Goal: Information Seeking & Learning: Find contact information

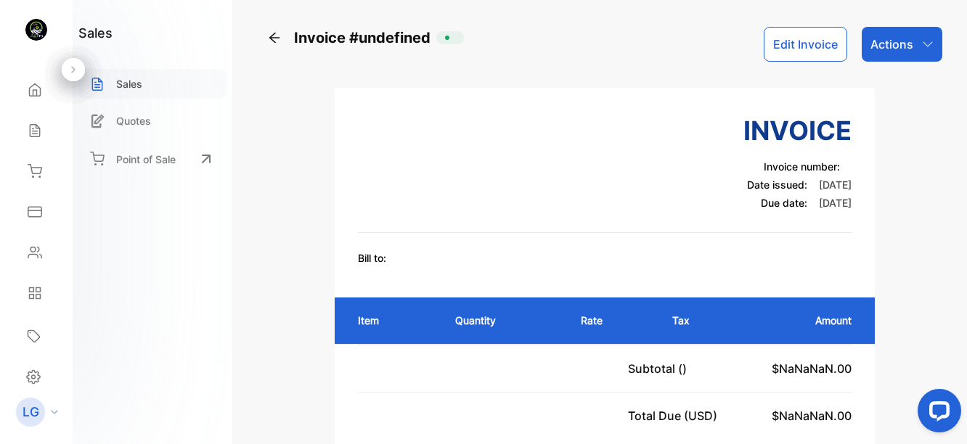
click at [118, 81] on p "Sales" at bounding box center [129, 83] width 26 height 15
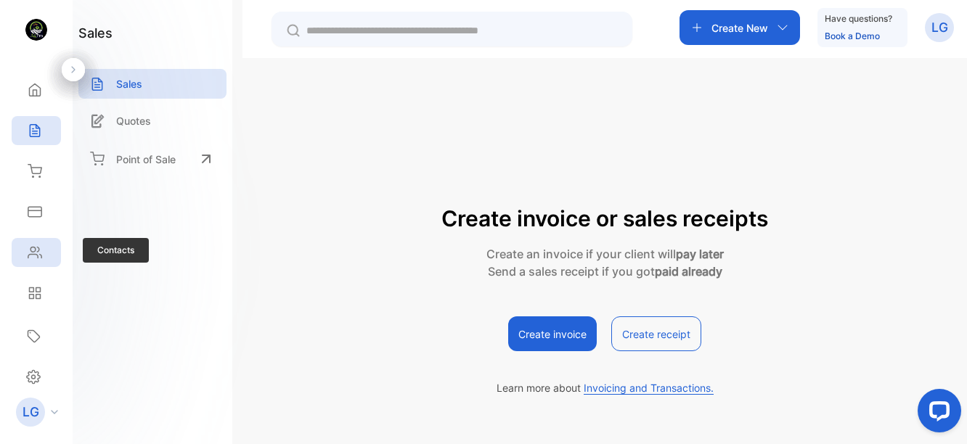
click at [24, 255] on div "Contacts" at bounding box center [32, 252] width 19 height 15
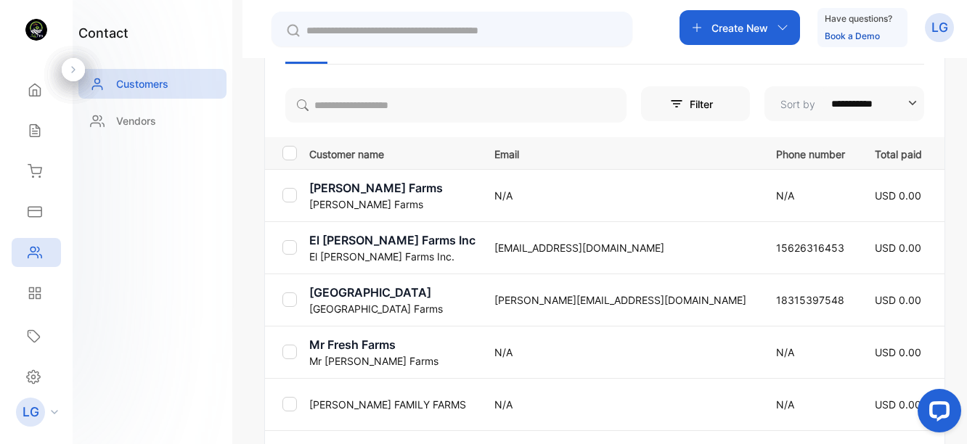
scroll to position [314, 0]
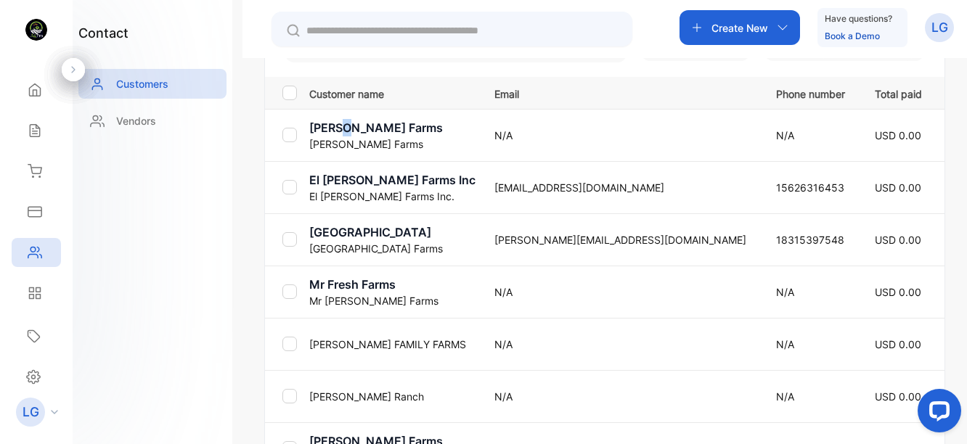
click at [345, 131] on p "[PERSON_NAME] Farms" at bounding box center [392, 127] width 167 height 17
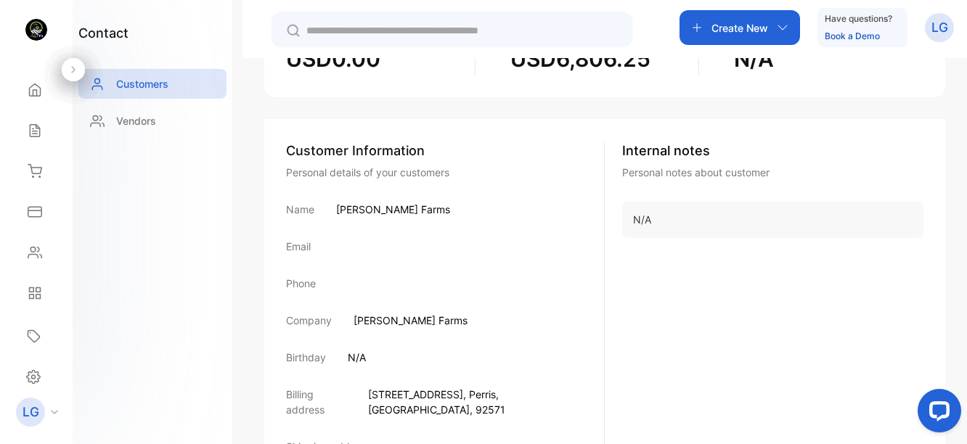
scroll to position [274, 0]
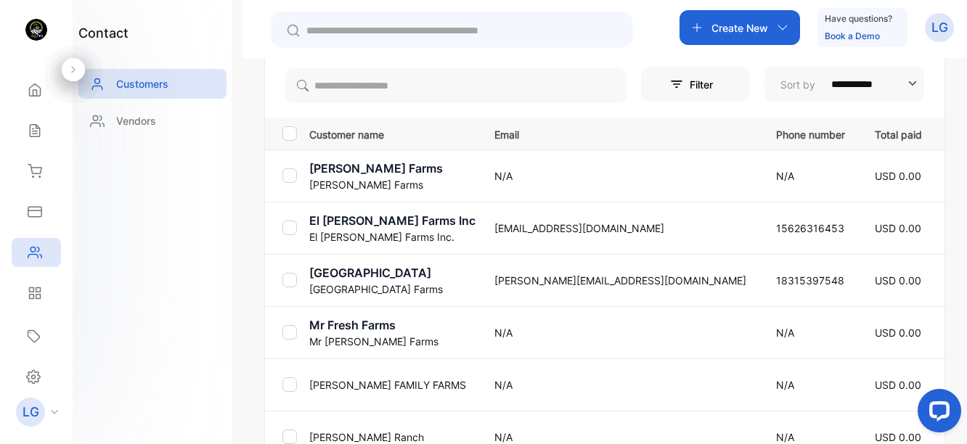
click at [416, 390] on p "[PERSON_NAME] FAMILY FARMS" at bounding box center [392, 384] width 167 height 15
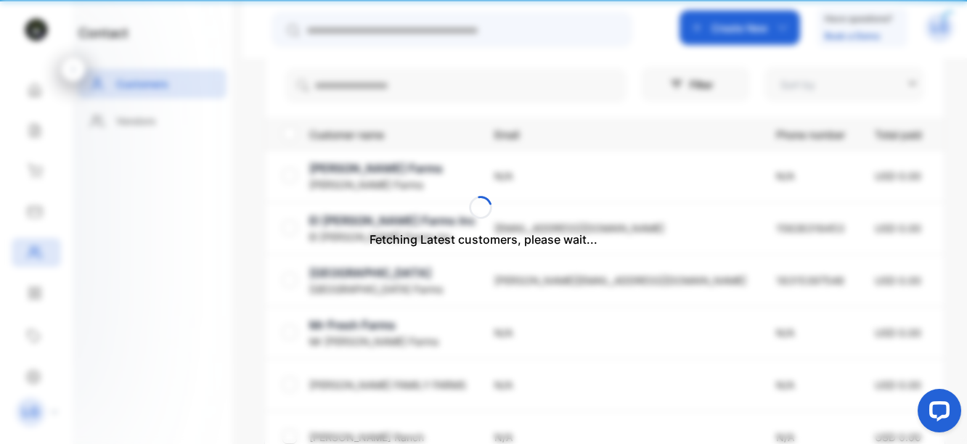
type input "**********"
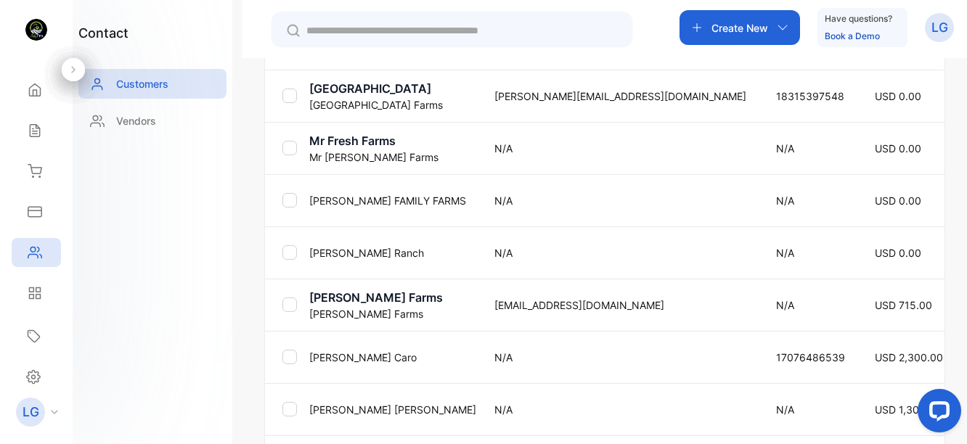
scroll to position [465, 0]
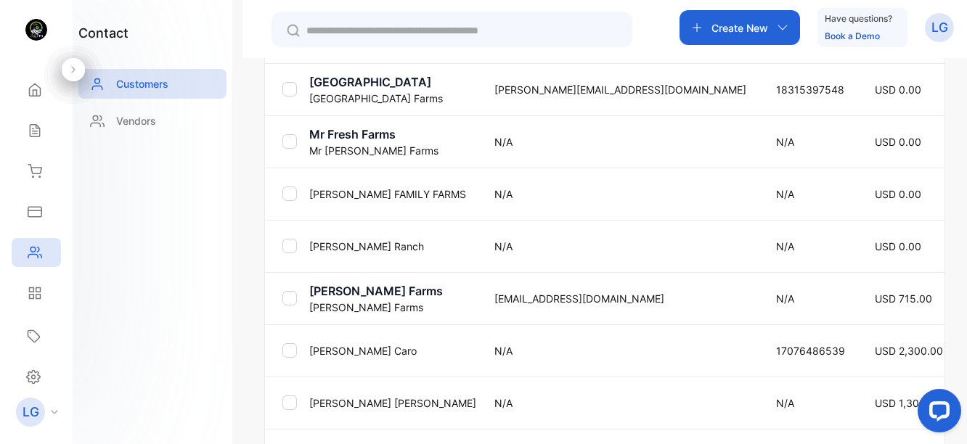
click at [377, 87] on p "[GEOGRAPHIC_DATA]" at bounding box center [392, 81] width 167 height 17
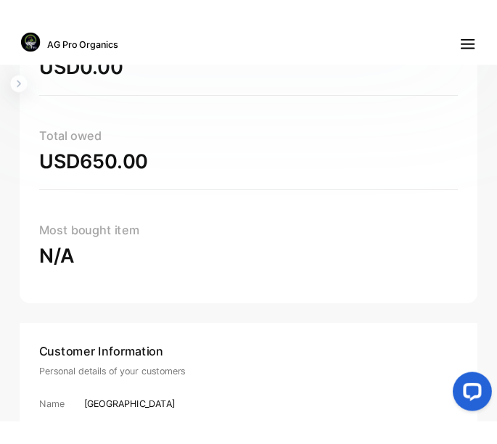
scroll to position [288, 0]
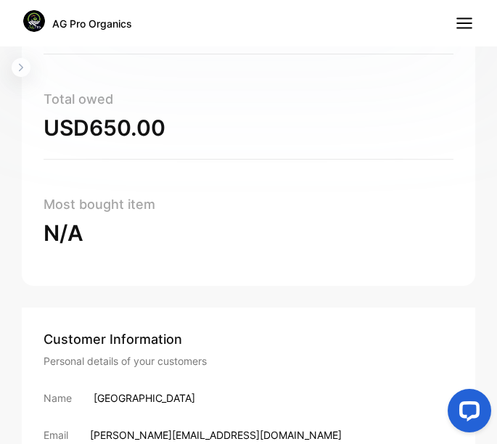
click at [90, 397] on div "Name [GEOGRAPHIC_DATA]" at bounding box center [249, 398] width 410 height 15
drag, startPoint x: 94, startPoint y: 399, endPoint x: 189, endPoint y: 390, distance: 95.5
drag, startPoint x: 189, startPoint y: 390, endPoint x: 147, endPoint y: 394, distance: 42.3
copy p "[GEOGRAPHIC_DATA]"
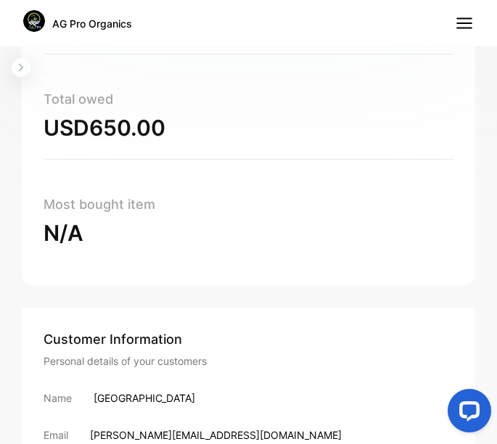
drag, startPoint x: 158, startPoint y: 432, endPoint x: 151, endPoint y: 430, distance: 7.6
click at [156, 432] on p "[PERSON_NAME][EMAIL_ADDRESS][DOMAIN_NAME]" at bounding box center [216, 435] width 252 height 15
drag, startPoint x: 91, startPoint y: 434, endPoint x: 221, endPoint y: 433, distance: 129.9
click at [221, 433] on div "Email [PERSON_NAME][EMAIL_ADDRESS][DOMAIN_NAME]" at bounding box center [249, 435] width 410 height 15
drag, startPoint x: 221, startPoint y: 433, endPoint x: 189, endPoint y: 433, distance: 31.9
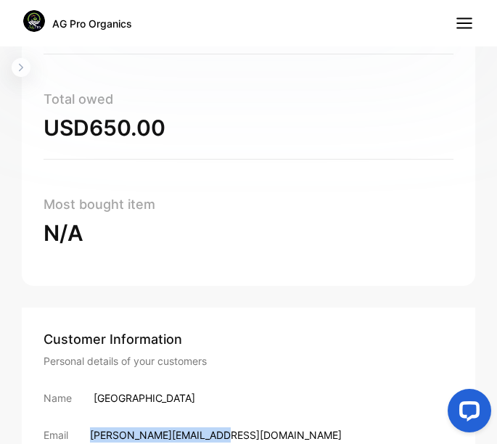
copy p "[PERSON_NAME][EMAIL_ADDRESS][DOMAIN_NAME]"
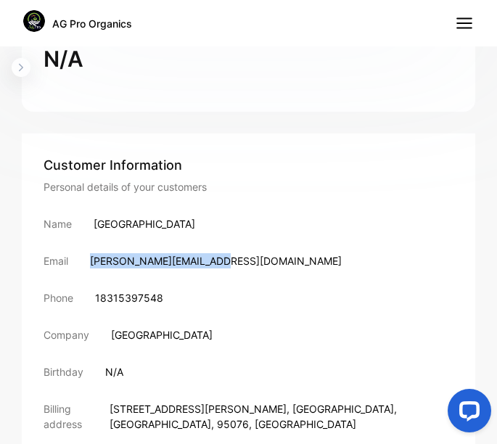
scroll to position [465, 0]
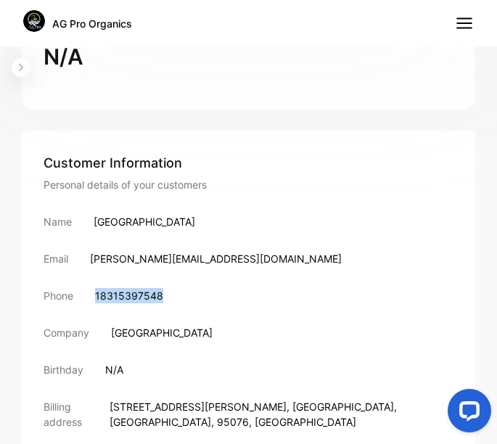
drag, startPoint x: 96, startPoint y: 296, endPoint x: 185, endPoint y: 297, distance: 89.3
click at [185, 297] on div "Phone [PHONE_NUMBER]" at bounding box center [249, 295] width 410 height 15
copy p "18315397548"
drag, startPoint x: 136, startPoint y: 403, endPoint x: 152, endPoint y: 404, distance: 16.0
click at [154, 404] on span "[STREET_ADDRESS][PERSON_NAME]" at bounding box center [198, 407] width 177 height 12
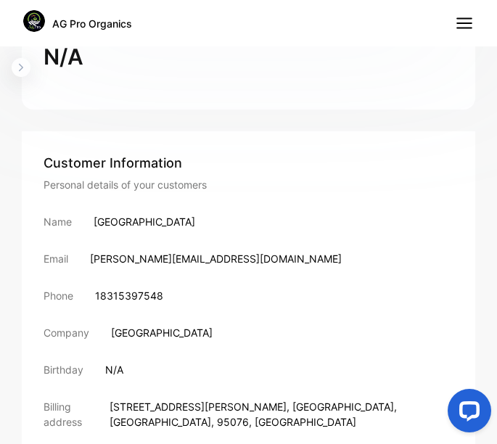
drag, startPoint x: 152, startPoint y: 404, endPoint x: 131, endPoint y: 404, distance: 21.1
click at [131, 404] on span "[STREET_ADDRESS][PERSON_NAME]" at bounding box center [198, 407] width 177 height 12
drag, startPoint x: 134, startPoint y: 407, endPoint x: 312, endPoint y: 418, distance: 178.2
click at [312, 418] on p "[STREET_ADDRESS][PERSON_NAME]" at bounding box center [282, 414] width 344 height 30
drag, startPoint x: 312, startPoint y: 418, endPoint x: 291, endPoint y: 404, distance: 25.2
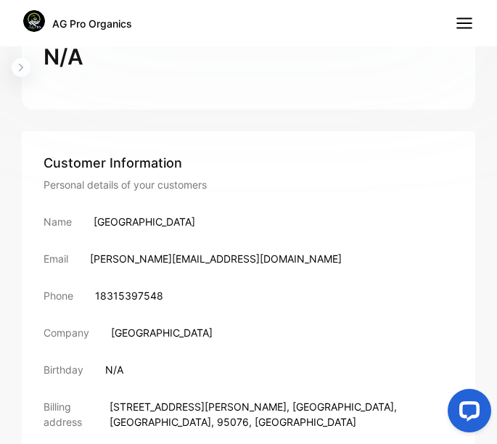
copy p "[STREET_ADDRESS][PERSON_NAME]"
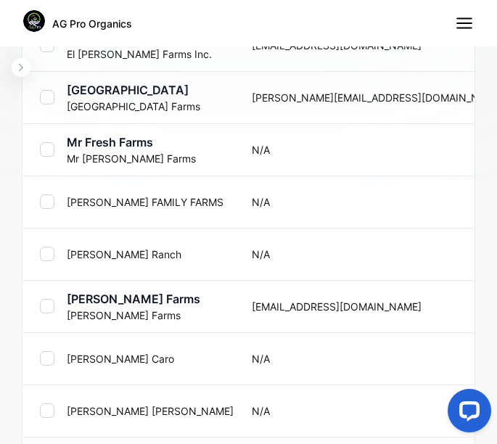
scroll to position [828, 0]
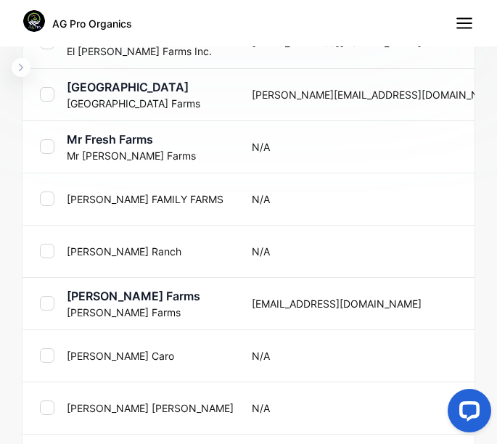
click at [121, 298] on p "[PERSON_NAME] Farms" at bounding box center [150, 295] width 167 height 17
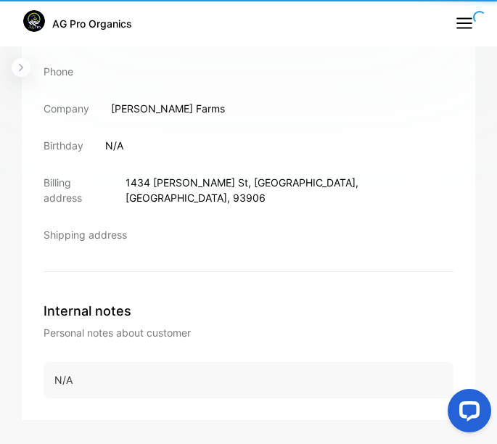
scroll to position [674, 0]
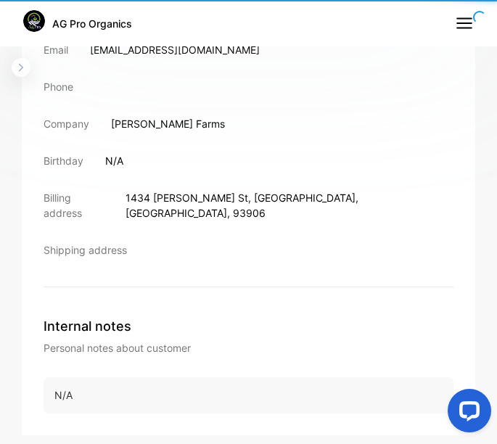
click at [83, 316] on p "Internal notes" at bounding box center [249, 326] width 410 height 20
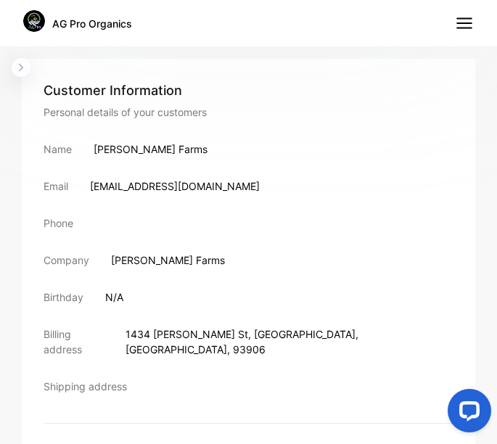
scroll to position [535, 0]
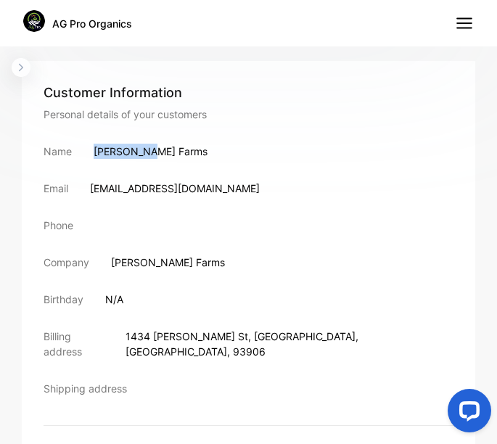
drag, startPoint x: 94, startPoint y: 150, endPoint x: 151, endPoint y: 152, distance: 56.7
click at [151, 152] on p "[PERSON_NAME] Farms" at bounding box center [151, 151] width 114 height 15
drag, startPoint x: 151, startPoint y: 152, endPoint x: 129, endPoint y: 150, distance: 21.8
copy p "[PERSON_NAME] Farms"
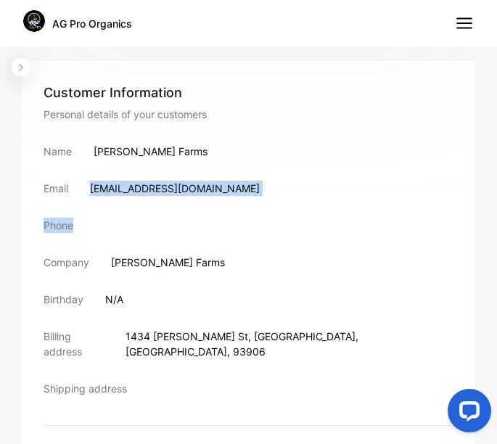
drag, startPoint x: 93, startPoint y: 188, endPoint x: 216, endPoint y: 197, distance: 123.8
click at [216, 197] on div "Customer Information Personal details of your customers Name [PERSON_NAME] Farm…" at bounding box center [249, 254] width 410 height 343
drag, startPoint x: 216, startPoint y: 197, endPoint x: 205, endPoint y: 189, distance: 14.5
copy div "[EMAIL_ADDRESS][DOMAIN_NAME] Phone"
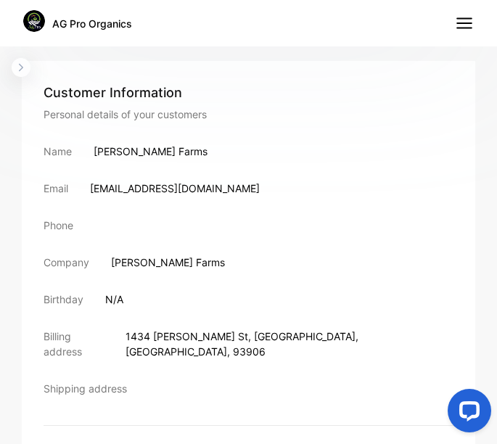
click at [141, 335] on span "1434 [PERSON_NAME] St" at bounding box center [187, 336] width 123 height 12
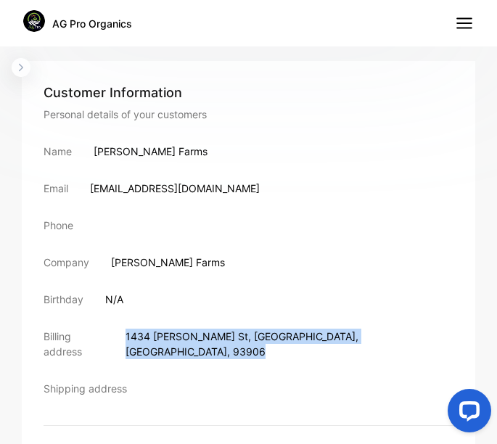
drag, startPoint x: 136, startPoint y: 335, endPoint x: 311, endPoint y: 337, distance: 175.7
click at [311, 337] on div "Billing address [STREET_ADDRESS][PERSON_NAME]" at bounding box center [249, 344] width 410 height 30
drag, startPoint x: 311, startPoint y: 337, endPoint x: 280, endPoint y: 330, distance: 31.9
copy p "[STREET_ADDRESS][PERSON_NAME]"
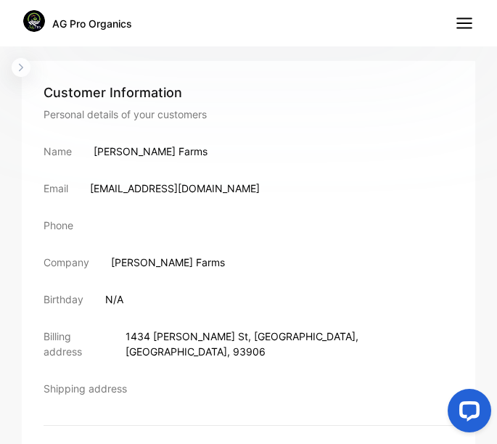
click at [282, 85] on div "Customer Information" at bounding box center [249, 93] width 410 height 20
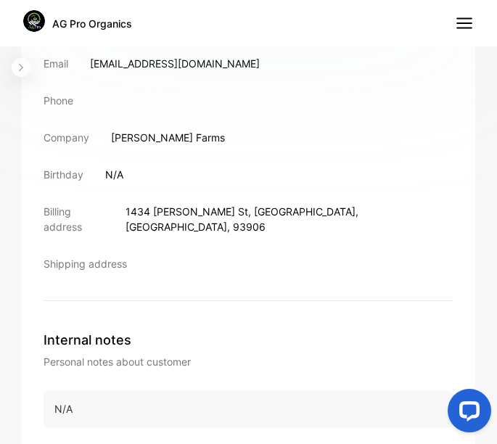
scroll to position [674, 0]
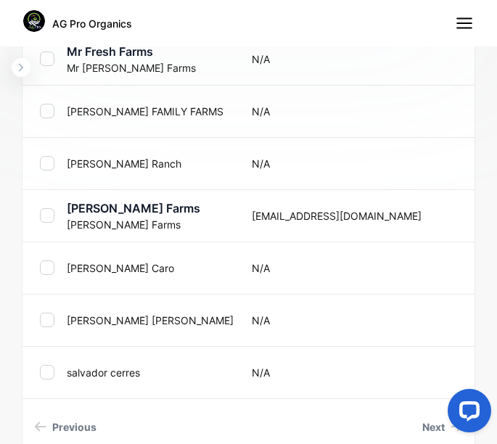
scroll to position [918, 0]
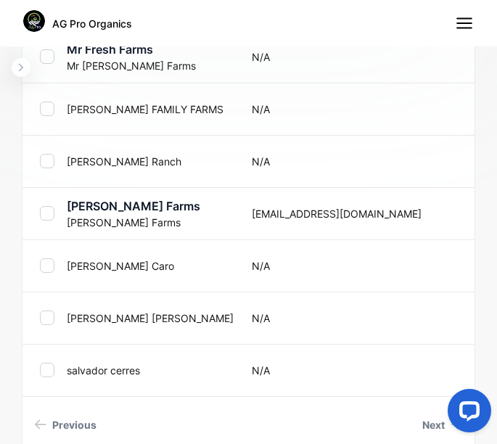
click at [98, 319] on p "[PERSON_NAME]" at bounding box center [150, 318] width 167 height 15
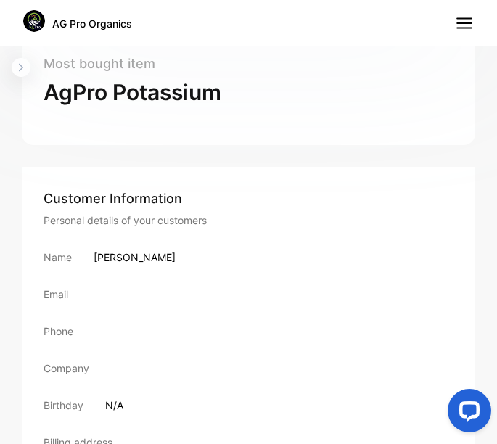
scroll to position [592, 0]
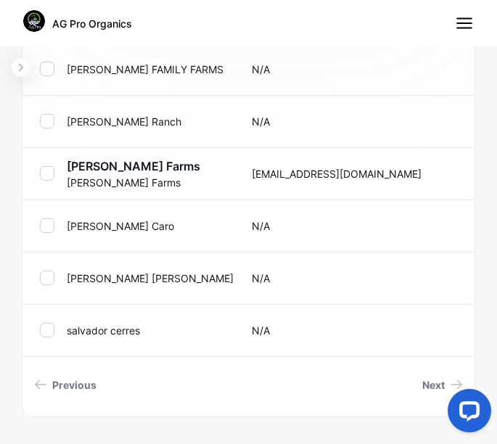
scroll to position [981, 0]
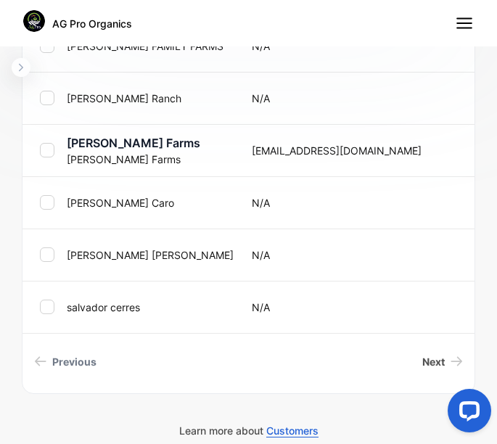
click at [423, 364] on span "Next" at bounding box center [433, 361] width 23 height 15
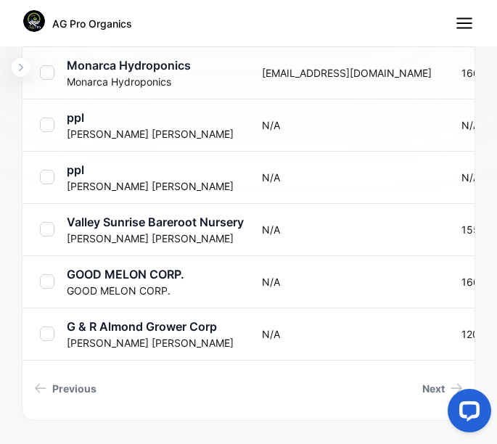
click at [105, 77] on p "Monarca Hydroponics" at bounding box center [155, 81] width 177 height 15
click at [97, 68] on p "Monarca Hydroponics" at bounding box center [155, 65] width 177 height 17
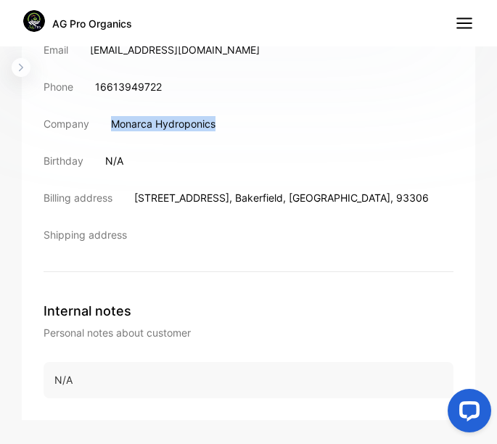
drag, startPoint x: 111, startPoint y: 124, endPoint x: 216, endPoint y: 126, distance: 104.6
click at [216, 126] on p "Monarca Hydroponics" at bounding box center [163, 123] width 105 height 15
drag, startPoint x: 216, startPoint y: 126, endPoint x: 197, endPoint y: 121, distance: 19.7
copy p "Monarca Hydroponics"
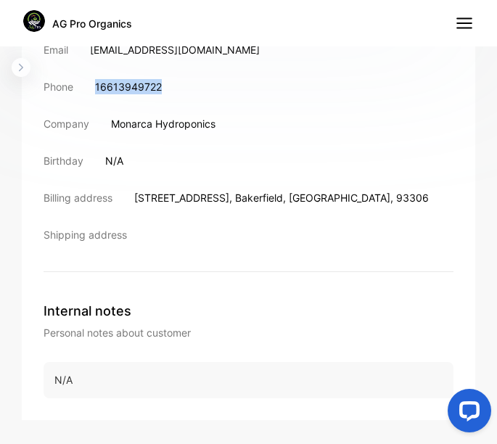
drag, startPoint x: 97, startPoint y: 86, endPoint x: 165, endPoint y: 85, distance: 68.3
click at [165, 85] on div "Phone [PHONE_NUMBER]" at bounding box center [249, 86] width 410 height 15
drag, startPoint x: 165, startPoint y: 85, endPoint x: 122, endPoint y: 89, distance: 43.0
copy p "16613949722"
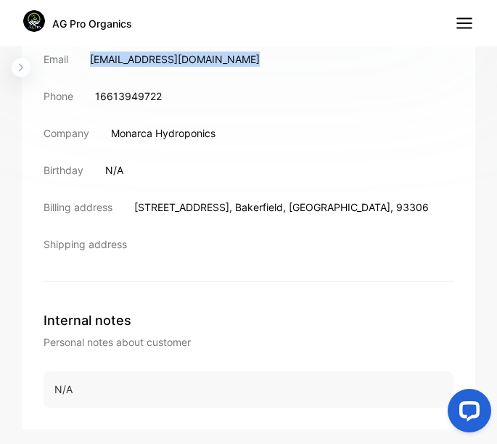
drag, startPoint x: 92, startPoint y: 51, endPoint x: 248, endPoint y: 62, distance: 156.5
click at [248, 62] on p "[EMAIL_ADDRESS][DOMAIN_NAME]" at bounding box center [175, 59] width 170 height 15
click at [249, 62] on p "[EMAIL_ADDRESS][DOMAIN_NAME]" at bounding box center [175, 59] width 170 height 15
drag, startPoint x: 94, startPoint y: 58, endPoint x: 250, endPoint y: 60, distance: 156.1
click at [250, 60] on p "[EMAIL_ADDRESS][DOMAIN_NAME]" at bounding box center [175, 59] width 170 height 15
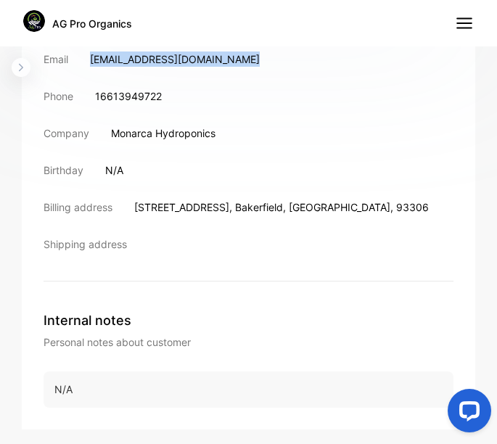
drag, startPoint x: 250, startPoint y: 60, endPoint x: 223, endPoint y: 57, distance: 27.1
copy p "[EMAIL_ADDRESS][DOMAIN_NAME]"
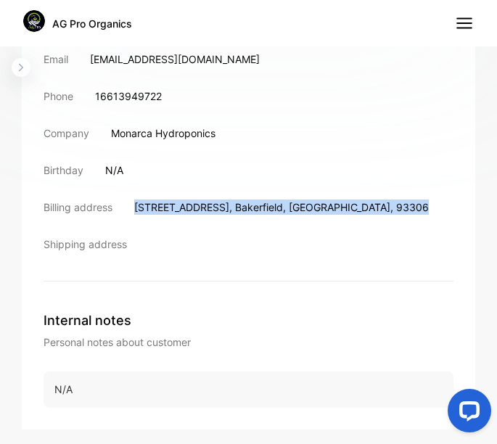
drag, startPoint x: 136, startPoint y: 205, endPoint x: 312, endPoint y: 205, distance: 176.4
click at [312, 205] on div "Billing address [STREET_ADDRESS]" at bounding box center [249, 207] width 410 height 15
drag, startPoint x: 312, startPoint y: 205, endPoint x: 301, endPoint y: 206, distance: 11.0
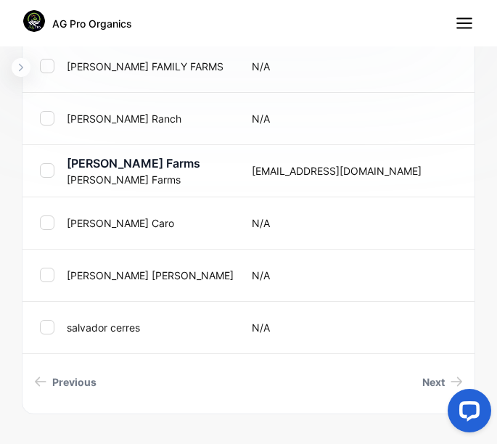
scroll to position [981, 0]
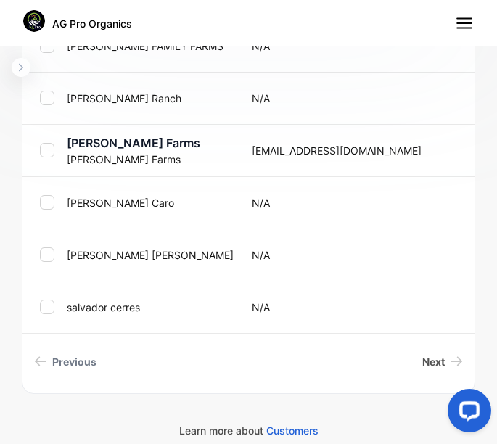
click at [447, 367] on link "Next" at bounding box center [443, 361] width 52 height 27
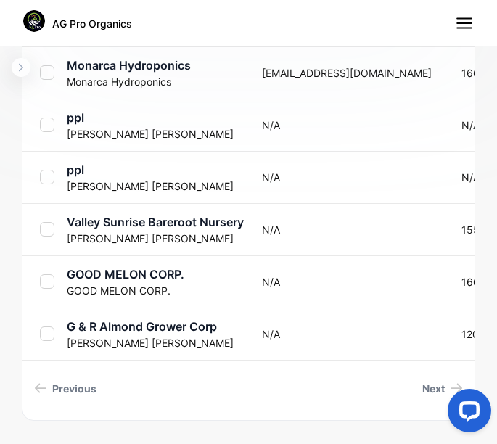
click at [144, 279] on p "GOOD MELON CORP." at bounding box center [155, 274] width 177 height 17
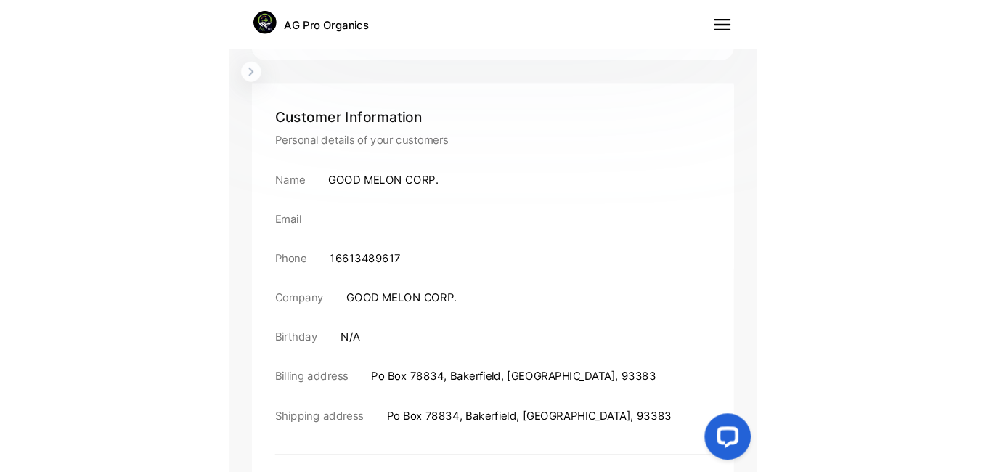
scroll to position [514, 0]
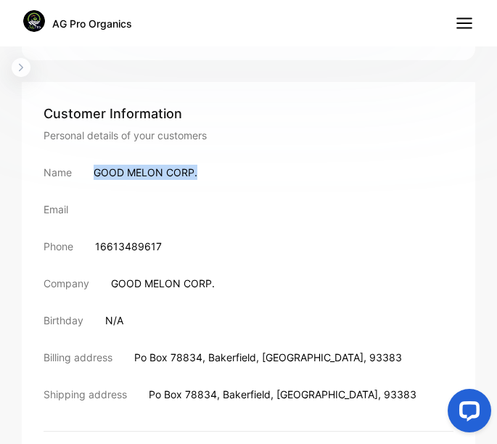
drag, startPoint x: 94, startPoint y: 171, endPoint x: 203, endPoint y: 178, distance: 109.1
click at [203, 178] on div "Name GOOD MELON CORP." at bounding box center [249, 172] width 410 height 15
drag, startPoint x: 203, startPoint y: 178, endPoint x: 177, endPoint y: 169, distance: 26.9
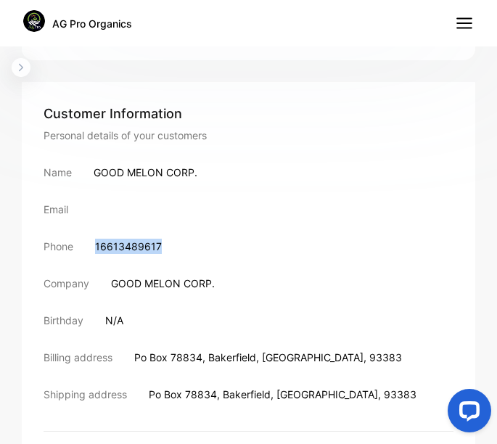
drag, startPoint x: 98, startPoint y: 247, endPoint x: 159, endPoint y: 247, distance: 61.0
click at [159, 247] on p "16613489617" at bounding box center [128, 246] width 67 height 15
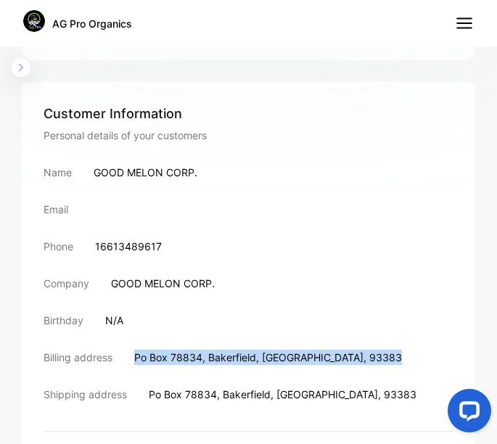
drag, startPoint x: 135, startPoint y: 357, endPoint x: 329, endPoint y: 351, distance: 193.9
click at [329, 351] on div "Billing address [GEOGRAPHIC_DATA]" at bounding box center [249, 357] width 410 height 15
drag, startPoint x: 329, startPoint y: 351, endPoint x: 301, endPoint y: 357, distance: 28.3
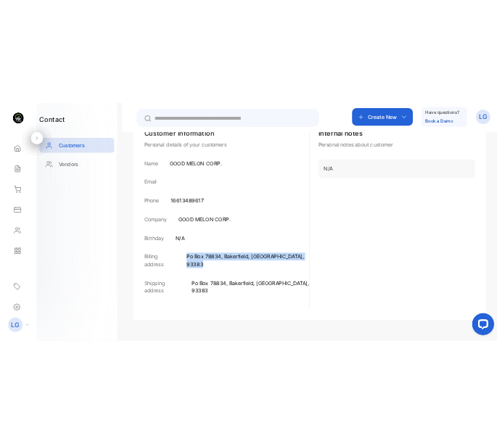
scroll to position [246, 0]
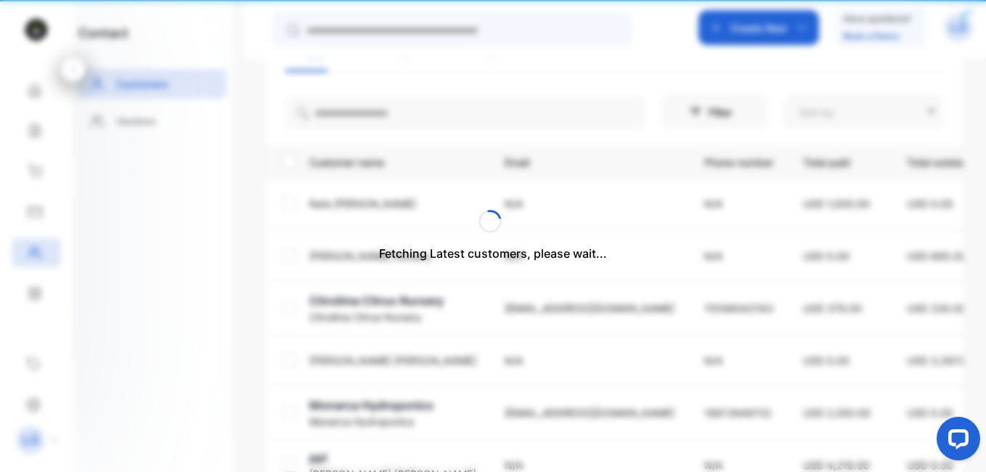
type input "**********"
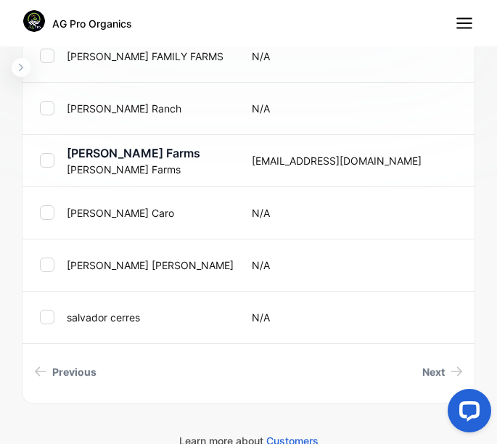
scroll to position [981, 0]
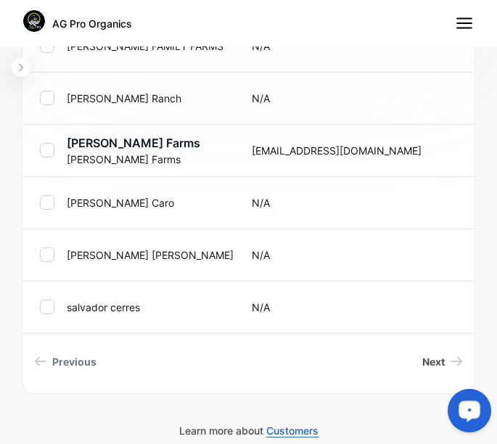
click at [424, 359] on span "Next" at bounding box center [433, 361] width 23 height 15
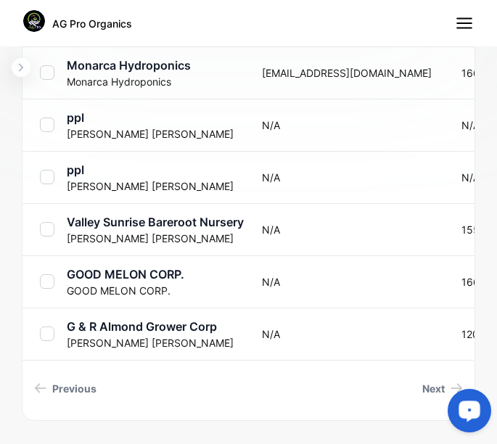
click at [105, 130] on p "[PERSON_NAME]" at bounding box center [155, 133] width 177 height 15
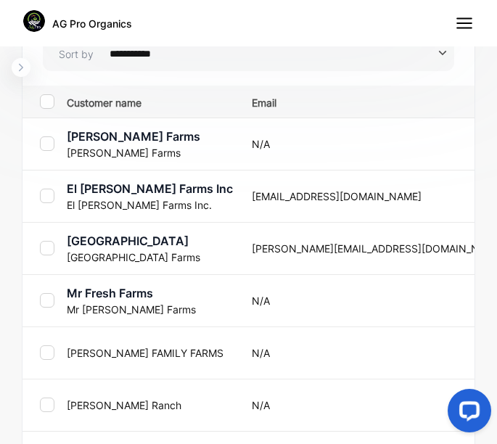
scroll to position [981, 0]
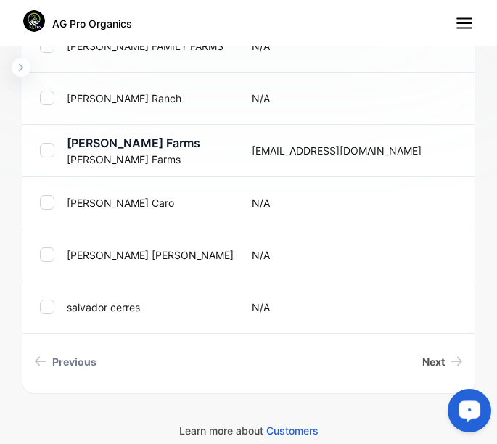
click at [422, 359] on span "Next" at bounding box center [433, 361] width 23 height 15
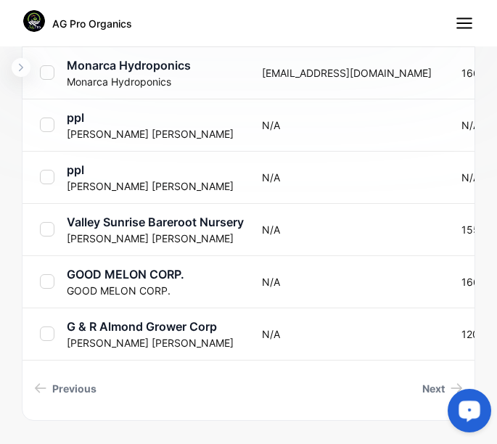
click at [127, 231] on p "[PERSON_NAME]" at bounding box center [155, 238] width 177 height 15
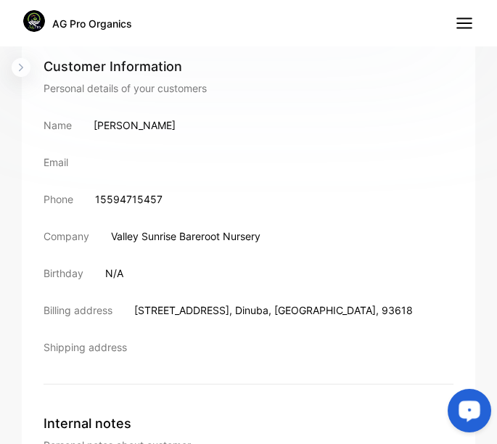
scroll to position [557, 0]
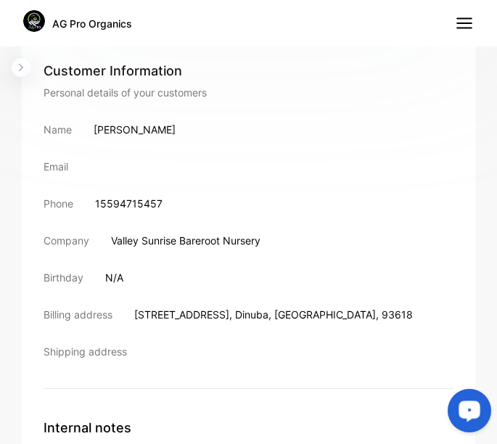
click at [115, 239] on p "Valley Sunrise Bareroot Nursery" at bounding box center [186, 240] width 150 height 15
drag, startPoint x: 113, startPoint y: 239, endPoint x: 270, endPoint y: 242, distance: 157.6
click at [270, 242] on div "Company Valley Sunrise Bareroot Nursery" at bounding box center [249, 240] width 410 height 15
drag, startPoint x: 270, startPoint y: 242, endPoint x: 221, endPoint y: 232, distance: 49.8
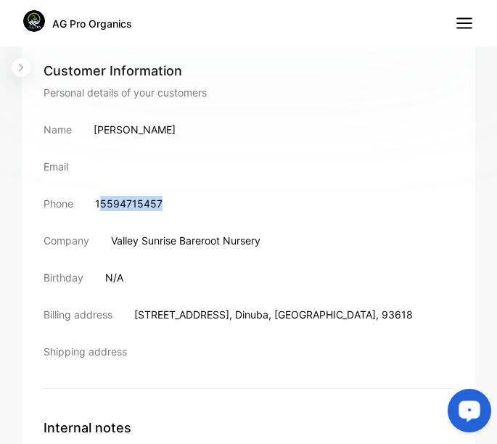
drag, startPoint x: 102, startPoint y: 205, endPoint x: 166, endPoint y: 201, distance: 64.0
click at [166, 201] on div "Phone [PHONE_NUMBER]" at bounding box center [249, 203] width 410 height 15
drag, startPoint x: 166, startPoint y: 201, endPoint x: 153, endPoint y: 200, distance: 12.4
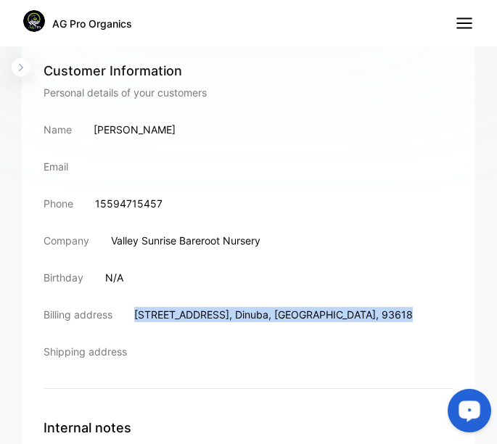
drag, startPoint x: 137, startPoint y: 316, endPoint x: 306, endPoint y: 312, distance: 168.5
click at [306, 312] on div "Billing address [STREET_ADDRESS]" at bounding box center [249, 314] width 410 height 15
drag, startPoint x: 306, startPoint y: 312, endPoint x: 284, endPoint y: 316, distance: 22.2
drag, startPoint x: 94, startPoint y: 128, endPoint x: 164, endPoint y: 128, distance: 70.4
click at [164, 128] on p "[PERSON_NAME]" at bounding box center [135, 129] width 82 height 15
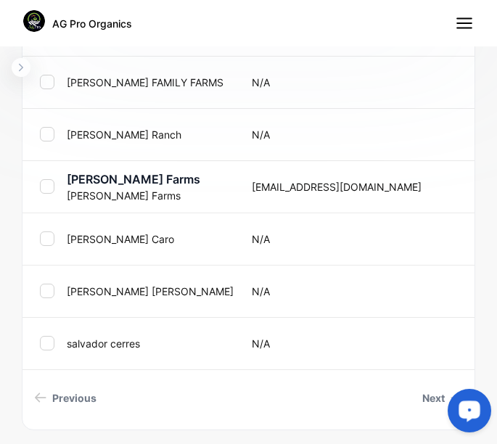
scroll to position [981, 0]
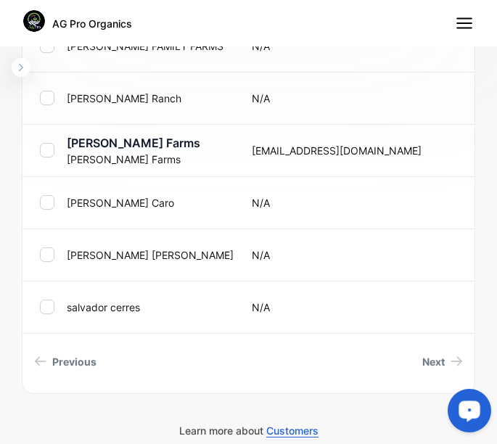
drag, startPoint x: 486, startPoint y: 352, endPoint x: 4, endPoint y: 46, distance: 571.1
click at [435, 369] on link "Next" at bounding box center [443, 361] width 52 height 27
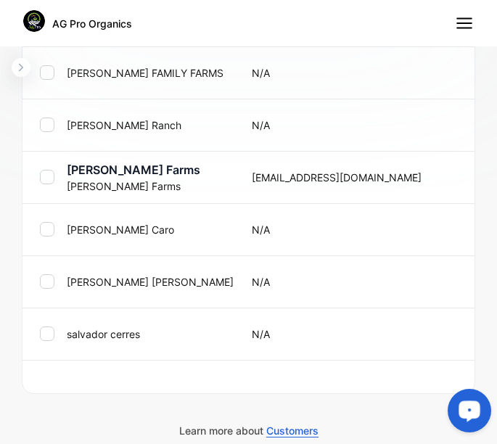
scroll to position [954, 0]
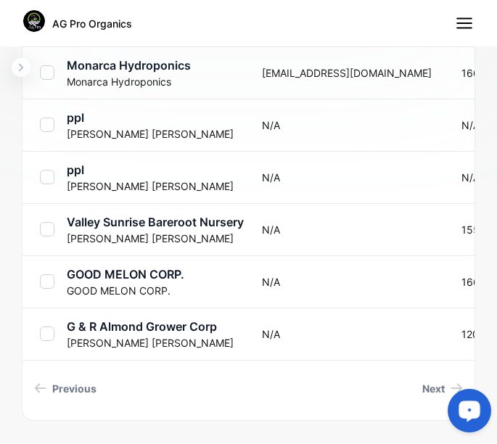
click at [106, 179] on p "[PERSON_NAME]" at bounding box center [155, 186] width 177 height 15
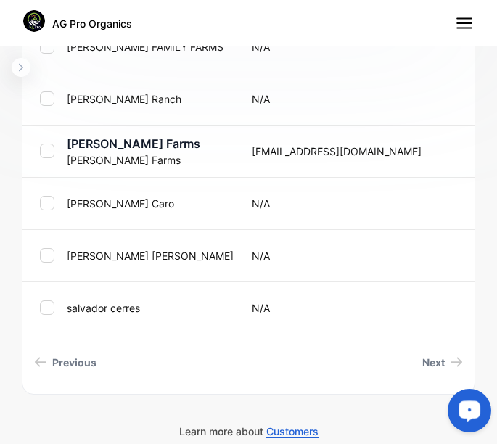
scroll to position [981, 0]
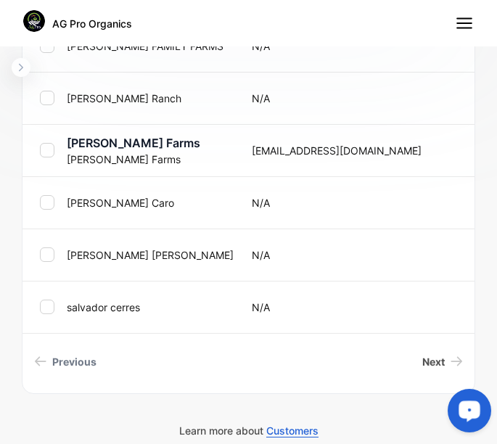
click at [422, 362] on span "Next" at bounding box center [433, 361] width 23 height 15
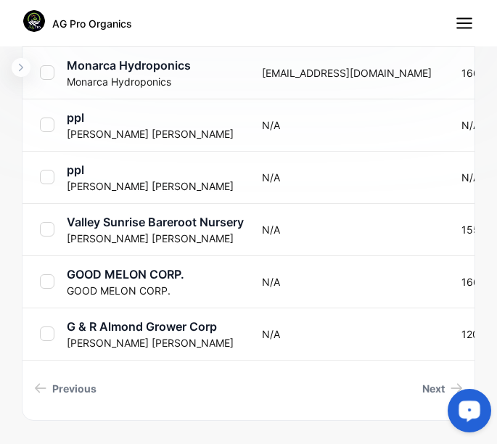
click at [131, 325] on p "G & R Almond Grower Corp" at bounding box center [155, 326] width 177 height 17
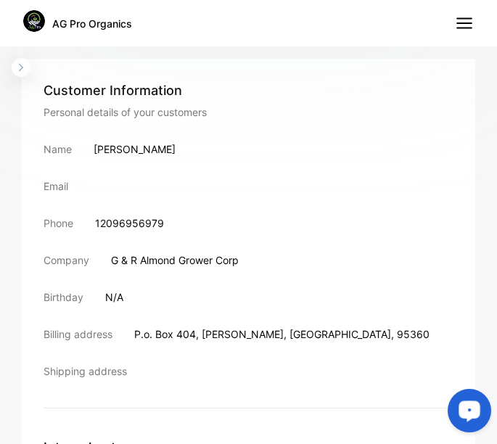
scroll to position [536, 0]
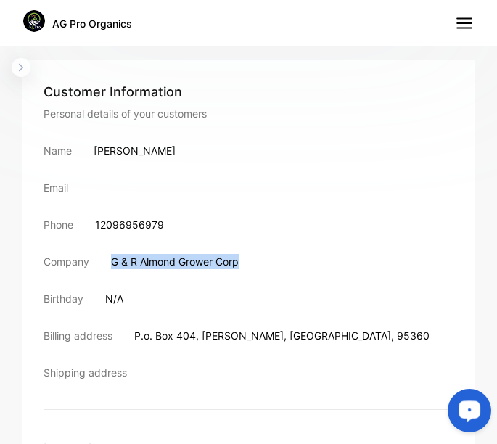
drag, startPoint x: 113, startPoint y: 261, endPoint x: 239, endPoint y: 264, distance: 125.6
click at [239, 264] on p "G & R Almond Grower Corp" at bounding box center [175, 261] width 128 height 15
drag, startPoint x: 239, startPoint y: 264, endPoint x: 228, endPoint y: 259, distance: 11.7
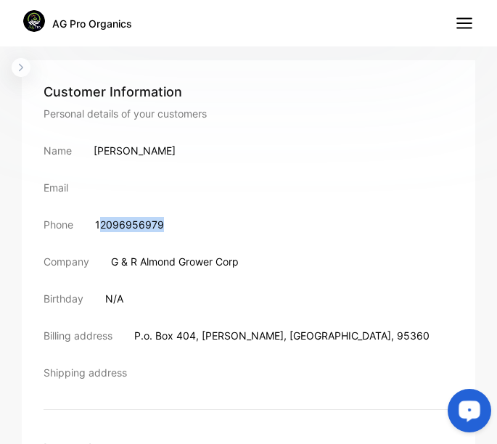
drag, startPoint x: 102, startPoint y: 226, endPoint x: 175, endPoint y: 228, distance: 73.3
click at [175, 228] on div "Phone [PHONE_NUMBER]" at bounding box center [249, 224] width 410 height 15
drag, startPoint x: 175, startPoint y: 228, endPoint x: 144, endPoint y: 226, distance: 31.3
drag, startPoint x: 95, startPoint y: 150, endPoint x: 175, endPoint y: 151, distance: 79.9
click at [175, 151] on div "Name [PERSON_NAME]" at bounding box center [249, 150] width 410 height 15
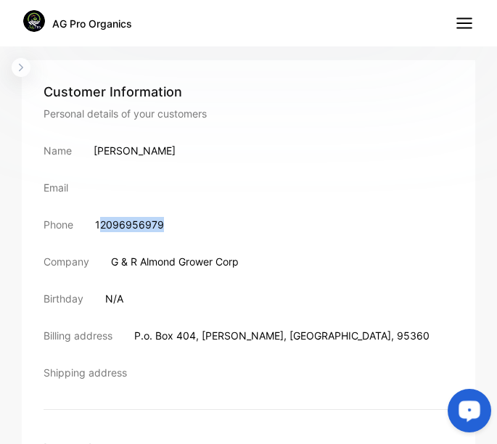
drag, startPoint x: 175, startPoint y: 151, endPoint x: 157, endPoint y: 152, distance: 18.2
click at [136, 334] on div "Billing address P.o. [GEOGRAPHIC_DATA][PERSON_NAME]" at bounding box center [249, 335] width 410 height 15
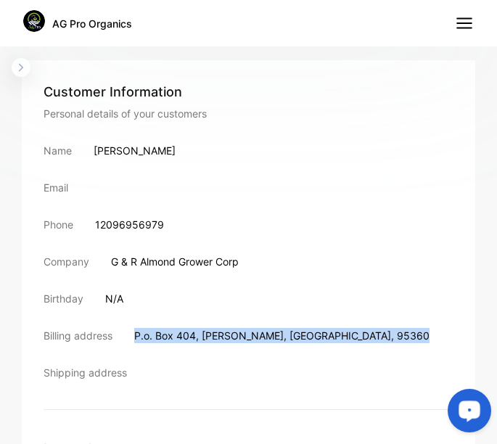
drag, startPoint x: 136, startPoint y: 334, endPoint x: 309, endPoint y: 328, distance: 172.9
click at [309, 328] on div "Billing address P.o. [GEOGRAPHIC_DATA][PERSON_NAME]" at bounding box center [249, 335] width 410 height 15
drag, startPoint x: 309, startPoint y: 328, endPoint x: 284, endPoint y: 334, distance: 25.4
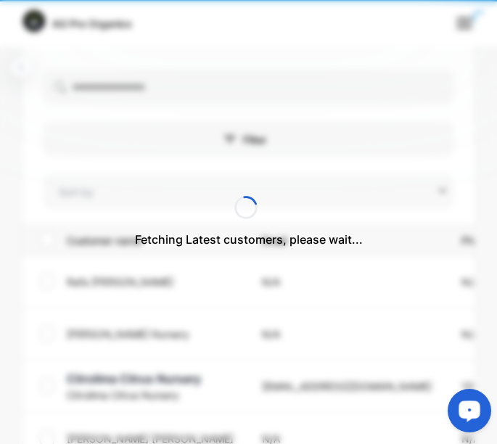
type input "**********"
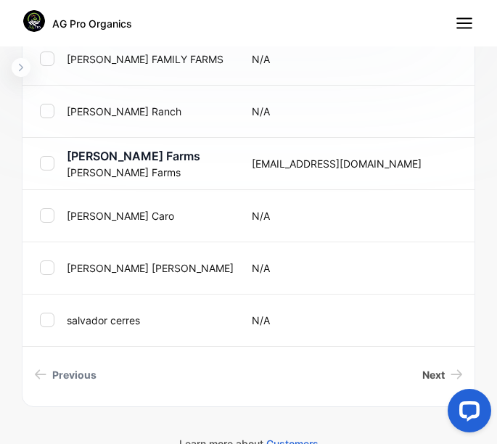
click at [451, 375] on icon "Next page" at bounding box center [457, 374] width 12 height 10
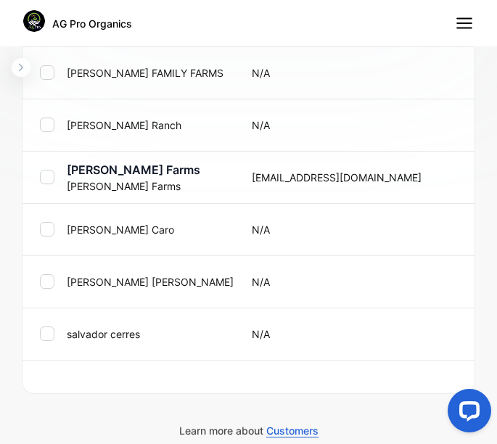
scroll to position [954, 0]
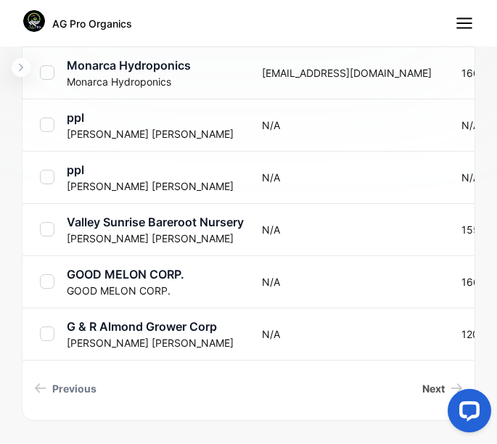
click at [433, 388] on span "Next" at bounding box center [433, 388] width 23 height 15
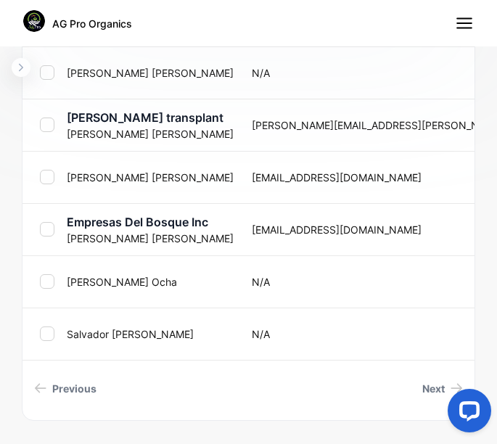
click at [102, 129] on p "[PERSON_NAME]" at bounding box center [150, 133] width 167 height 15
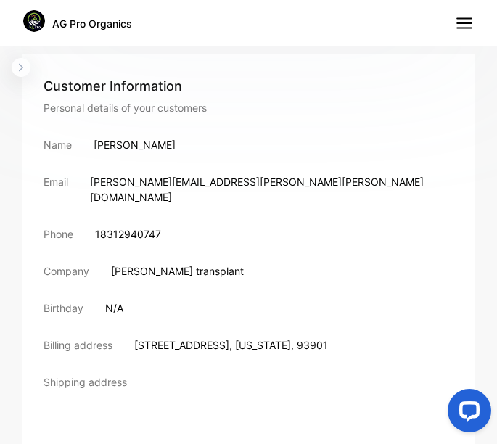
scroll to position [539, 0]
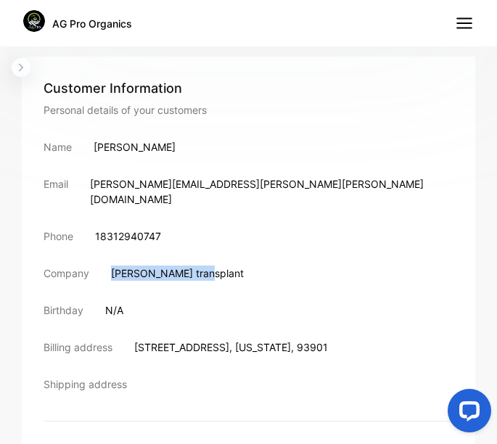
drag, startPoint x: 112, startPoint y: 260, endPoint x: 200, endPoint y: 258, distance: 88.6
click at [200, 266] on div "Company [PERSON_NAME] transplant" at bounding box center [249, 273] width 410 height 15
drag, startPoint x: 200, startPoint y: 258, endPoint x: 169, endPoint y: 250, distance: 32.2
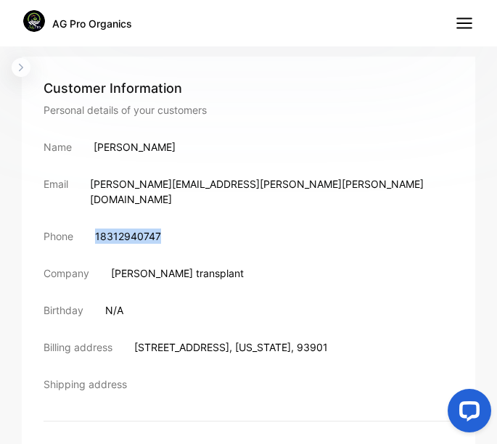
drag, startPoint x: 96, startPoint y: 219, endPoint x: 161, endPoint y: 221, distance: 65.3
click at [161, 229] on div "Phone [PHONE_NUMBER]" at bounding box center [249, 236] width 410 height 15
drag, startPoint x: 95, startPoint y: 149, endPoint x: 134, endPoint y: 148, distance: 39.2
click at [134, 148] on p "[PERSON_NAME]" at bounding box center [135, 146] width 82 height 15
drag, startPoint x: 134, startPoint y: 148, endPoint x: 89, endPoint y: 150, distance: 45.1
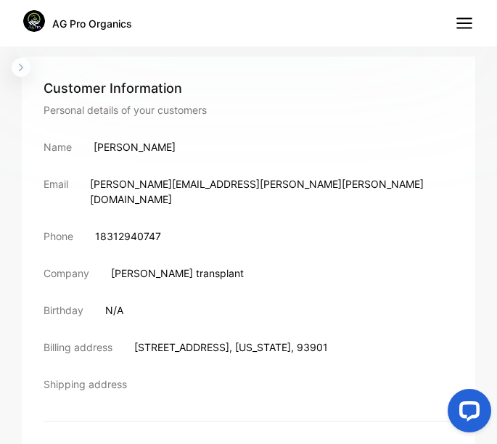
click at [89, 150] on div "Name [PERSON_NAME]" at bounding box center [249, 146] width 410 height 15
drag, startPoint x: 92, startPoint y: 145, endPoint x: 147, endPoint y: 150, distance: 55.3
click at [147, 150] on div "Name [PERSON_NAME]" at bounding box center [249, 146] width 410 height 15
drag, startPoint x: 147, startPoint y: 150, endPoint x: 139, endPoint y: 149, distance: 8.0
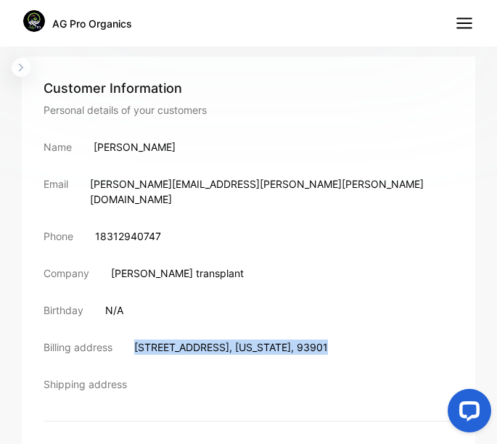
drag, startPoint x: 137, startPoint y: 332, endPoint x: 313, endPoint y: 335, distance: 175.7
click at [313, 340] on div "Billing address [STREET_ADDRESS][US_STATE]" at bounding box center [249, 347] width 410 height 15
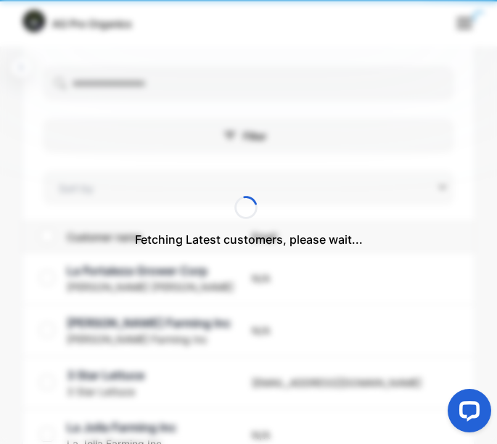
type input "**********"
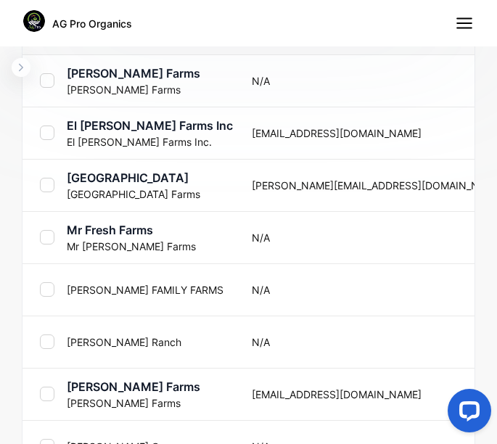
scroll to position [981, 0]
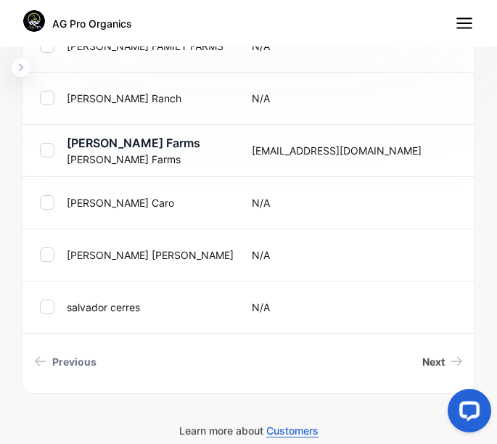
click at [422, 362] on span "Next" at bounding box center [433, 361] width 23 height 15
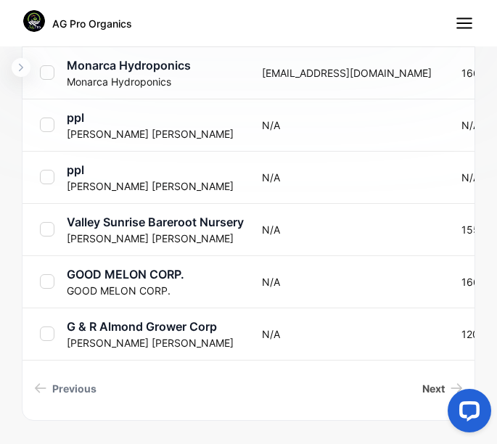
click at [426, 385] on span "Next" at bounding box center [433, 388] width 23 height 15
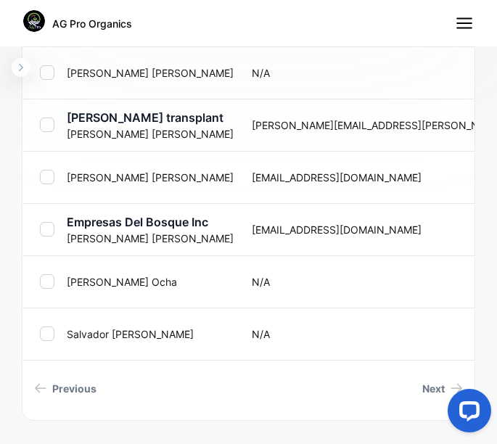
click at [157, 174] on p "[PERSON_NAME]" at bounding box center [150, 177] width 167 height 15
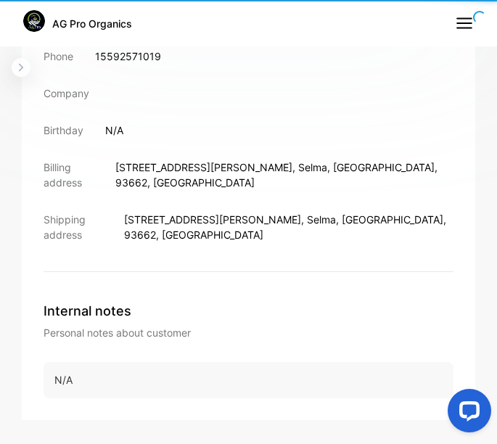
scroll to position [674, 0]
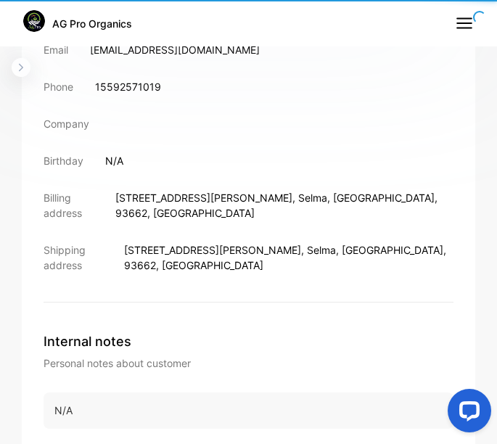
click at [113, 175] on div "Customer Information Personal details of your customers Name [PERSON_NAME] Emai…" at bounding box center [249, 123] width 410 height 359
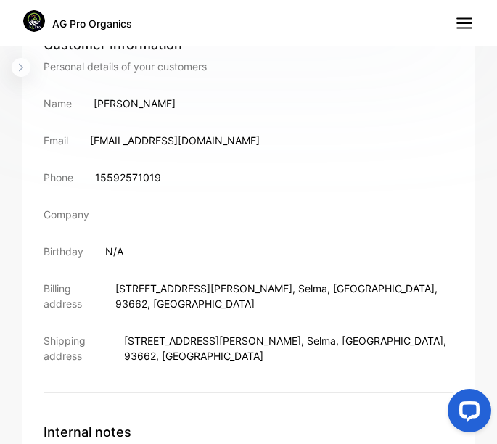
scroll to position [585, 0]
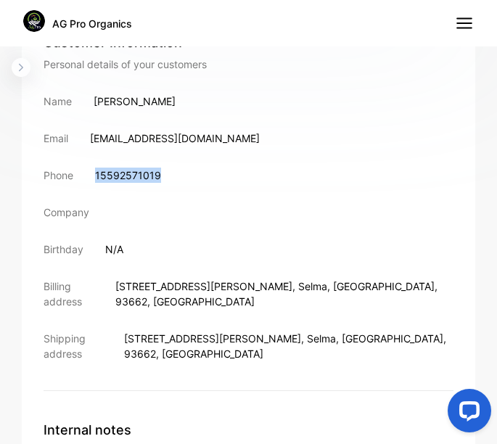
drag, startPoint x: 97, startPoint y: 174, endPoint x: 172, endPoint y: 176, distance: 74.8
click at [172, 176] on div "Phone [PHONE_NUMBER]" at bounding box center [249, 175] width 410 height 15
drag, startPoint x: 172, startPoint y: 176, endPoint x: 141, endPoint y: 173, distance: 31.3
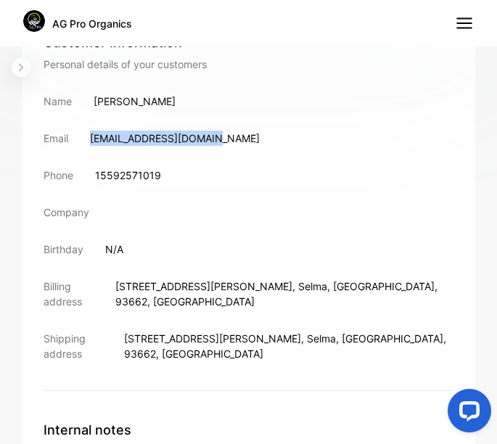
drag, startPoint x: 91, startPoint y: 138, endPoint x: 213, endPoint y: 141, distance: 122.0
click at [213, 141] on div "Email [EMAIL_ADDRESS][DOMAIN_NAME]" at bounding box center [249, 138] width 410 height 15
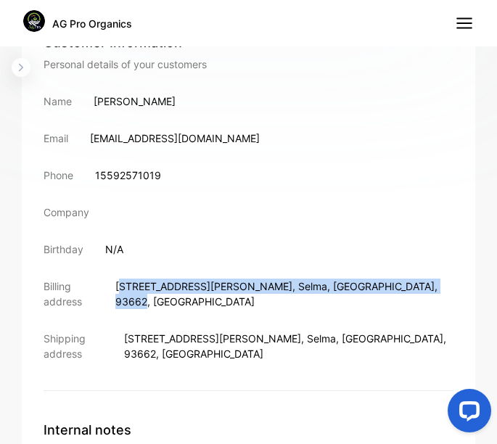
drag, startPoint x: 140, startPoint y: 287, endPoint x: 297, endPoint y: 283, distance: 156.9
click at [297, 283] on p "[STREET_ADDRESS][PERSON_NAME]" at bounding box center [284, 294] width 338 height 30
drag, startPoint x: 297, startPoint y: 283, endPoint x: 231, endPoint y: 282, distance: 66.1
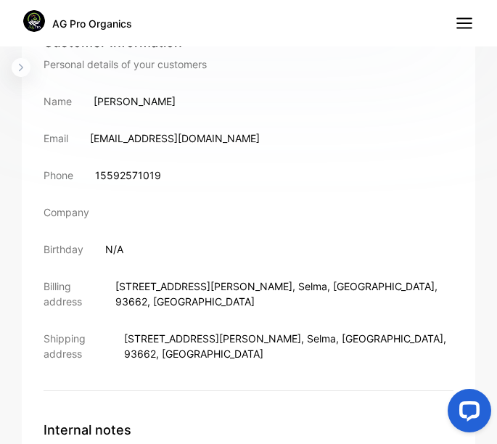
drag, startPoint x: 231, startPoint y: 282, endPoint x: 144, endPoint y: 308, distance: 90.7
click at [144, 308] on div "Customer Information Personal details of your customers Name [PERSON_NAME] Emai…" at bounding box center [249, 212] width 410 height 359
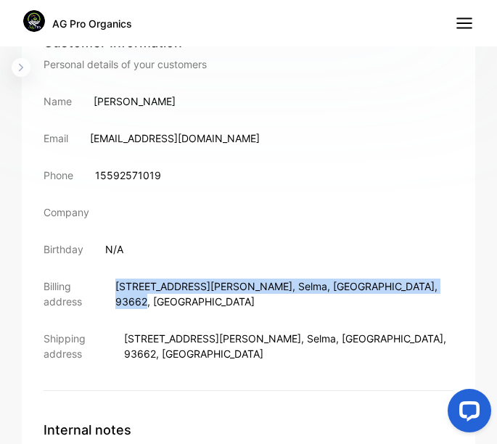
drag, startPoint x: 137, startPoint y: 285, endPoint x: 298, endPoint y: 287, distance: 160.4
click at [298, 287] on p "[STREET_ADDRESS][PERSON_NAME]" at bounding box center [284, 294] width 338 height 30
drag, startPoint x: 298, startPoint y: 287, endPoint x: 274, endPoint y: 287, distance: 23.2
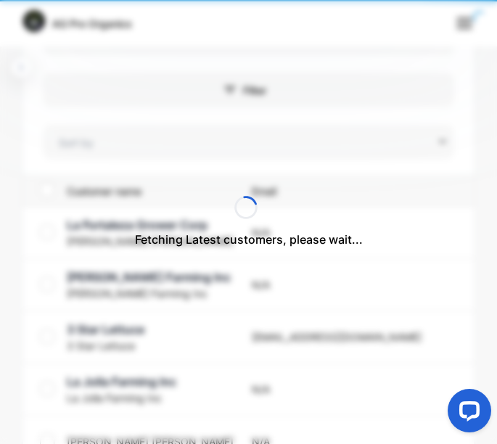
type input "**********"
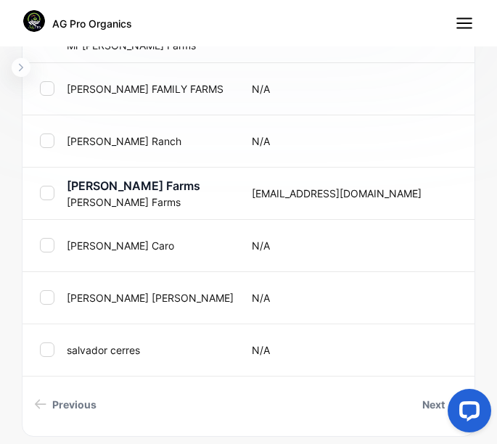
scroll to position [981, 0]
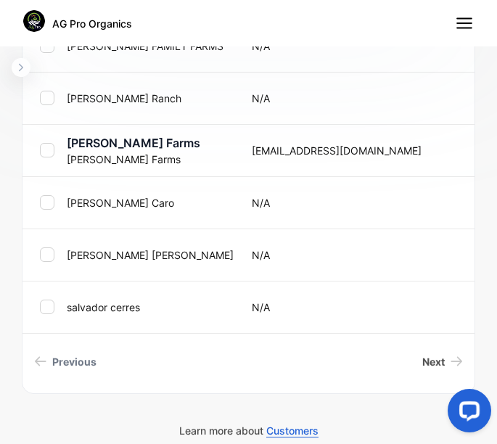
click at [425, 367] on span "Next" at bounding box center [433, 361] width 23 height 15
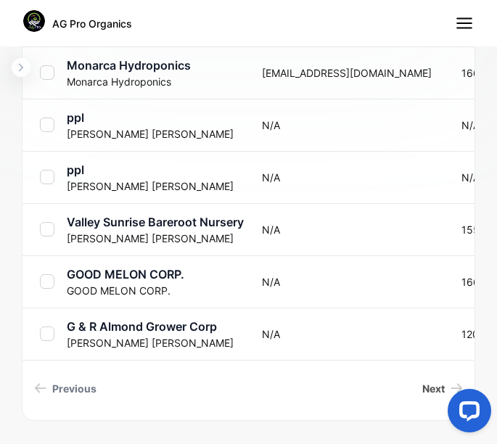
click at [433, 388] on span "Next" at bounding box center [433, 388] width 23 height 15
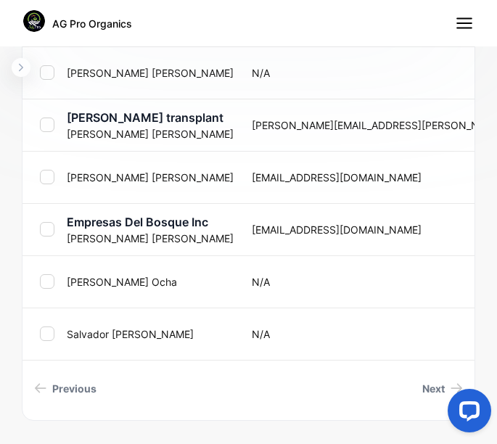
click at [173, 238] on p "[PERSON_NAME]" at bounding box center [150, 238] width 167 height 15
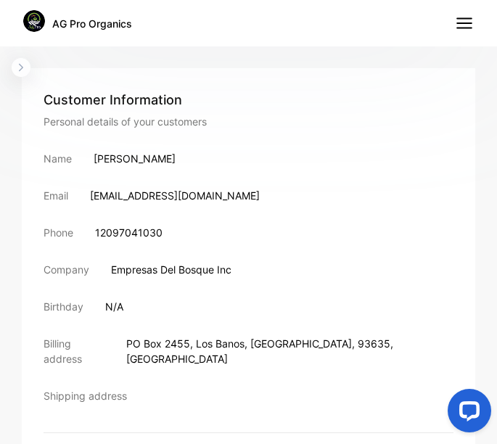
scroll to position [520, 0]
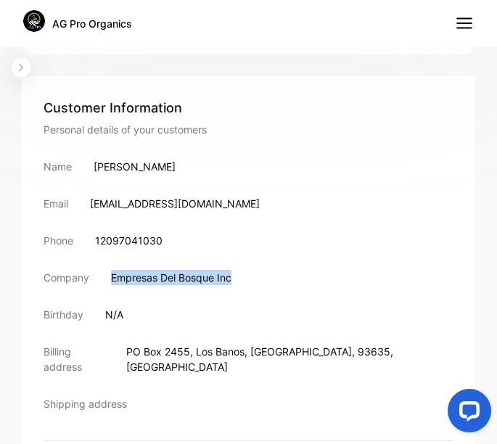
drag, startPoint x: 113, startPoint y: 279, endPoint x: 234, endPoint y: 281, distance: 122.0
click at [234, 281] on div "Company Empresas Del Bosque Inc" at bounding box center [249, 277] width 410 height 15
drag, startPoint x: 234, startPoint y: 281, endPoint x: 224, endPoint y: 277, distance: 11.7
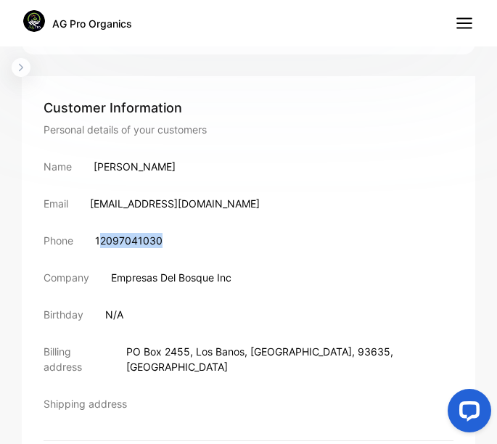
drag, startPoint x: 100, startPoint y: 241, endPoint x: 170, endPoint y: 246, distance: 69.9
click at [170, 246] on div "Phone [PHONE_NUMBER]" at bounding box center [249, 240] width 410 height 15
drag, startPoint x: 170, startPoint y: 246, endPoint x: 135, endPoint y: 242, distance: 35.0
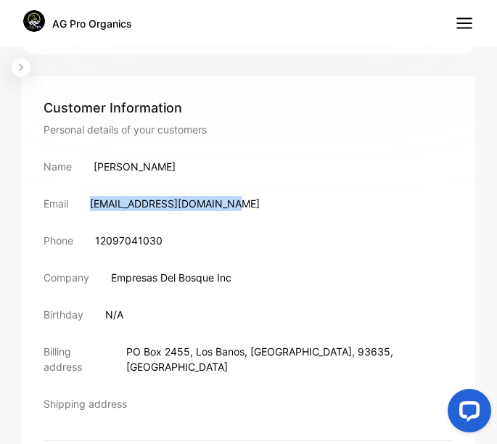
drag, startPoint x: 91, startPoint y: 205, endPoint x: 230, endPoint y: 203, distance: 139.4
click at [230, 203] on div "[PERSON_NAME] [PERSON_NAME][EMAIL_ADDRESS][DOMAIN_NAME]" at bounding box center [249, 203] width 410 height 15
drag, startPoint x: 230, startPoint y: 203, endPoint x: 221, endPoint y: 203, distance: 8.7
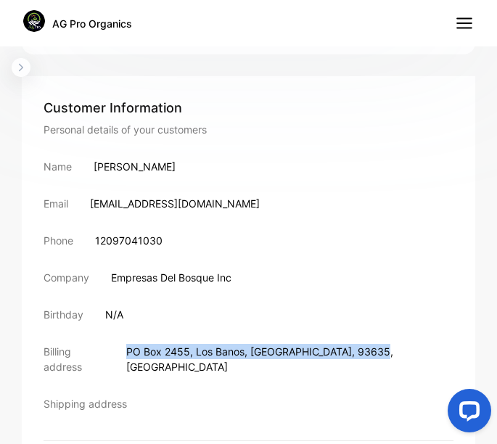
drag, startPoint x: 136, startPoint y: 352, endPoint x: 309, endPoint y: 350, distance: 172.8
click at [309, 350] on p "[STREET_ADDRESS]" at bounding box center [289, 359] width 327 height 30
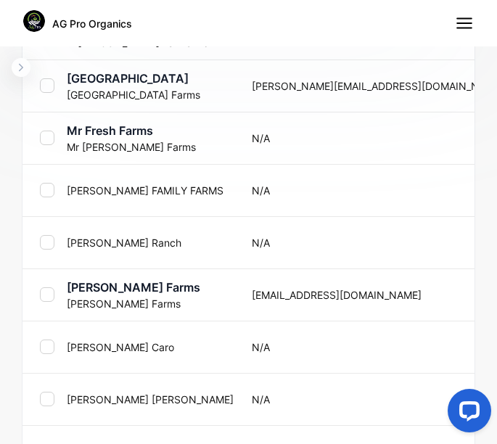
scroll to position [917, 0]
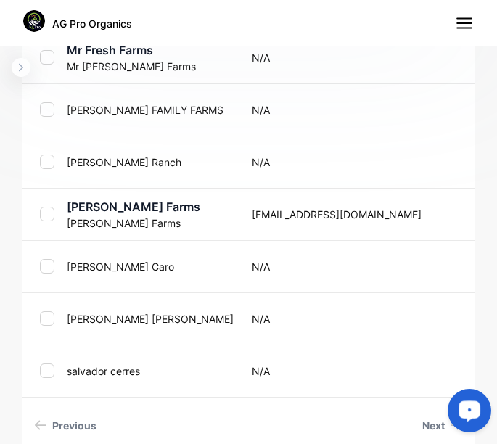
click at [101, 254] on td "[PERSON_NAME]" at bounding box center [147, 266] width 173 height 52
click at [110, 266] on p "[PERSON_NAME]" at bounding box center [150, 266] width 167 height 15
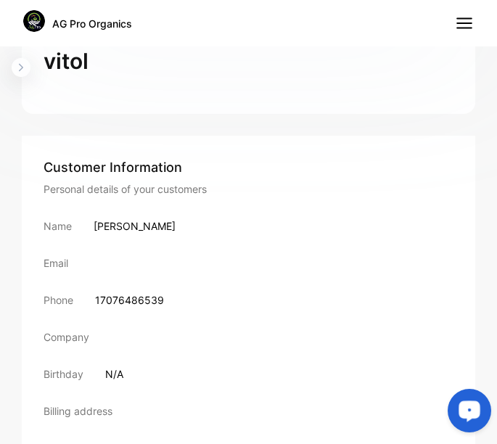
scroll to position [462, 0]
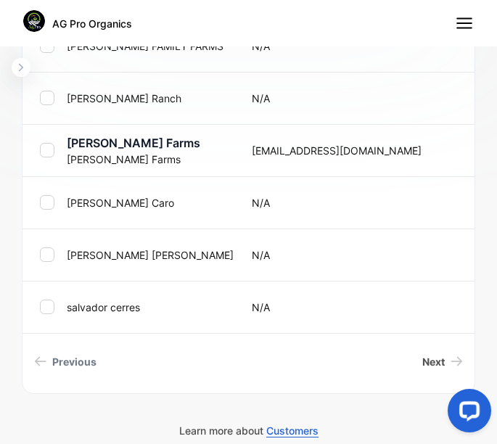
click at [433, 366] on span "Next" at bounding box center [433, 361] width 23 height 15
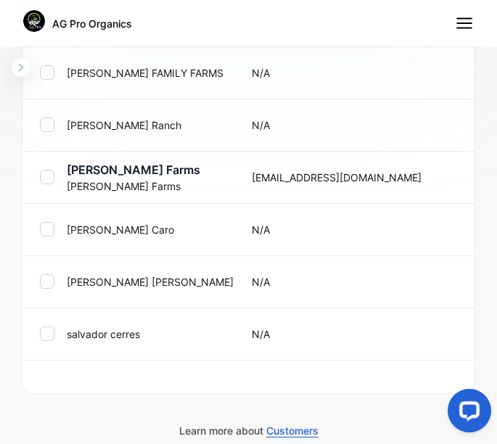
scroll to position [954, 0]
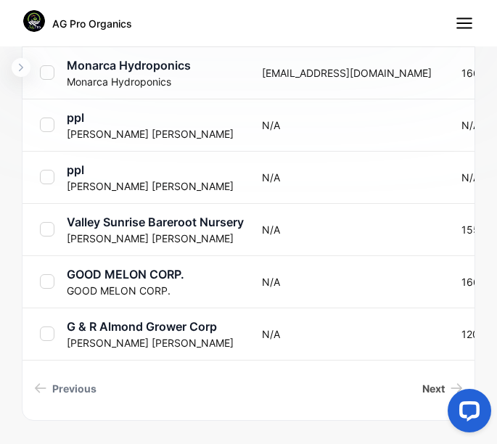
drag, startPoint x: 433, startPoint y: 366, endPoint x: 425, endPoint y: 392, distance: 27.1
click at [425, 392] on span "Next" at bounding box center [433, 388] width 23 height 15
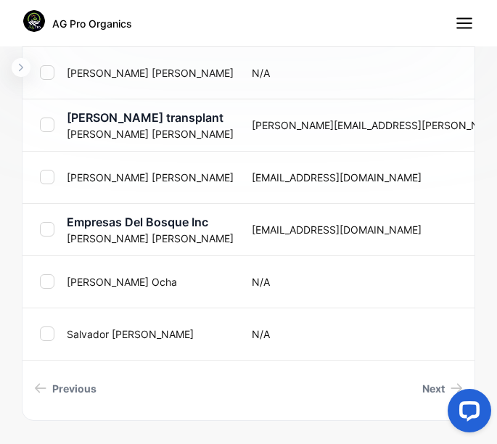
click at [79, 335] on p "[PERSON_NAME]" at bounding box center [150, 334] width 167 height 15
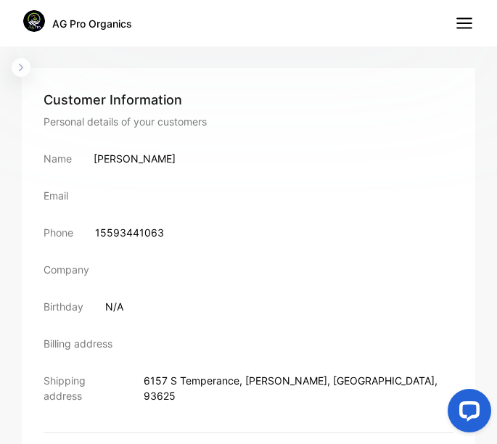
scroll to position [526, 0]
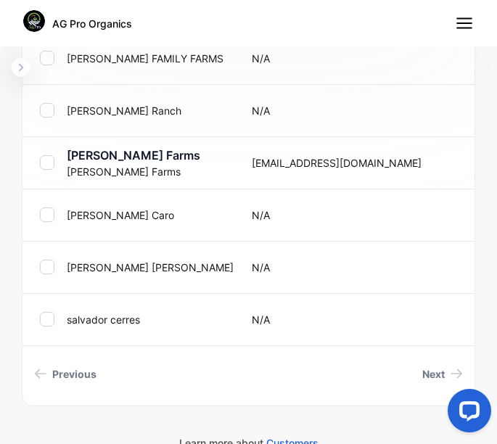
scroll to position [981, 0]
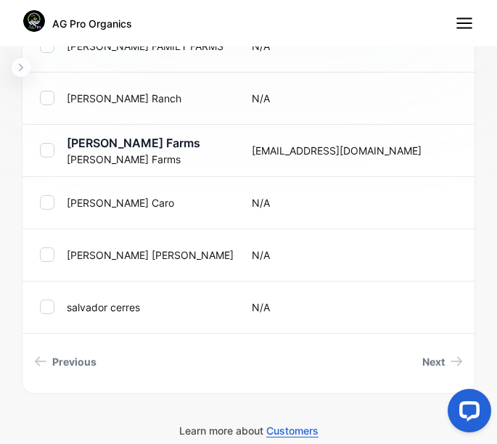
drag, startPoint x: 492, startPoint y: 271, endPoint x: 30, endPoint y: 44, distance: 514.9
click at [428, 367] on span "Next" at bounding box center [433, 361] width 23 height 15
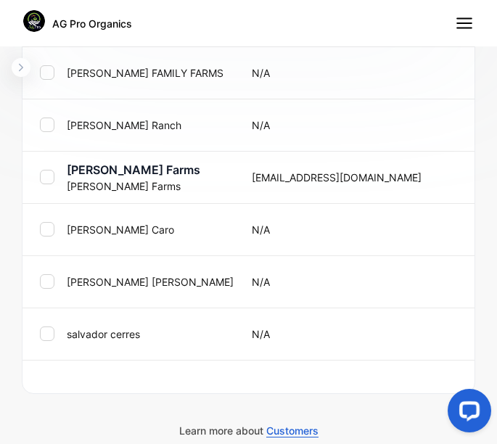
scroll to position [954, 0]
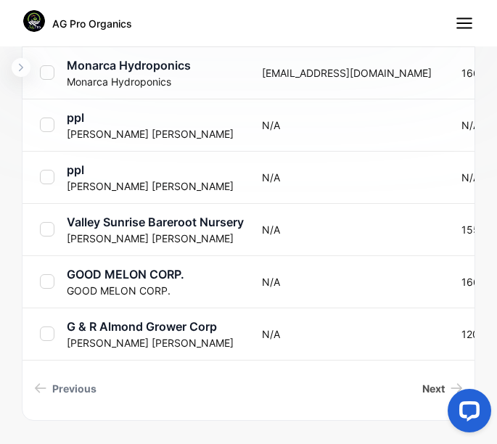
click at [427, 387] on span "Next" at bounding box center [433, 388] width 23 height 15
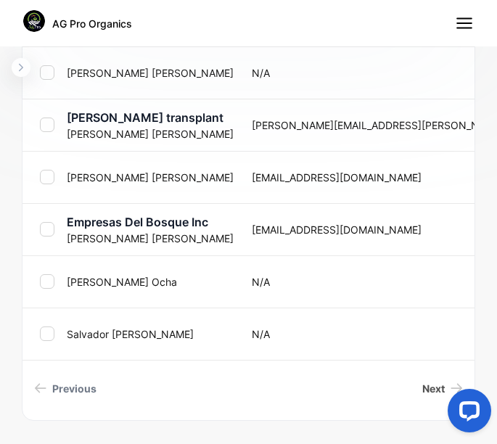
click at [417, 385] on link "Next" at bounding box center [443, 388] width 52 height 27
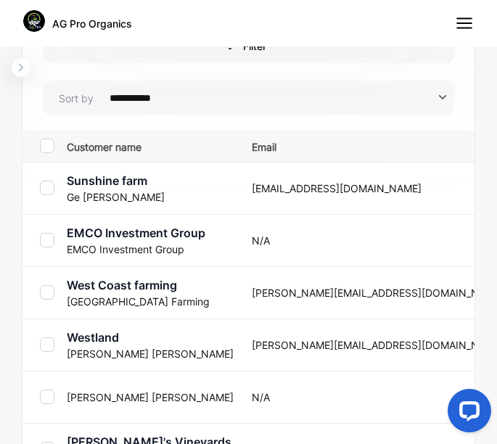
scroll to position [614, 0]
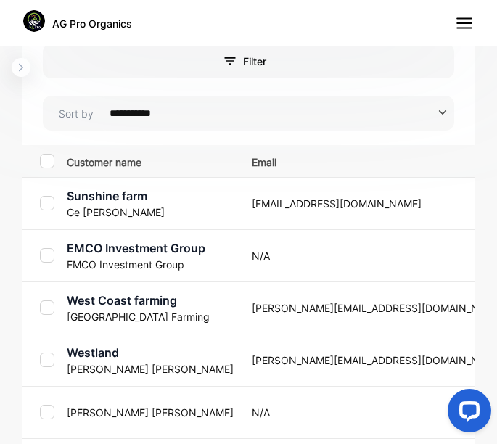
click at [114, 196] on p "Sunshine farm" at bounding box center [150, 195] width 167 height 17
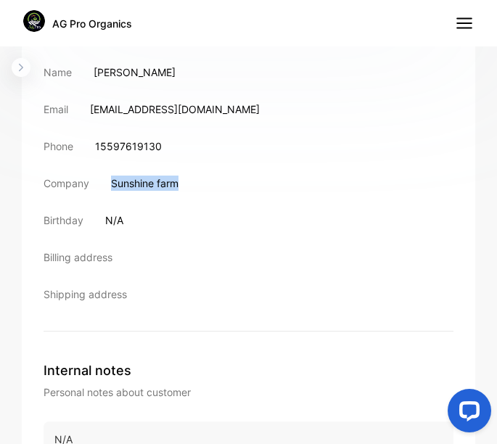
drag, startPoint x: 113, startPoint y: 185, endPoint x: 187, endPoint y: 189, distance: 74.9
click at [187, 189] on div "Company [GEOGRAPHIC_DATA]" at bounding box center [249, 183] width 410 height 15
drag, startPoint x: 187, startPoint y: 189, endPoint x: 166, endPoint y: 187, distance: 21.2
drag, startPoint x: 99, startPoint y: 146, endPoint x: 163, endPoint y: 144, distance: 63.9
click at [163, 144] on div "Phone [PHONE_NUMBER]" at bounding box center [249, 146] width 410 height 15
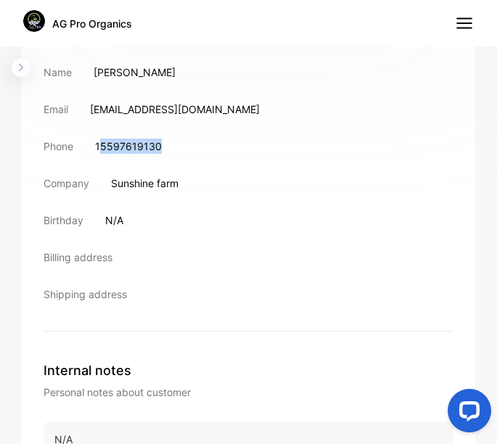
drag, startPoint x: 163, startPoint y: 144, endPoint x: 150, endPoint y: 144, distance: 13.8
drag, startPoint x: 94, startPoint y: 72, endPoint x: 137, endPoint y: 74, distance: 42.9
click at [137, 74] on div "Name [PERSON_NAME]" at bounding box center [249, 72] width 410 height 15
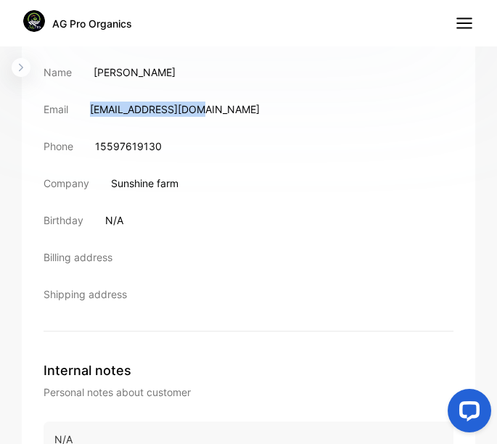
drag, startPoint x: 91, startPoint y: 110, endPoint x: 199, endPoint y: 113, distance: 107.5
click at [199, 113] on p "[EMAIL_ADDRESS][DOMAIN_NAME]" at bounding box center [175, 109] width 170 height 15
drag, startPoint x: 199, startPoint y: 113, endPoint x: 181, endPoint y: 107, distance: 18.4
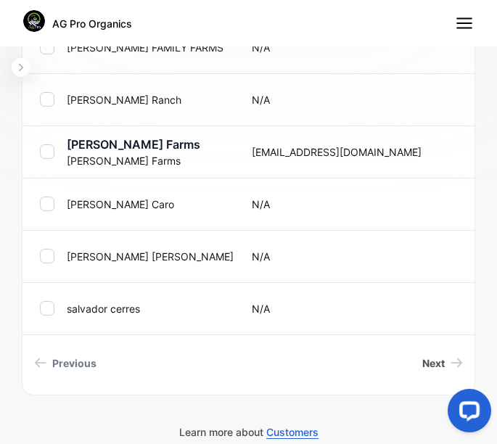
click at [422, 362] on span "Next" at bounding box center [433, 363] width 23 height 15
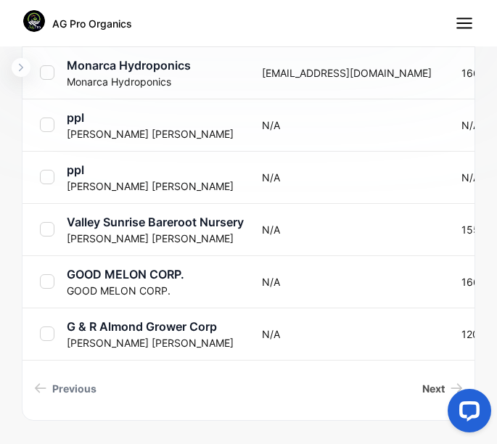
click at [423, 389] on span "Next" at bounding box center [433, 388] width 23 height 15
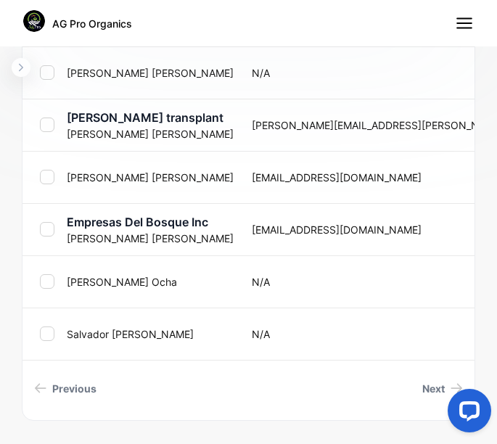
click at [422, 389] on span "Next" at bounding box center [433, 388] width 23 height 15
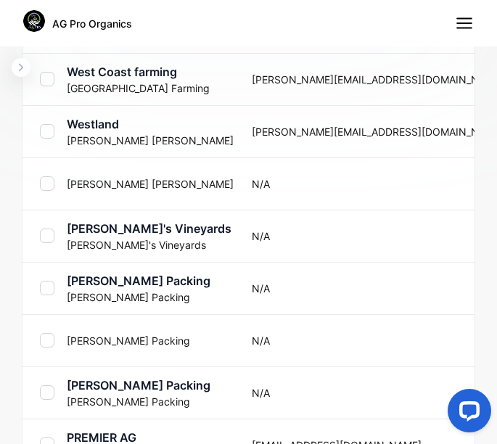
scroll to position [833, 0]
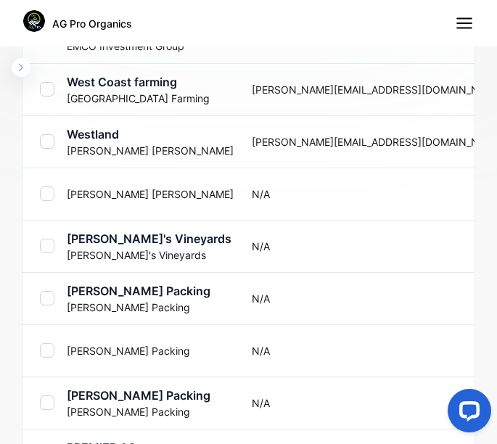
click at [112, 91] on p "West Coast Farming" at bounding box center [150, 98] width 167 height 15
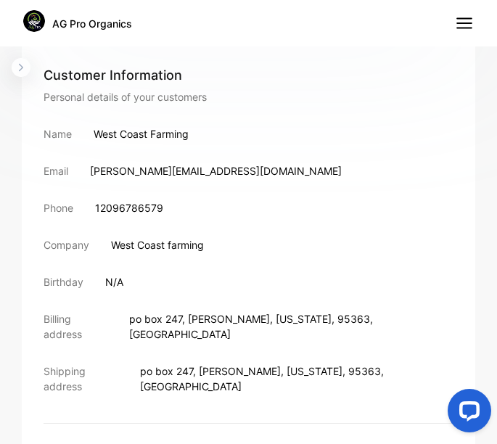
scroll to position [528, 0]
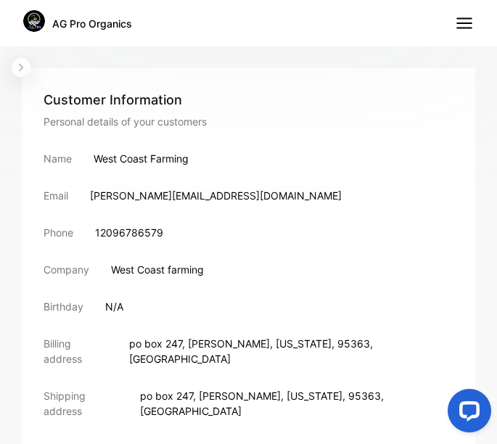
click at [92, 155] on div "Name West Coast Farming" at bounding box center [249, 158] width 410 height 15
drag, startPoint x: 96, startPoint y: 156, endPoint x: 189, endPoint y: 158, distance: 92.9
click at [189, 158] on p "West Coast Farming" at bounding box center [141, 158] width 95 height 15
drag, startPoint x: 189, startPoint y: 158, endPoint x: 181, endPoint y: 153, distance: 9.5
click at [94, 232] on div "Phone [PHONE_NUMBER]" at bounding box center [249, 232] width 410 height 15
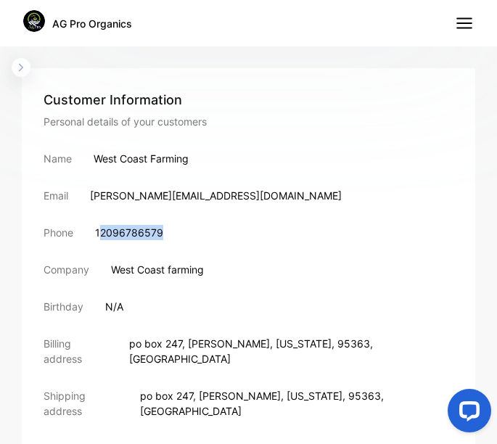
drag, startPoint x: 100, startPoint y: 237, endPoint x: 160, endPoint y: 234, distance: 59.6
click at [160, 234] on p "12096786579" at bounding box center [129, 232] width 68 height 15
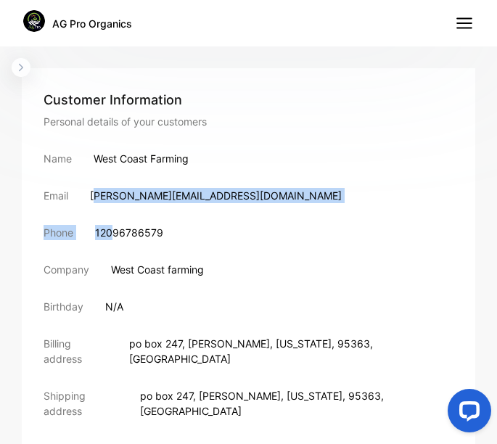
drag, startPoint x: 94, startPoint y: 195, endPoint x: 115, endPoint y: 224, distance: 35.9
click at [115, 224] on div "Customer Information Personal details of your customers Name West Coast Farming…" at bounding box center [249, 269] width 410 height 359
drag, startPoint x: 115, startPoint y: 224, endPoint x: 91, endPoint y: 209, distance: 29.0
click at [91, 209] on div "Customer Information Personal details of your customers Name West Coast Farming…" at bounding box center [249, 269] width 410 height 359
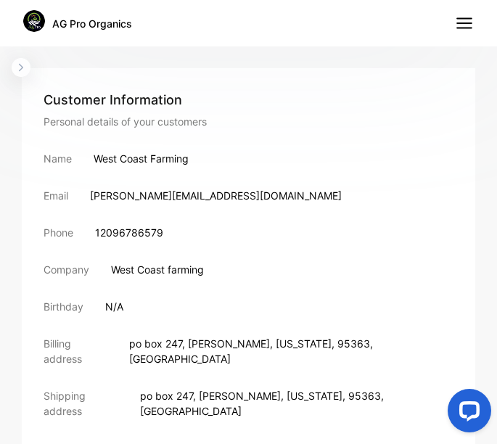
click at [90, 193] on div "Email [PERSON_NAME][EMAIL_ADDRESS][DOMAIN_NAME]" at bounding box center [249, 195] width 410 height 15
drag, startPoint x: 91, startPoint y: 197, endPoint x: 242, endPoint y: 196, distance: 150.3
click at [242, 196] on div "Email [PERSON_NAME][EMAIL_ADDRESS][DOMAIN_NAME]" at bounding box center [249, 195] width 410 height 15
drag, startPoint x: 242, startPoint y: 196, endPoint x: 211, endPoint y: 194, distance: 30.6
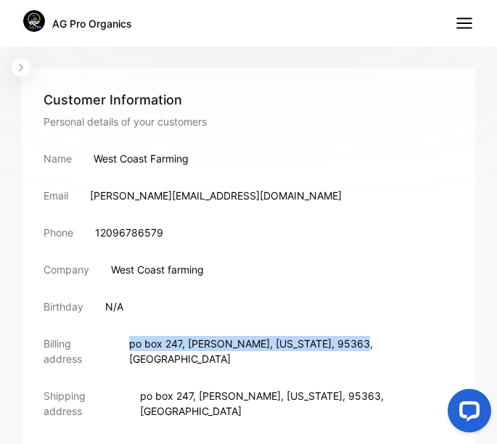
drag, startPoint x: 134, startPoint y: 345, endPoint x: 330, endPoint y: 343, distance: 195.3
click at [330, 343] on p "po box 247 , patterson , [US_STATE] , 95363 , [GEOGRAPHIC_DATA]" at bounding box center [291, 351] width 324 height 30
drag, startPoint x: 330, startPoint y: 343, endPoint x: 312, endPoint y: 344, distance: 17.4
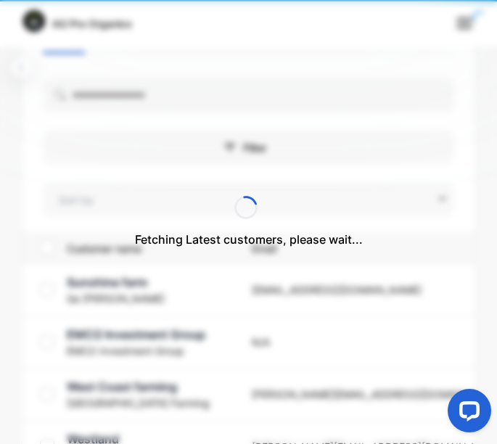
type input "**********"
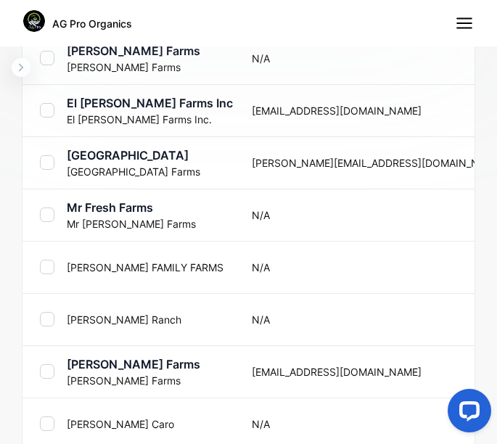
scroll to position [981, 0]
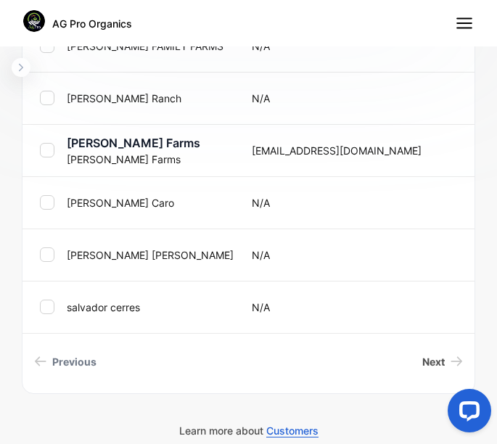
click at [422, 362] on span "Next" at bounding box center [433, 361] width 23 height 15
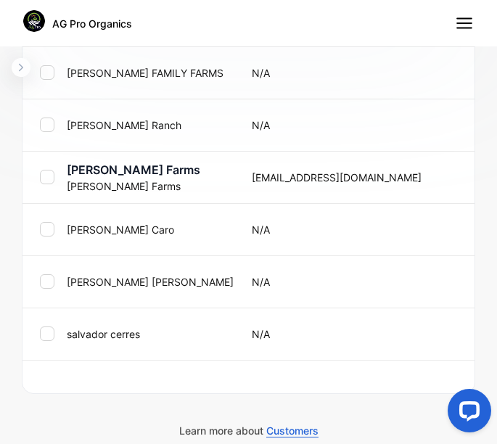
scroll to position [954, 0]
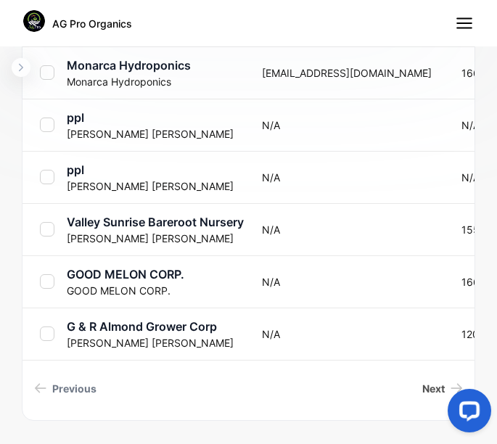
click at [422, 388] on span "Next" at bounding box center [433, 388] width 23 height 15
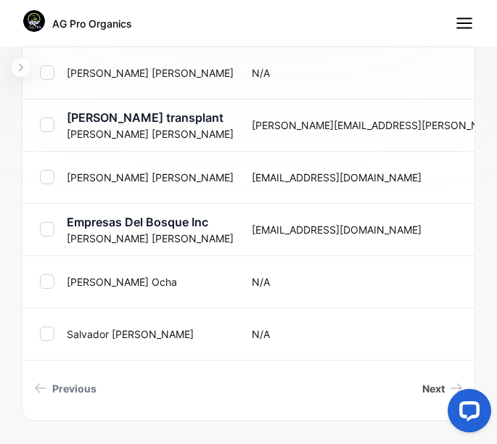
click at [430, 385] on span "Next" at bounding box center [433, 388] width 23 height 15
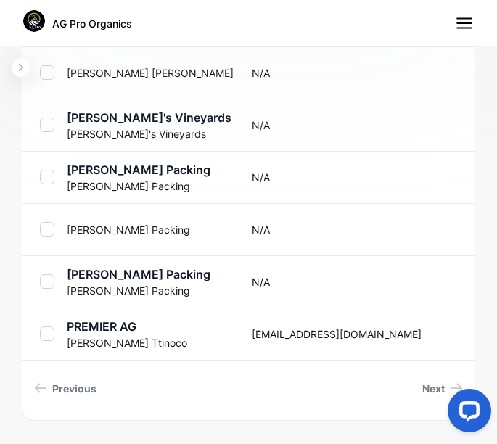
click at [102, 330] on p "PREMIER AG" at bounding box center [150, 326] width 167 height 17
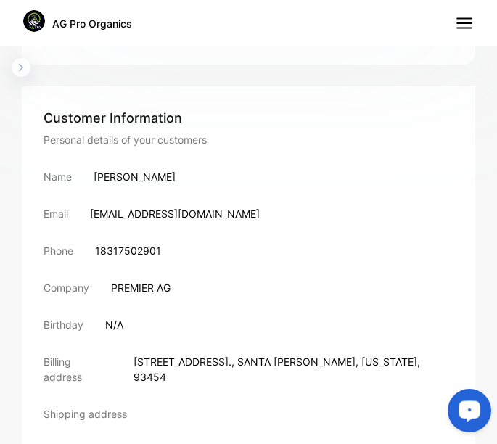
scroll to position [507, 0]
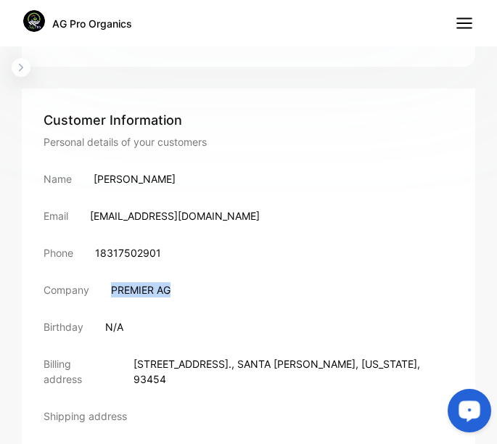
drag, startPoint x: 113, startPoint y: 289, endPoint x: 179, endPoint y: 283, distance: 66.3
click at [179, 283] on div "Company PREMIER AG" at bounding box center [249, 289] width 410 height 15
drag, startPoint x: 179, startPoint y: 283, endPoint x: 149, endPoint y: 290, distance: 31.3
drag, startPoint x: 103, startPoint y: 253, endPoint x: 162, endPoint y: 259, distance: 59.2
click at [162, 259] on div "Phone [PHONE_NUMBER]" at bounding box center [249, 252] width 410 height 15
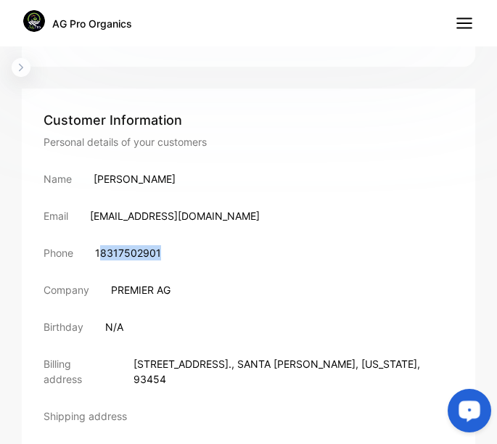
drag, startPoint x: 162, startPoint y: 259, endPoint x: 143, endPoint y: 256, distance: 19.2
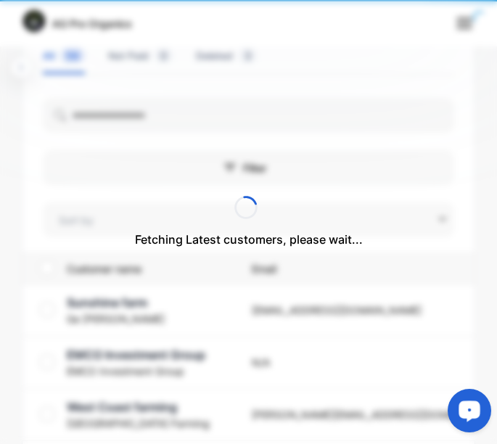
type input "**********"
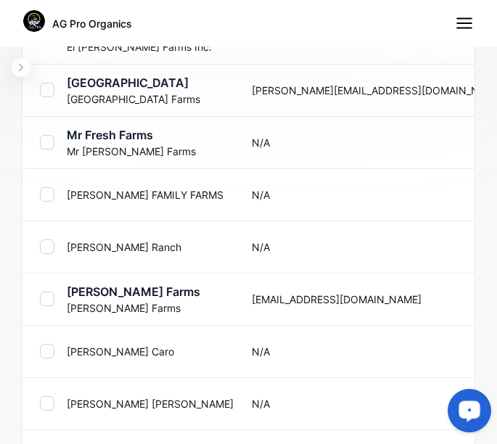
scroll to position [981, 0]
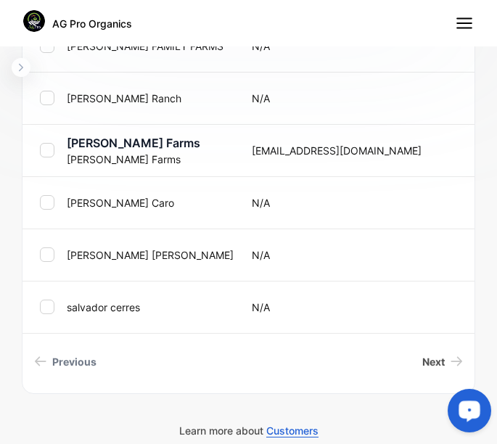
click at [430, 367] on span "Next" at bounding box center [433, 361] width 23 height 15
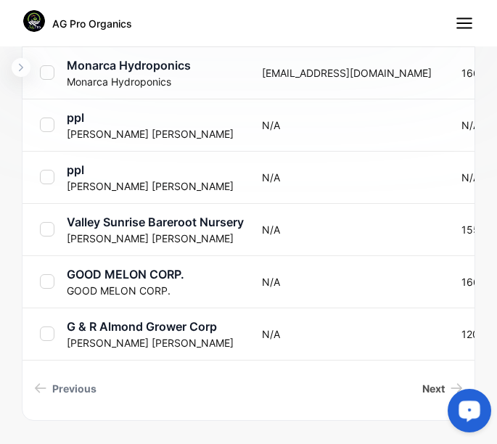
click at [430, 395] on span "Next" at bounding box center [433, 388] width 23 height 15
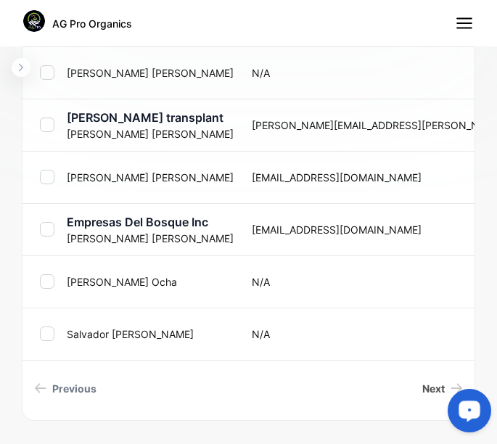
click at [424, 395] on span "Next" at bounding box center [433, 388] width 23 height 15
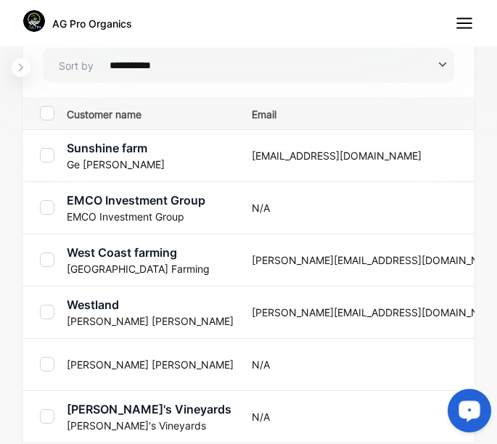
scroll to position [667, 0]
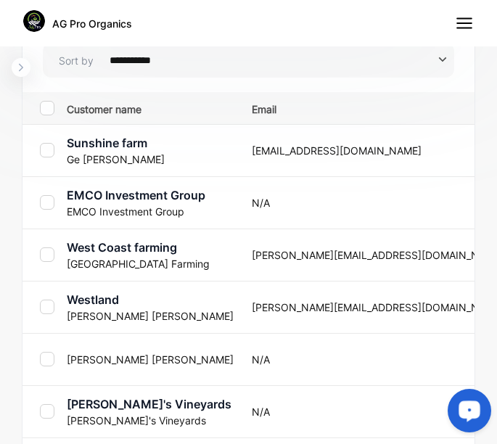
click at [257, 260] on p "[PERSON_NAME][EMAIL_ADDRESS][DOMAIN_NAME]" at bounding box center [378, 255] width 252 height 15
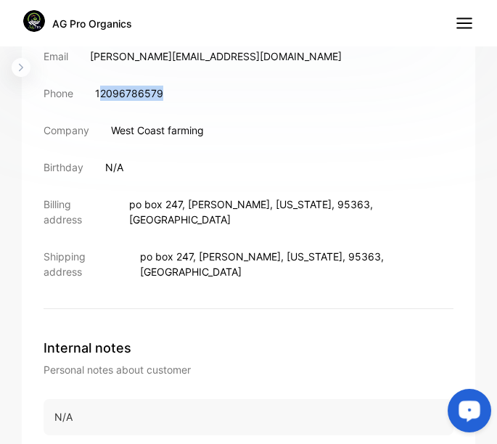
drag, startPoint x: 101, startPoint y: 93, endPoint x: 176, endPoint y: 98, distance: 74.9
click at [176, 98] on div "Phone [PHONE_NUMBER]" at bounding box center [249, 93] width 410 height 15
drag, startPoint x: 176, startPoint y: 98, endPoint x: 136, endPoint y: 89, distance: 40.9
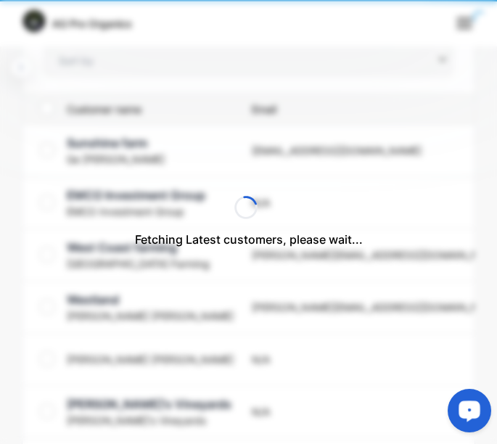
type input "**********"
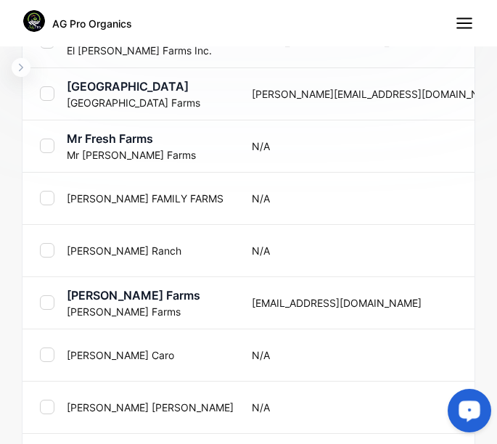
scroll to position [981, 0]
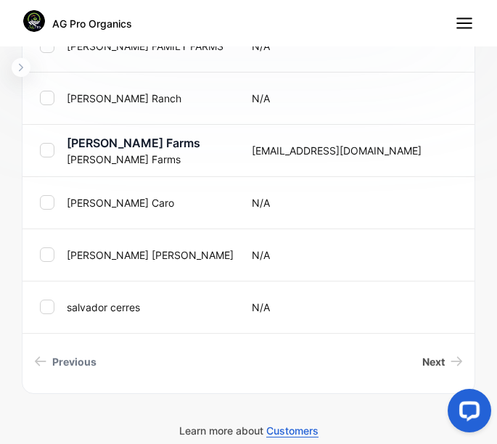
click at [422, 366] on span "Next" at bounding box center [433, 361] width 23 height 15
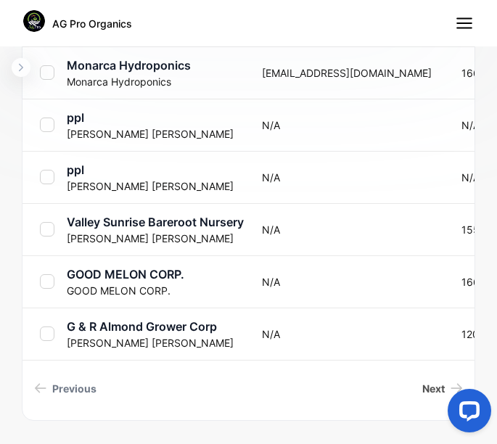
click at [422, 386] on span "Next" at bounding box center [433, 388] width 23 height 15
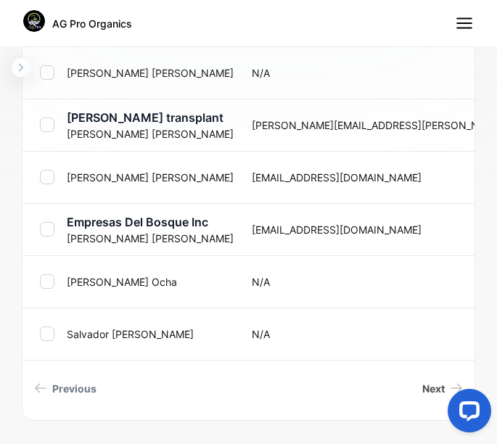
click at [422, 386] on span "Next" at bounding box center [433, 388] width 23 height 15
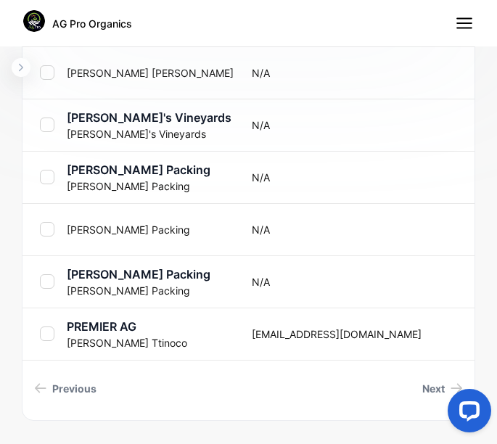
scroll to position [949, 0]
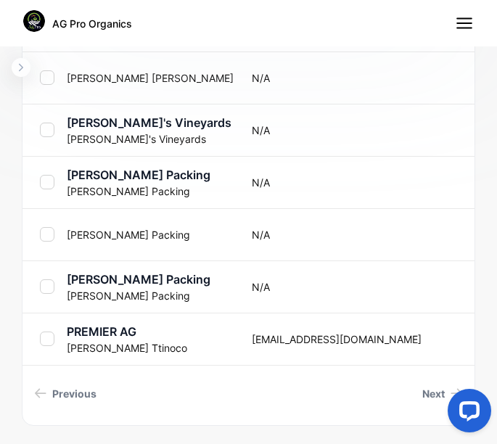
click at [120, 330] on p "PREMIER AG" at bounding box center [150, 331] width 167 height 17
click at [125, 329] on p "PREMIER AG" at bounding box center [150, 331] width 167 height 17
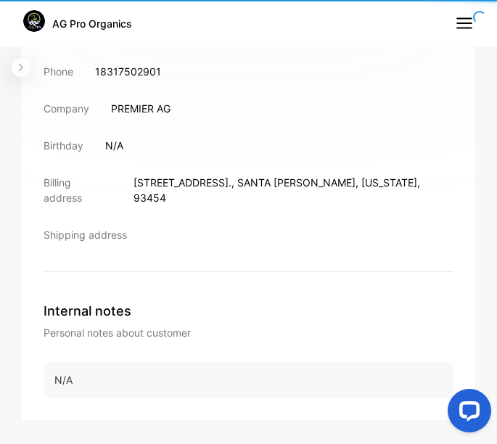
scroll to position [674, 0]
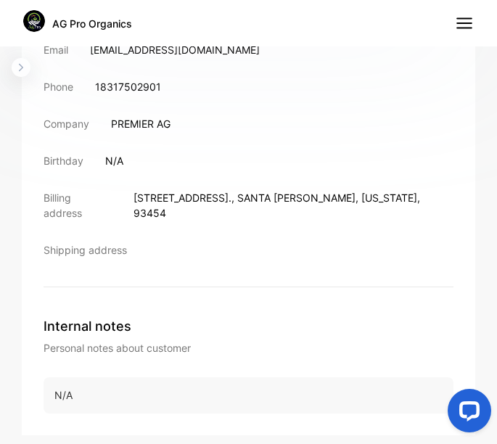
click at [96, 48] on p "[EMAIL_ADDRESS][DOMAIN_NAME]" at bounding box center [175, 49] width 170 height 15
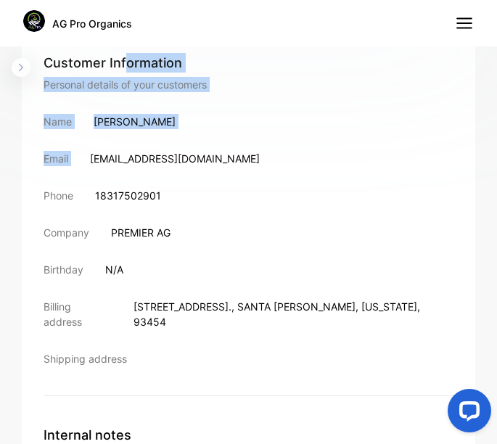
scroll to position [550, 0]
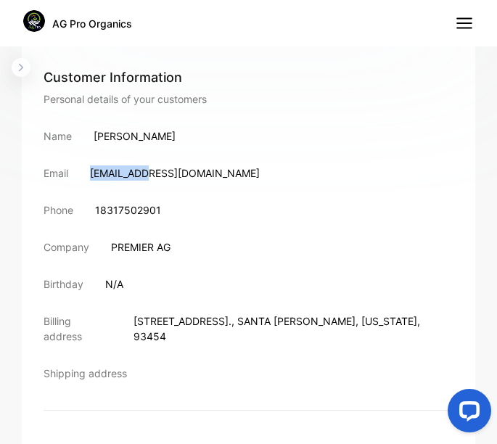
drag, startPoint x: 91, startPoint y: 52, endPoint x: 142, endPoint y: 151, distance: 112.0
click at [142, 151] on div "Customer Information Personal details of your customers Name [PERSON_NAME] Emai…" at bounding box center [249, 239] width 410 height 343
drag, startPoint x: 142, startPoint y: 151, endPoint x: 84, endPoint y: 174, distance: 62.5
click at [84, 174] on div "Email [EMAIL_ADDRESS][DOMAIN_NAME]" at bounding box center [249, 173] width 410 height 15
drag, startPoint x: 91, startPoint y: 174, endPoint x: 216, endPoint y: 174, distance: 124.1
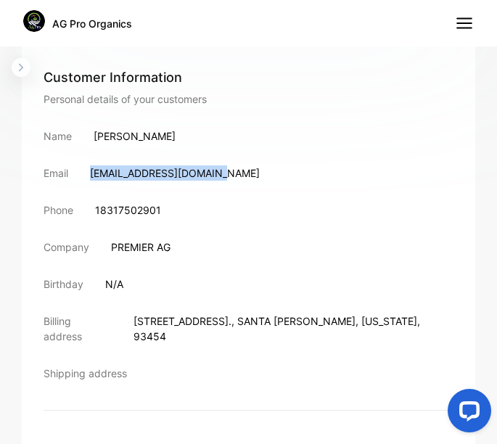
click at [216, 174] on p "[EMAIL_ADDRESS][DOMAIN_NAME]" at bounding box center [175, 173] width 170 height 15
drag, startPoint x: 216, startPoint y: 174, endPoint x: 198, endPoint y: 172, distance: 17.6
drag, startPoint x: 95, startPoint y: 136, endPoint x: 184, endPoint y: 139, distance: 88.6
click at [184, 139] on div "Name [PERSON_NAME]" at bounding box center [249, 135] width 410 height 15
drag, startPoint x: 184, startPoint y: 139, endPoint x: 166, endPoint y: 135, distance: 17.8
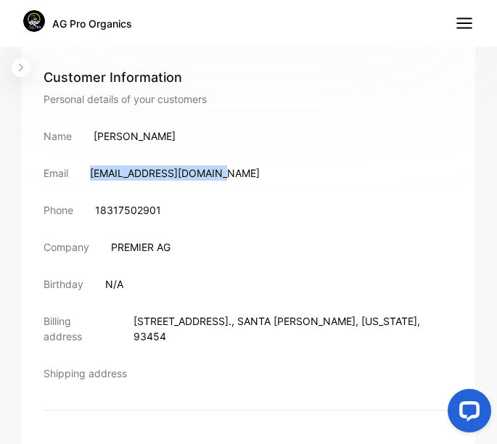
drag, startPoint x: 132, startPoint y: 321, endPoint x: 288, endPoint y: 319, distance: 156.1
click at [288, 319] on p "[STREET_ADDRESS]. , [GEOGRAPHIC_DATA] , [US_STATE] , 93454" at bounding box center [294, 329] width 320 height 30
drag, startPoint x: 288, startPoint y: 319, endPoint x: 256, endPoint y: 316, distance: 32.9
drag, startPoint x: 134, startPoint y: 340, endPoint x: 168, endPoint y: 334, distance: 35.5
click at [168, 334] on p "[STREET_ADDRESS]. , [GEOGRAPHIC_DATA] , [US_STATE] , 93454" at bounding box center [294, 329] width 320 height 30
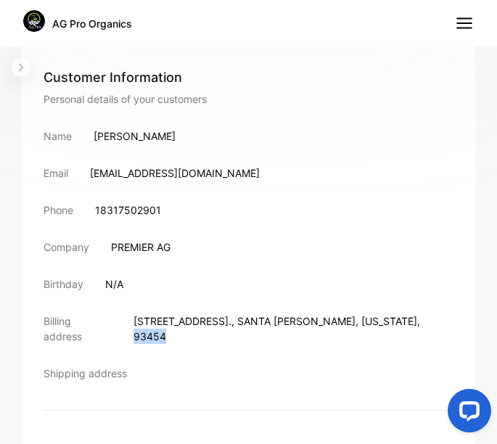
drag, startPoint x: 168, startPoint y: 334, endPoint x: 152, endPoint y: 334, distance: 16.7
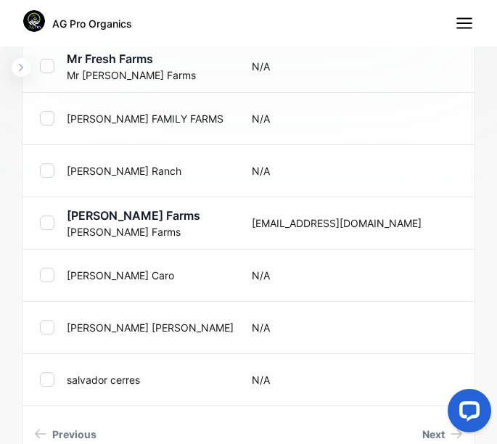
scroll to position [981, 0]
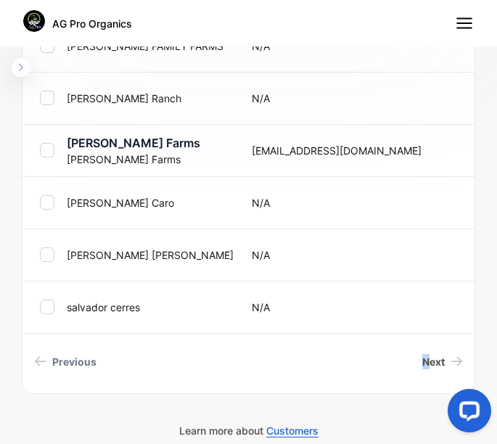
click at [422, 354] on span "Next" at bounding box center [433, 361] width 23 height 15
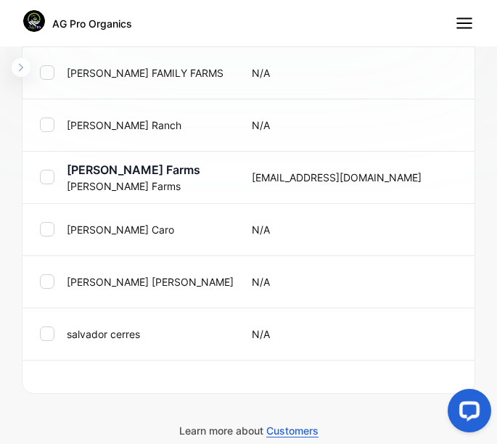
scroll to position [954, 0]
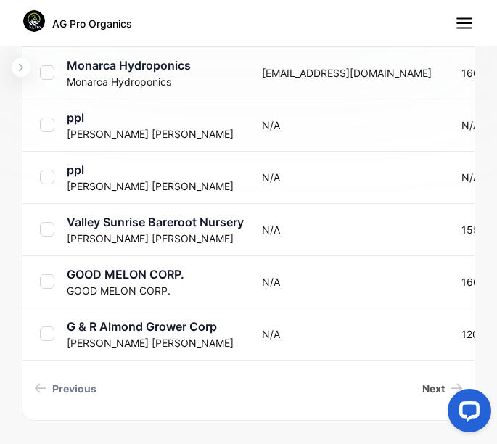
drag, startPoint x: 415, startPoint y: 354, endPoint x: 428, endPoint y: 392, distance: 39.9
click at [428, 392] on span "Next" at bounding box center [433, 388] width 23 height 15
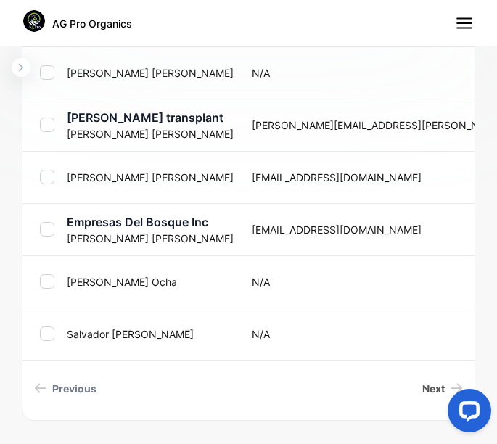
click at [422, 388] on span "Next" at bounding box center [433, 388] width 23 height 15
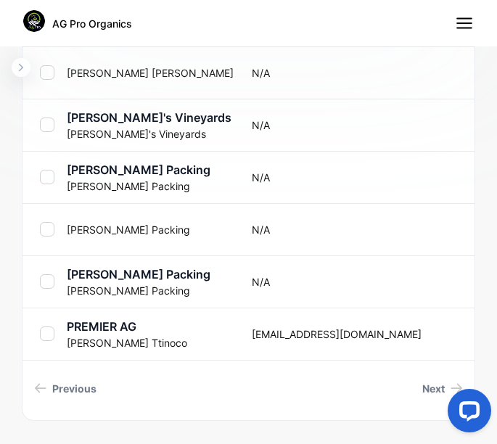
click at [99, 178] on td "[PERSON_NAME] Packing [PERSON_NAME] Packing" at bounding box center [147, 177] width 173 height 52
drag, startPoint x: 99, startPoint y: 178, endPoint x: 122, endPoint y: 187, distance: 25.1
click at [122, 187] on p "[PERSON_NAME] Packing" at bounding box center [150, 186] width 167 height 15
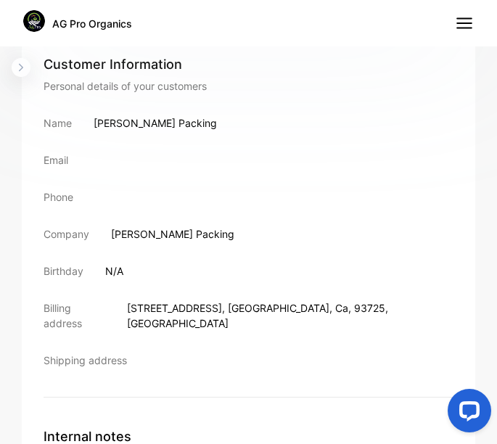
scroll to position [562, 0]
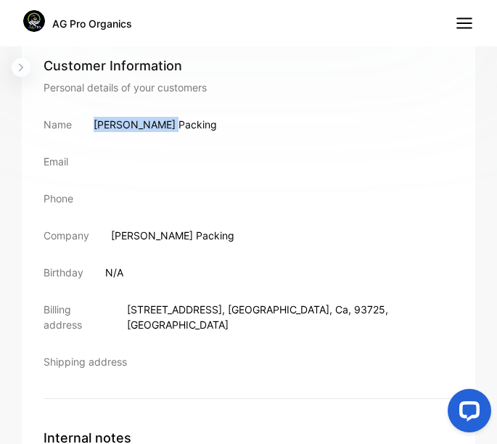
drag, startPoint x: 95, startPoint y: 122, endPoint x: 163, endPoint y: 130, distance: 68.7
click at [163, 130] on p "[PERSON_NAME] Packing" at bounding box center [155, 124] width 123 height 15
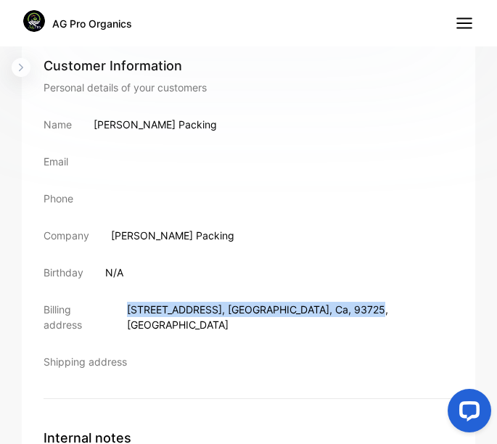
drag, startPoint x: 137, startPoint y: 311, endPoint x: 318, endPoint y: 305, distance: 180.8
click at [318, 305] on p "[STREET_ADDRESS]" at bounding box center [290, 317] width 327 height 30
drag, startPoint x: 318, startPoint y: 305, endPoint x: 283, endPoint y: 301, distance: 35.0
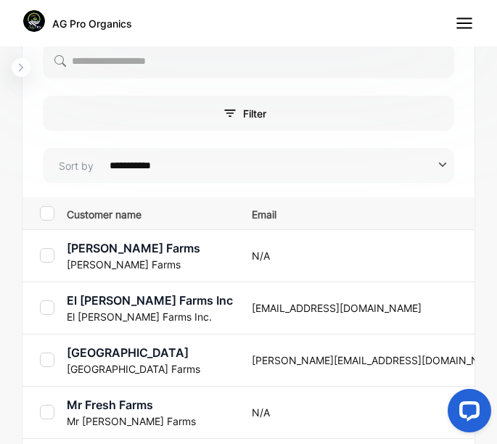
scroll to position [981, 0]
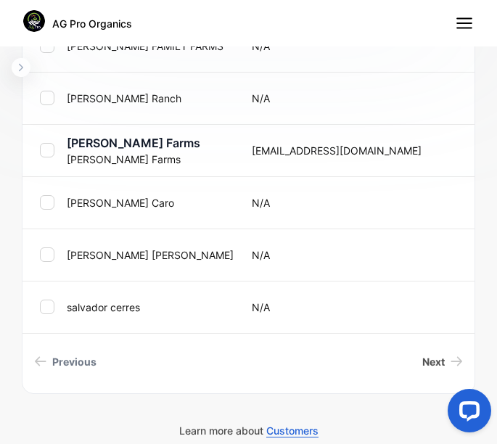
click at [430, 358] on span "Next" at bounding box center [433, 361] width 23 height 15
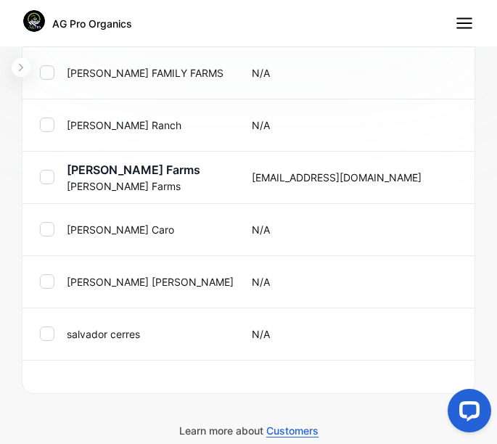
scroll to position [954, 0]
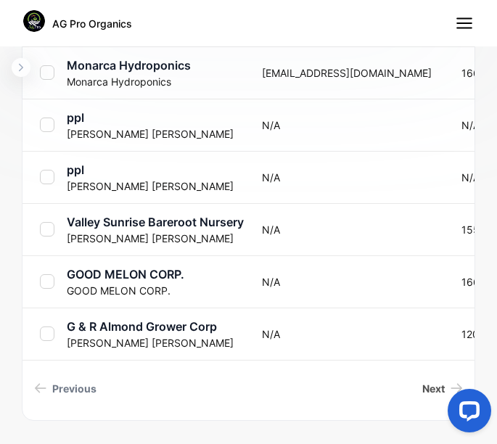
click at [422, 383] on span "Next" at bounding box center [433, 388] width 23 height 15
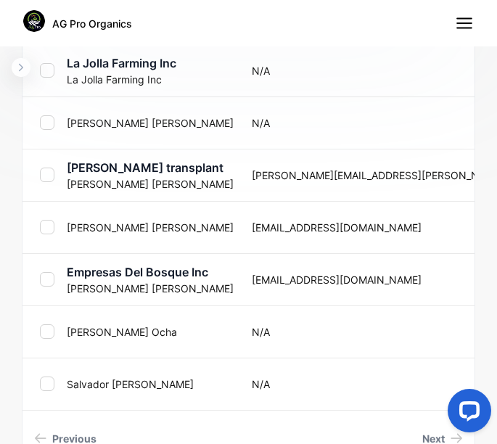
scroll to position [981, 0]
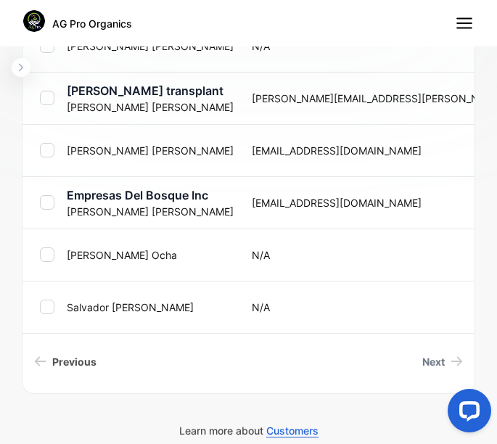
click at [49, 359] on link "Previous" at bounding box center [65, 361] width 74 height 27
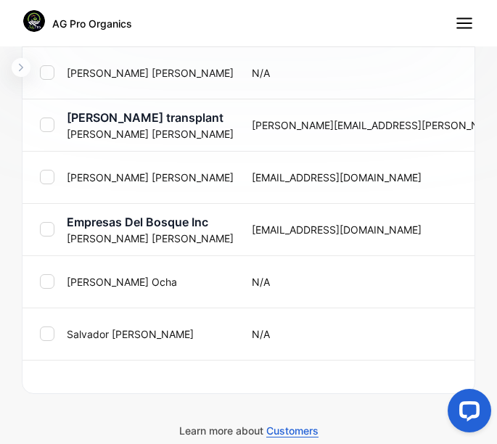
scroll to position [954, 0]
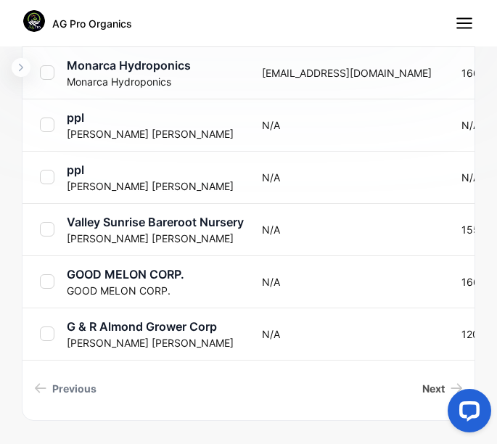
click at [422, 391] on span "Next" at bounding box center [433, 388] width 23 height 15
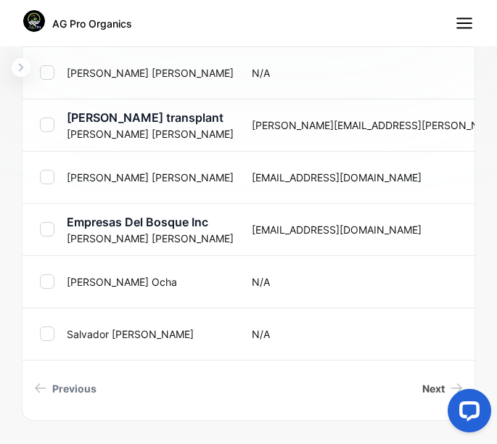
click at [425, 391] on span "Next" at bounding box center [433, 388] width 23 height 15
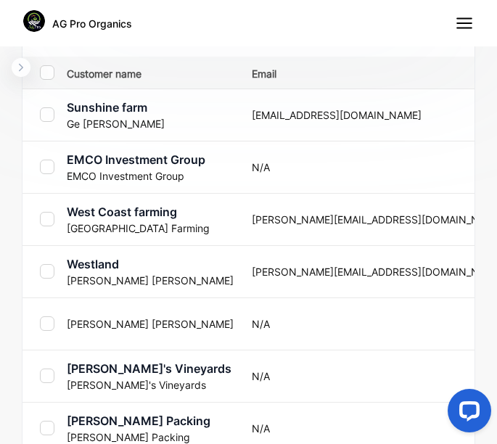
scroll to position [700, 0]
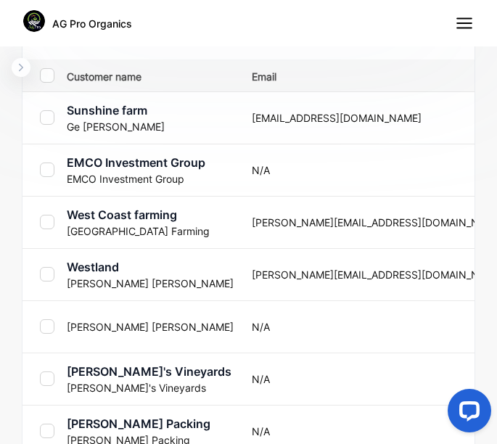
click at [110, 165] on p "EMCO Investment Group" at bounding box center [150, 162] width 167 height 17
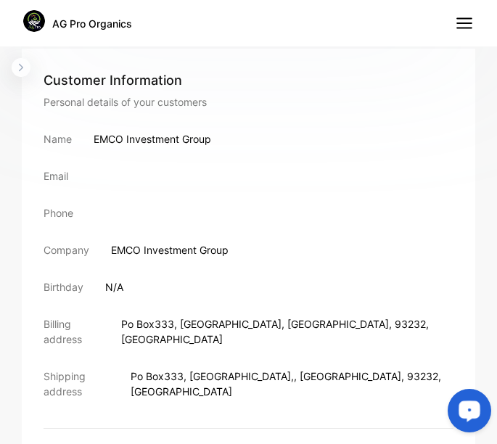
scroll to position [542, 0]
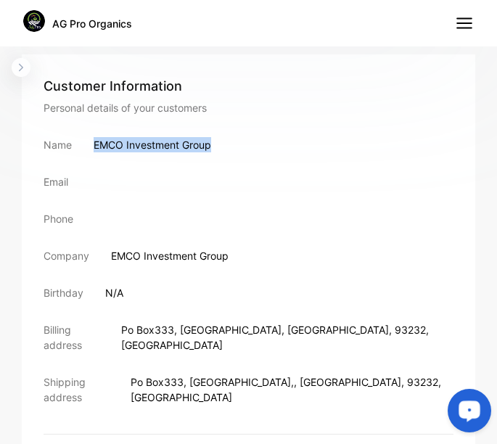
drag, startPoint x: 95, startPoint y: 144, endPoint x: 215, endPoint y: 148, distance: 119.9
click at [215, 148] on div "Name EMCO Investment Group" at bounding box center [249, 144] width 410 height 15
drag, startPoint x: 215, startPoint y: 148, endPoint x: 184, endPoint y: 141, distance: 31.3
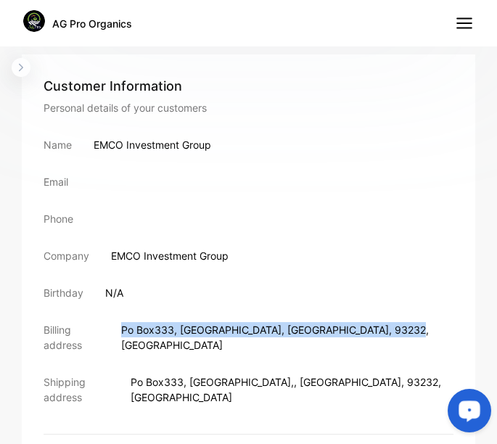
drag, startPoint x: 135, startPoint y: 328, endPoint x: 287, endPoint y: 331, distance: 152.5
click at [287, 331] on div "Billing address [GEOGRAPHIC_DATA]" at bounding box center [249, 337] width 410 height 30
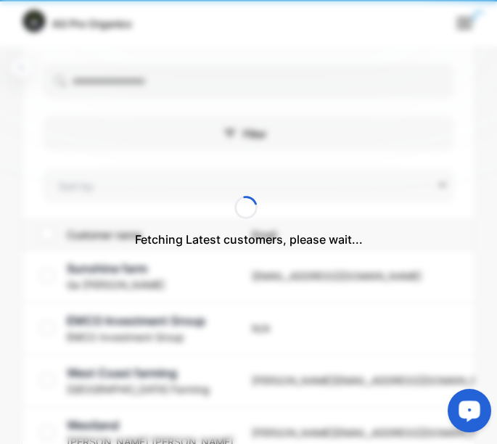
type input "**********"
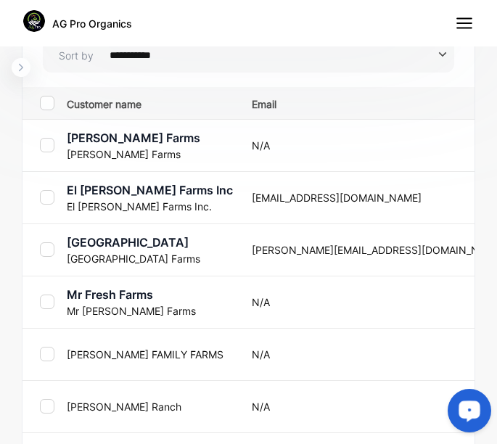
scroll to position [981, 0]
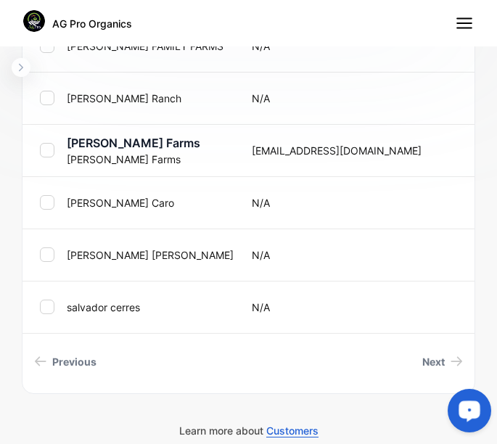
drag, startPoint x: 491, startPoint y: 264, endPoint x: 4, endPoint y: 36, distance: 538.4
click at [425, 365] on span "Next" at bounding box center [433, 361] width 23 height 15
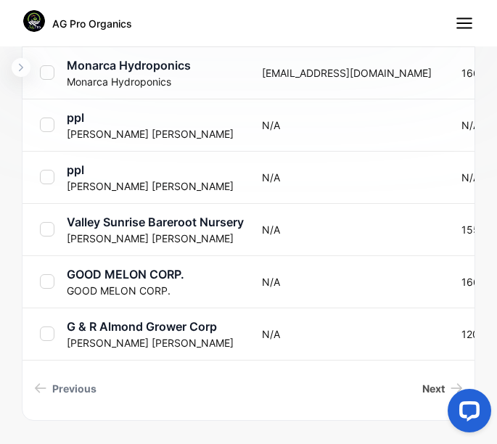
click at [428, 388] on span "Next" at bounding box center [433, 388] width 23 height 15
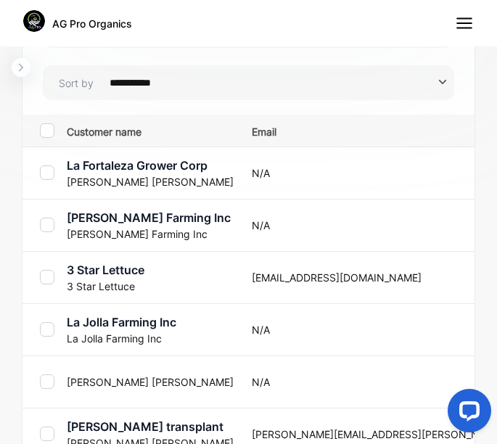
scroll to position [637, 0]
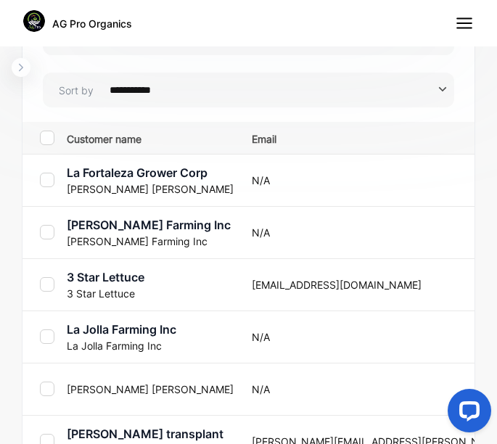
click at [116, 172] on p "La Fortaleza Grower Corp" at bounding box center [150, 172] width 167 height 17
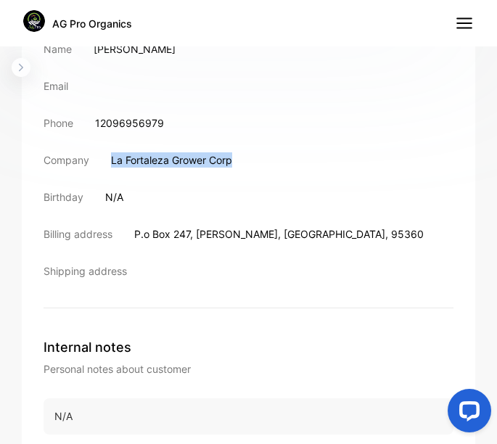
drag, startPoint x: 111, startPoint y: 158, endPoint x: 234, endPoint y: 163, distance: 122.8
click at [232, 163] on p "La Fortaleza Grower Corp" at bounding box center [171, 159] width 121 height 15
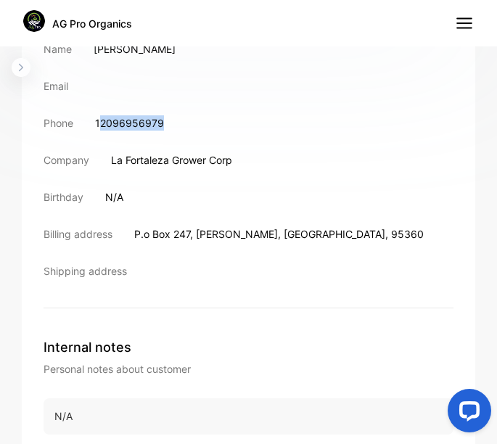
drag, startPoint x: 100, startPoint y: 124, endPoint x: 171, endPoint y: 121, distance: 71.2
click at [171, 121] on div "Phone [PHONE_NUMBER]" at bounding box center [249, 122] width 410 height 15
drag, startPoint x: 171, startPoint y: 121, endPoint x: 148, endPoint y: 126, distance: 23.8
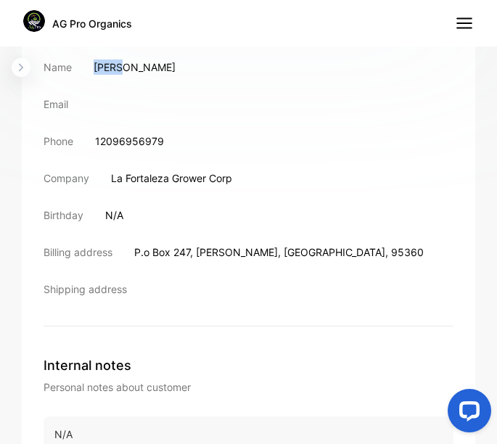
drag, startPoint x: 94, startPoint y: 50, endPoint x: 175, endPoint y: 62, distance: 82.1
click at [175, 62] on div "Name [PERSON_NAME]" at bounding box center [249, 67] width 410 height 15
drag, startPoint x: 175, startPoint y: 62, endPoint x: 152, endPoint y: 62, distance: 23.2
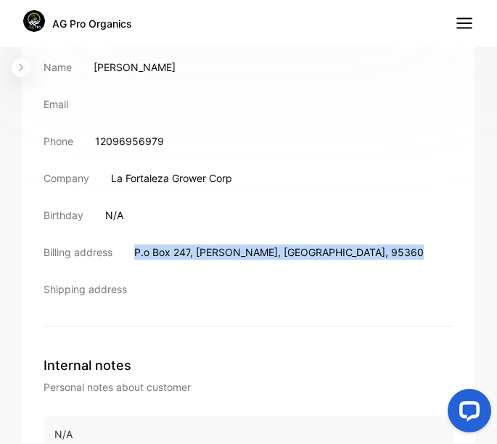
drag, startPoint x: 137, startPoint y: 252, endPoint x: 297, endPoint y: 253, distance: 159.7
click at [297, 253] on div "Billing address [GEOGRAPHIC_DATA][PERSON_NAME]" at bounding box center [249, 252] width 410 height 15
drag, startPoint x: 297, startPoint y: 253, endPoint x: 281, endPoint y: 252, distance: 16.0
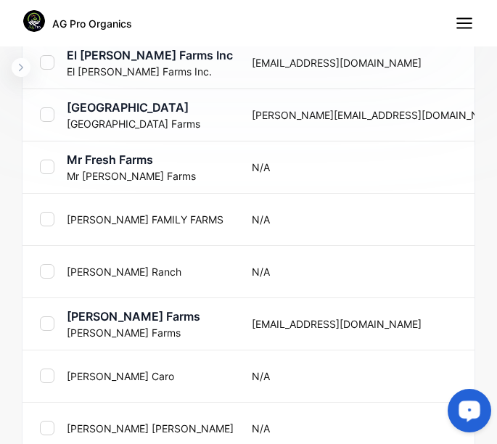
scroll to position [981, 0]
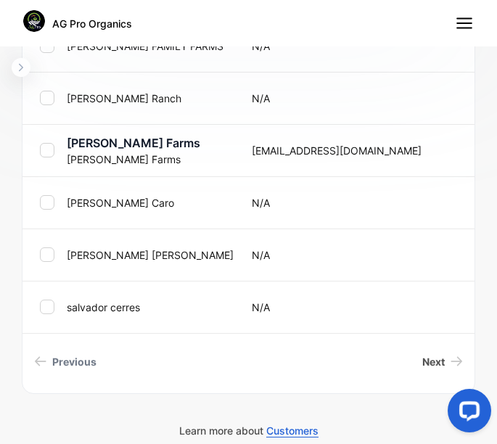
click at [421, 372] on link "Next" at bounding box center [443, 361] width 52 height 27
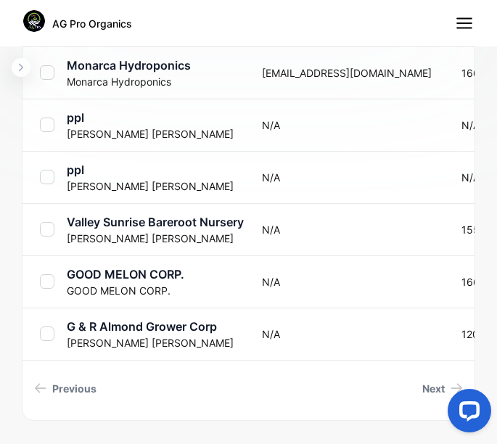
click at [437, 385] on div at bounding box center [466, 413] width 61 height 61
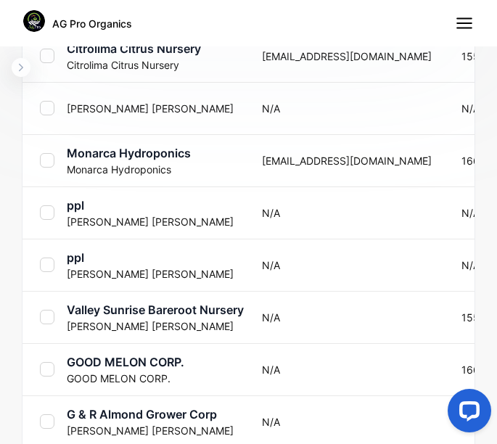
scroll to position [981, 0]
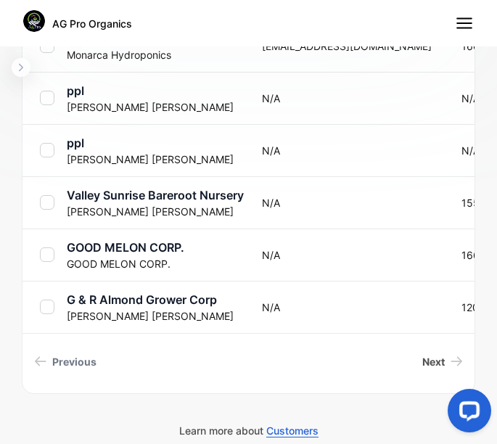
click at [430, 358] on span "Next" at bounding box center [433, 361] width 23 height 15
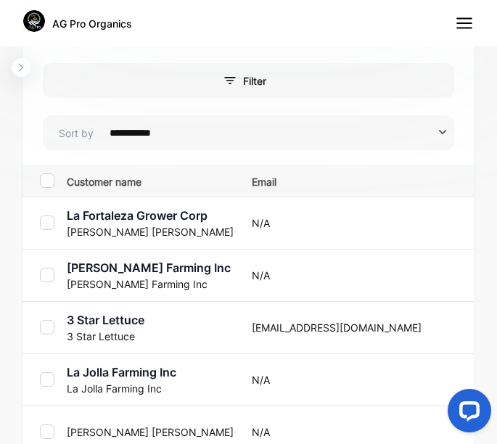
scroll to position [592, 0]
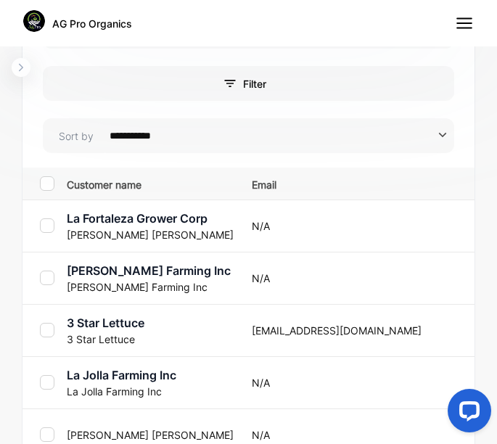
click at [168, 228] on p "[PERSON_NAME]" at bounding box center [150, 234] width 167 height 15
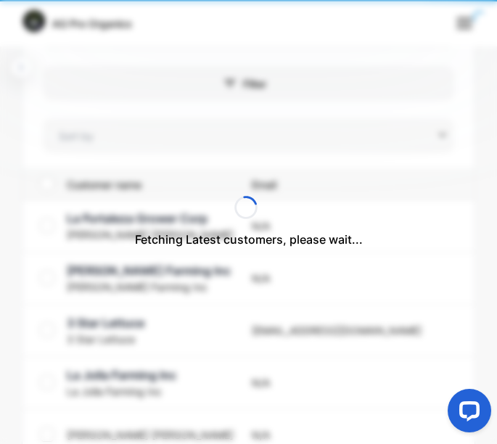
type input "**********"
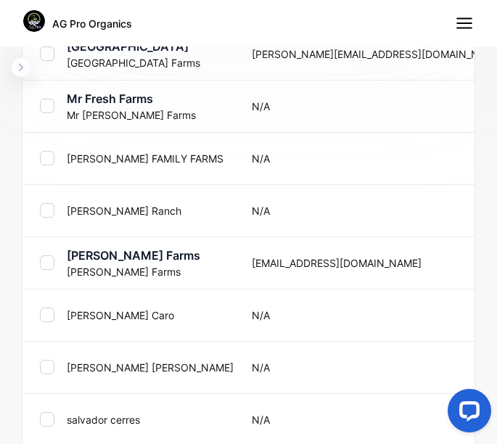
scroll to position [981, 0]
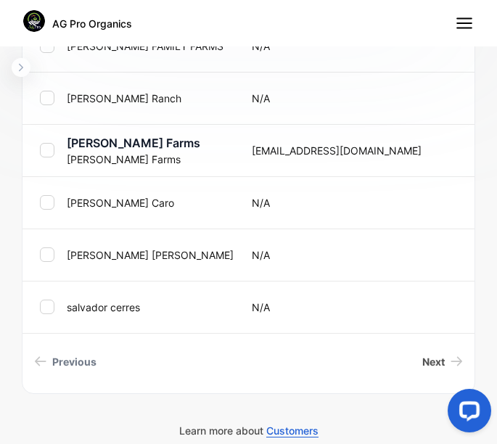
click at [427, 359] on span "Next" at bounding box center [433, 361] width 23 height 15
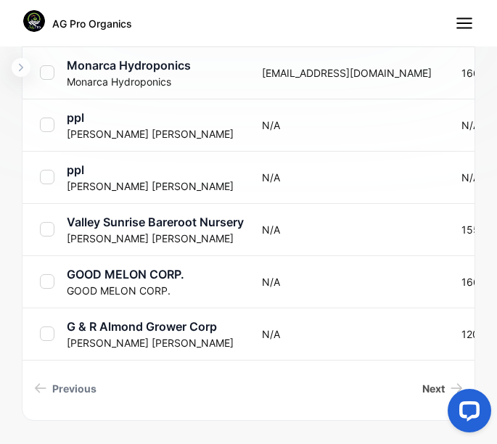
click at [422, 388] on span "Next" at bounding box center [433, 388] width 23 height 15
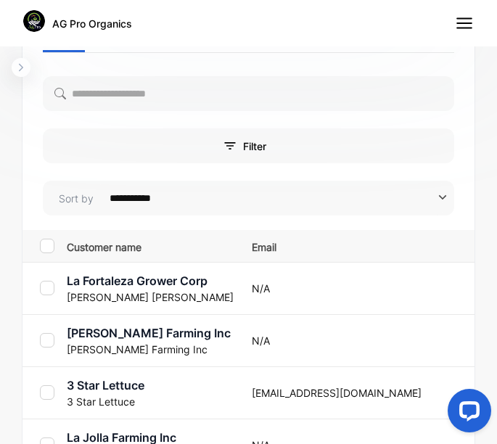
scroll to position [514, 0]
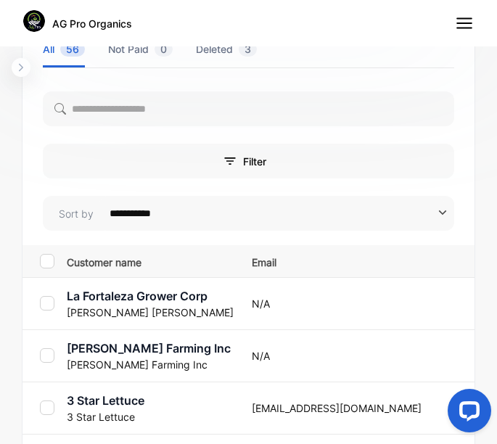
click at [149, 357] on p "[PERSON_NAME] Farming Inc" at bounding box center [150, 364] width 167 height 15
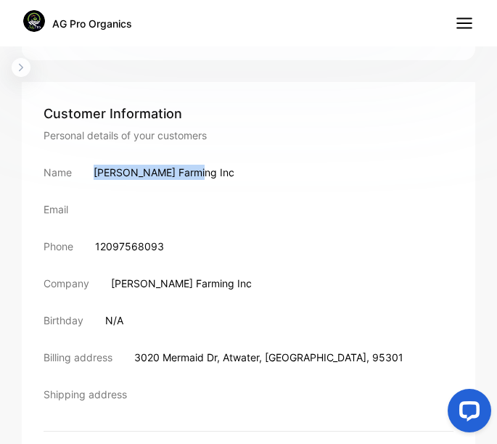
drag, startPoint x: 94, startPoint y: 172, endPoint x: 203, endPoint y: 171, distance: 108.9
click at [203, 171] on div "Name [PERSON_NAME] Farming Inc" at bounding box center [249, 172] width 410 height 15
drag, startPoint x: 203, startPoint y: 171, endPoint x: 192, endPoint y: 171, distance: 11.6
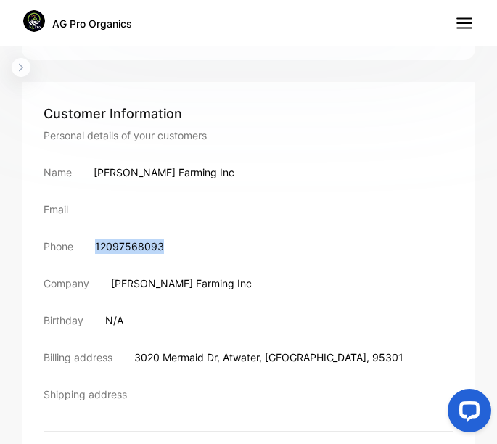
drag, startPoint x: 98, startPoint y: 248, endPoint x: 173, endPoint y: 248, distance: 75.5
click at [173, 248] on div "Phone [PHONE_NUMBER]" at bounding box center [249, 246] width 410 height 15
drag, startPoint x: 173, startPoint y: 248, endPoint x: 128, endPoint y: 244, distance: 45.9
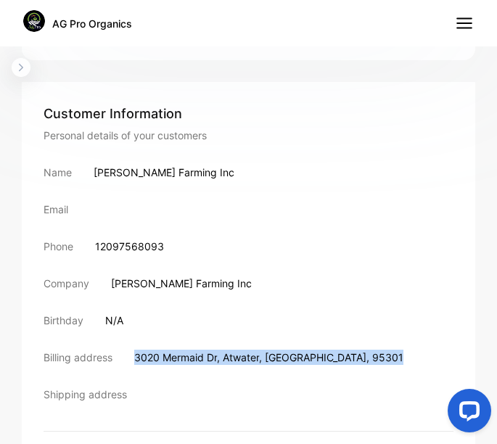
drag, startPoint x: 149, startPoint y: 359, endPoint x: 319, endPoint y: 354, distance: 170.7
click at [319, 354] on div "Billing address [STREET_ADDRESS]" at bounding box center [249, 357] width 410 height 15
drag, startPoint x: 319, startPoint y: 354, endPoint x: 293, endPoint y: 354, distance: 26.9
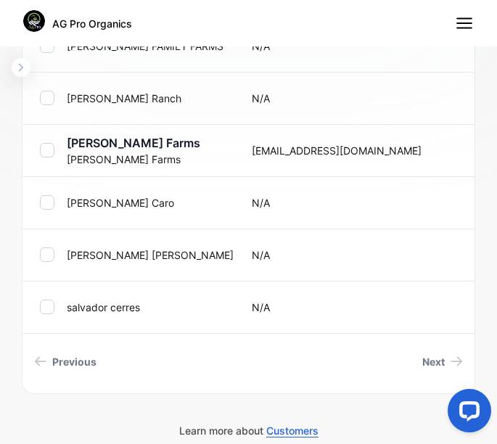
drag, startPoint x: 494, startPoint y: 279, endPoint x: 20, endPoint y: 44, distance: 529.2
click at [434, 357] on link "Next" at bounding box center [443, 361] width 52 height 27
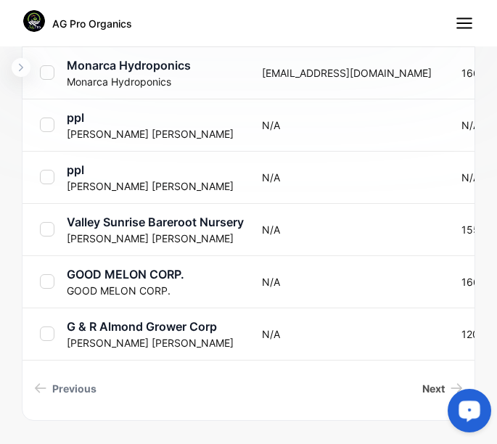
click at [422, 384] on span "Next" at bounding box center [433, 388] width 23 height 15
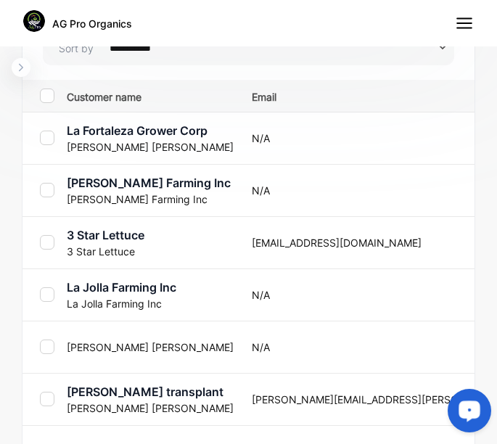
scroll to position [711, 0]
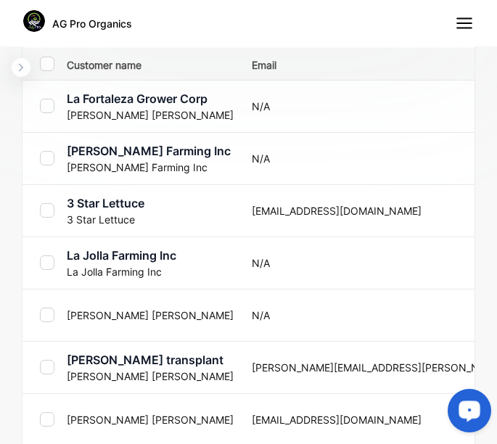
click at [74, 206] on p "3 Star Lettuce" at bounding box center [150, 203] width 167 height 17
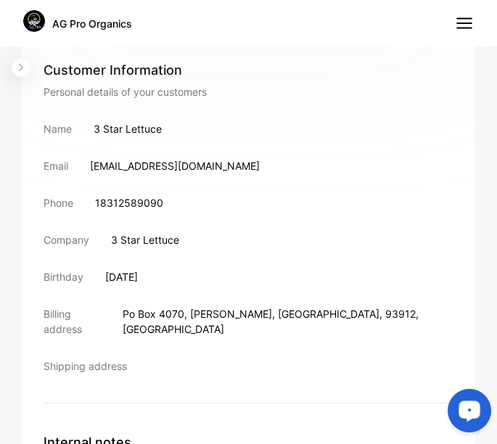
scroll to position [553, 0]
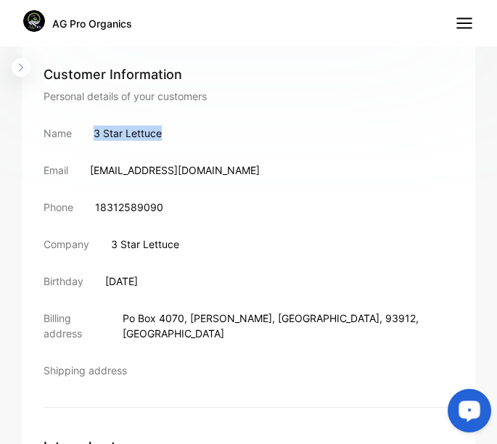
drag, startPoint x: 97, startPoint y: 128, endPoint x: 165, endPoint y: 138, distance: 68.9
click at [165, 138] on div "Name 3 Star Lettuce" at bounding box center [249, 133] width 410 height 15
drag, startPoint x: 165, startPoint y: 138, endPoint x: 139, endPoint y: 130, distance: 27.3
drag, startPoint x: 101, startPoint y: 207, endPoint x: 187, endPoint y: 214, distance: 86.7
click at [187, 214] on div "Phone [PHONE_NUMBER]" at bounding box center [249, 207] width 410 height 15
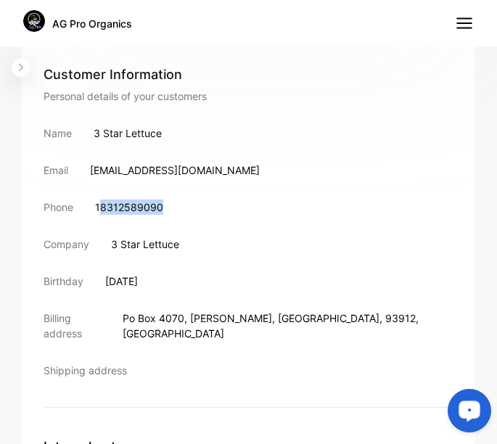
drag, startPoint x: 187, startPoint y: 214, endPoint x: 153, endPoint y: 211, distance: 34.2
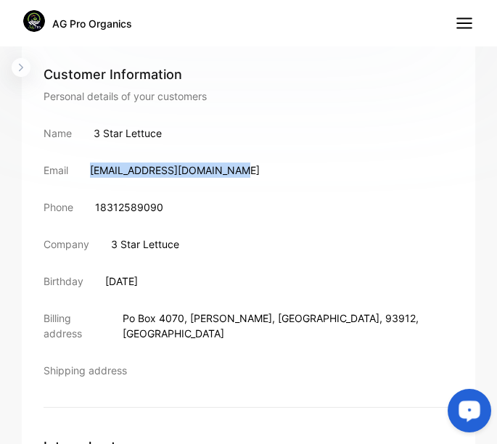
drag, startPoint x: 91, startPoint y: 171, endPoint x: 248, endPoint y: 161, distance: 156.4
click at [248, 161] on div "Customer Information Personal details of your customers Name 3 Star Lettuce Ema…" at bounding box center [249, 236] width 410 height 343
drag, startPoint x: 248, startPoint y: 161, endPoint x: 213, endPoint y: 170, distance: 35.9
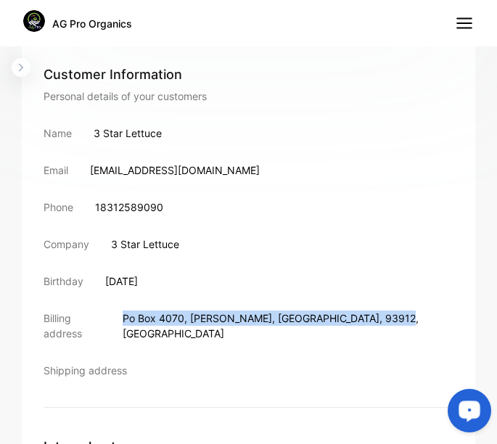
drag, startPoint x: 135, startPoint y: 316, endPoint x: 290, endPoint y: 311, distance: 154.7
click at [290, 311] on p "[GEOGRAPHIC_DATA] , [GEOGRAPHIC_DATA]" at bounding box center [288, 326] width 331 height 30
drag, startPoint x: 290, startPoint y: 311, endPoint x: 279, endPoint y: 312, distance: 10.9
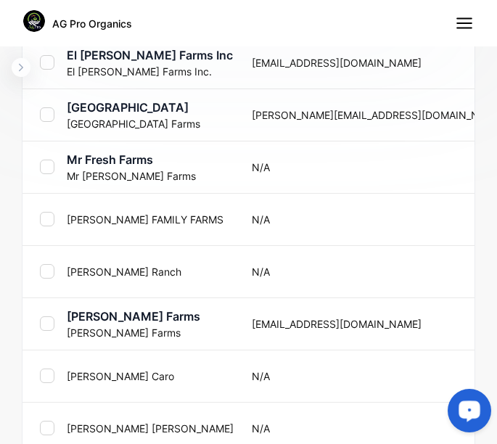
scroll to position [958, 0]
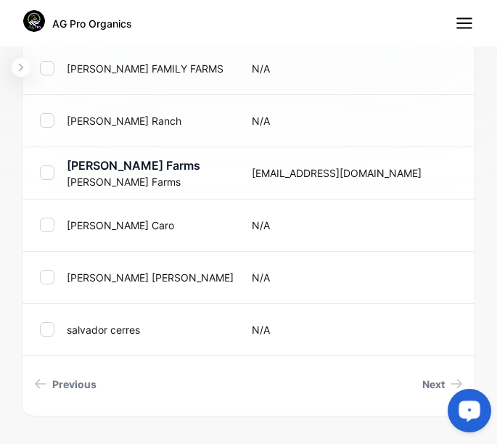
drag, startPoint x: 490, startPoint y: 308, endPoint x: 4, endPoint y: 14, distance: 567.7
click at [422, 388] on span "Next" at bounding box center [433, 384] width 23 height 15
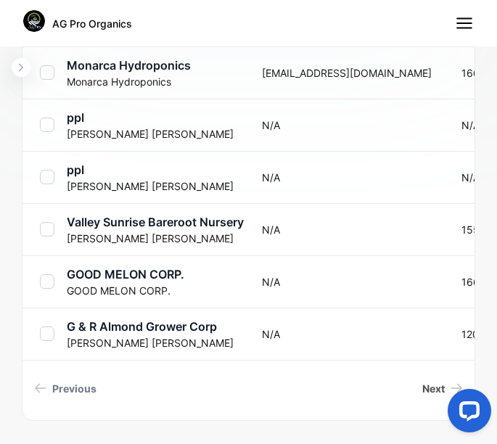
click at [428, 391] on span "Next" at bounding box center [433, 388] width 23 height 15
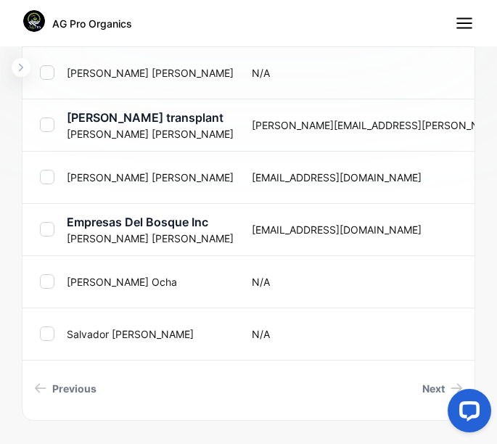
drag, startPoint x: 491, startPoint y: 385, endPoint x: 494, endPoint y: 341, distance: 43.7
click at [494, 383] on html at bounding box center [466, 413] width 61 height 61
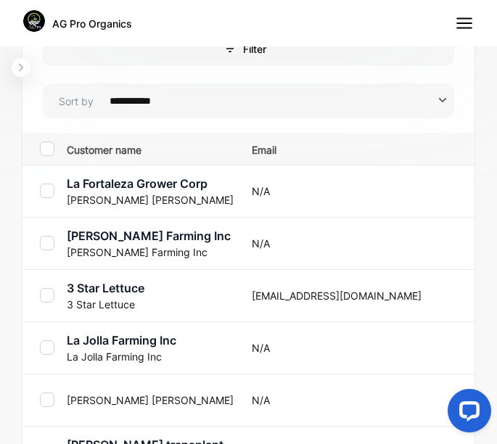
scroll to position [624, 0]
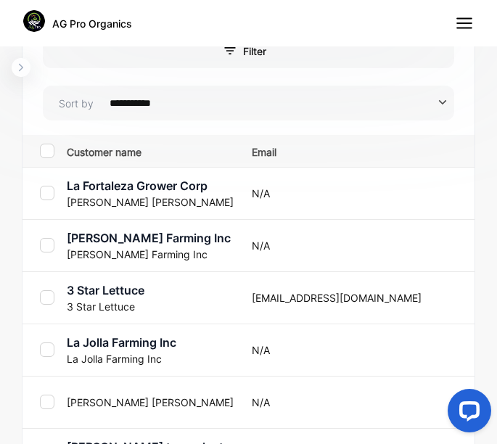
click at [157, 359] on p "La Jolla Farming Inc" at bounding box center [150, 358] width 167 height 15
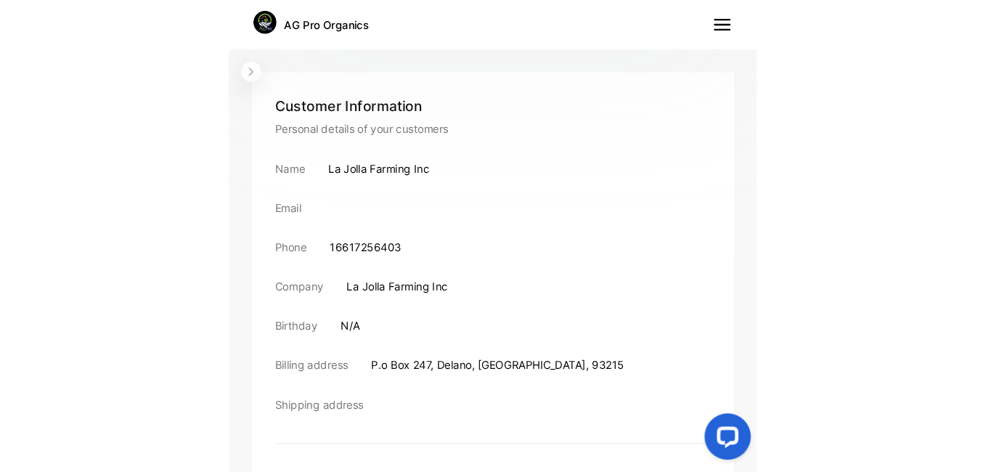
scroll to position [523, 0]
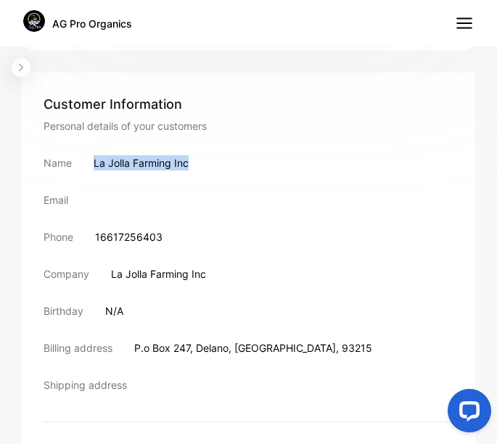
drag, startPoint x: 94, startPoint y: 159, endPoint x: 189, endPoint y: 164, distance: 95.2
click at [189, 164] on p "La Jolla Farming Inc" at bounding box center [141, 162] width 95 height 15
drag, startPoint x: 189, startPoint y: 164, endPoint x: 166, endPoint y: 163, distance: 22.6
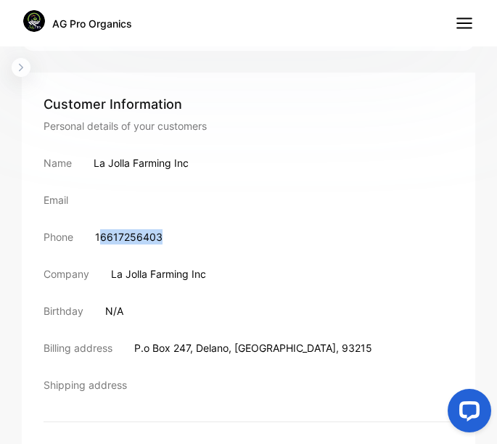
drag, startPoint x: 100, startPoint y: 239, endPoint x: 170, endPoint y: 244, distance: 69.9
click at [170, 244] on div "Phone [PHONE_NUMBER]" at bounding box center [249, 236] width 410 height 15
drag, startPoint x: 170, startPoint y: 244, endPoint x: 137, endPoint y: 236, distance: 33.6
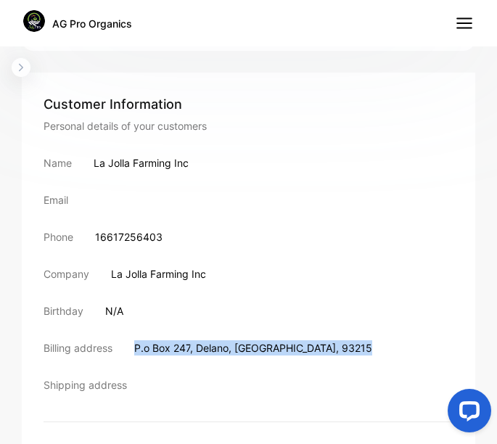
drag, startPoint x: 138, startPoint y: 346, endPoint x: 289, endPoint y: 348, distance: 151.0
click at [289, 348] on div "Billing address [STREET_ADDRESS]" at bounding box center [249, 347] width 410 height 15
drag, startPoint x: 289, startPoint y: 348, endPoint x: 279, endPoint y: 344, distance: 10.4
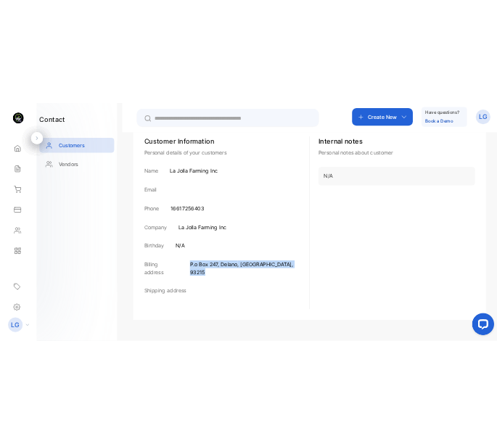
scroll to position [246, 0]
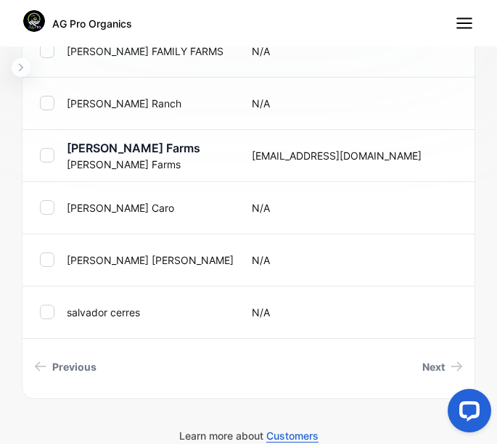
scroll to position [981, 0]
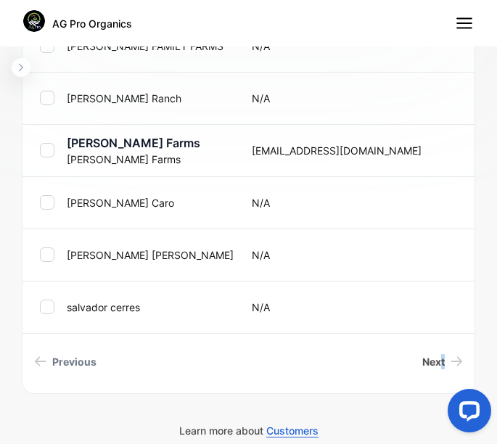
click at [433, 359] on span "Next" at bounding box center [433, 361] width 23 height 15
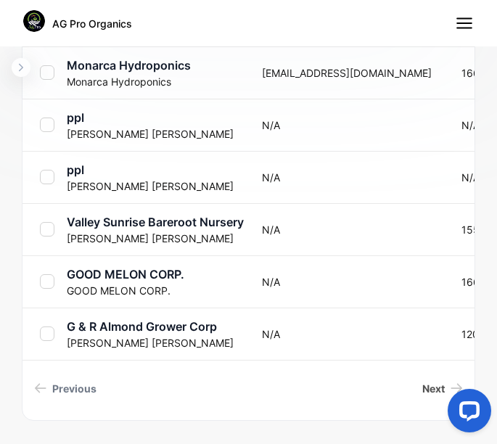
drag, startPoint x: 433, startPoint y: 359, endPoint x: 420, endPoint y: 387, distance: 30.5
click at [422, 387] on span "Next" at bounding box center [433, 388] width 23 height 15
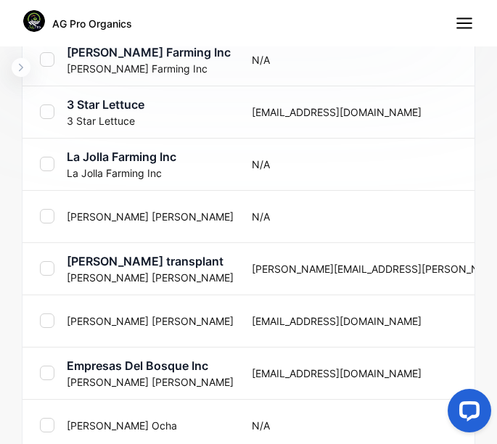
scroll to position [981, 0]
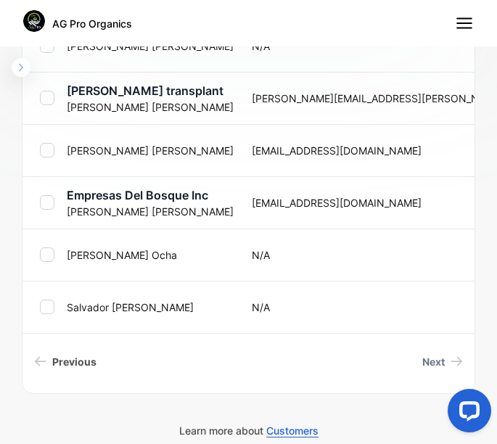
click at [54, 361] on span "Previous" at bounding box center [74, 361] width 44 height 15
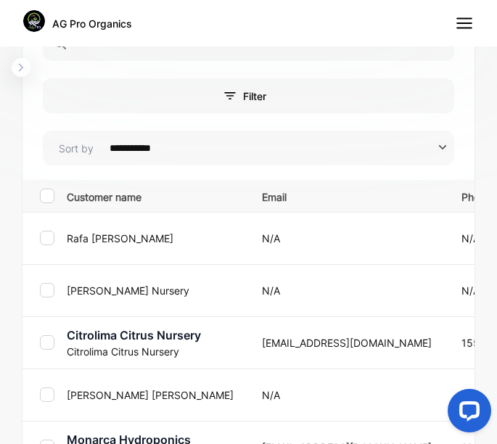
scroll to position [564, 0]
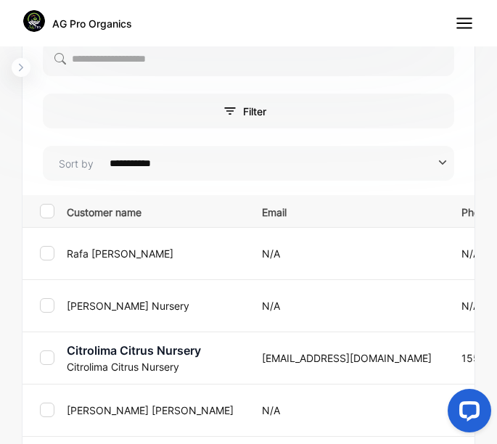
click at [99, 312] on p "[PERSON_NAME] Nursery" at bounding box center [155, 305] width 177 height 15
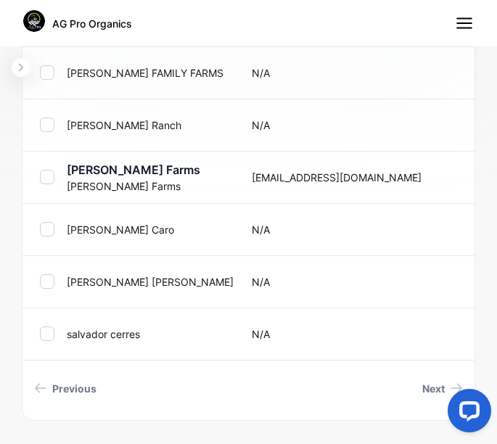
scroll to position [981, 0]
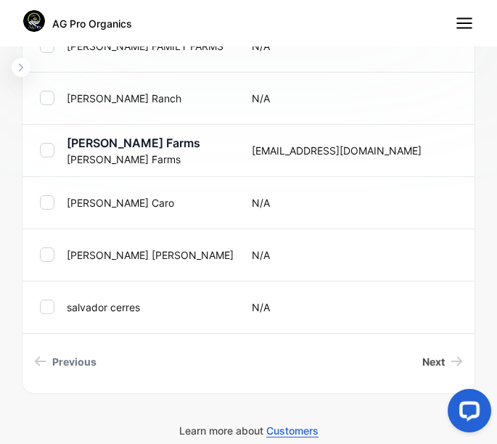
click at [431, 358] on span "Next" at bounding box center [433, 361] width 23 height 15
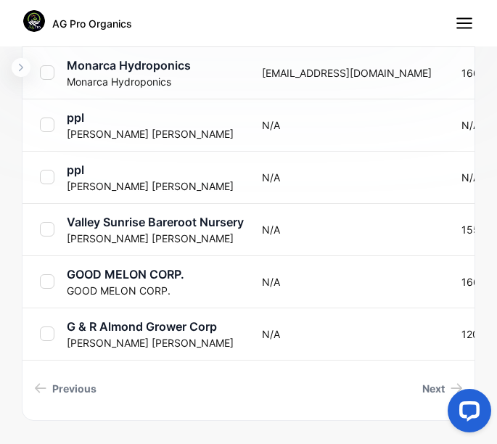
scroll to position [565, 0]
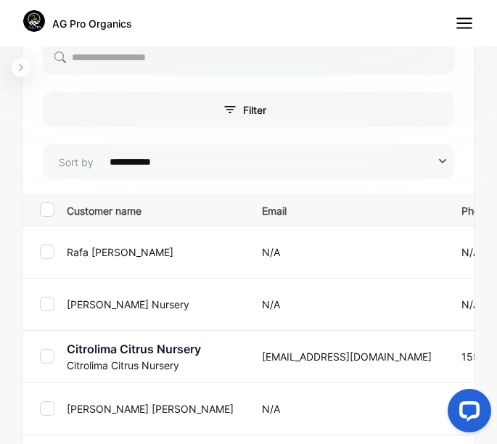
click at [106, 347] on p "Citrolima Citrus Nursery" at bounding box center [155, 348] width 177 height 17
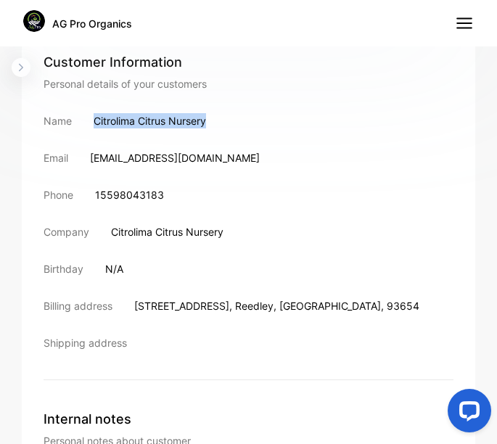
drag, startPoint x: 94, startPoint y: 121, endPoint x: 209, endPoint y: 118, distance: 114.7
click at [209, 118] on div "Name Citrolima Citrus Nursery" at bounding box center [249, 120] width 410 height 15
drag, startPoint x: 209, startPoint y: 118, endPoint x: 183, endPoint y: 124, distance: 26.8
drag, startPoint x: 104, startPoint y: 193, endPoint x: 126, endPoint y: 195, distance: 22.6
click at [126, 195] on p "15598043183" at bounding box center [129, 194] width 69 height 15
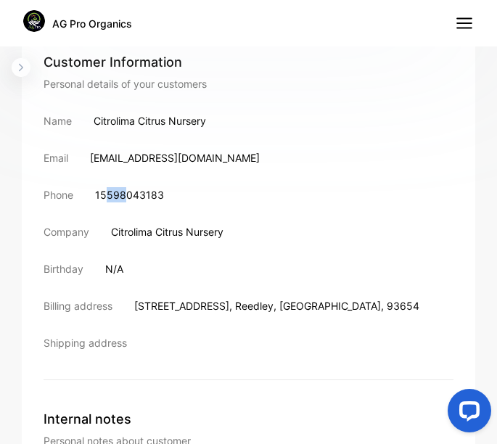
drag, startPoint x: 126, startPoint y: 195, endPoint x: 104, endPoint y: 192, distance: 22.6
click at [104, 192] on p "15598043183" at bounding box center [129, 194] width 69 height 15
drag, startPoint x: 101, startPoint y: 193, endPoint x: 164, endPoint y: 193, distance: 63.2
click at [164, 193] on div "Phone [PHONE_NUMBER]" at bounding box center [249, 194] width 410 height 15
drag, startPoint x: 164, startPoint y: 193, endPoint x: 149, endPoint y: 193, distance: 15.2
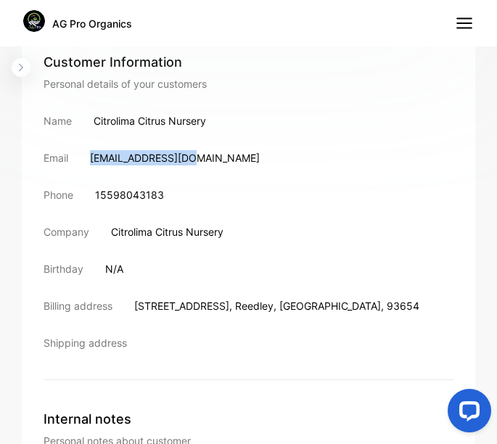
drag, startPoint x: 91, startPoint y: 158, endPoint x: 184, endPoint y: 163, distance: 92.3
click at [184, 163] on div "Email [EMAIL_ADDRESS][DOMAIN_NAME]" at bounding box center [249, 157] width 410 height 15
drag, startPoint x: 184, startPoint y: 163, endPoint x: 176, endPoint y: 159, distance: 8.8
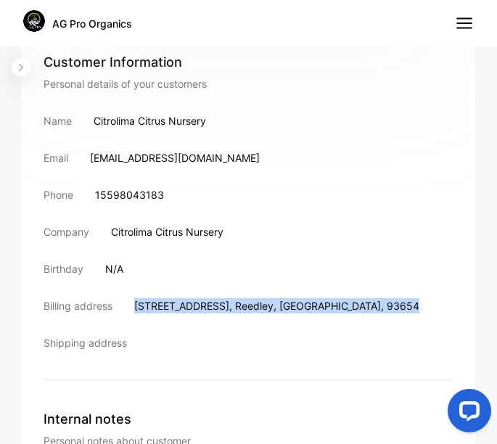
drag, startPoint x: 137, startPoint y: 306, endPoint x: 313, endPoint y: 311, distance: 175.8
click at [313, 311] on div "Billing address [STREET_ADDRESS]" at bounding box center [249, 305] width 410 height 15
drag, startPoint x: 313, startPoint y: 311, endPoint x: 306, endPoint y: 312, distance: 7.3
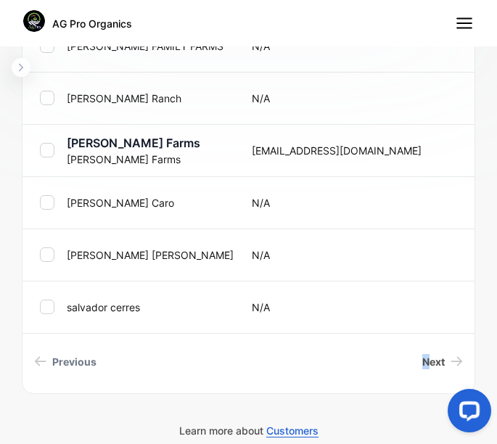
click at [422, 368] on span "Next" at bounding box center [433, 361] width 23 height 15
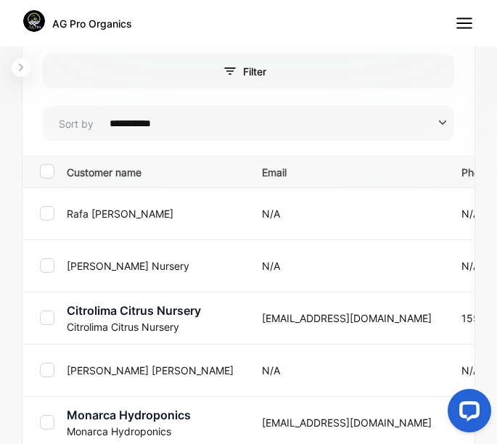
scroll to position [647, 0]
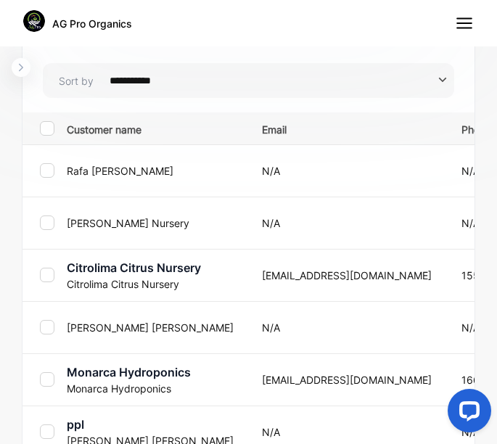
click at [112, 327] on p "[PERSON_NAME]" at bounding box center [155, 327] width 177 height 15
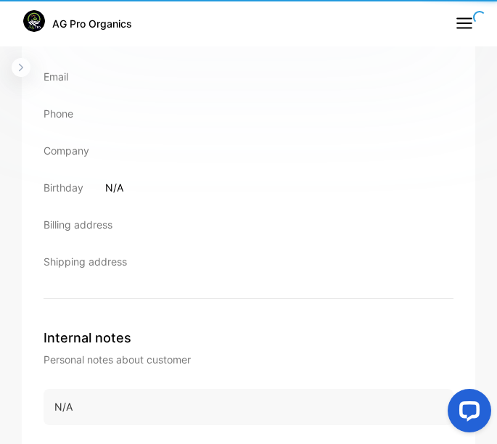
click at [114, 330] on p "Internal notes" at bounding box center [249, 338] width 410 height 20
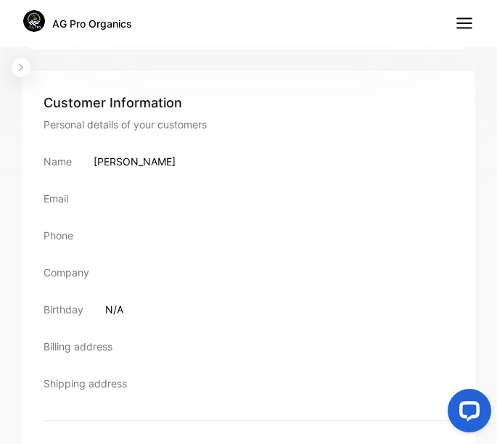
scroll to position [517, 0]
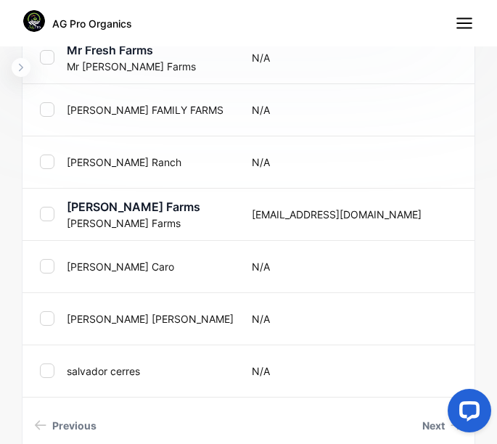
scroll to position [981, 0]
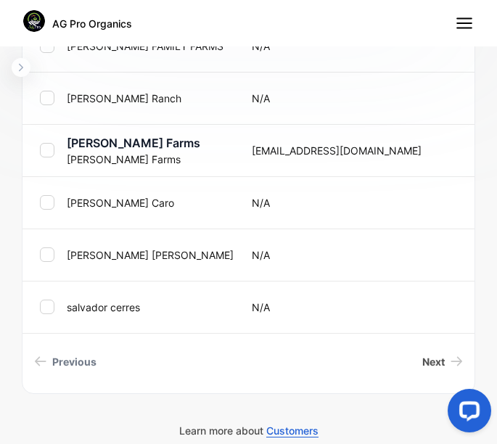
click at [424, 362] on span "Next" at bounding box center [433, 361] width 23 height 15
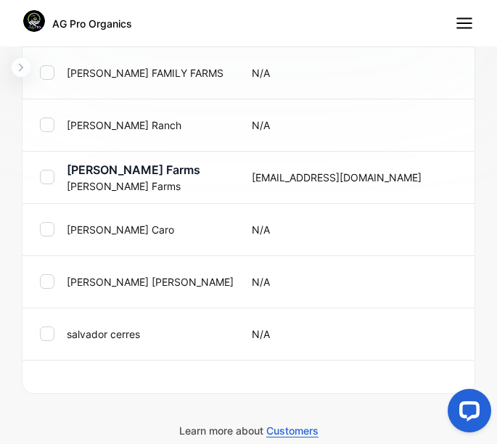
click at [422, 365] on div "**********" at bounding box center [248, 263] width 497 height 444
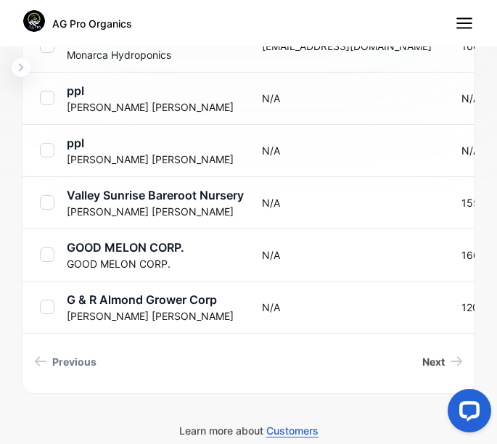
click at [436, 363] on link "Next" at bounding box center [443, 361] width 52 height 27
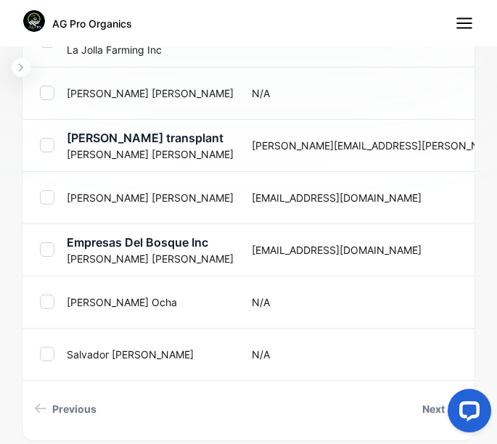
scroll to position [981, 0]
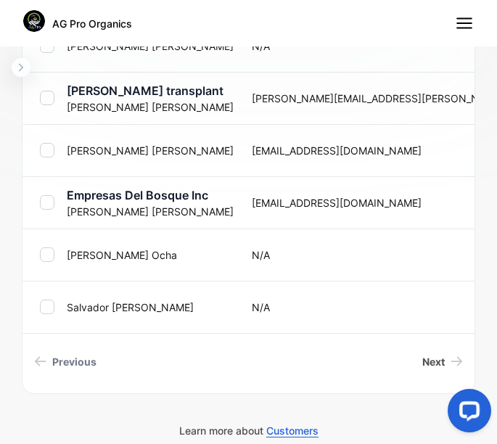
click at [428, 359] on span "Next" at bounding box center [433, 361] width 23 height 15
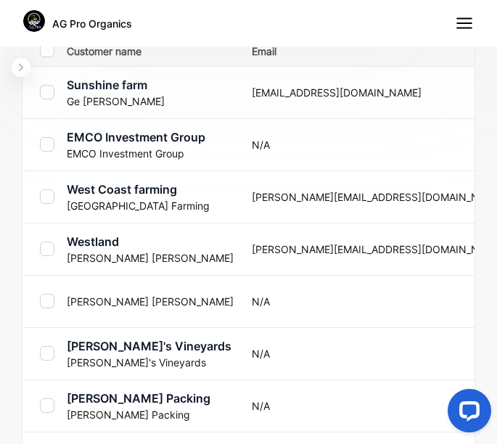
scroll to position [708, 0]
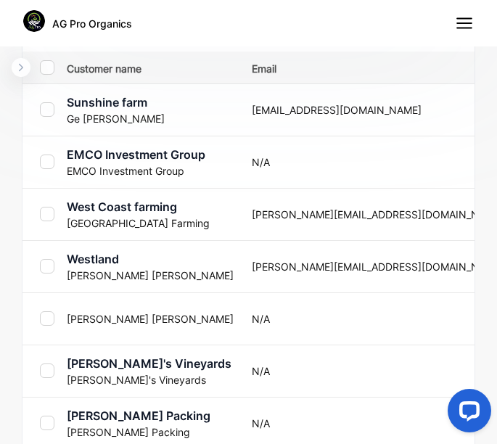
click at [92, 260] on p "Westland" at bounding box center [150, 258] width 167 height 17
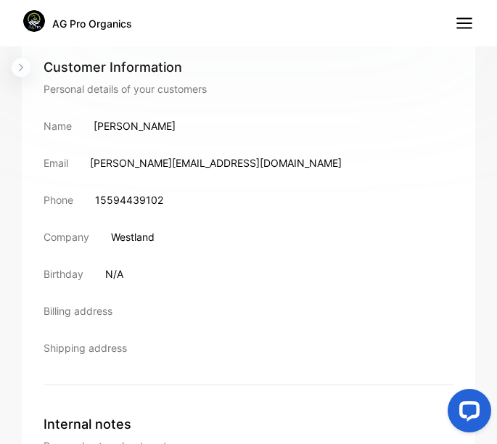
scroll to position [557, 0]
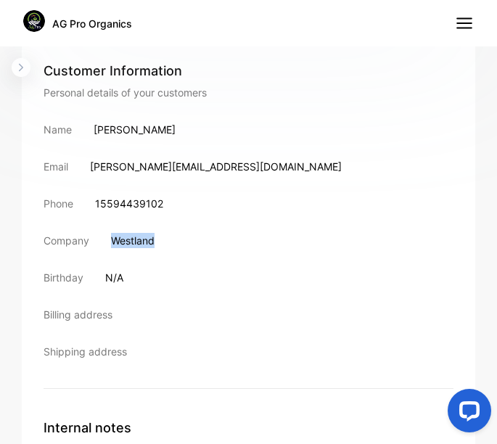
drag, startPoint x: 114, startPoint y: 239, endPoint x: 166, endPoint y: 244, distance: 51.8
click at [166, 244] on div "Company Westland" at bounding box center [249, 240] width 410 height 15
drag, startPoint x: 166, startPoint y: 244, endPoint x: 134, endPoint y: 237, distance: 32.8
drag, startPoint x: 102, startPoint y: 204, endPoint x: 167, endPoint y: 205, distance: 65.3
click at [167, 205] on div "Phone [PHONE_NUMBER]" at bounding box center [249, 203] width 410 height 15
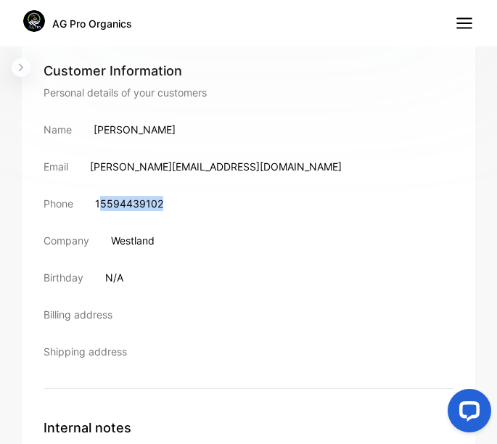
drag, startPoint x: 167, startPoint y: 205, endPoint x: 145, endPoint y: 205, distance: 21.8
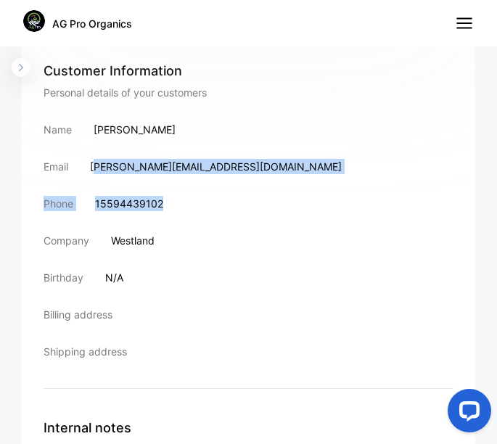
drag, startPoint x: 95, startPoint y: 166, endPoint x: 171, endPoint y: 177, distance: 76.3
click at [171, 177] on div "Customer Information Personal details of your customers Name [PERSON_NAME] Emai…" at bounding box center [249, 225] width 410 height 328
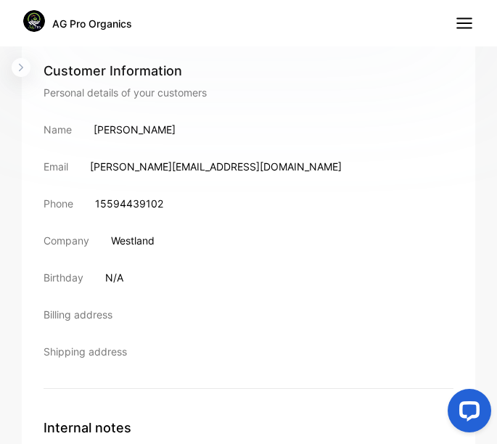
drag, startPoint x: 171, startPoint y: 177, endPoint x: 89, endPoint y: 173, distance: 82.1
click at [89, 173] on div "Email [PERSON_NAME][EMAIL_ADDRESS][DOMAIN_NAME]" at bounding box center [249, 166] width 410 height 15
drag, startPoint x: 89, startPoint y: 165, endPoint x: 203, endPoint y: 168, distance: 114.0
click at [203, 168] on div "Email [PERSON_NAME][EMAIL_ADDRESS][DOMAIN_NAME]" at bounding box center [249, 166] width 410 height 15
drag, startPoint x: 203, startPoint y: 168, endPoint x: 180, endPoint y: 168, distance: 22.5
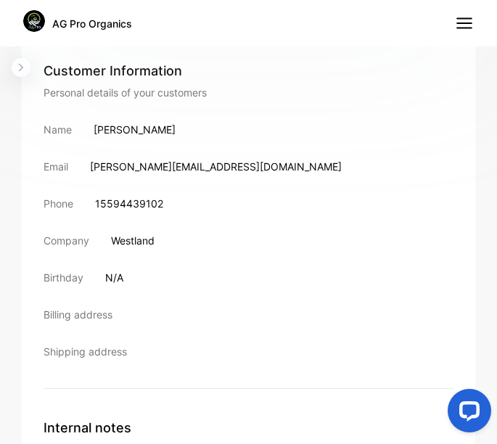
click at [94, 130] on p "[PERSON_NAME]" at bounding box center [135, 129] width 82 height 15
drag, startPoint x: 97, startPoint y: 131, endPoint x: 110, endPoint y: 126, distance: 14.3
click at [110, 126] on p "[PERSON_NAME]" at bounding box center [135, 129] width 82 height 15
drag, startPoint x: 110, startPoint y: 126, endPoint x: 97, endPoint y: 126, distance: 13.1
click at [97, 126] on p "[PERSON_NAME]" at bounding box center [135, 129] width 82 height 15
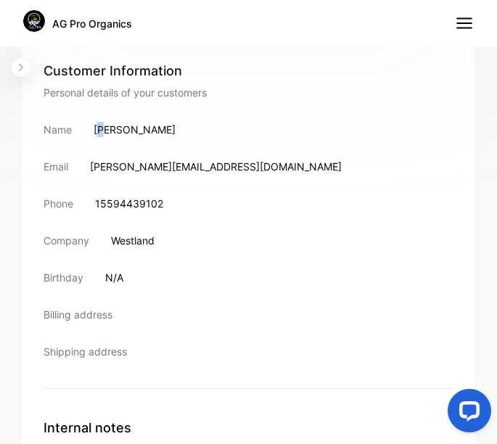
drag, startPoint x: 97, startPoint y: 126, endPoint x: 104, endPoint y: 127, distance: 7.3
click at [104, 127] on p "[PERSON_NAME]" at bounding box center [135, 129] width 82 height 15
drag, startPoint x: 104, startPoint y: 127, endPoint x: 91, endPoint y: 131, distance: 12.9
click at [91, 131] on div "Name [PERSON_NAME]" at bounding box center [249, 129] width 410 height 15
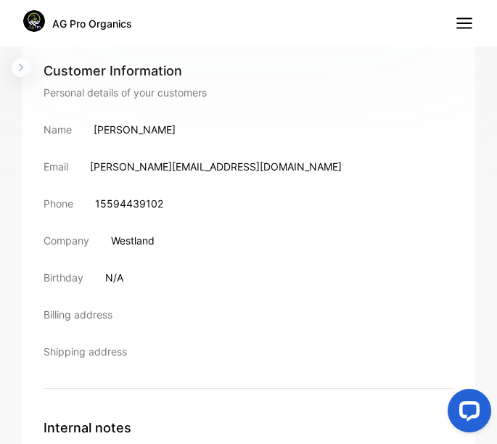
drag, startPoint x: 95, startPoint y: 133, endPoint x: 182, endPoint y: 134, distance: 87.1
click at [182, 134] on div "Name [PERSON_NAME]" at bounding box center [249, 129] width 410 height 15
drag, startPoint x: 182, startPoint y: 134, endPoint x: 170, endPoint y: 134, distance: 12.4
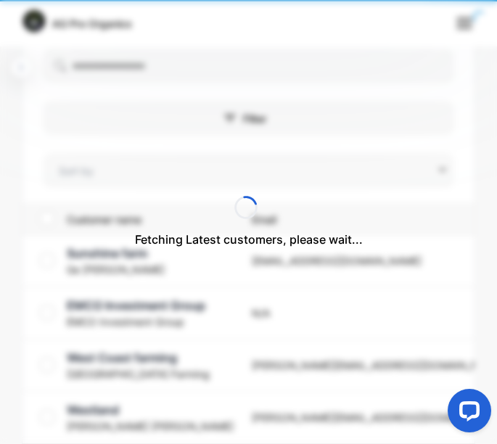
type input "**********"
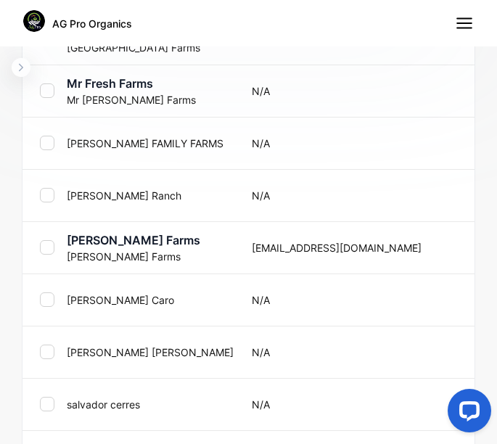
scroll to position [981, 0]
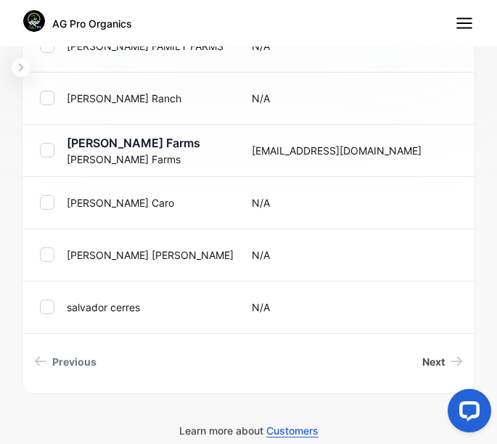
click at [422, 359] on span "Next" at bounding box center [433, 361] width 23 height 15
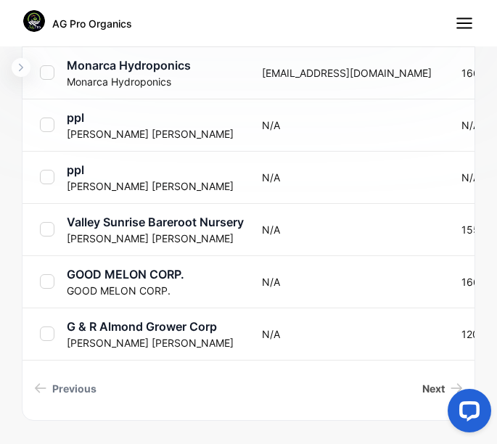
click at [422, 385] on span "Next" at bounding box center [433, 388] width 23 height 15
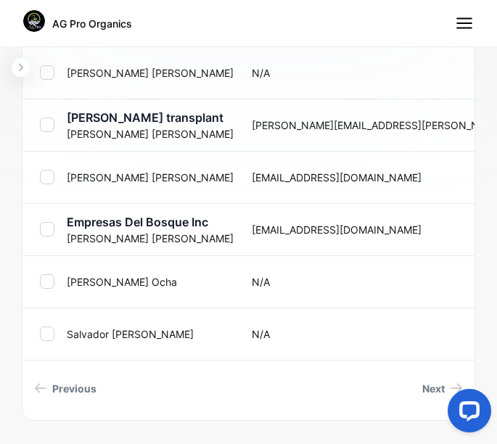
click at [422, 385] on span "Next" at bounding box center [433, 388] width 23 height 15
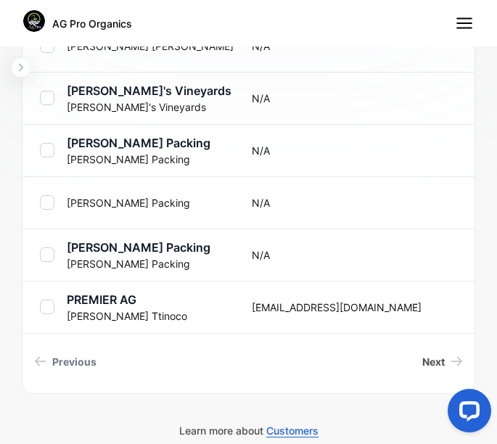
click at [422, 358] on span "Next" at bounding box center [433, 361] width 23 height 15
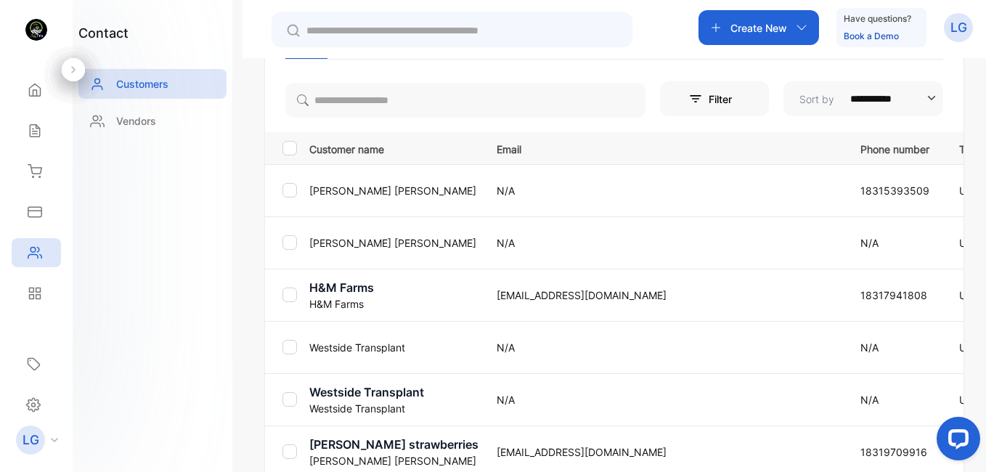
scroll to position [274, 0]
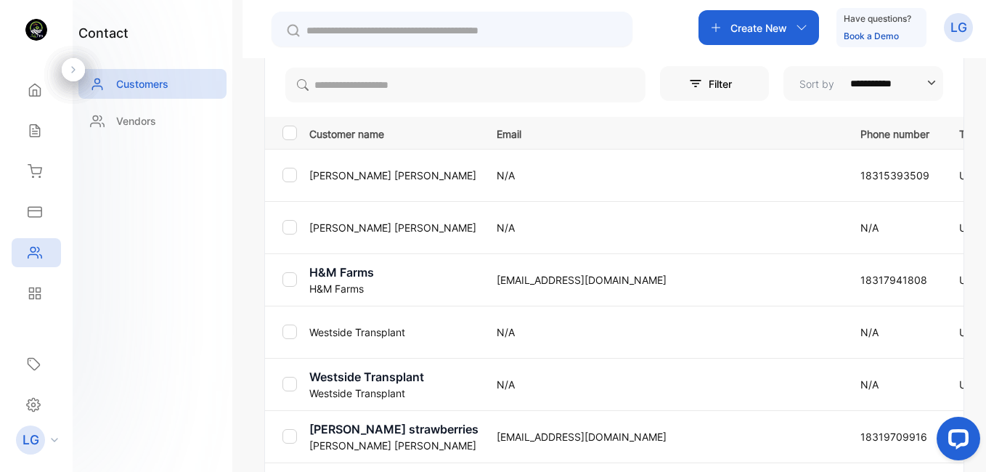
click at [352, 279] on p "H&M Farms" at bounding box center [393, 272] width 169 height 17
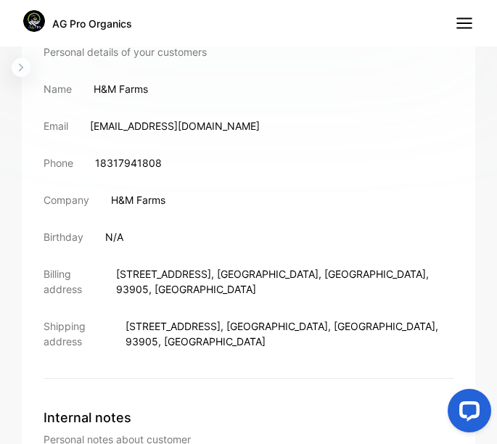
scroll to position [603, 0]
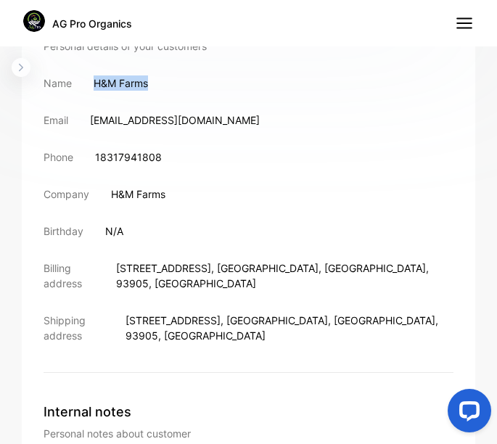
drag, startPoint x: 95, startPoint y: 82, endPoint x: 157, endPoint y: 89, distance: 62.1
click at [157, 89] on div "Name H&M Farms" at bounding box center [249, 82] width 410 height 15
drag, startPoint x: 157, startPoint y: 89, endPoint x: 117, endPoint y: 81, distance: 40.7
drag, startPoint x: 102, startPoint y: 158, endPoint x: 142, endPoint y: 155, distance: 40.7
click at [142, 155] on p "18317941808" at bounding box center [128, 157] width 67 height 15
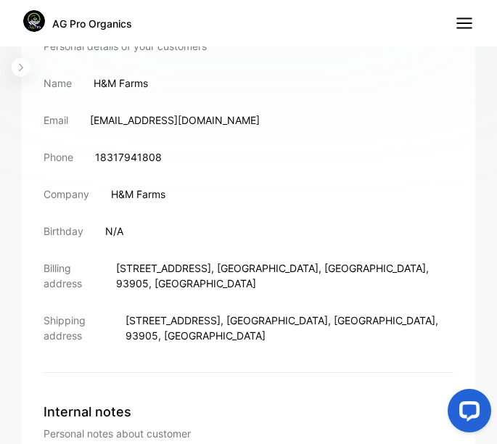
drag, startPoint x: 142, startPoint y: 155, endPoint x: 96, endPoint y: 158, distance: 46.5
click at [96, 158] on p "18317941808" at bounding box center [128, 157] width 67 height 15
drag, startPoint x: 96, startPoint y: 158, endPoint x: 135, endPoint y: 160, distance: 39.3
click at [135, 160] on p "18317941808" at bounding box center [128, 157] width 67 height 15
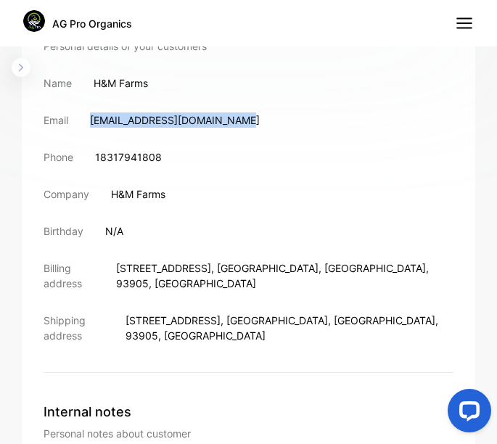
drag, startPoint x: 91, startPoint y: 124, endPoint x: 245, endPoint y: 118, distance: 153.3
click at [245, 118] on div "Email [EMAIL_ADDRESS][DOMAIN_NAME]" at bounding box center [249, 120] width 410 height 15
drag, startPoint x: 245, startPoint y: 118, endPoint x: 224, endPoint y: 115, distance: 20.4
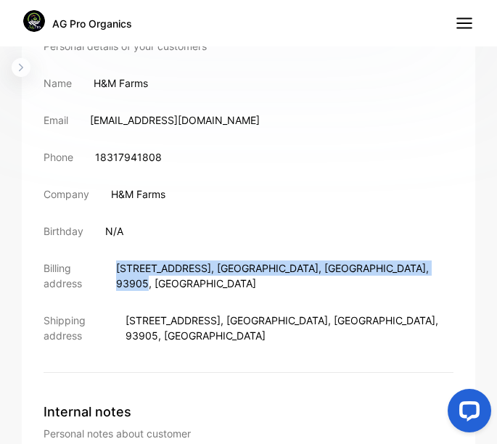
drag, startPoint x: 136, startPoint y: 268, endPoint x: 309, endPoint y: 270, distance: 173.5
click at [309, 270] on p "[STREET_ADDRESS]" at bounding box center [285, 276] width 338 height 30
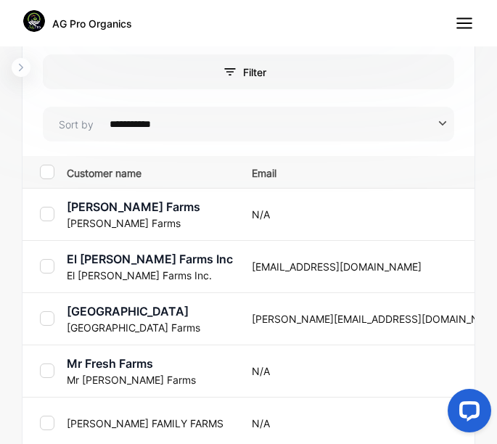
scroll to position [981, 0]
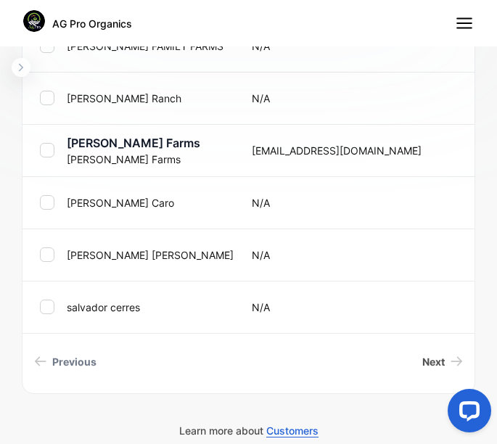
click at [422, 359] on span "Next" at bounding box center [433, 361] width 23 height 15
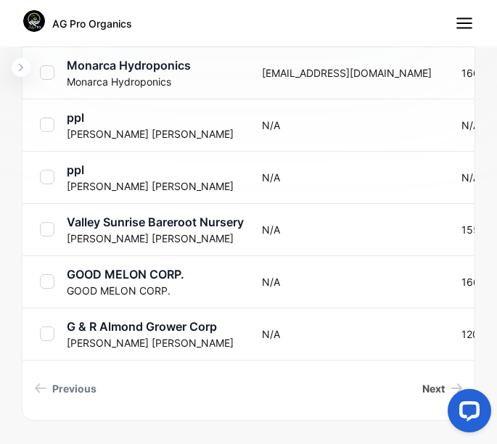
click at [429, 389] on span "Next" at bounding box center [433, 388] width 23 height 15
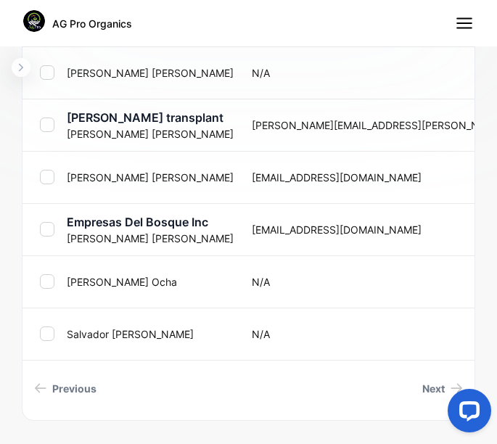
click at [422, 391] on span "Next" at bounding box center [433, 388] width 23 height 15
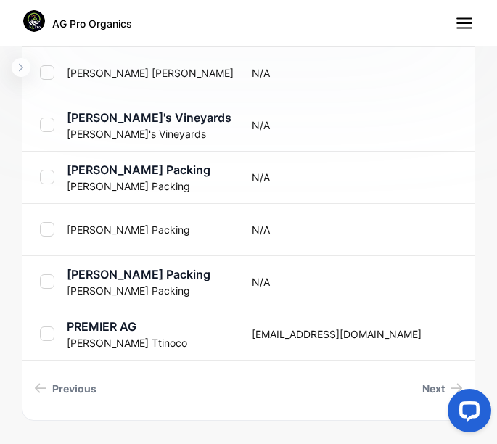
click at [422, 391] on span "Next" at bounding box center [433, 388] width 23 height 15
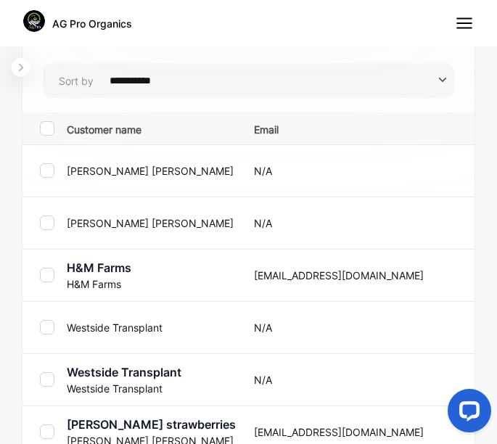
scroll to position [660, 0]
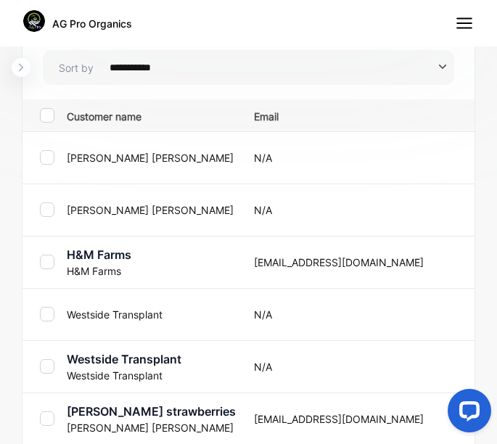
click at [130, 368] on p "Westside Transplant" at bounding box center [151, 375] width 169 height 15
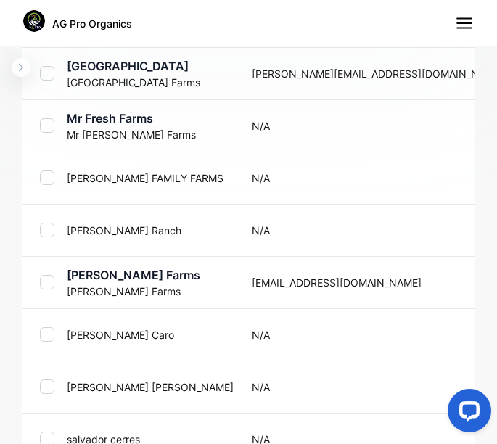
scroll to position [981, 0]
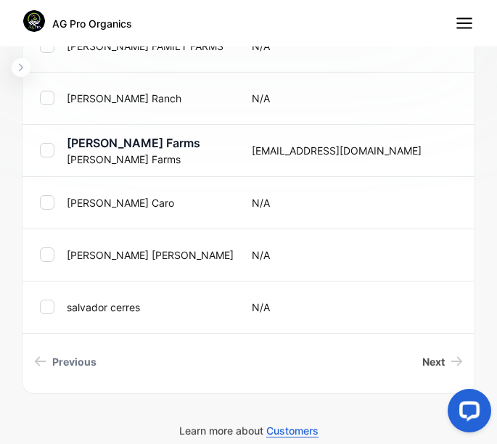
click at [417, 352] on link "Next" at bounding box center [443, 361] width 52 height 27
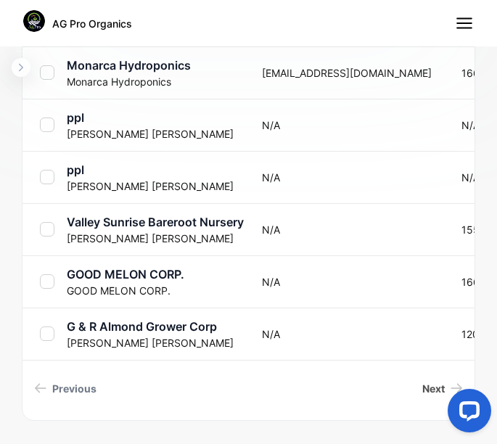
click at [423, 388] on span "Next" at bounding box center [433, 388] width 23 height 15
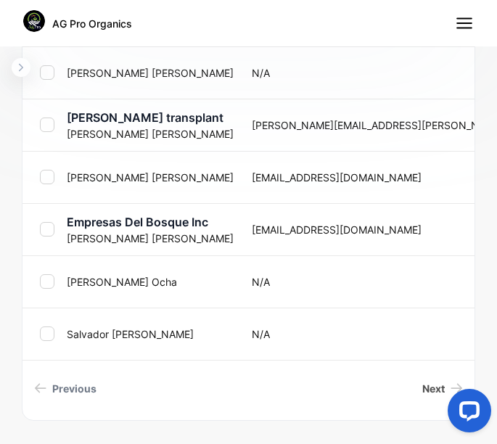
click at [417, 384] on link "Next" at bounding box center [443, 388] width 52 height 27
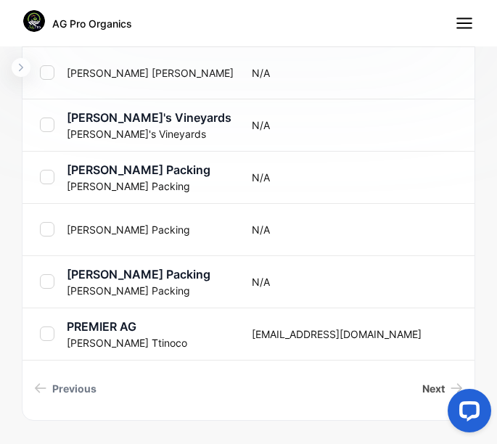
click at [417, 384] on link "Next" at bounding box center [443, 388] width 52 height 27
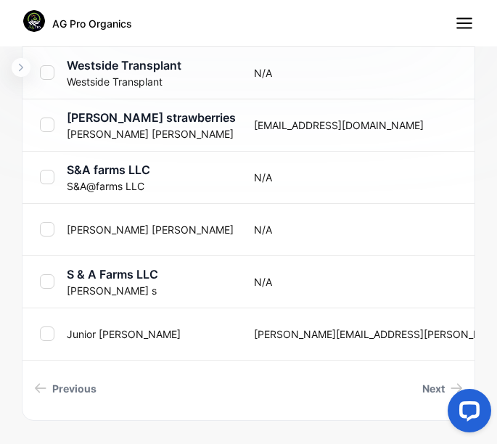
click at [108, 128] on p "[PERSON_NAME]" at bounding box center [151, 133] width 169 height 15
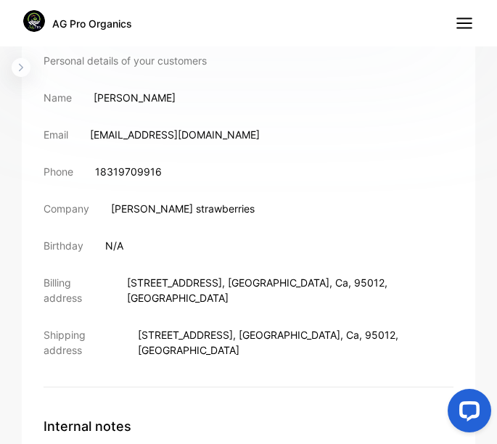
scroll to position [579, 0]
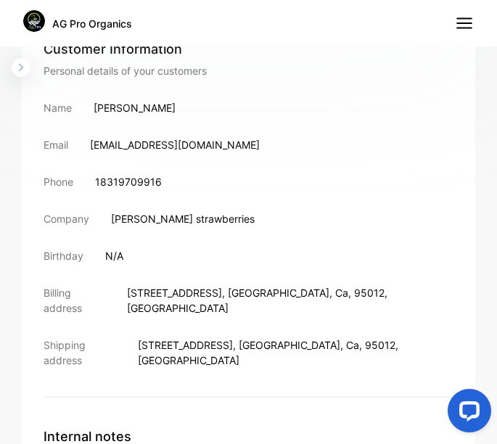
drag, startPoint x: 94, startPoint y: 105, endPoint x: 173, endPoint y: 108, distance: 79.9
click at [173, 108] on p "[PERSON_NAME]" at bounding box center [135, 107] width 82 height 15
drag, startPoint x: 97, startPoint y: 184, endPoint x: 163, endPoint y: 181, distance: 66.1
click at [163, 181] on div "Phone [PHONE_NUMBER]" at bounding box center [249, 181] width 410 height 15
drag, startPoint x: 163, startPoint y: 181, endPoint x: 152, endPoint y: 181, distance: 10.9
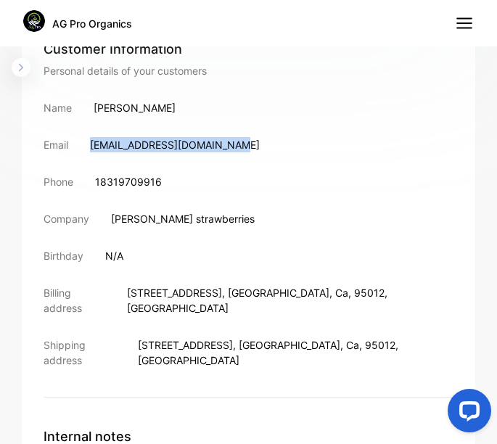
drag, startPoint x: 91, startPoint y: 142, endPoint x: 230, endPoint y: 145, distance: 139.4
click at [230, 145] on p "[EMAIL_ADDRESS][DOMAIN_NAME]" at bounding box center [175, 144] width 170 height 15
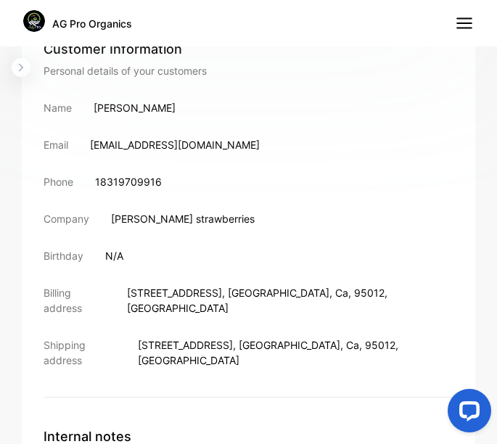
click at [132, 292] on span "[STREET_ADDRESS]" at bounding box center [174, 293] width 95 height 12
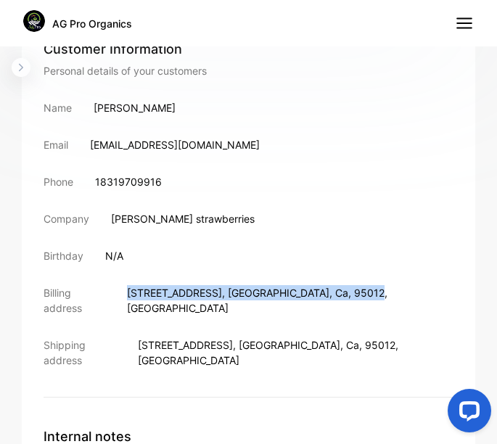
drag, startPoint x: 130, startPoint y: 291, endPoint x: 344, endPoint y: 292, distance: 214.1
click at [344, 292] on p "[STREET_ADDRESS]" at bounding box center [290, 300] width 327 height 30
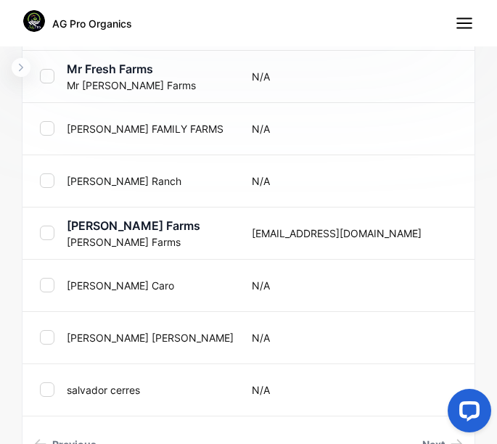
scroll to position [981, 0]
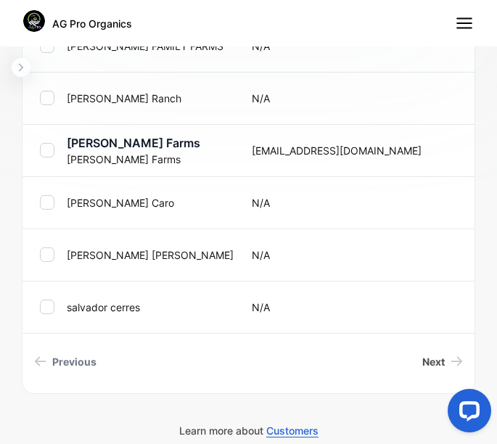
click at [429, 358] on span "Next" at bounding box center [433, 361] width 23 height 15
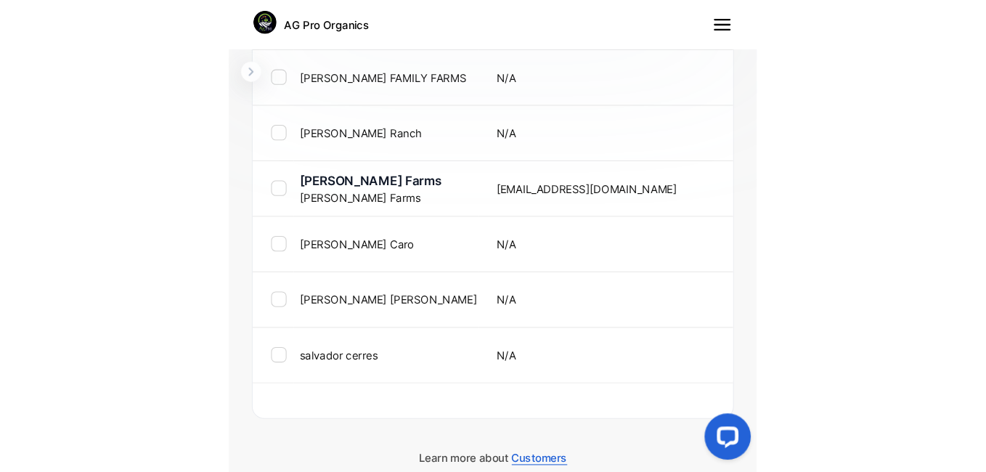
scroll to position [954, 0]
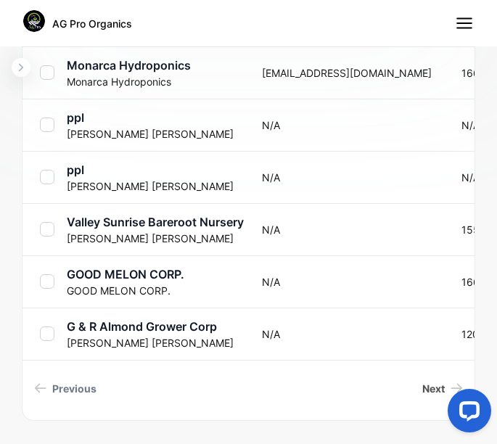
click at [422, 390] on span "Next" at bounding box center [433, 388] width 23 height 15
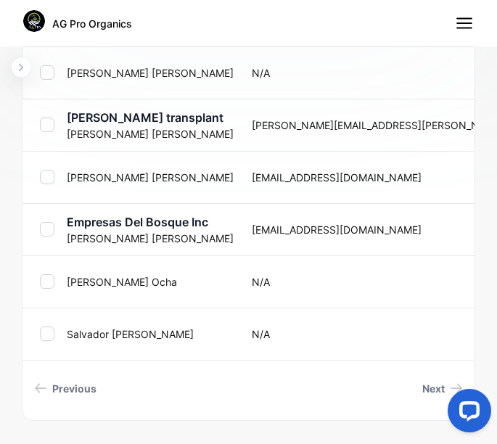
click at [422, 389] on span "Next" at bounding box center [433, 388] width 23 height 15
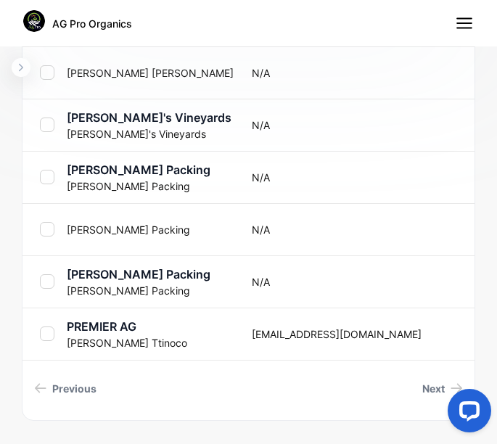
click at [422, 388] on span "Next" at bounding box center [433, 388] width 23 height 15
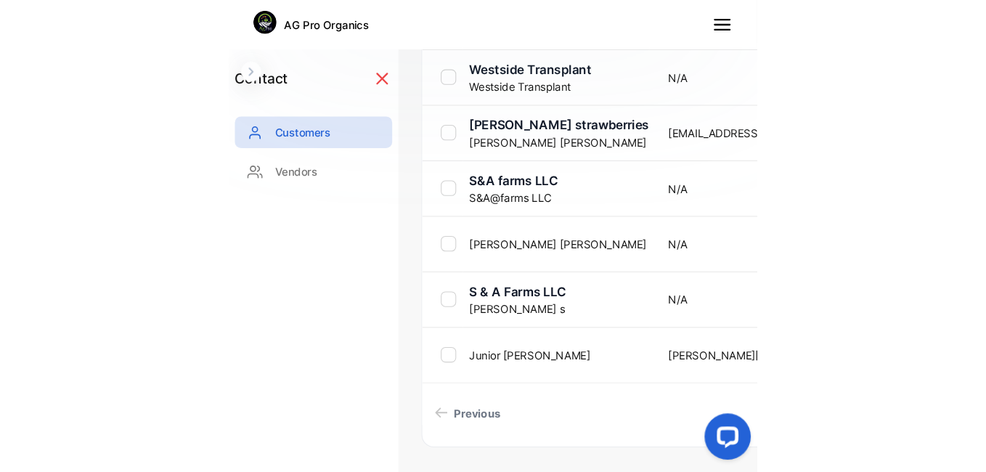
scroll to position [603, 0]
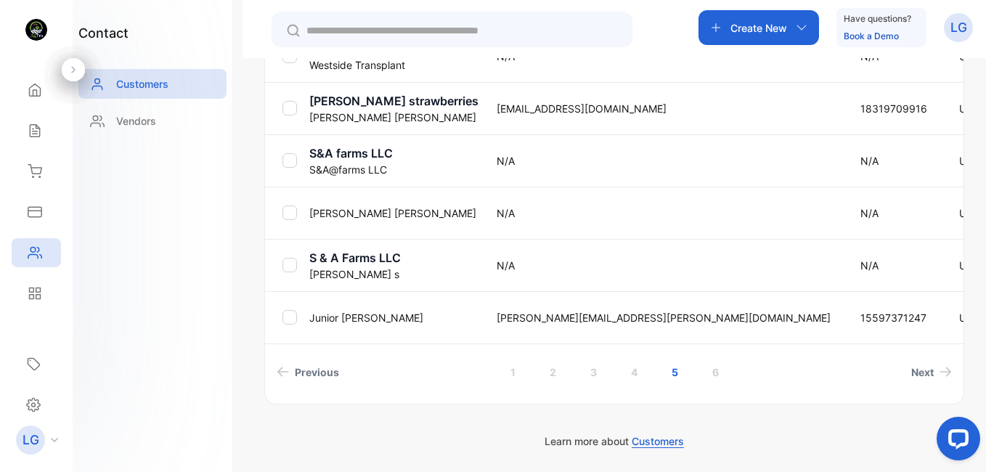
click at [325, 316] on p "[PERSON_NAME]" at bounding box center [393, 317] width 169 height 15
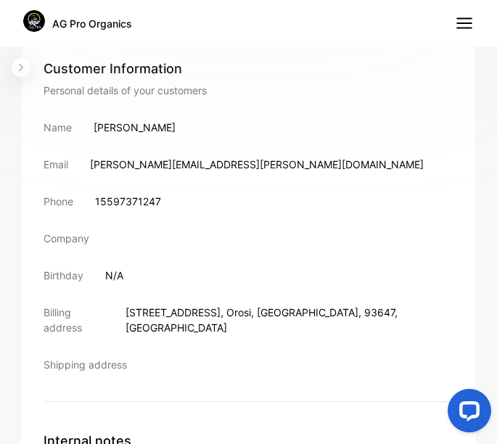
scroll to position [551, 0]
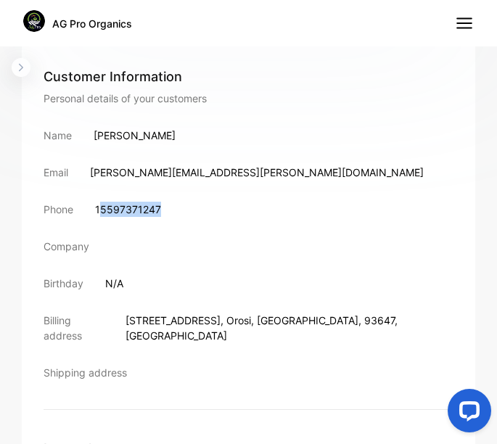
drag, startPoint x: 100, startPoint y: 213, endPoint x: 173, endPoint y: 212, distance: 72.6
click at [173, 212] on div "Phone [PHONE_NUMBER]" at bounding box center [249, 209] width 410 height 15
drag, startPoint x: 173, startPoint y: 212, endPoint x: 128, endPoint y: 209, distance: 44.4
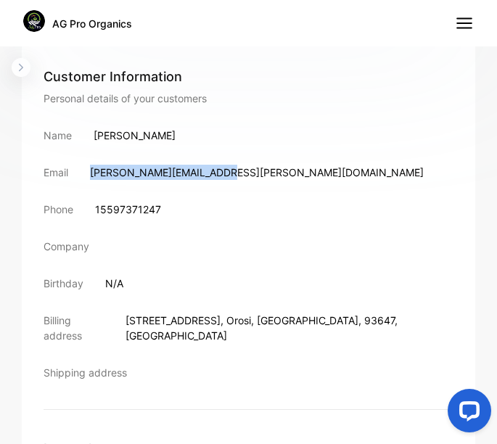
drag, startPoint x: 93, startPoint y: 171, endPoint x: 226, endPoint y: 173, distance: 133.6
click at [226, 173] on p "[PERSON_NAME][EMAIL_ADDRESS][PERSON_NAME][DOMAIN_NAME]" at bounding box center [257, 172] width 334 height 15
drag, startPoint x: 226, startPoint y: 173, endPoint x: 214, endPoint y: 169, distance: 12.9
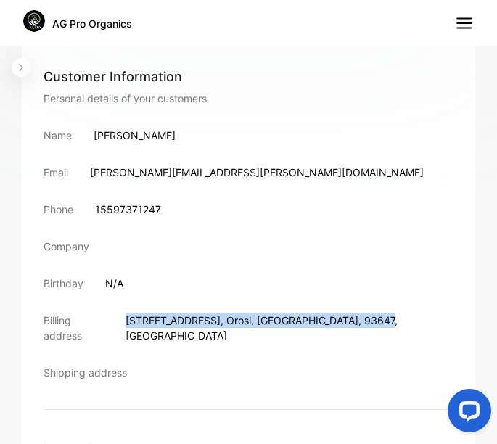
drag, startPoint x: 134, startPoint y: 319, endPoint x: 302, endPoint y: 318, distance: 167.7
click at [302, 318] on div "Billing address [STREET_ADDRESS]" at bounding box center [249, 328] width 410 height 30
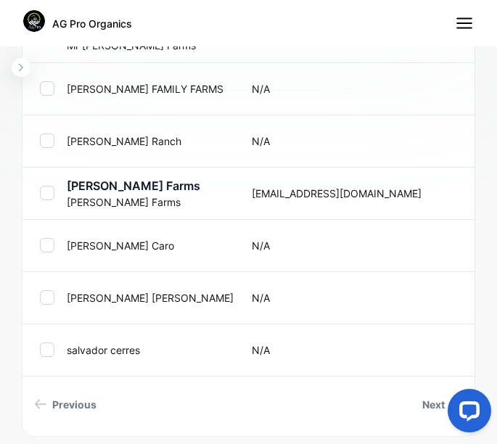
scroll to position [981, 0]
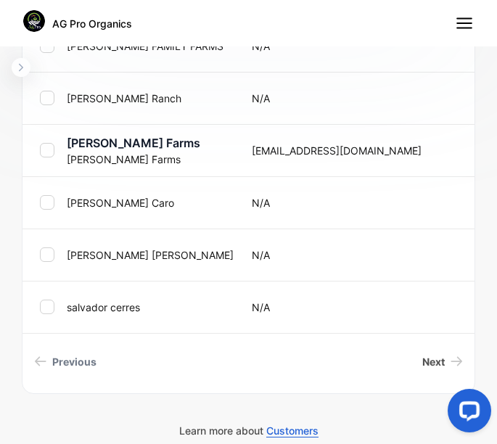
click at [428, 364] on span "Next" at bounding box center [433, 361] width 23 height 15
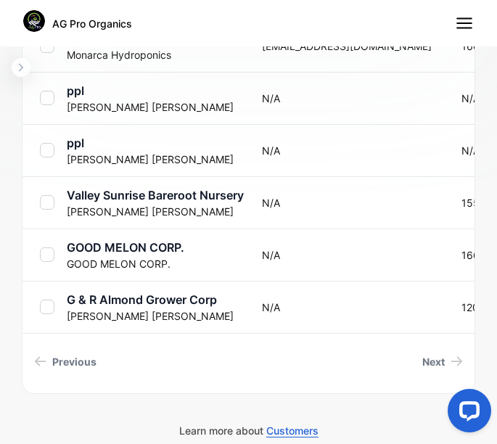
drag, startPoint x: 491, startPoint y: 375, endPoint x: 49, endPoint y: 23, distance: 565.1
click at [422, 357] on span "Next" at bounding box center [433, 361] width 23 height 15
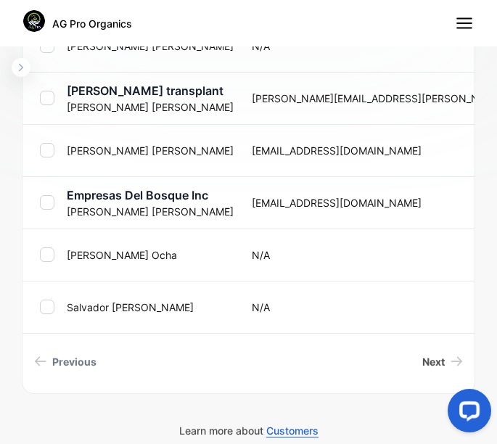
click at [431, 363] on span "Next" at bounding box center [433, 361] width 23 height 15
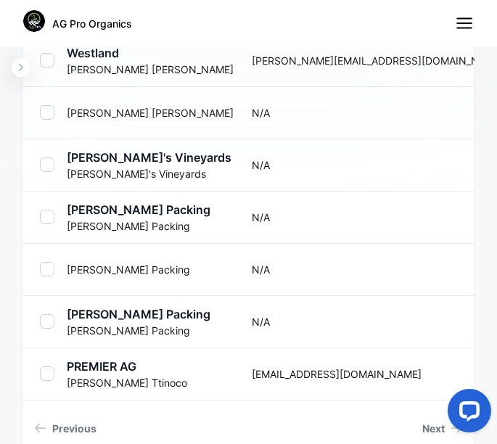
scroll to position [981, 0]
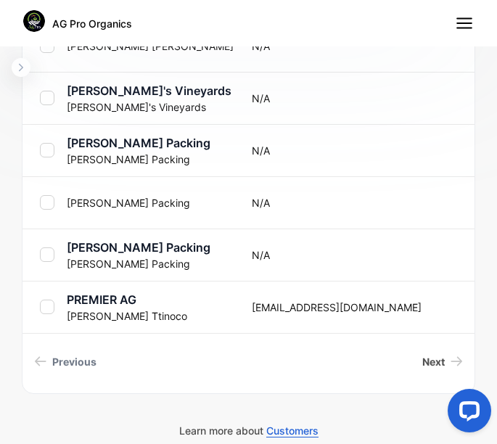
click at [438, 356] on link "Next" at bounding box center [443, 361] width 52 height 27
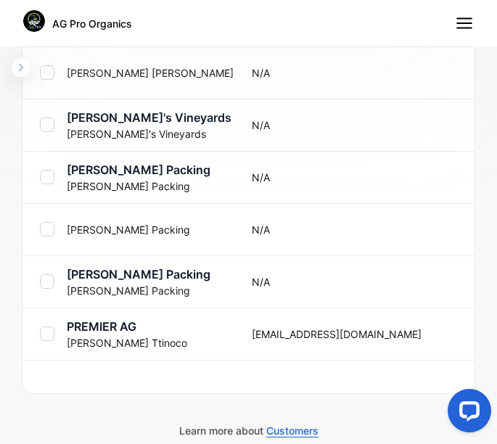
scroll to position [954, 0]
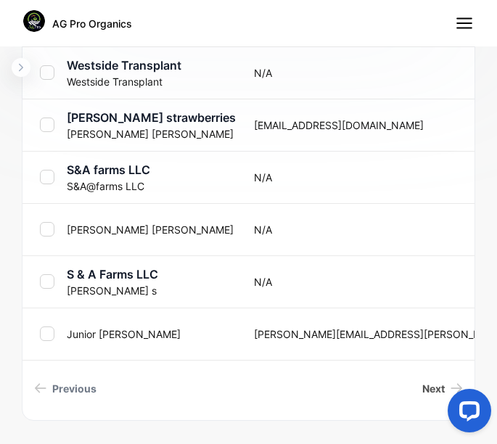
click at [435, 391] on link "Next" at bounding box center [443, 388] width 52 height 27
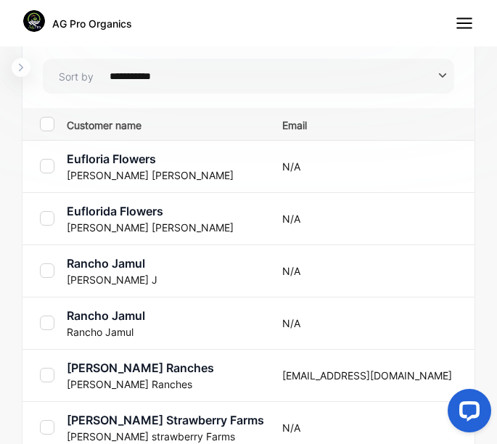
scroll to position [653, 0]
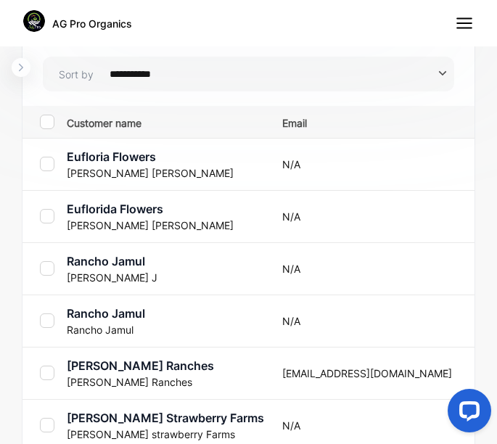
click at [90, 320] on p "Rancho Jamul" at bounding box center [165, 313] width 197 height 17
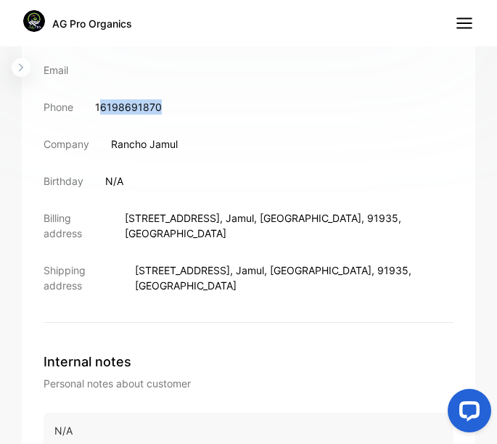
drag, startPoint x: 99, startPoint y: 105, endPoint x: 166, endPoint y: 107, distance: 66.8
click at [166, 107] on div "Phone [PHONE_NUMBER]" at bounding box center [249, 106] width 410 height 15
drag, startPoint x: 166, startPoint y: 107, endPoint x: 142, endPoint y: 109, distance: 24.8
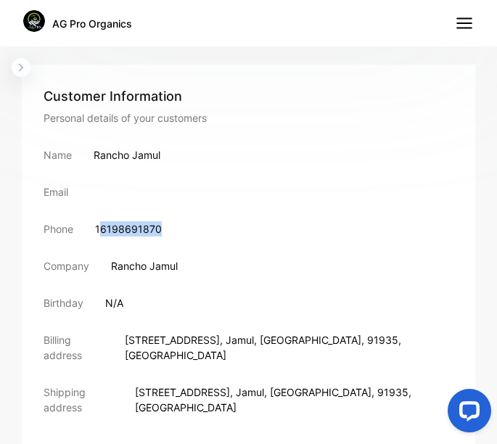
scroll to position [526, 0]
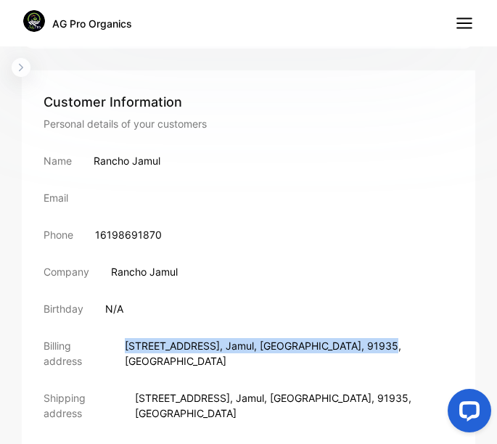
drag, startPoint x: 136, startPoint y: 346, endPoint x: 306, endPoint y: 349, distance: 169.9
click at [306, 349] on p "[STREET_ADDRESS]" at bounding box center [289, 353] width 329 height 30
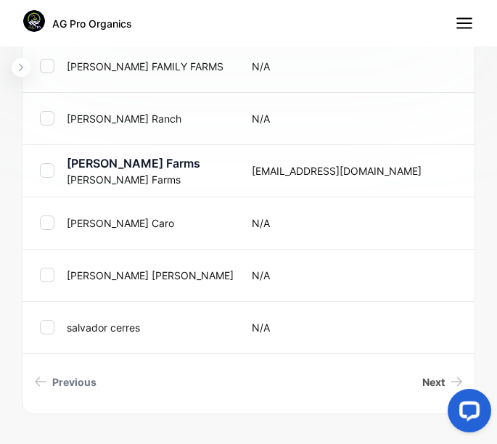
click at [422, 375] on span "Next" at bounding box center [433, 382] width 23 height 15
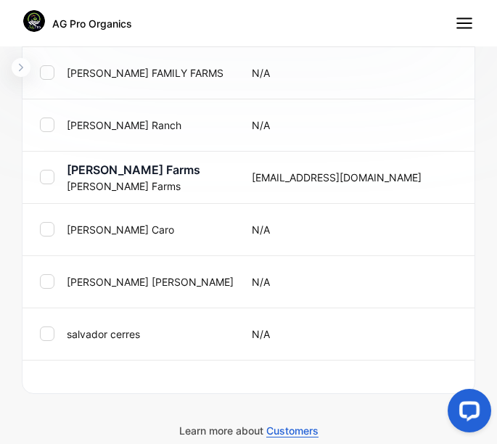
scroll to position [954, 0]
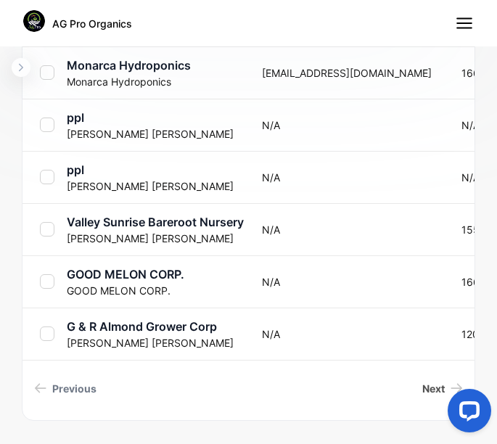
click at [422, 390] on span "Next" at bounding box center [433, 388] width 23 height 15
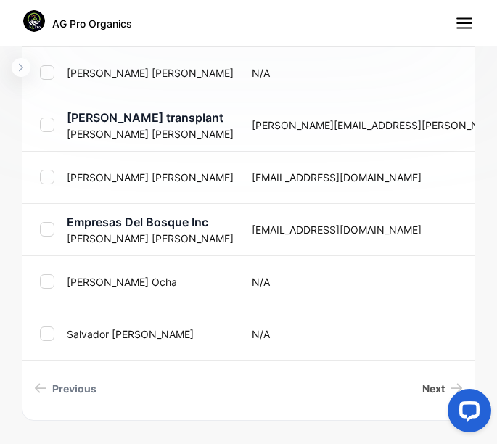
click at [422, 390] on span "Next" at bounding box center [433, 388] width 23 height 15
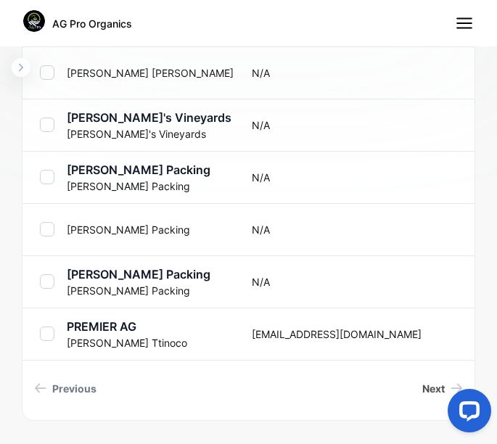
click at [422, 386] on span "Next" at bounding box center [433, 388] width 23 height 15
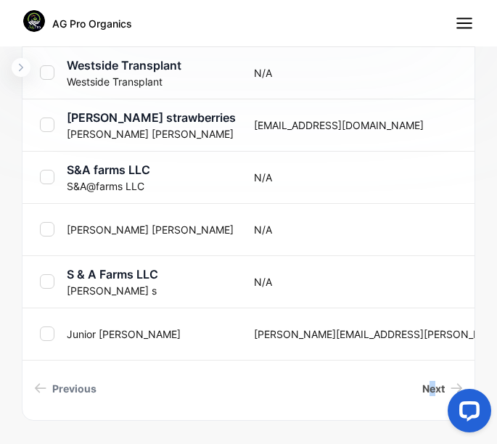
click at [422, 385] on span "Next" at bounding box center [433, 388] width 23 height 15
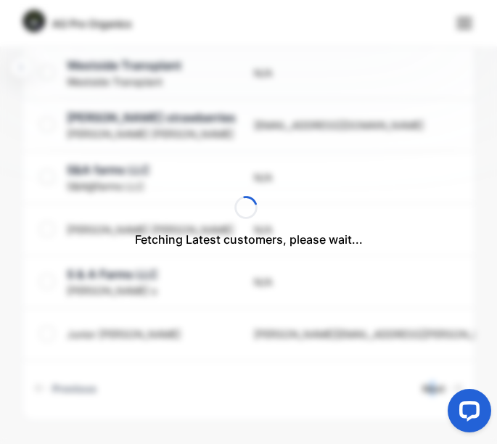
scroll to position [772, 0]
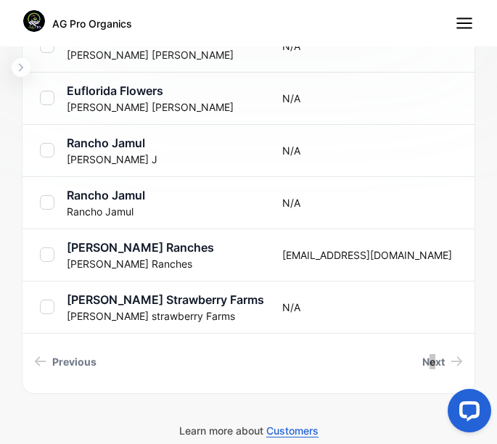
drag, startPoint x: 859, startPoint y: 768, endPoint x: 493, endPoint y: 335, distance: 567.2
click at [493, 383] on html at bounding box center [466, 413] width 61 height 61
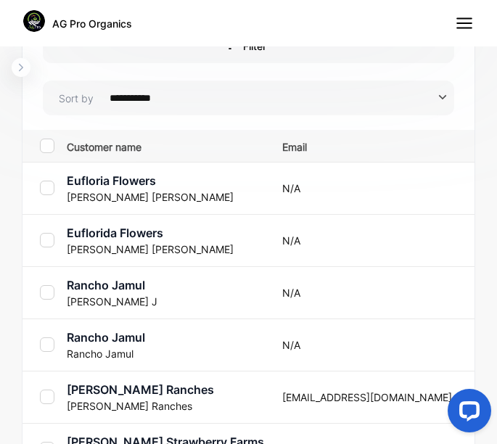
scroll to position [632, 0]
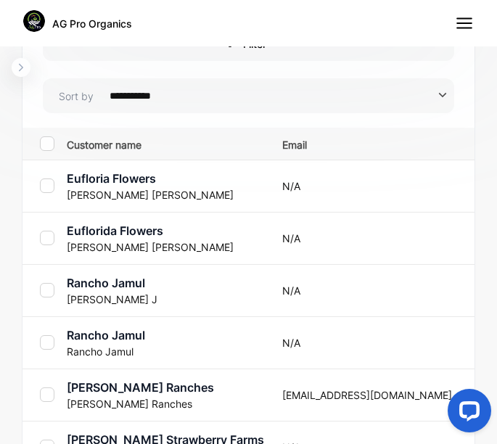
click at [147, 389] on p "[PERSON_NAME] Ranches" at bounding box center [165, 387] width 197 height 17
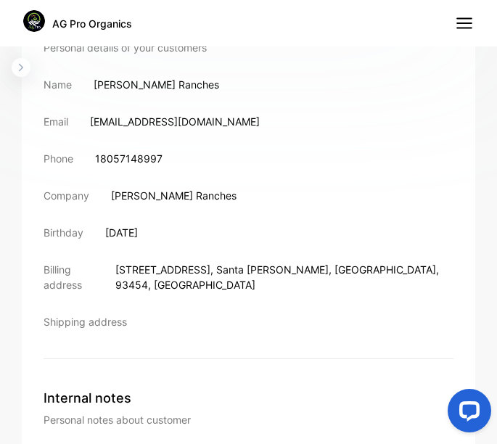
scroll to position [576, 0]
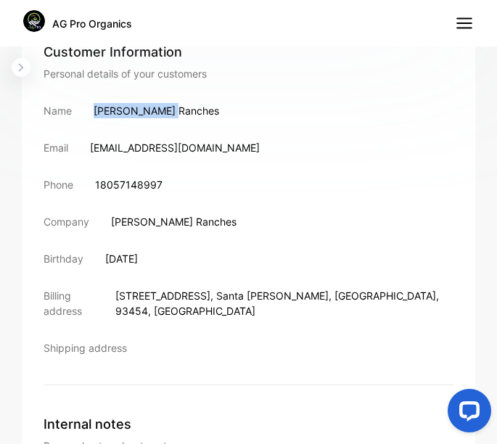
drag, startPoint x: 96, startPoint y: 111, endPoint x: 168, endPoint y: 115, distance: 72.0
click at [168, 115] on p "[PERSON_NAME] Ranches" at bounding box center [157, 110] width 126 height 15
drag, startPoint x: 168, startPoint y: 115, endPoint x: 115, endPoint y: 109, distance: 52.6
drag, startPoint x: 115, startPoint y: 109, endPoint x: 89, endPoint y: 118, distance: 27.5
click at [89, 118] on div "Name [PERSON_NAME] Ranches" at bounding box center [249, 110] width 410 height 15
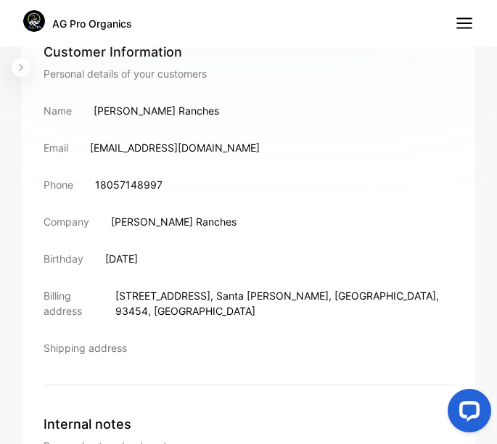
click at [97, 110] on p "[PERSON_NAME] Ranches" at bounding box center [157, 110] width 126 height 15
drag, startPoint x: 95, startPoint y: 112, endPoint x: 173, endPoint y: 113, distance: 77.7
click at [173, 113] on div "Name [PERSON_NAME] Ranches" at bounding box center [249, 110] width 410 height 15
drag, startPoint x: 173, startPoint y: 113, endPoint x: 147, endPoint y: 110, distance: 25.6
drag, startPoint x: 100, startPoint y: 185, endPoint x: 164, endPoint y: 187, distance: 63.9
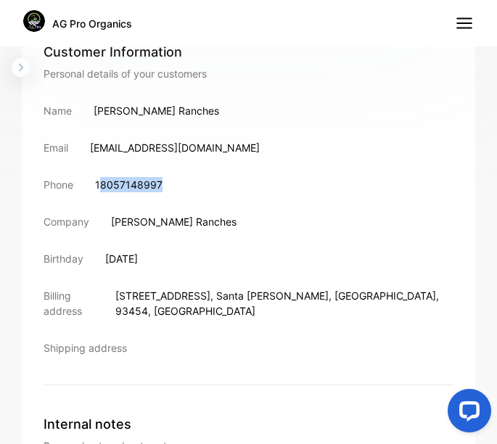
click at [164, 187] on div "Phone [PHONE_NUMBER]" at bounding box center [249, 184] width 410 height 15
drag, startPoint x: 164, startPoint y: 187, endPoint x: 143, endPoint y: 186, distance: 21.1
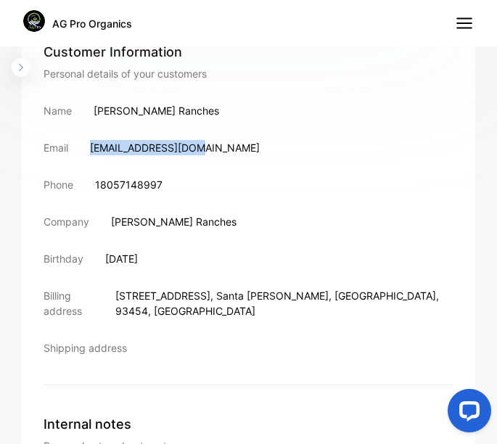
drag, startPoint x: 93, startPoint y: 146, endPoint x: 208, endPoint y: 150, distance: 115.5
click at [208, 150] on div "Email [EMAIL_ADDRESS][DOMAIN_NAME]" at bounding box center [249, 147] width 410 height 15
drag, startPoint x: 208, startPoint y: 150, endPoint x: 184, endPoint y: 147, distance: 24.1
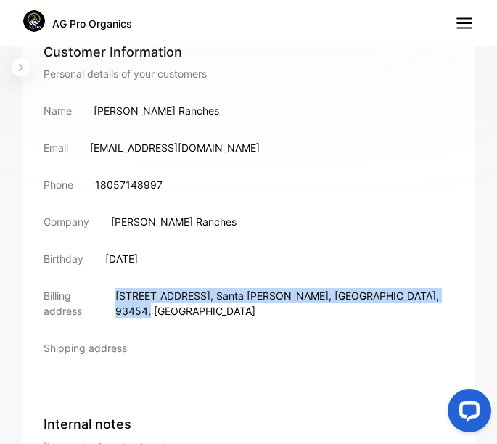
drag, startPoint x: 131, startPoint y: 295, endPoint x: 349, endPoint y: 293, distance: 218.5
click at [349, 293] on p "[STREET_ADDRESS]" at bounding box center [284, 303] width 338 height 30
drag, startPoint x: 349, startPoint y: 293, endPoint x: 285, endPoint y: 301, distance: 64.3
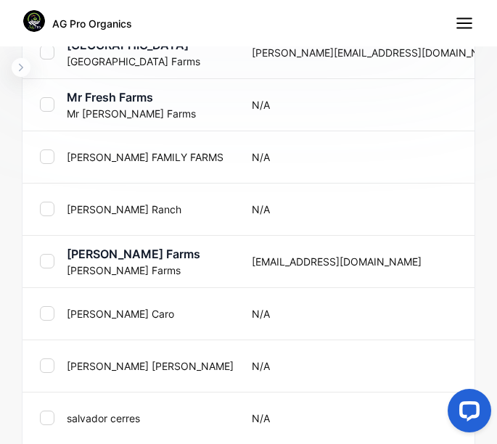
scroll to position [981, 0]
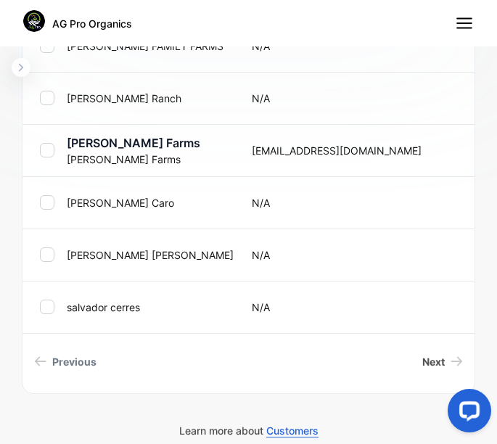
click at [428, 365] on span "Next" at bounding box center [433, 361] width 23 height 15
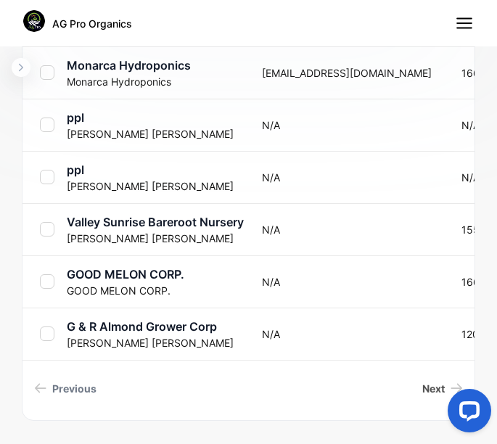
click at [425, 384] on span "Next" at bounding box center [433, 388] width 23 height 15
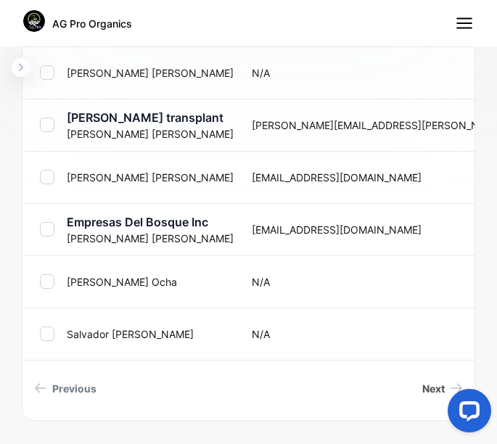
click at [422, 389] on span "Next" at bounding box center [433, 388] width 23 height 15
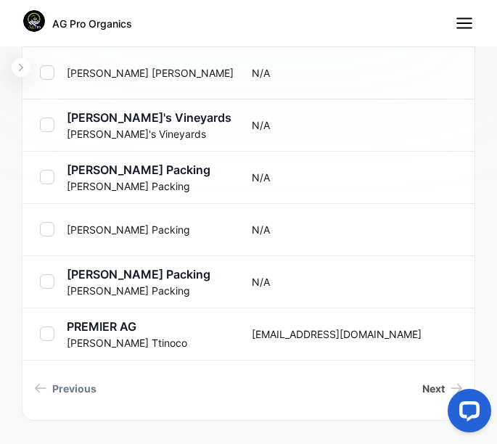
click at [417, 385] on link "Next" at bounding box center [443, 388] width 52 height 27
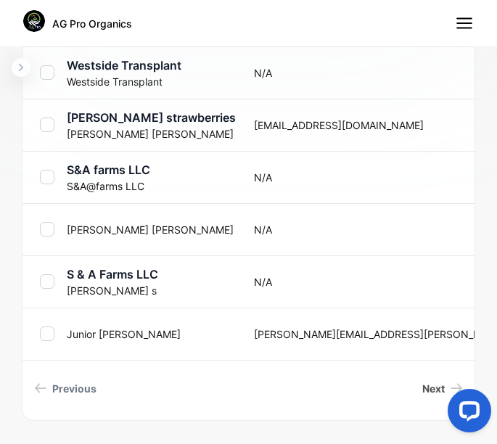
click at [422, 391] on span "Next" at bounding box center [433, 388] width 23 height 15
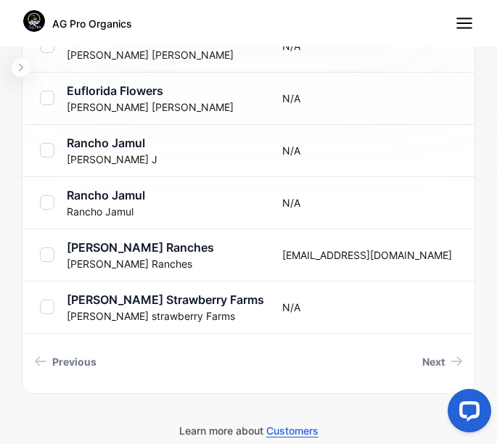
scroll to position [772, 0]
click at [407, 388] on div "**********" at bounding box center [249, 74] width 454 height 640
click at [432, 363] on span "Next" at bounding box center [433, 361] width 23 height 15
click at [432, 359] on span "Next" at bounding box center [433, 361] width 23 height 15
click at [425, 363] on span "Next" at bounding box center [433, 361] width 23 height 15
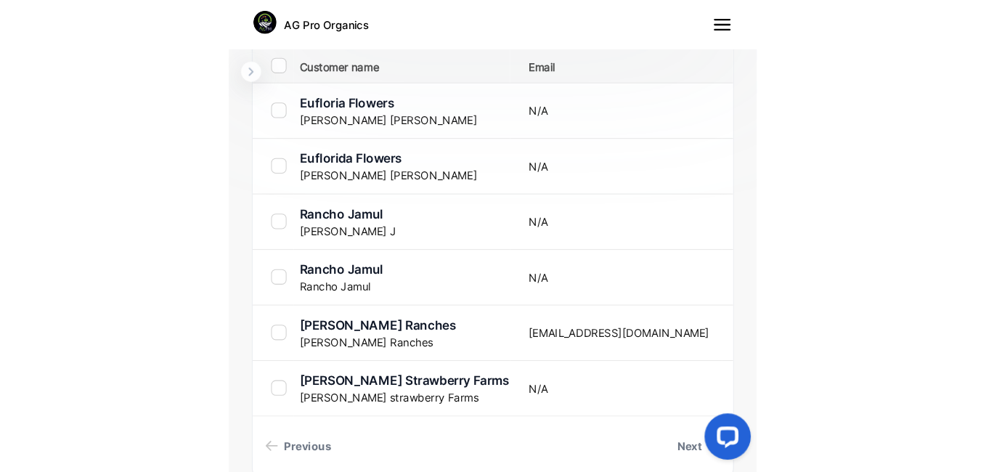
scroll to position [709, 0]
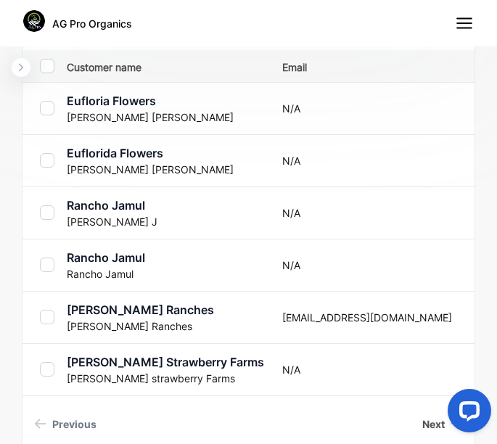
click at [424, 422] on span "Next" at bounding box center [433, 424] width 23 height 15
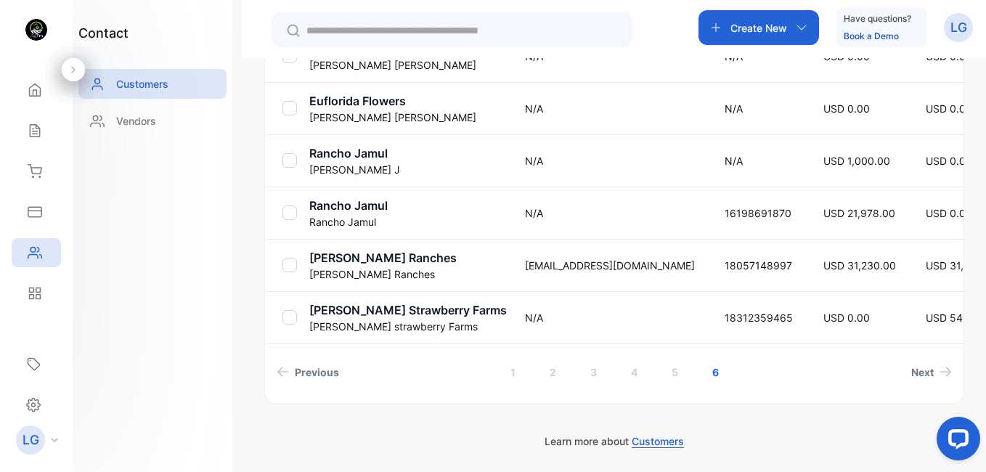
scroll to position [393, 0]
click at [384, 308] on p "[PERSON_NAME] Strawberry Farms" at bounding box center [407, 309] width 197 height 17
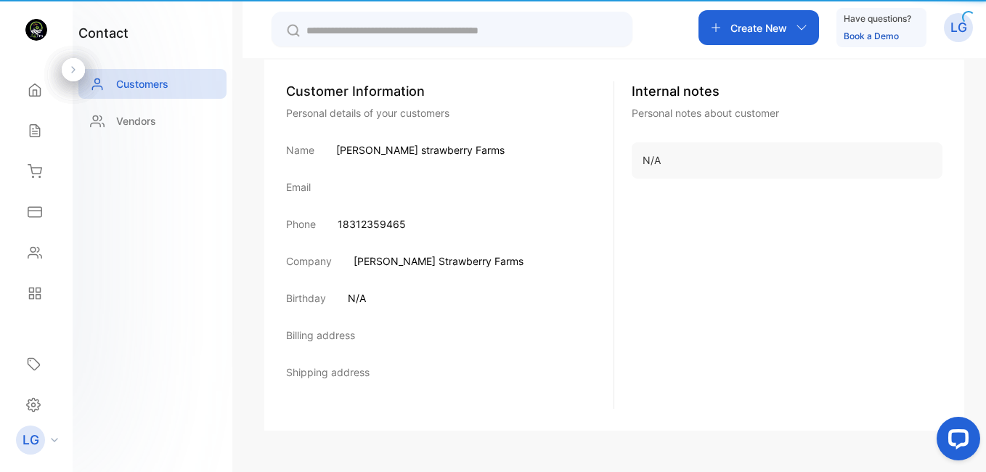
scroll to position [246, 0]
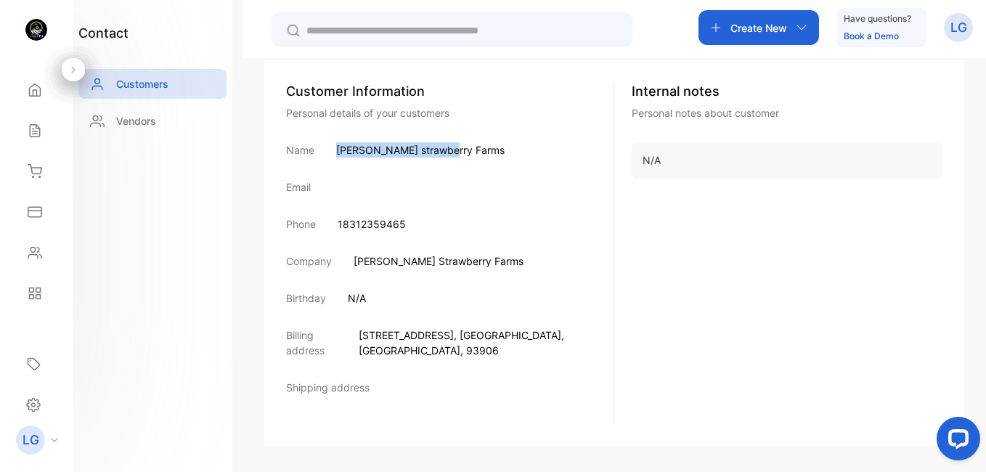
drag, startPoint x: 337, startPoint y: 150, endPoint x: 453, endPoint y: 154, distance: 116.2
click at [453, 154] on div "Name [PERSON_NAME] strawberry Farms" at bounding box center [449, 149] width 327 height 15
drag, startPoint x: 453, startPoint y: 154, endPoint x: 430, endPoint y: 150, distance: 22.8
drag, startPoint x: 343, startPoint y: 223, endPoint x: 412, endPoint y: 226, distance: 69.1
click at [412, 226] on div "Phone [PHONE_NUMBER]" at bounding box center [449, 223] width 327 height 15
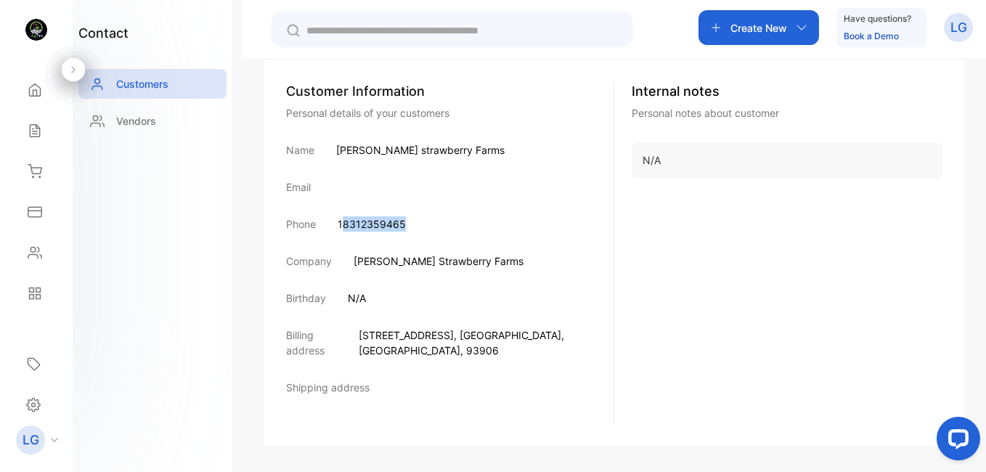
drag, startPoint x: 412, startPoint y: 226, endPoint x: 387, endPoint y: 226, distance: 24.7
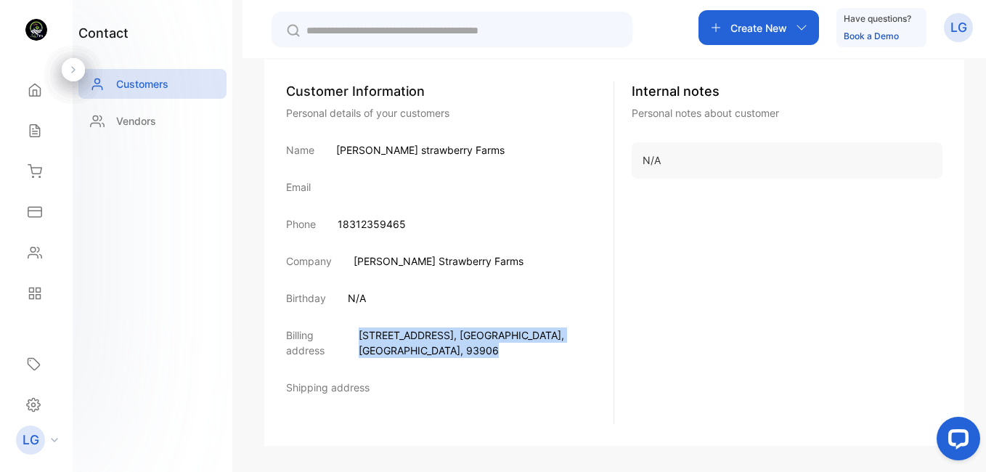
drag, startPoint x: 379, startPoint y: 335, endPoint x: 542, endPoint y: 338, distance: 163.4
click at [542, 338] on div "Billing address [STREET_ADDRESS]" at bounding box center [449, 342] width 327 height 30
drag, startPoint x: 542, startPoint y: 338, endPoint x: 507, endPoint y: 341, distance: 35.0
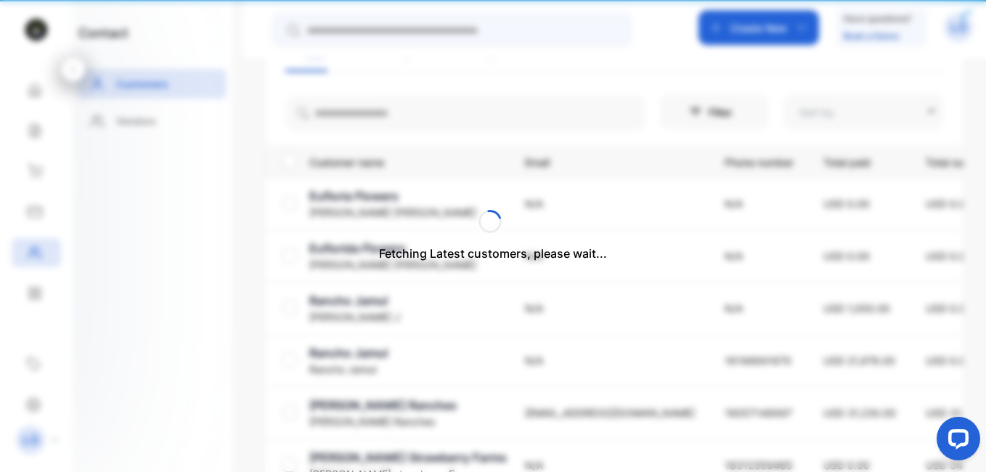
type input "**********"
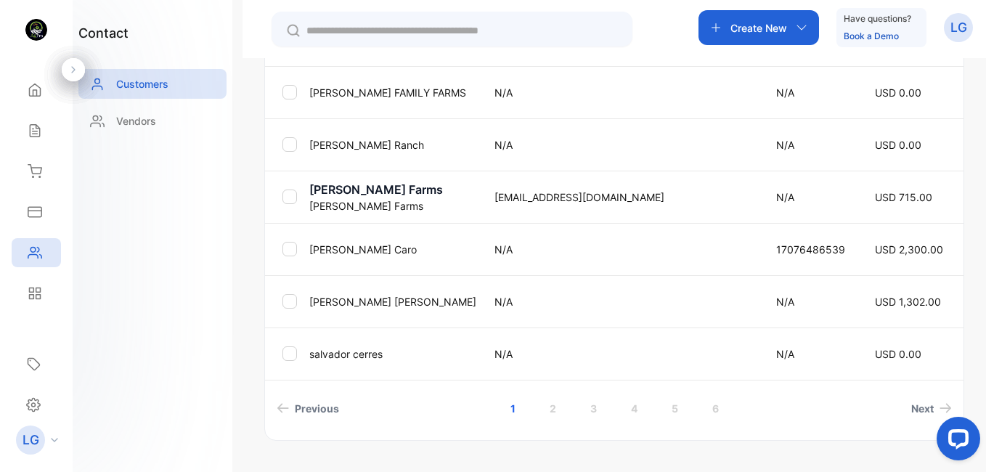
scroll to position [603, 0]
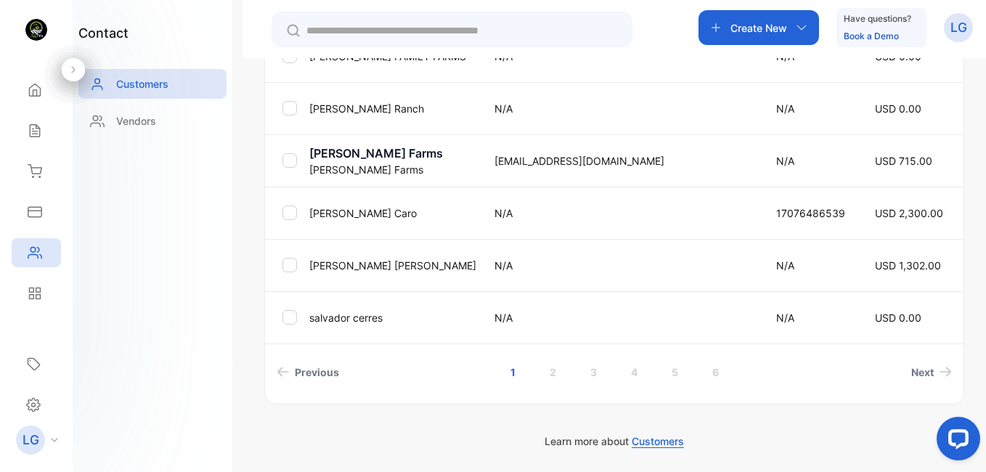
drag, startPoint x: 984, startPoint y: 218, endPoint x: 50, endPoint y: 13, distance: 956.6
click at [715, 370] on link "6" at bounding box center [715, 372] width 41 height 27
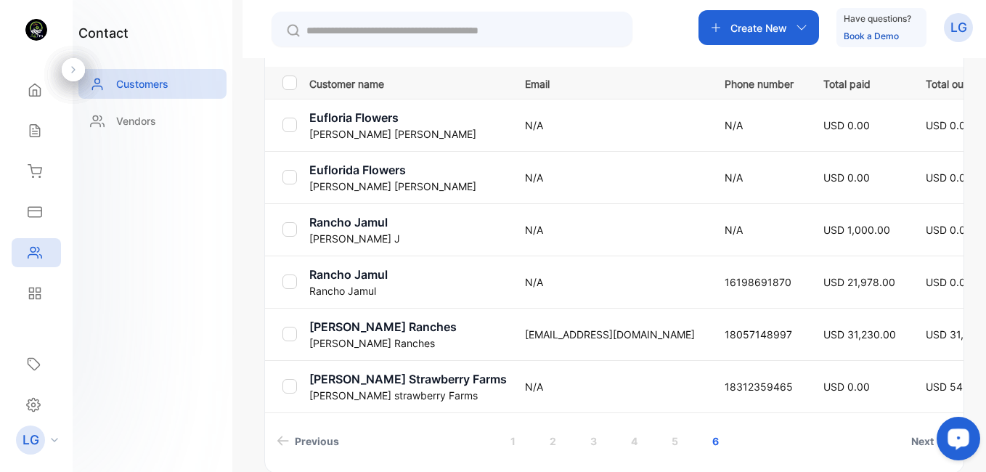
scroll to position [306, 0]
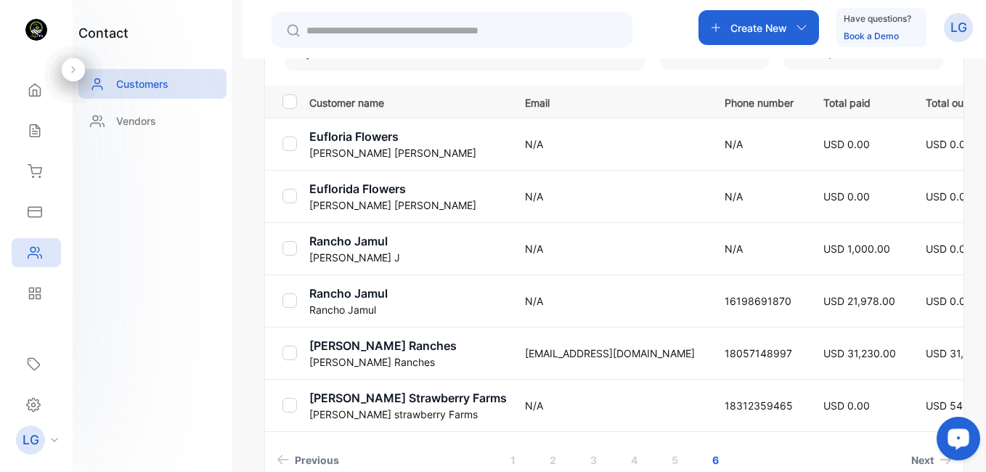
click at [367, 135] on p "Eufloria Flowers" at bounding box center [407, 136] width 197 height 17
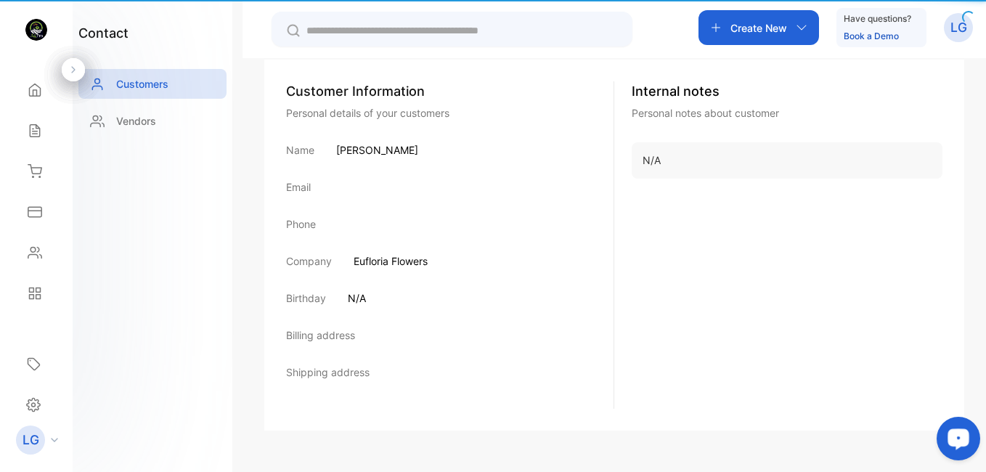
scroll to position [246, 0]
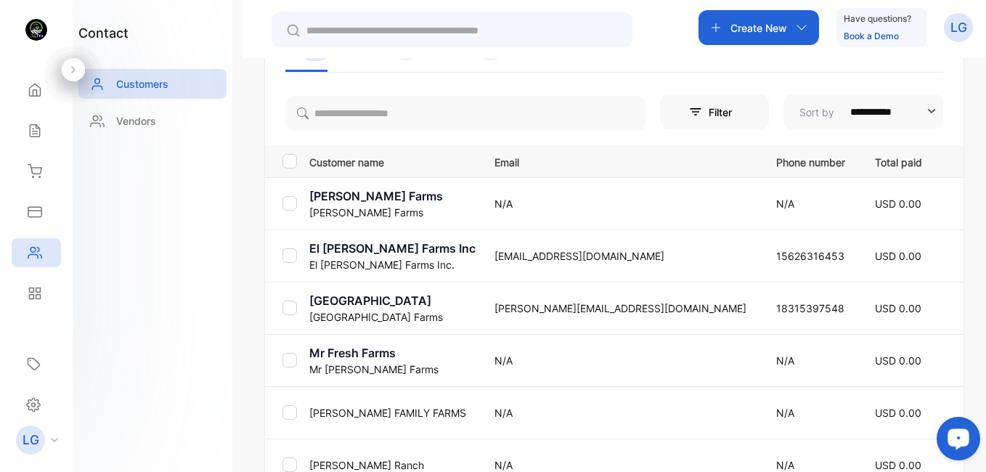
scroll to position [603, 0]
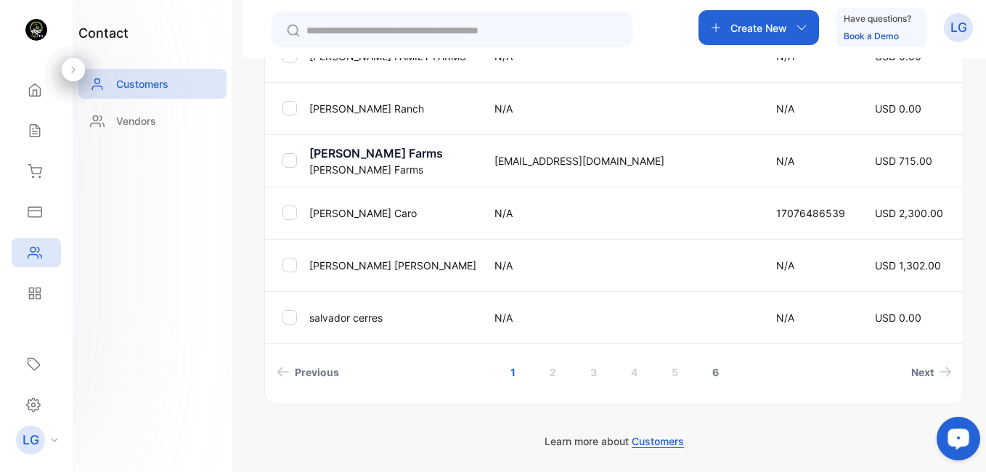
click at [711, 374] on link "6" at bounding box center [715, 372] width 41 height 27
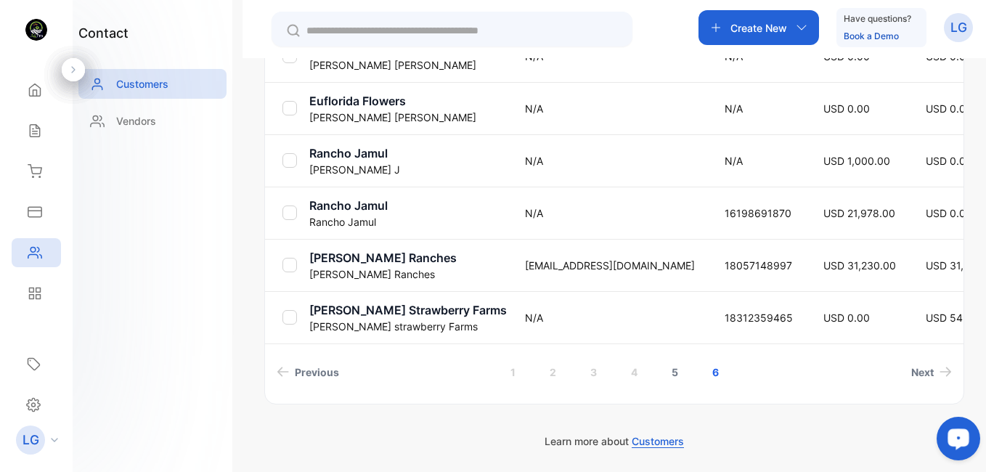
scroll to position [393, 0]
click at [352, 89] on td "Euflorida Flowers [PERSON_NAME]" at bounding box center [405, 108] width 204 height 52
click at [351, 98] on p "Euflorida Flowers" at bounding box center [407, 100] width 197 height 17
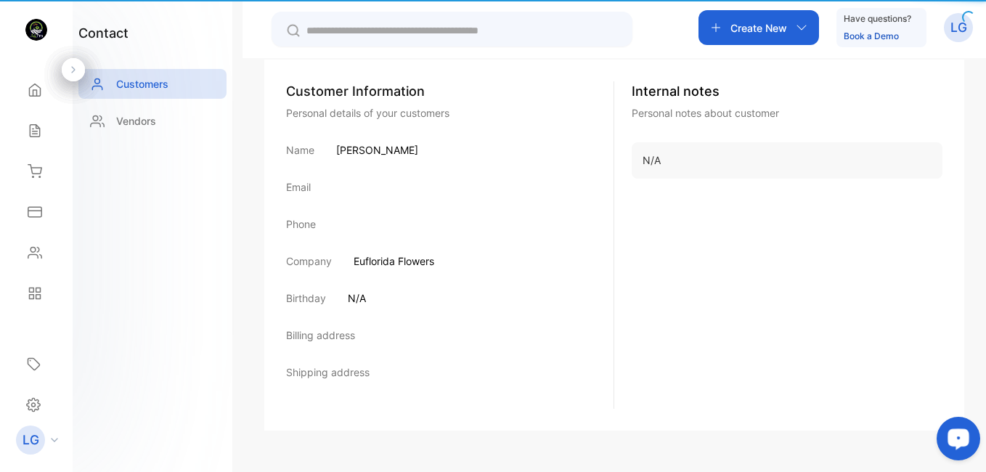
scroll to position [246, 0]
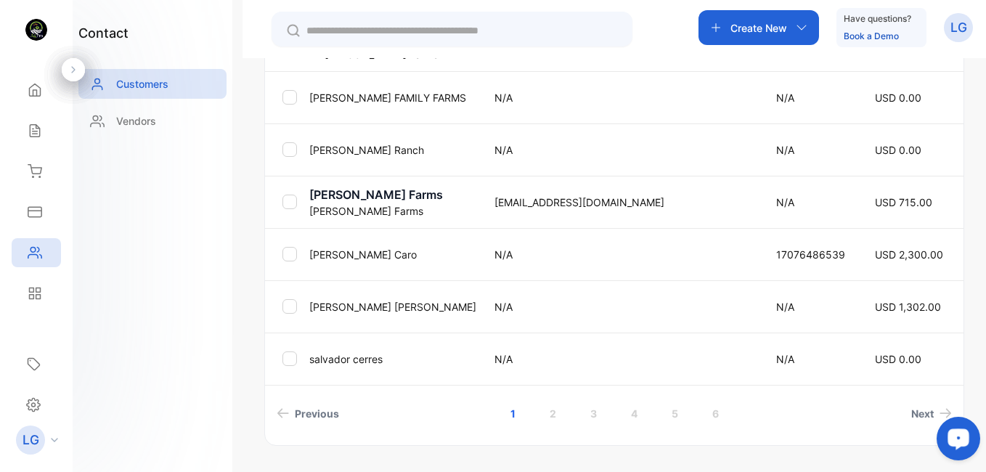
scroll to position [592, 0]
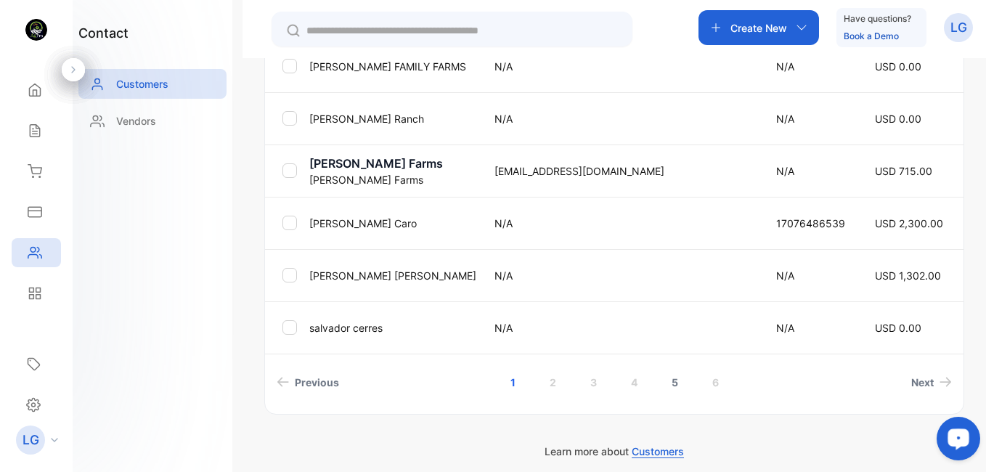
click at [686, 383] on link "5" at bounding box center [674, 382] width 41 height 27
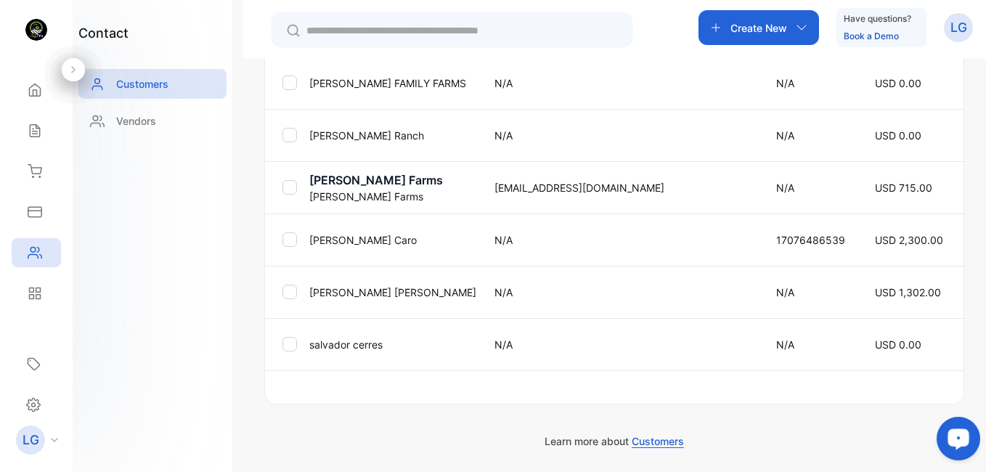
scroll to position [576, 0]
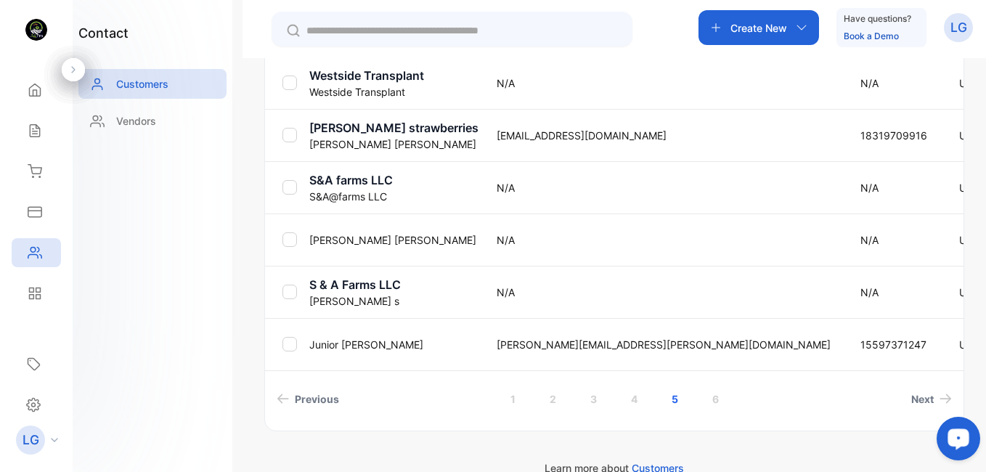
drag, startPoint x: 363, startPoint y: 184, endPoint x: 344, endPoint y: 210, distance: 31.7
click at [358, 185] on p "S&A farms LLC" at bounding box center [393, 179] width 169 height 17
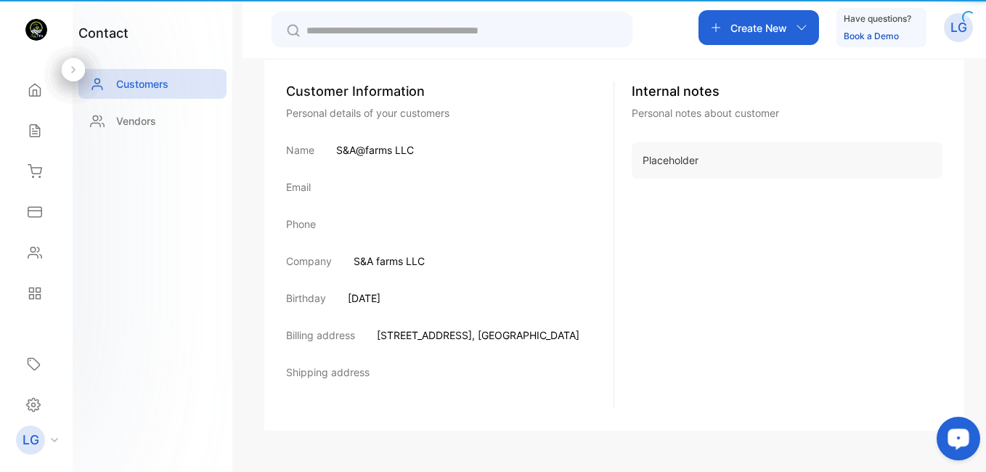
scroll to position [246, 0]
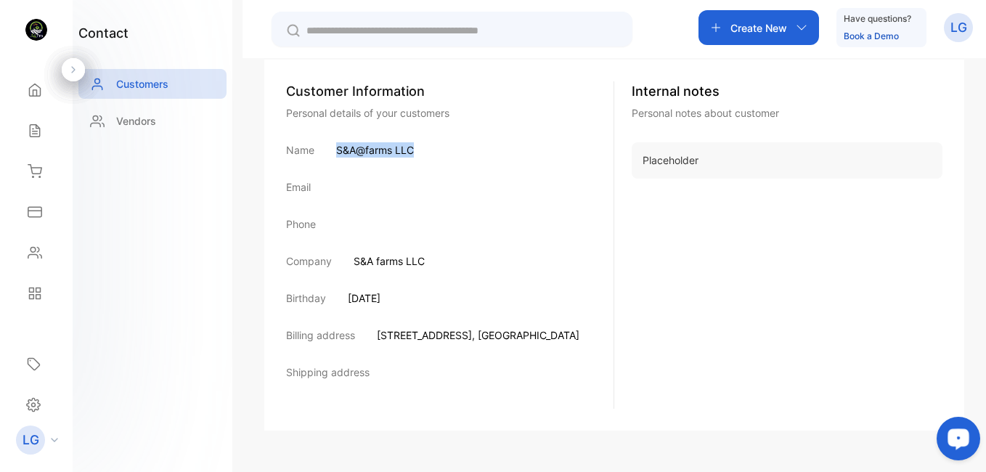
drag, startPoint x: 336, startPoint y: 148, endPoint x: 413, endPoint y: 152, distance: 77.1
click at [413, 152] on p "S&A@farms LLC" at bounding box center [375, 149] width 78 height 15
drag, startPoint x: 413, startPoint y: 152, endPoint x: 403, endPoint y: 149, distance: 10.8
click at [377, 338] on span "[STREET_ADDRESS]" at bounding box center [424, 335] width 95 height 12
drag, startPoint x: 367, startPoint y: 337, endPoint x: 547, endPoint y: 335, distance: 180.0
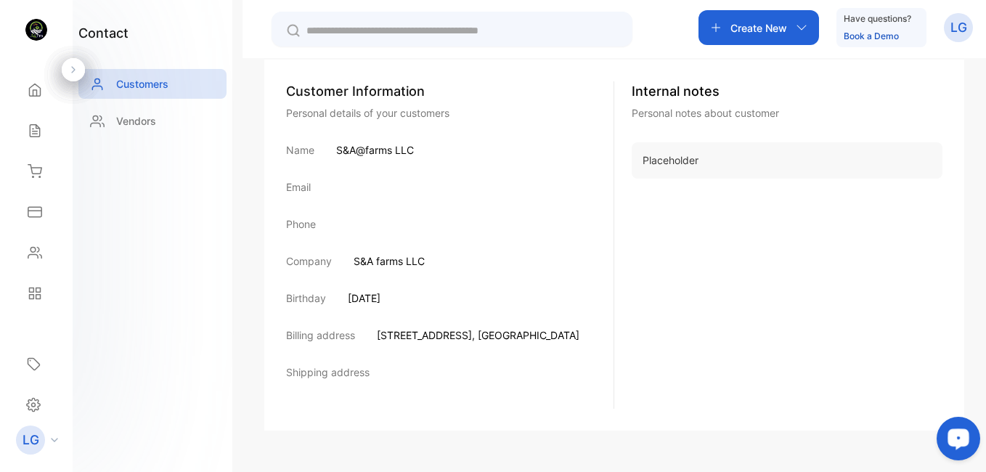
click at [547, 335] on p "[STREET_ADDRESS]" at bounding box center [478, 334] width 203 height 15
drag, startPoint x: 547, startPoint y: 335, endPoint x: 537, endPoint y: 335, distance: 9.4
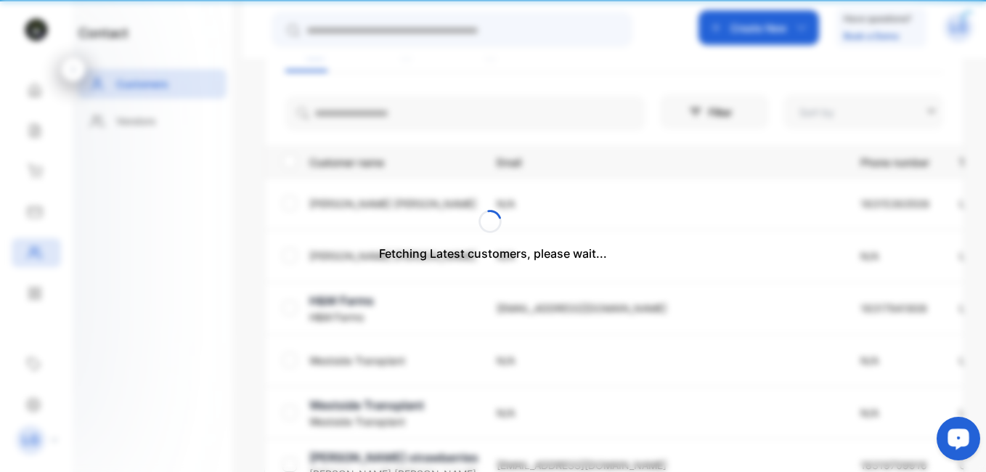
type input "**********"
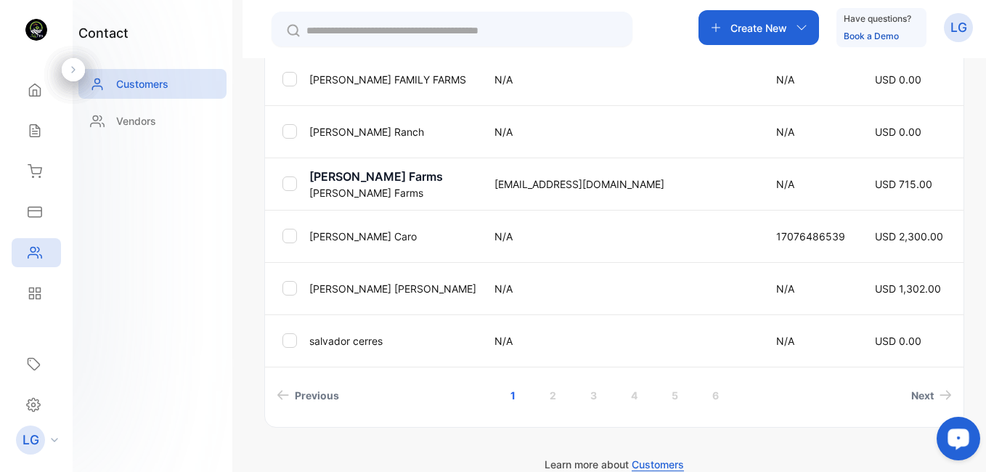
scroll to position [603, 0]
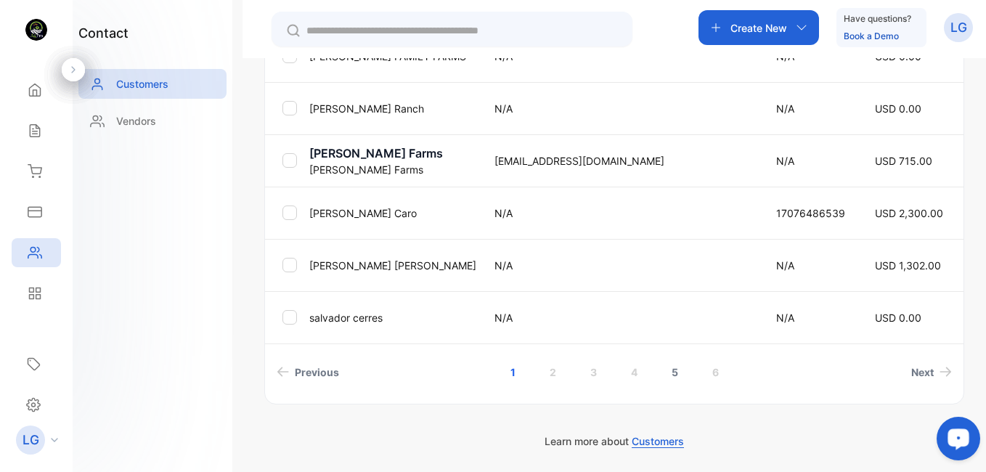
click at [673, 376] on link "5" at bounding box center [674, 372] width 41 height 27
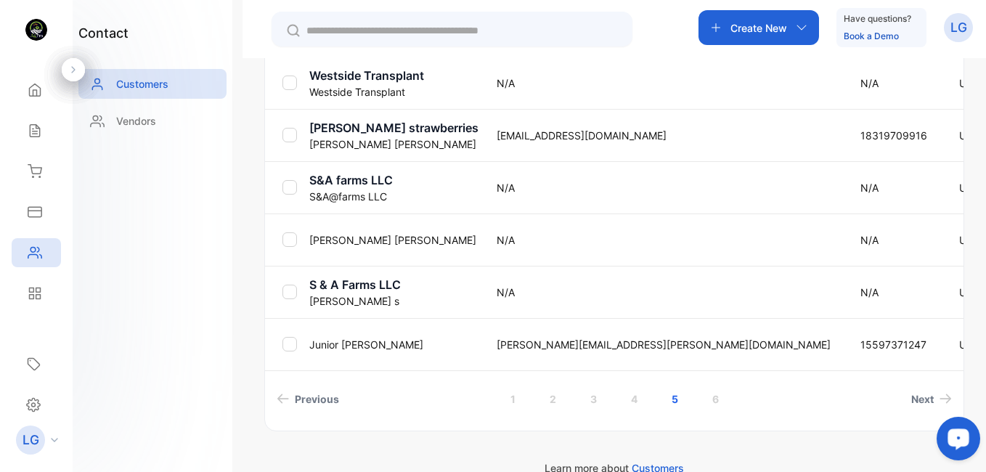
click at [352, 237] on p "[PERSON_NAME]" at bounding box center [393, 239] width 169 height 15
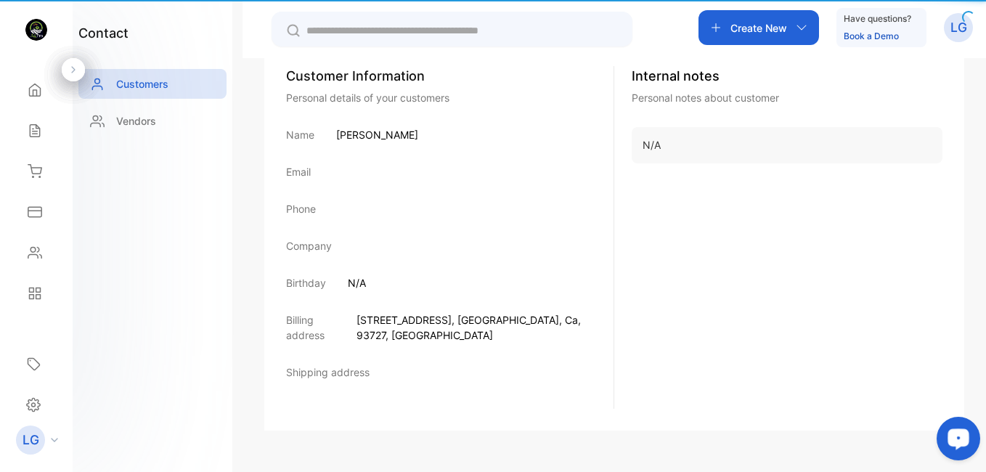
scroll to position [246, 0]
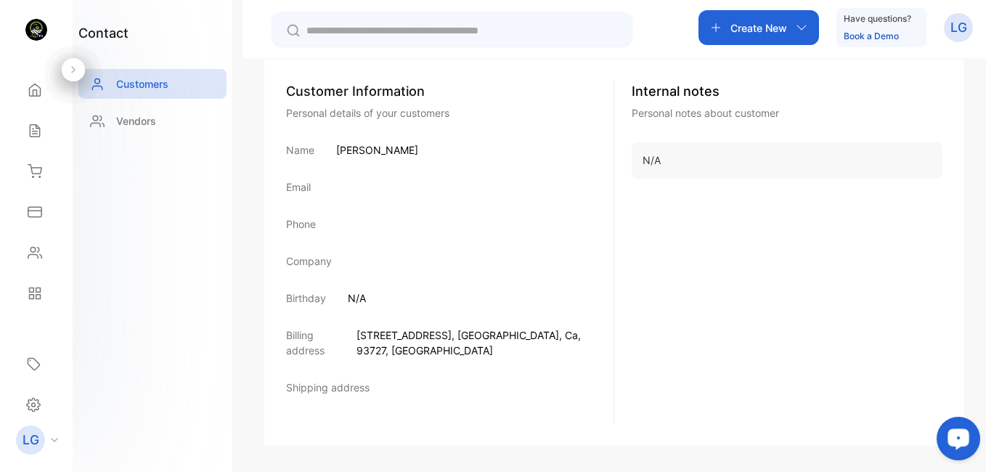
drag, startPoint x: 336, startPoint y: 147, endPoint x: 426, endPoint y: 153, distance: 90.2
click at [426, 153] on div "Name [PERSON_NAME]" at bounding box center [449, 149] width 327 height 15
drag, startPoint x: 426, startPoint y: 153, endPoint x: 407, endPoint y: 150, distance: 19.8
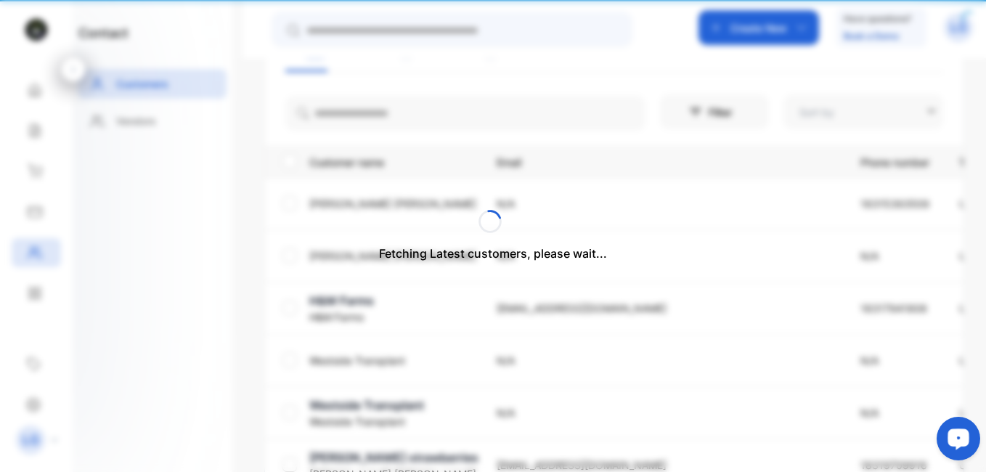
type input "**********"
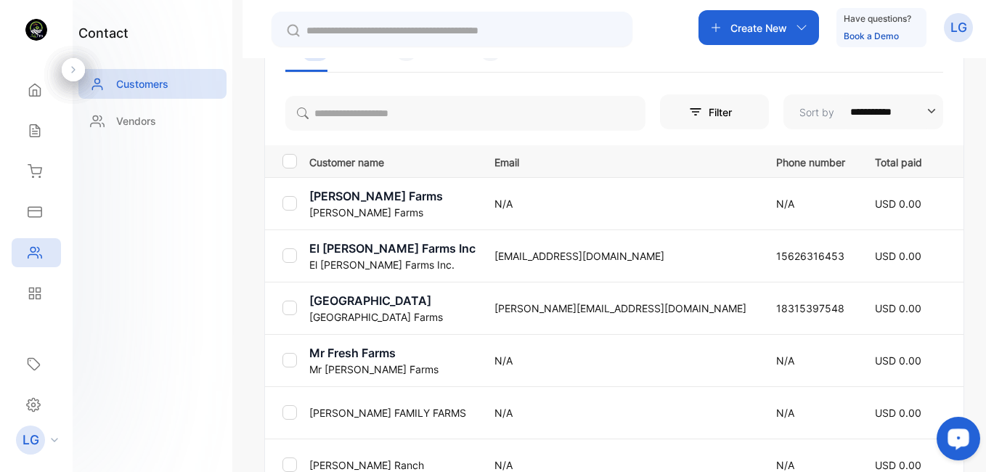
scroll to position [603, 0]
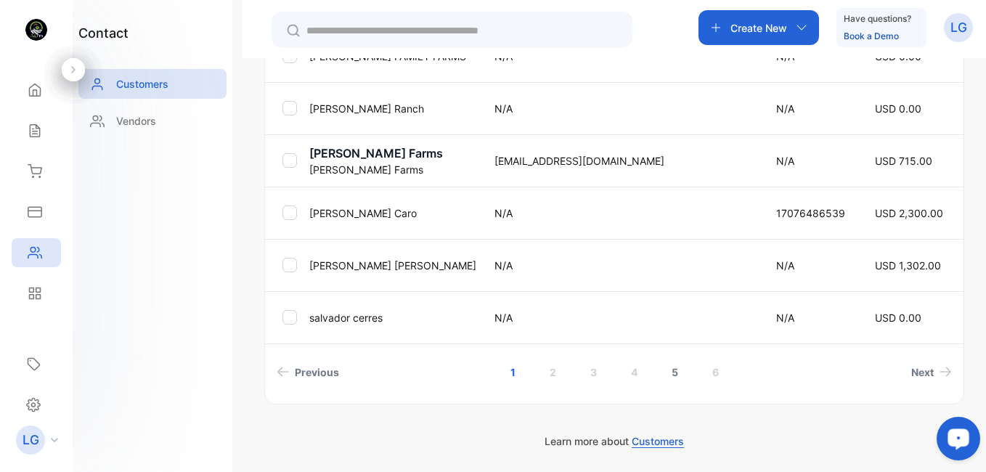
click at [674, 373] on link "5" at bounding box center [674, 372] width 41 height 27
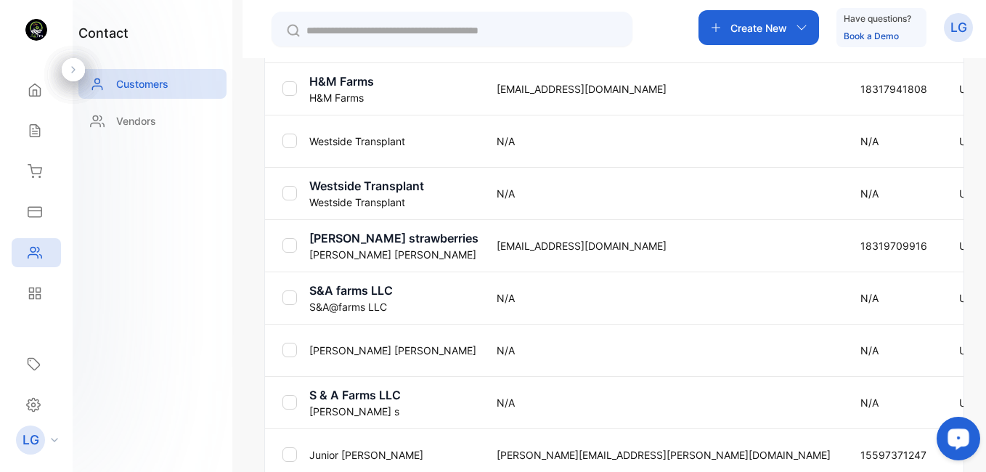
scroll to position [462, 0]
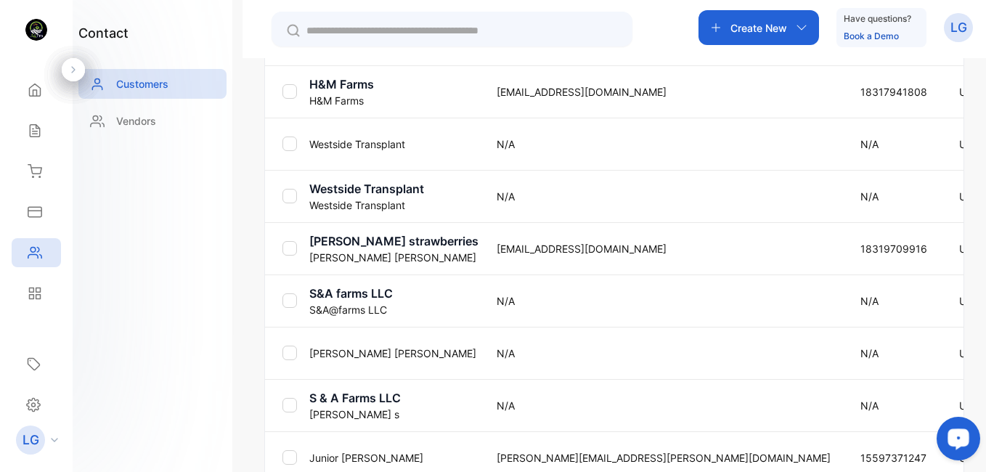
click at [342, 189] on p "Westside Transplant" at bounding box center [393, 188] width 169 height 17
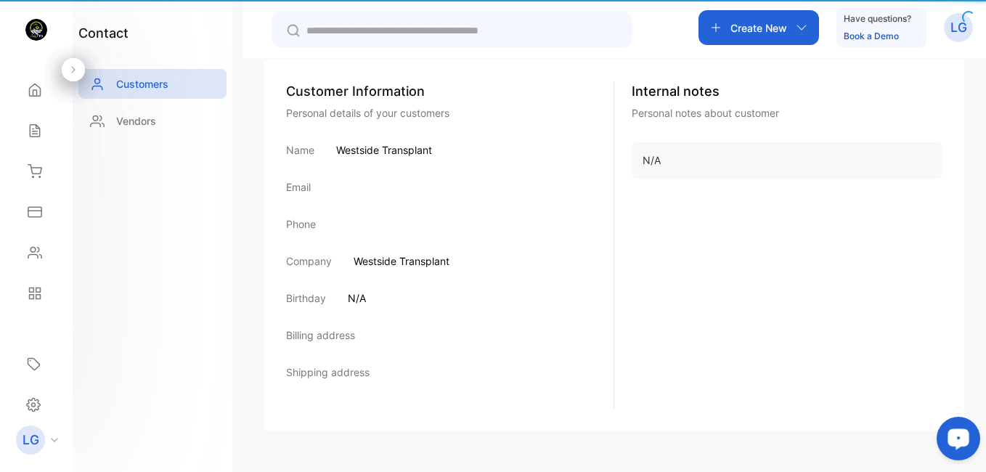
scroll to position [246, 0]
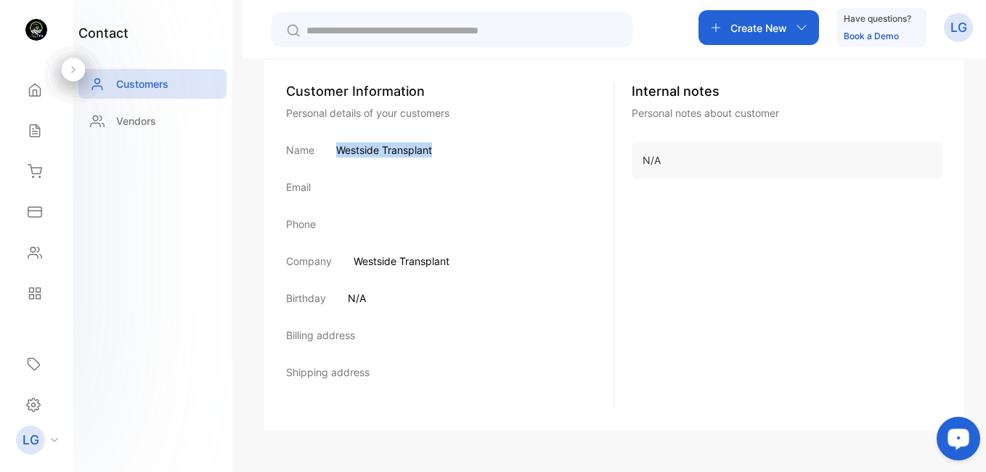
drag, startPoint x: 337, startPoint y: 150, endPoint x: 432, endPoint y: 150, distance: 95.1
click at [432, 150] on p "Westside Transplant" at bounding box center [384, 149] width 96 height 15
drag, startPoint x: 432, startPoint y: 150, endPoint x: 414, endPoint y: 151, distance: 17.4
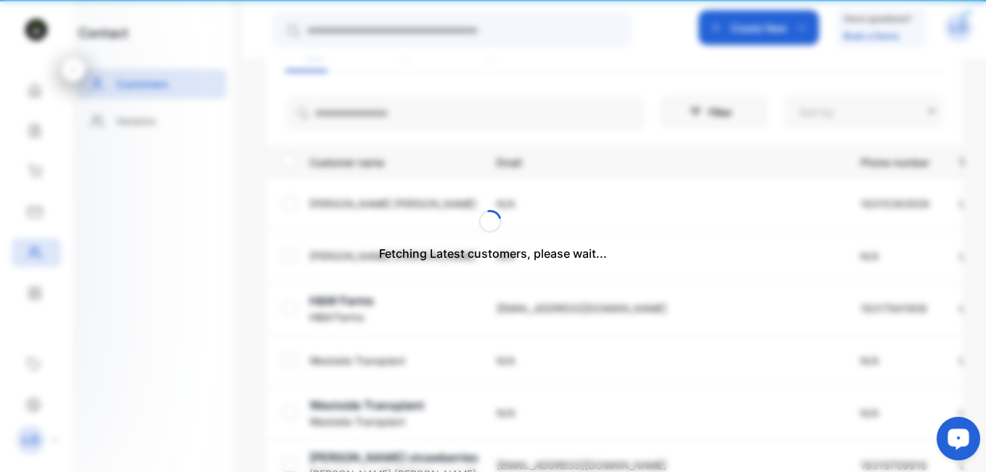
type input "**********"
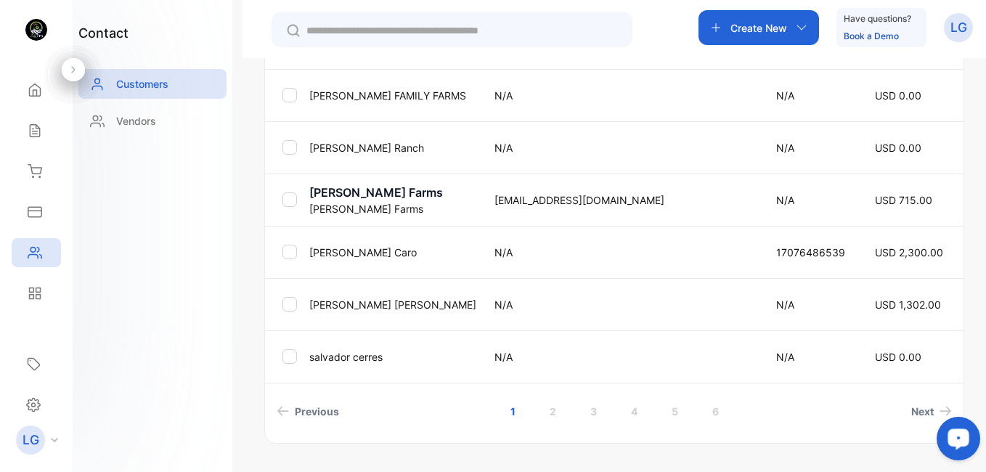
scroll to position [603, 0]
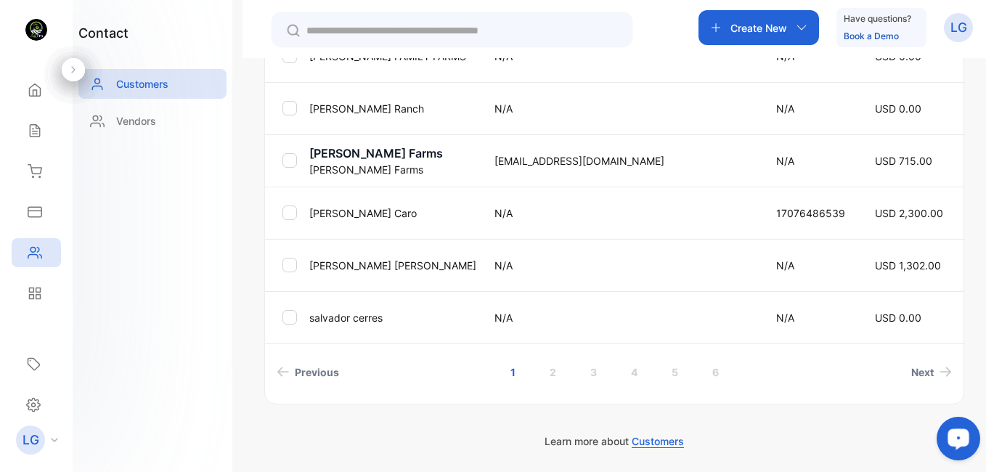
drag, startPoint x: 984, startPoint y: 219, endPoint x: 53, endPoint y: 8, distance: 955.0
click at [675, 379] on link "5" at bounding box center [674, 372] width 41 height 27
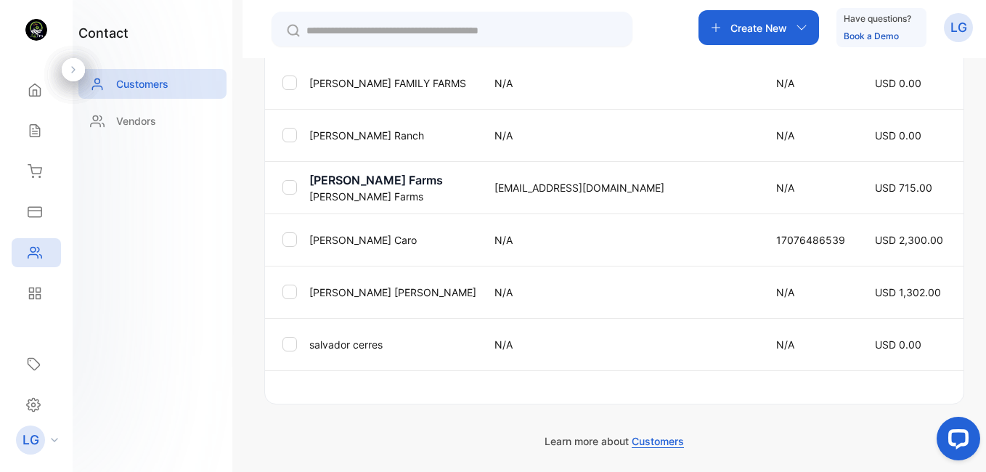
scroll to position [576, 0]
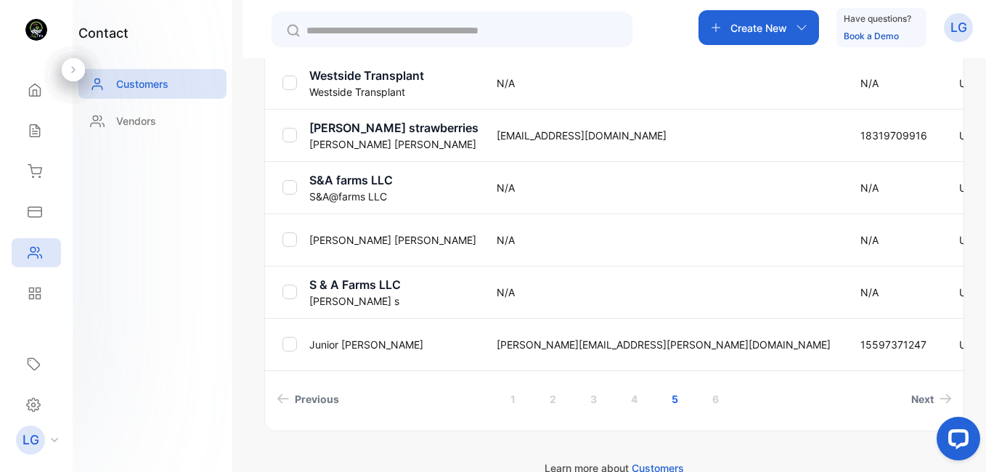
drag, startPoint x: 984, startPoint y: 412, endPoint x: 988, endPoint y: 393, distance: 19.2
click at [966, 411] on html at bounding box center [955, 441] width 61 height 61
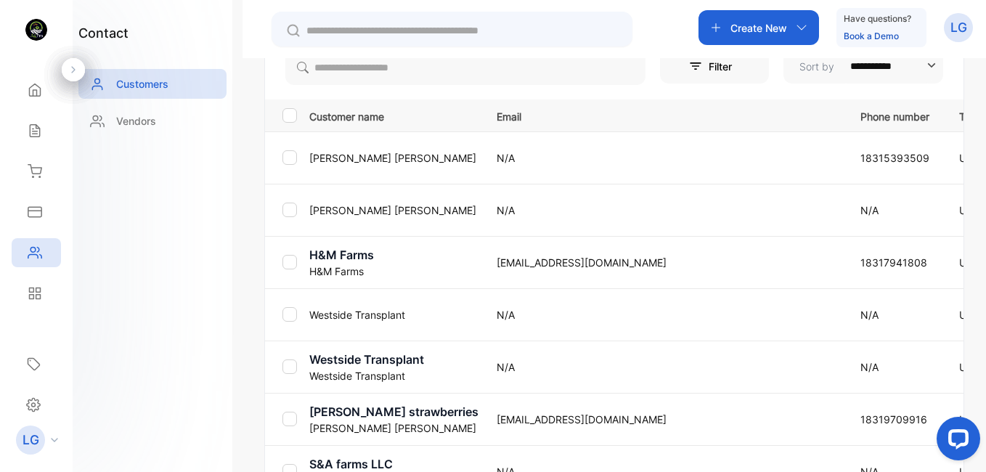
scroll to position [289, 0]
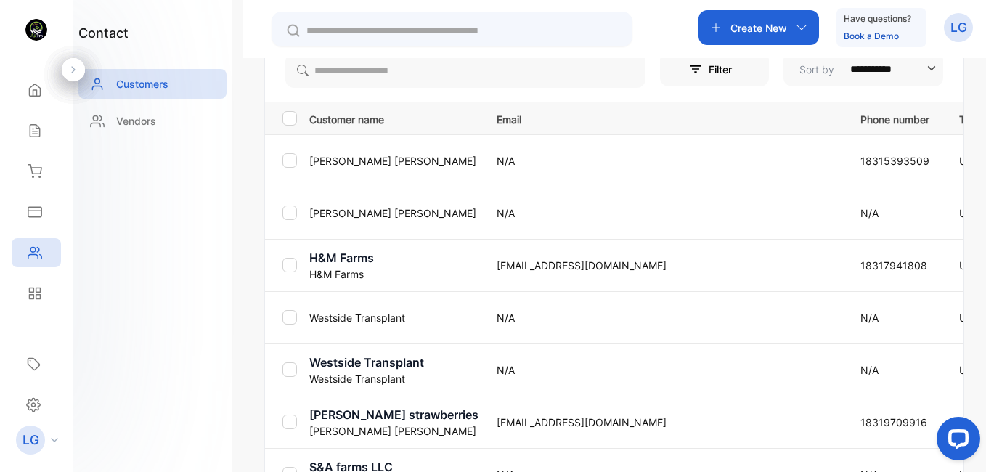
click at [347, 157] on p "[PERSON_NAME]" at bounding box center [393, 160] width 169 height 15
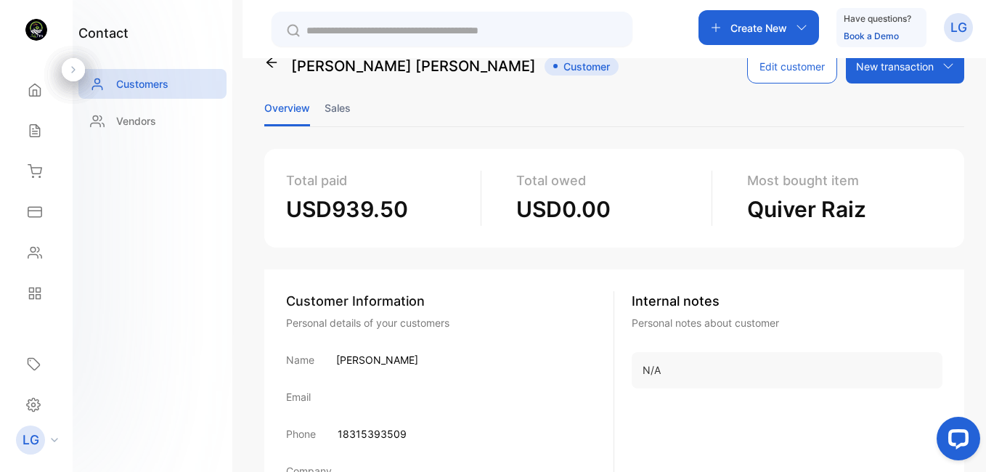
scroll to position [9, 0]
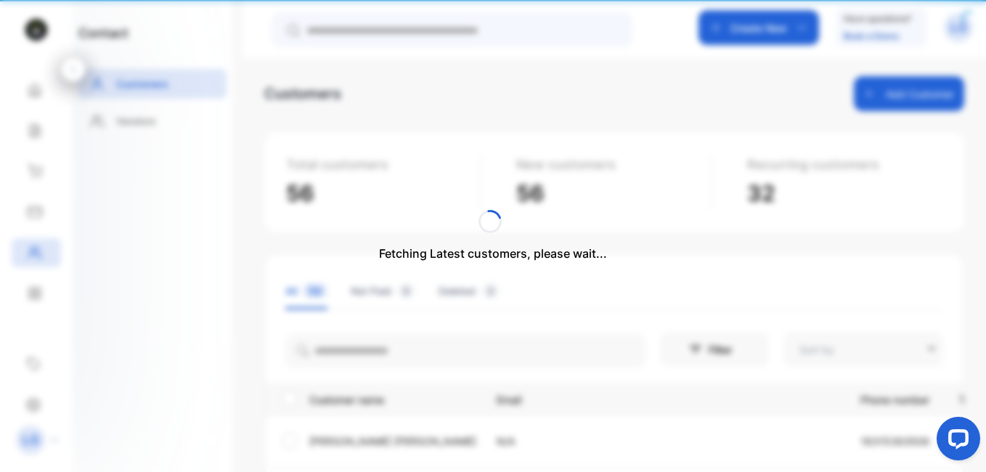
type input "**********"
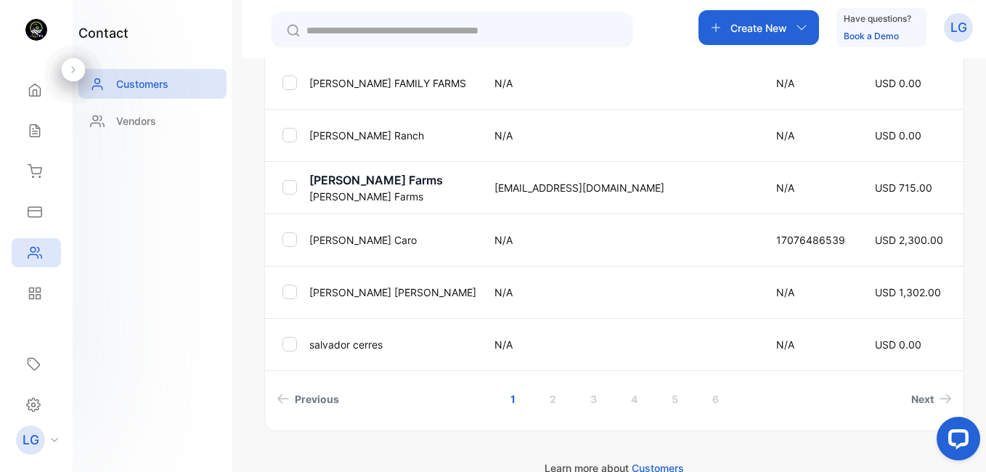
scroll to position [581, 0]
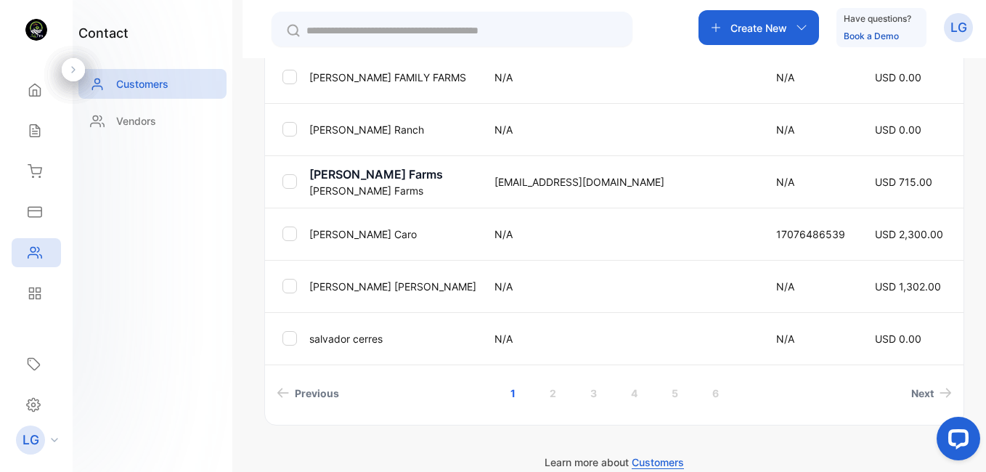
click at [345, 290] on p "[PERSON_NAME]" at bounding box center [392, 286] width 167 height 15
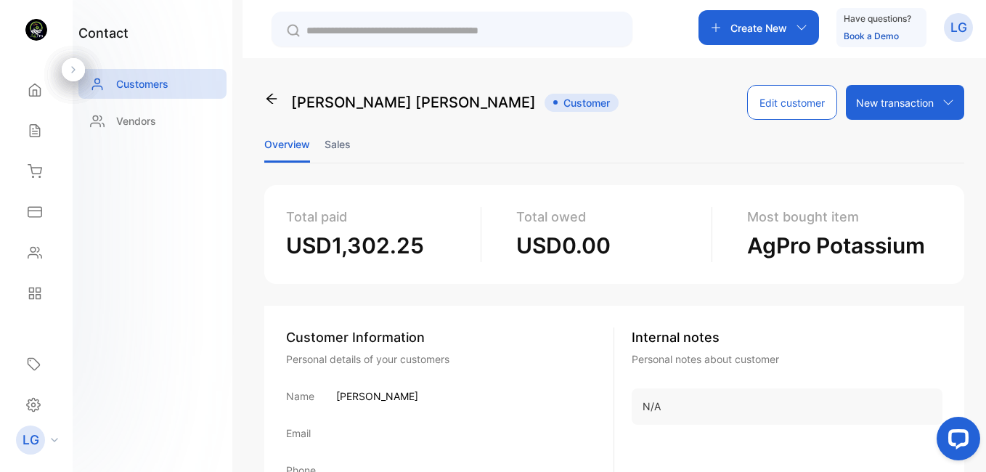
scroll to position [246, 0]
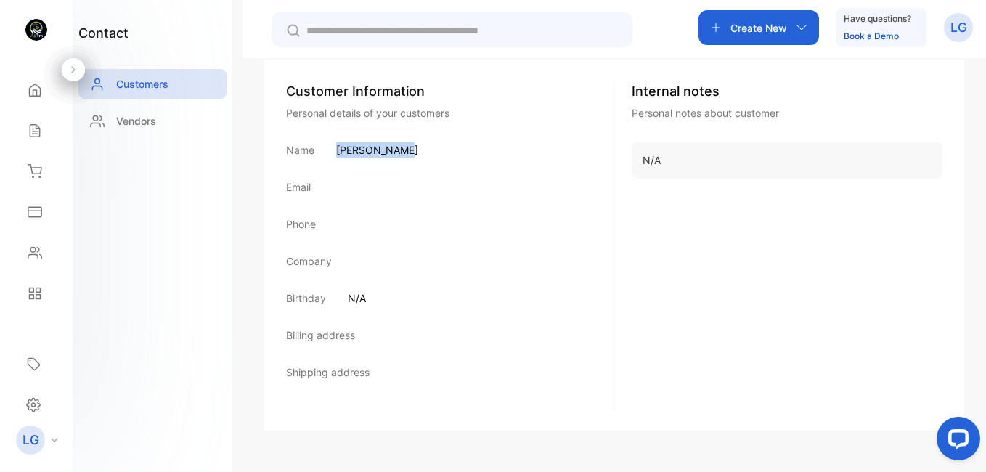
drag, startPoint x: 336, startPoint y: 152, endPoint x: 411, endPoint y: 153, distance: 74.8
click at [411, 153] on div "Name [PERSON_NAME]" at bounding box center [449, 149] width 327 height 15
drag, startPoint x: 411, startPoint y: 153, endPoint x: 377, endPoint y: 152, distance: 34.1
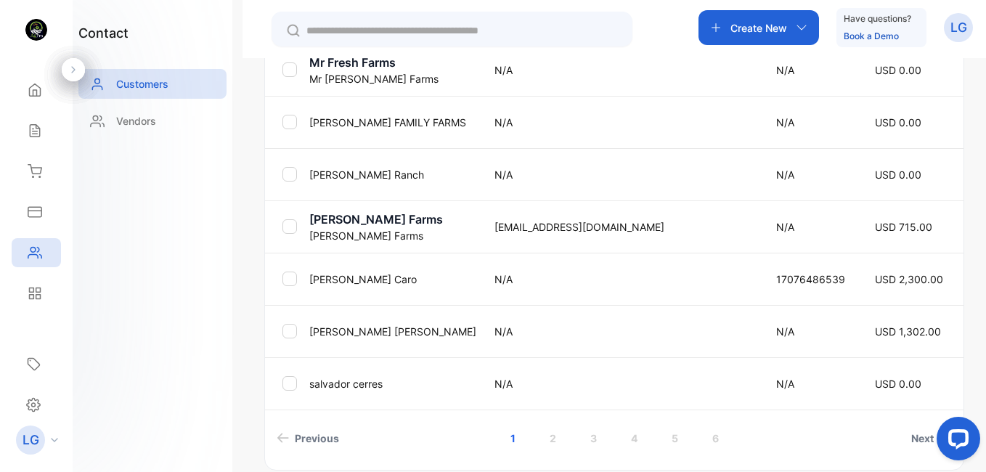
scroll to position [543, 0]
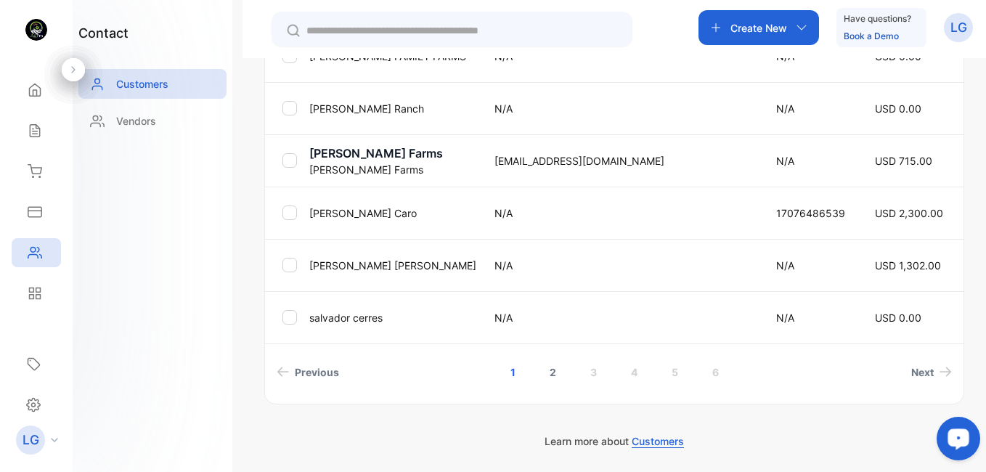
click at [557, 373] on link "2" at bounding box center [552, 372] width 41 height 27
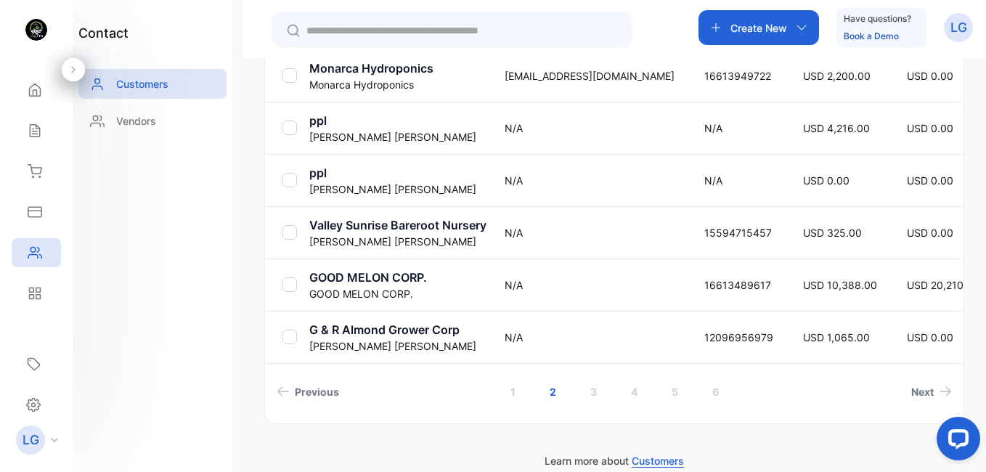
scroll to position [603, 0]
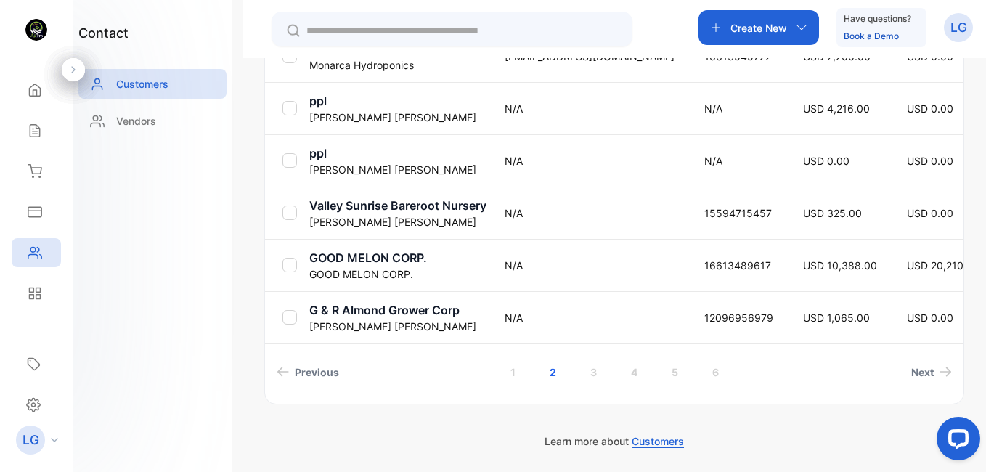
click at [589, 376] on link "3" at bounding box center [593, 372] width 41 height 27
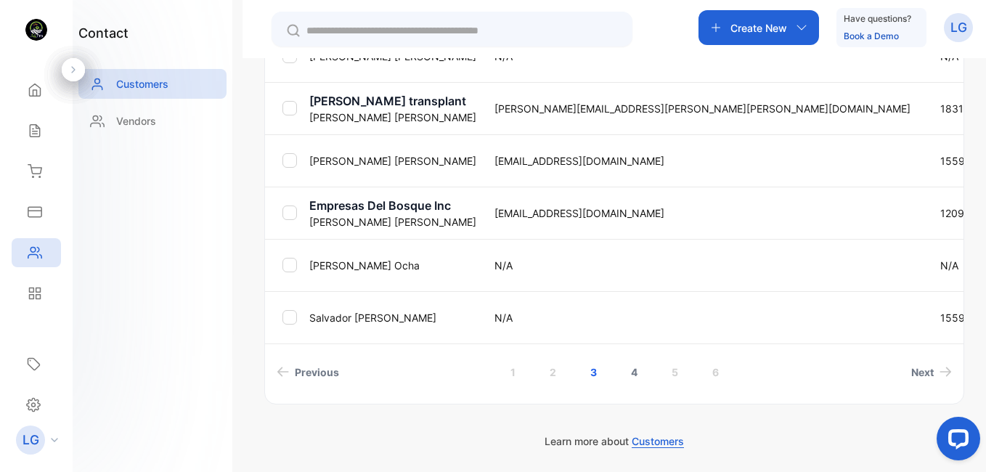
click at [634, 371] on link "4" at bounding box center [633, 372] width 41 height 27
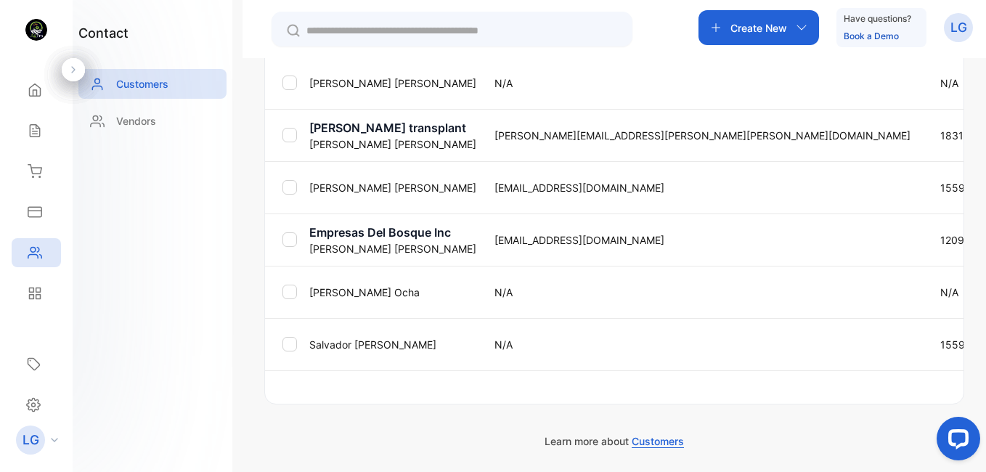
scroll to position [576, 0]
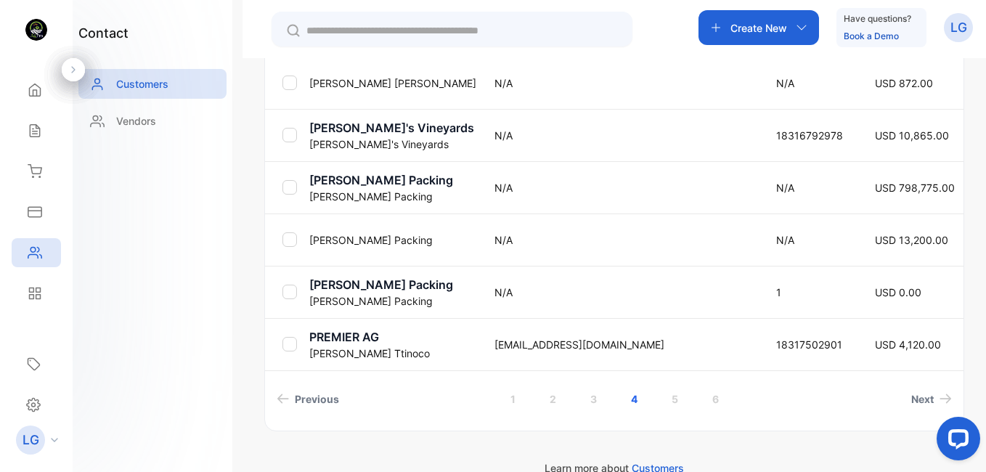
drag, startPoint x: 981, startPoint y: 339, endPoint x: 988, endPoint y: 304, distance: 35.6
click at [966, 304] on html "**********" at bounding box center [493, 279] width 986 height 559
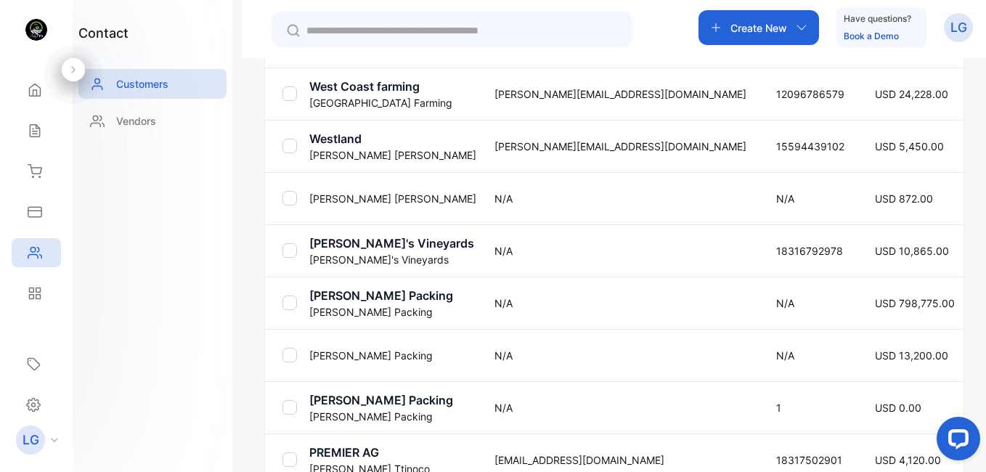
scroll to position [457, 0]
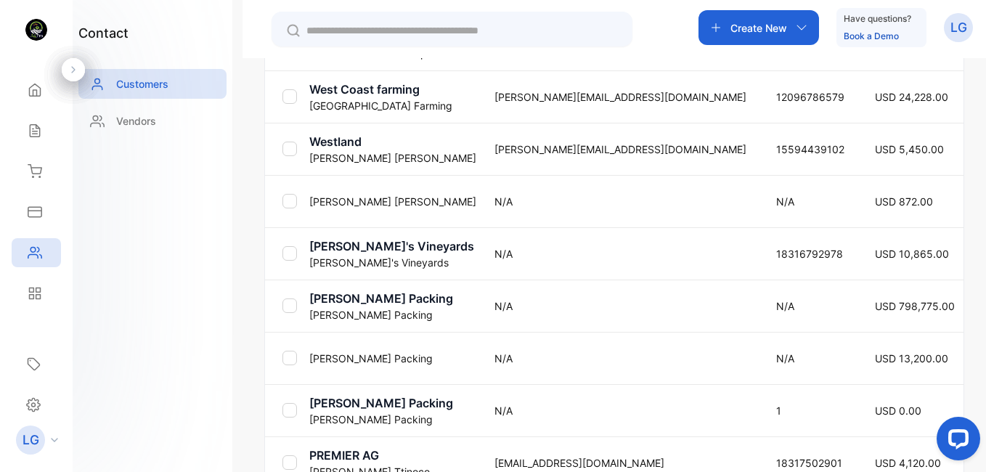
click at [364, 194] on p "[PERSON_NAME]" at bounding box center [392, 201] width 167 height 15
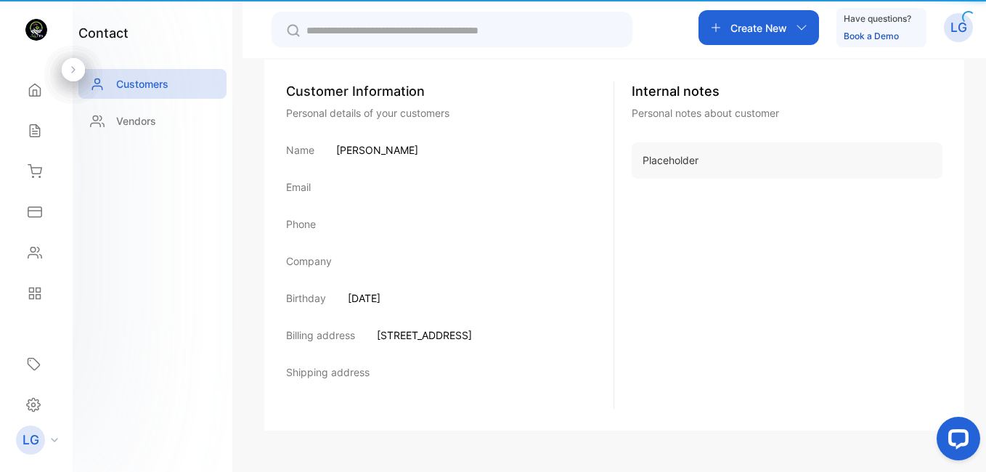
scroll to position [246, 0]
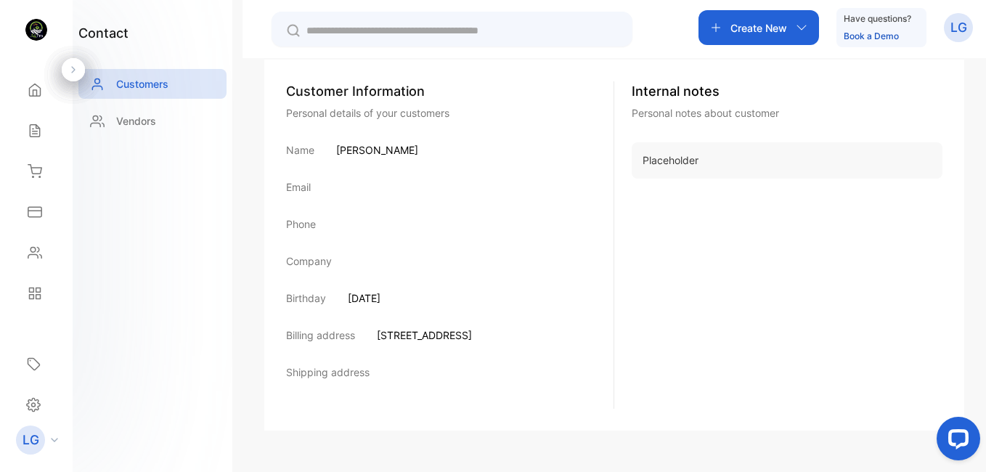
drag, startPoint x: 337, startPoint y: 151, endPoint x: 432, endPoint y: 150, distance: 95.1
click at [432, 150] on div "Name [PERSON_NAME]" at bounding box center [449, 149] width 327 height 15
drag, startPoint x: 432, startPoint y: 150, endPoint x: 398, endPoint y: 146, distance: 34.3
drag, startPoint x: 379, startPoint y: 337, endPoint x: 471, endPoint y: 339, distance: 92.2
click at [471, 339] on div "Billing address [STREET_ADDRESS]" at bounding box center [449, 334] width 327 height 15
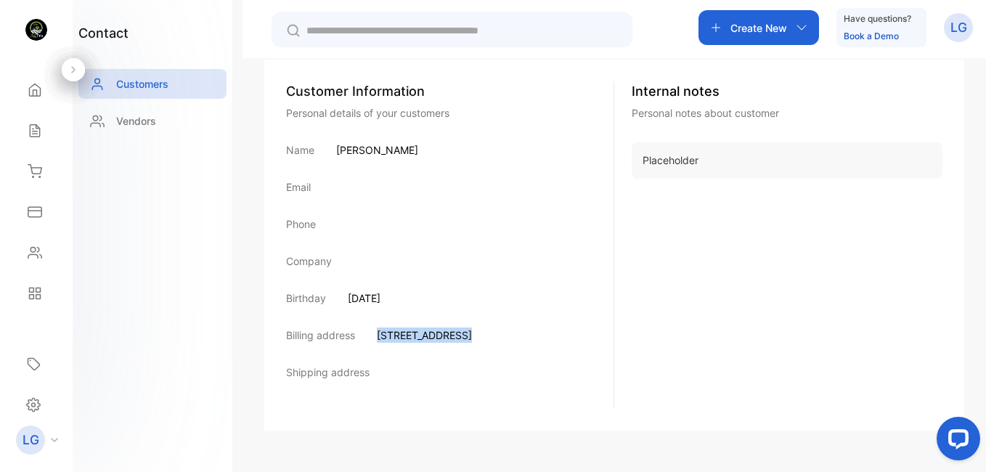
drag, startPoint x: 471, startPoint y: 339, endPoint x: 461, endPoint y: 335, distance: 10.8
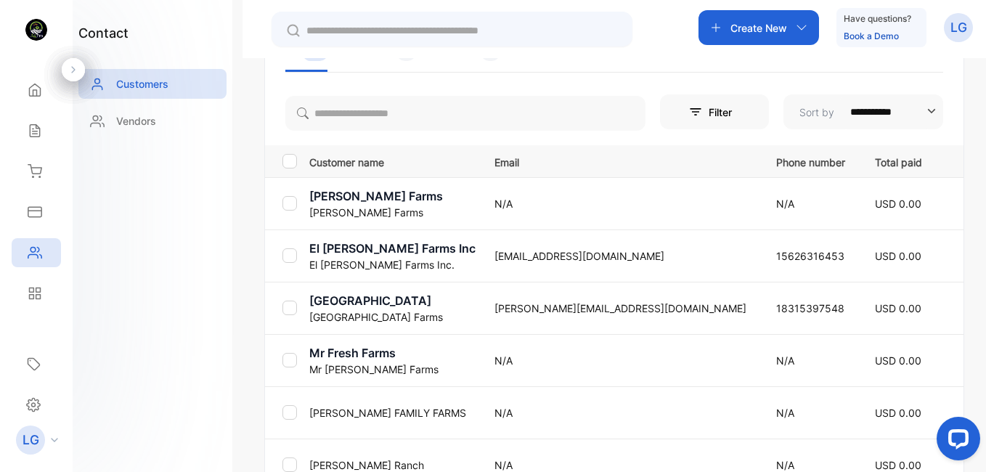
scroll to position [603, 0]
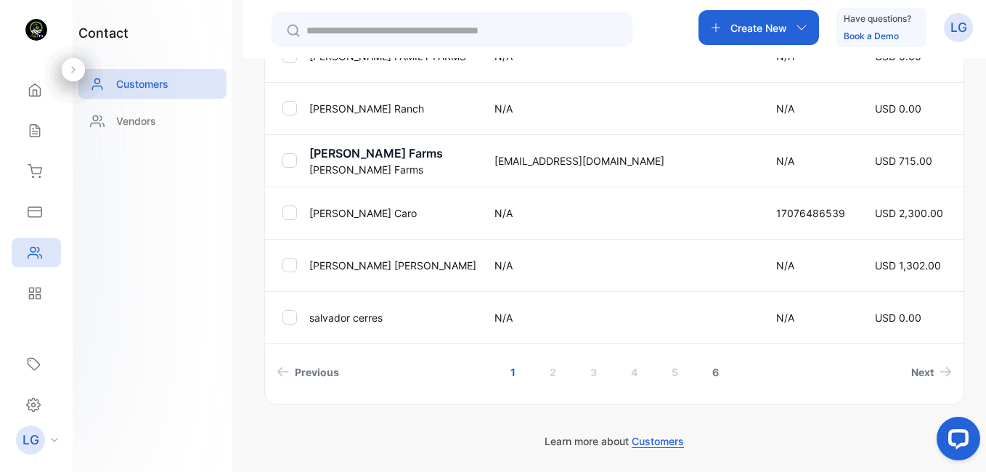
click at [714, 374] on link "6" at bounding box center [715, 372] width 41 height 27
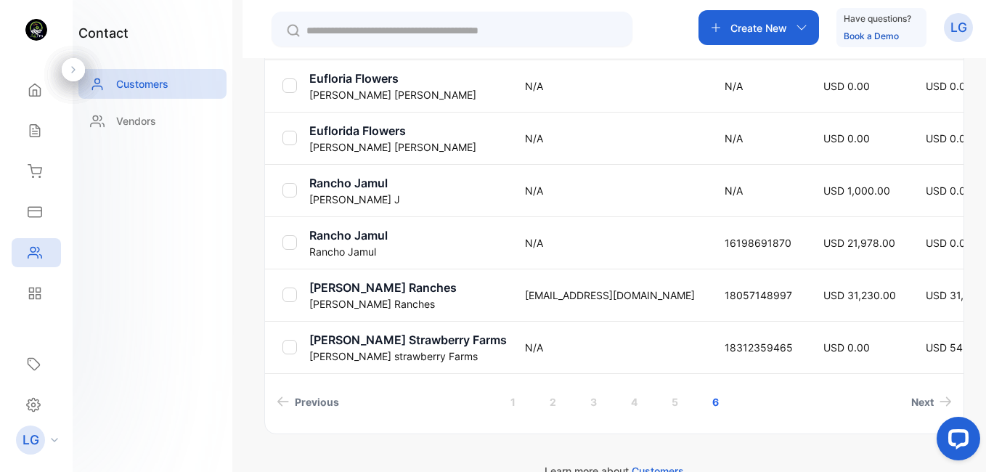
scroll to position [374, 0]
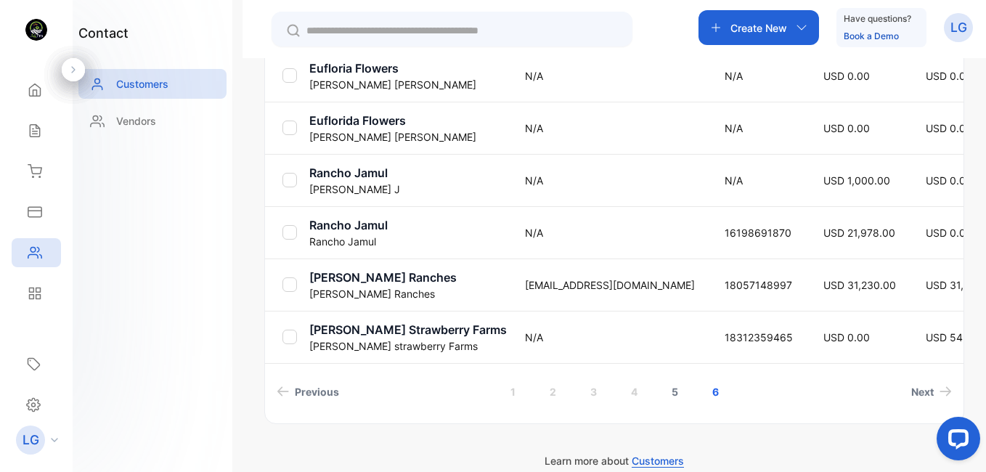
click at [674, 393] on link "5" at bounding box center [674, 391] width 41 height 27
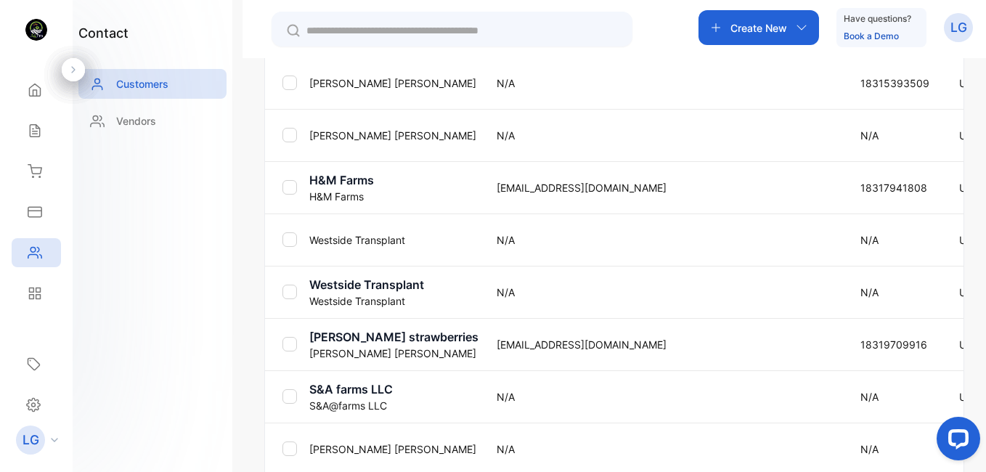
drag, startPoint x: 981, startPoint y: 321, endPoint x: 979, endPoint y: 362, distance: 40.7
click at [966, 362] on div "**********" at bounding box center [613, 294] width 743 height 472
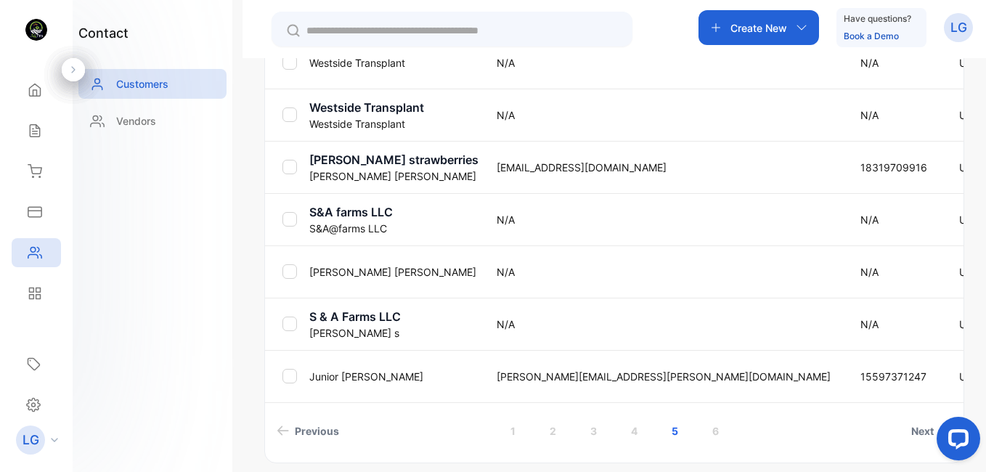
scroll to position [561, 0]
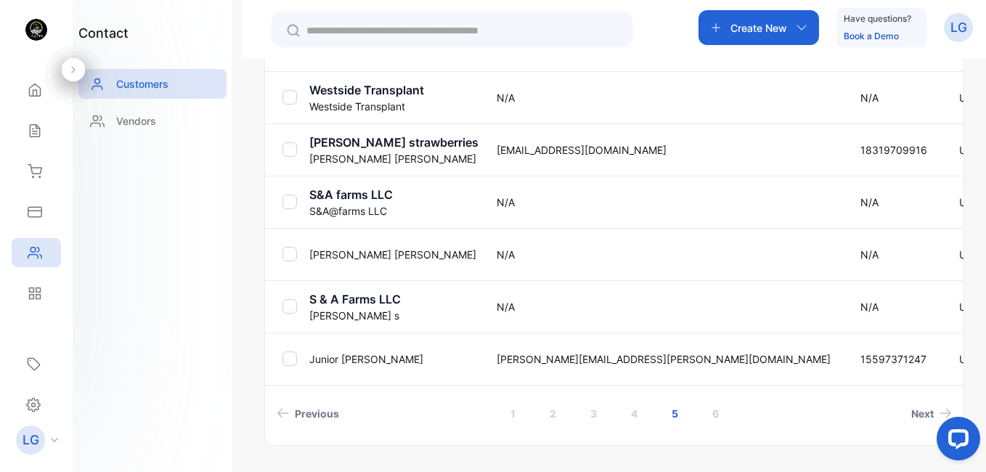
drag, startPoint x: 981, startPoint y: 340, endPoint x: 987, endPoint y: 322, distance: 20.0
click at [966, 322] on html "**********" at bounding box center [493, 279] width 986 height 559
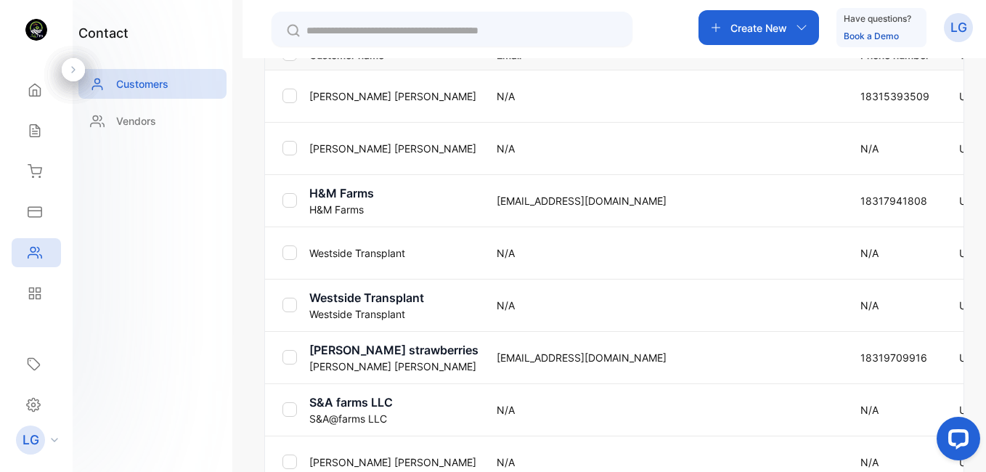
scroll to position [340, 0]
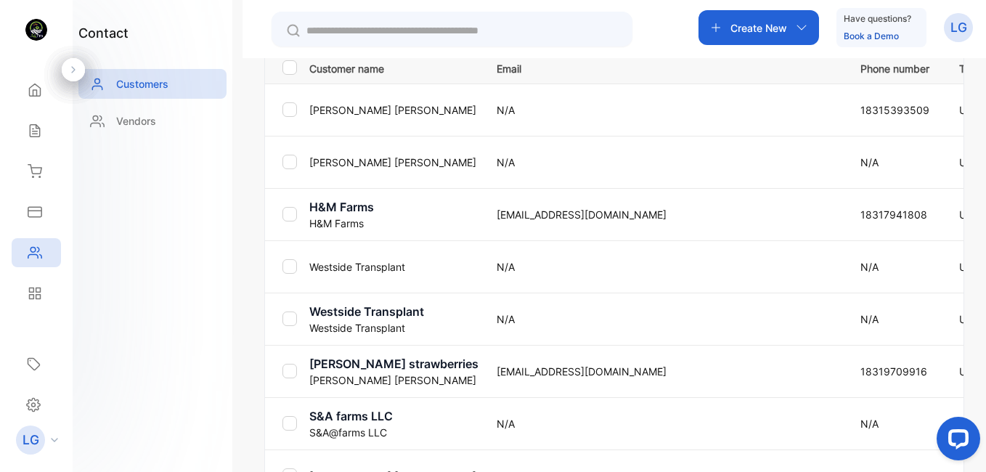
click at [347, 149] on td "[PERSON_NAME]" at bounding box center [391, 162] width 176 height 52
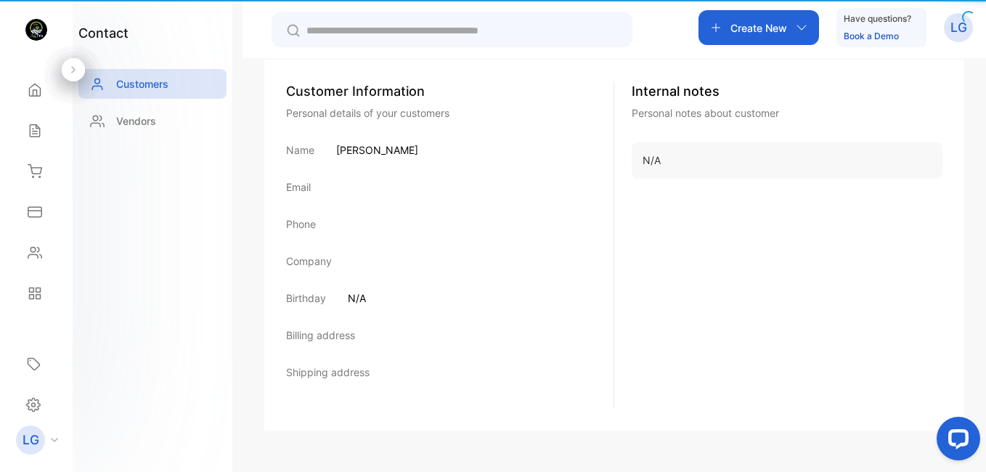
scroll to position [246, 0]
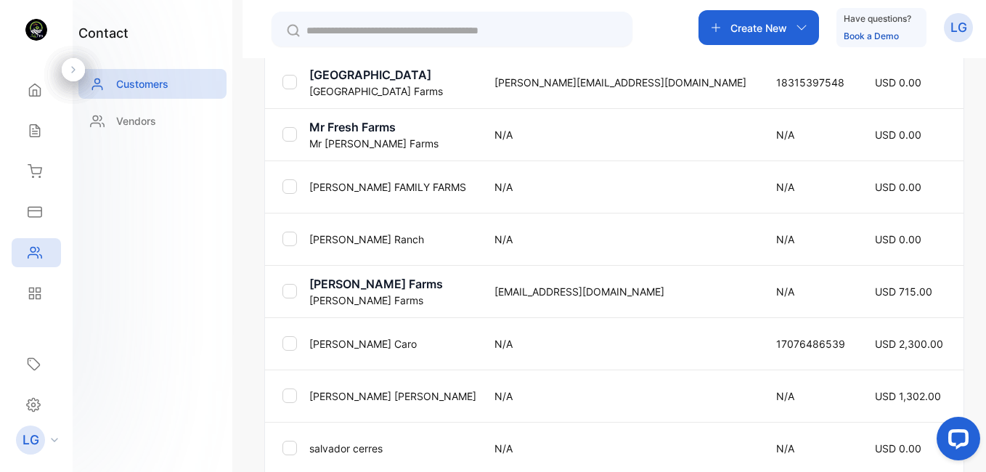
scroll to position [475, 0]
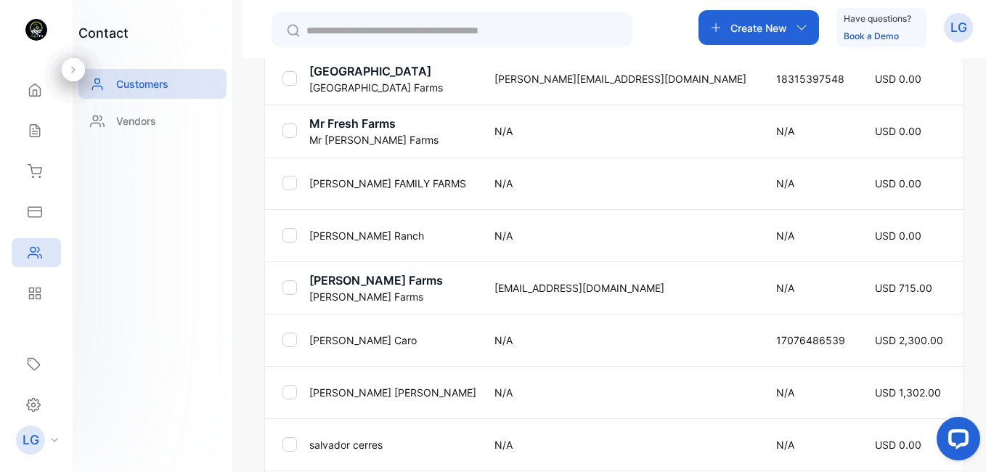
click at [356, 338] on p "[PERSON_NAME]" at bounding box center [392, 339] width 167 height 15
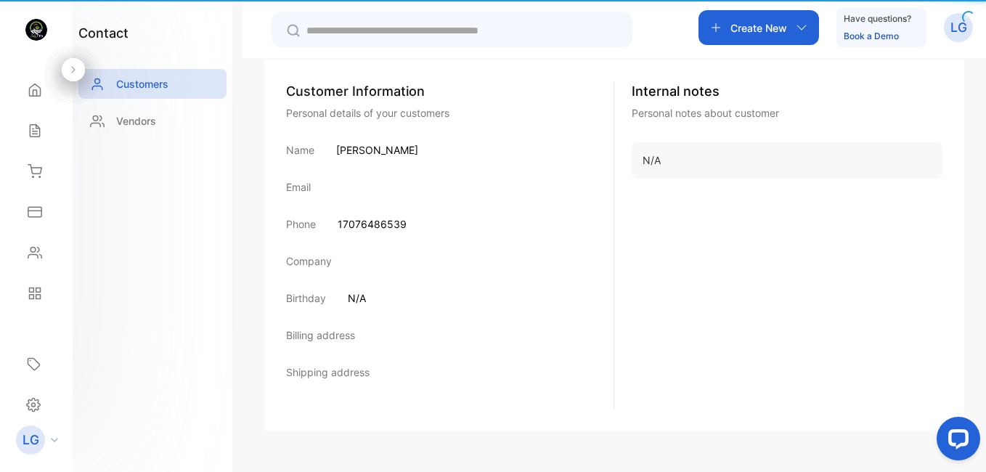
scroll to position [246, 0]
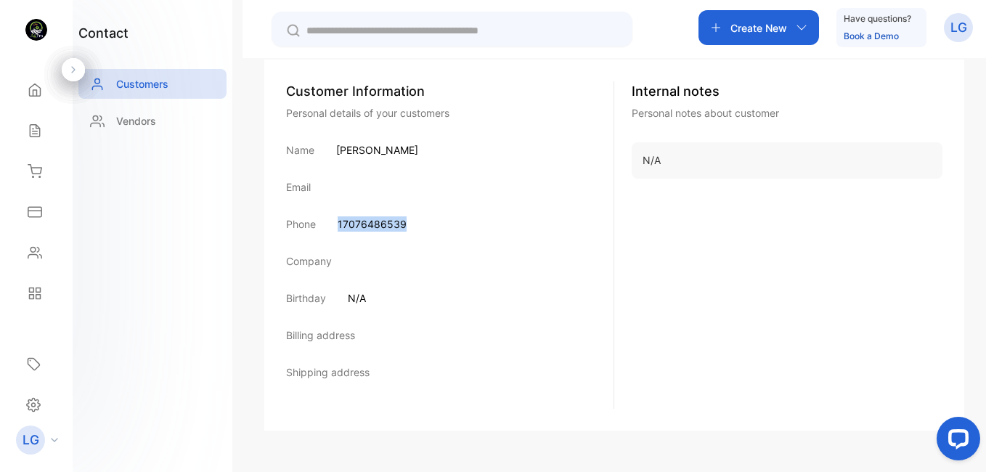
drag, startPoint x: 340, startPoint y: 224, endPoint x: 411, endPoint y: 227, distance: 71.2
click at [411, 227] on div "Phone [PHONE_NUMBER]" at bounding box center [449, 223] width 327 height 15
drag, startPoint x: 411, startPoint y: 227, endPoint x: 391, endPoint y: 223, distance: 20.8
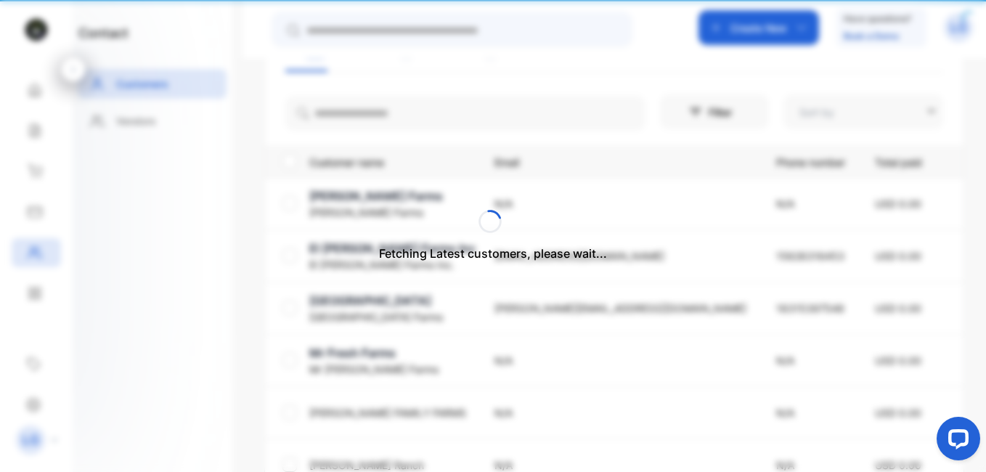
type input "**********"
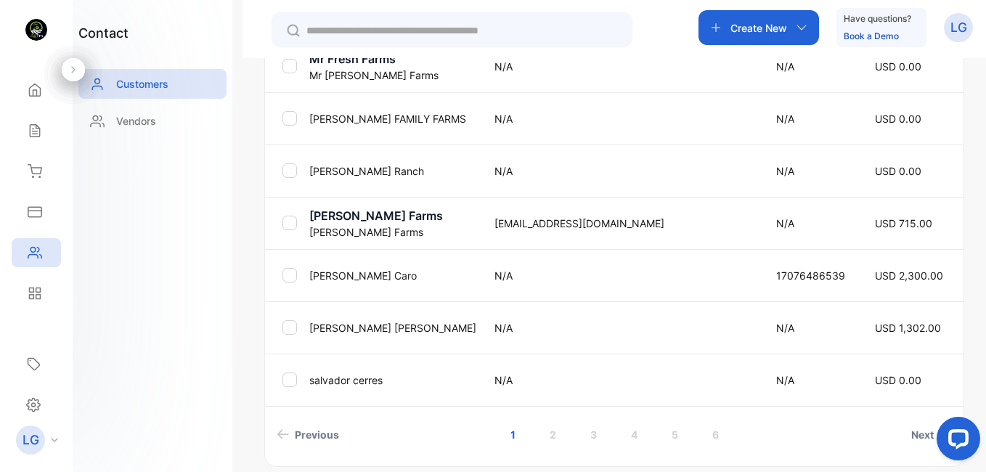
scroll to position [552, 0]
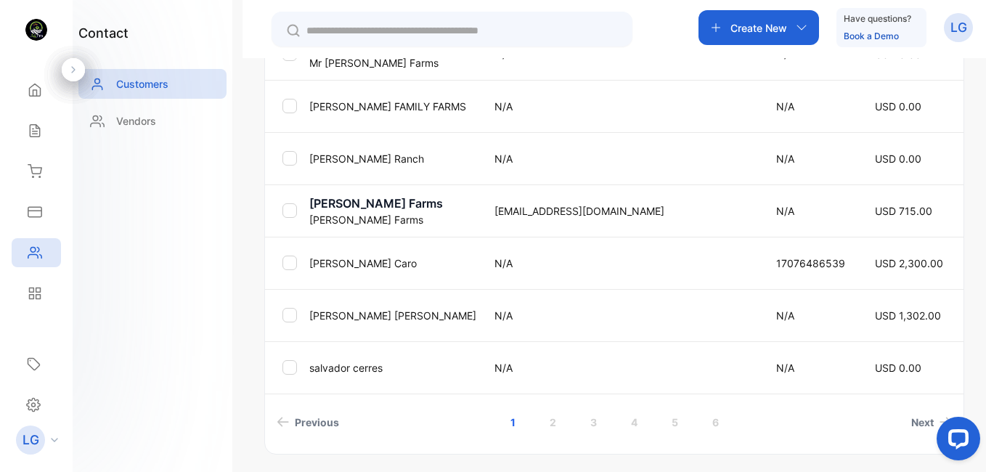
click at [367, 375] on td "[PERSON_NAME]" at bounding box center [389, 367] width 173 height 52
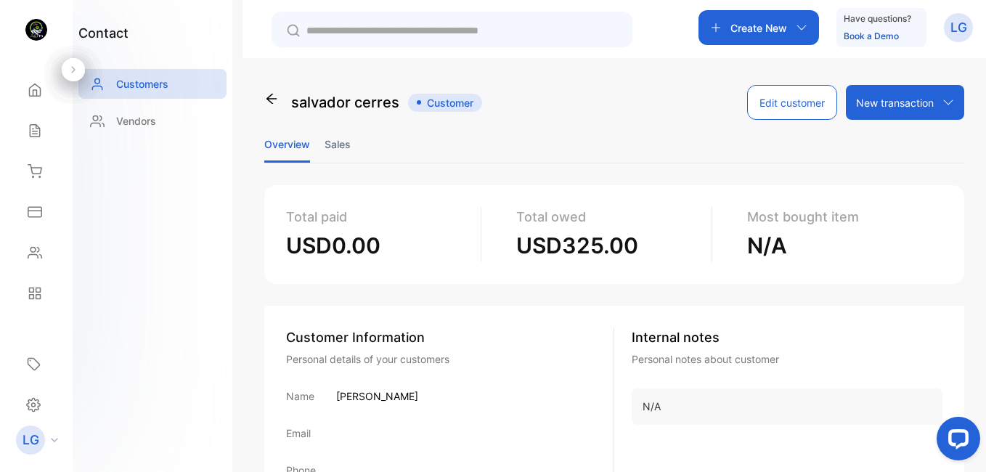
click at [270, 99] on icon at bounding box center [271, 98] width 15 height 15
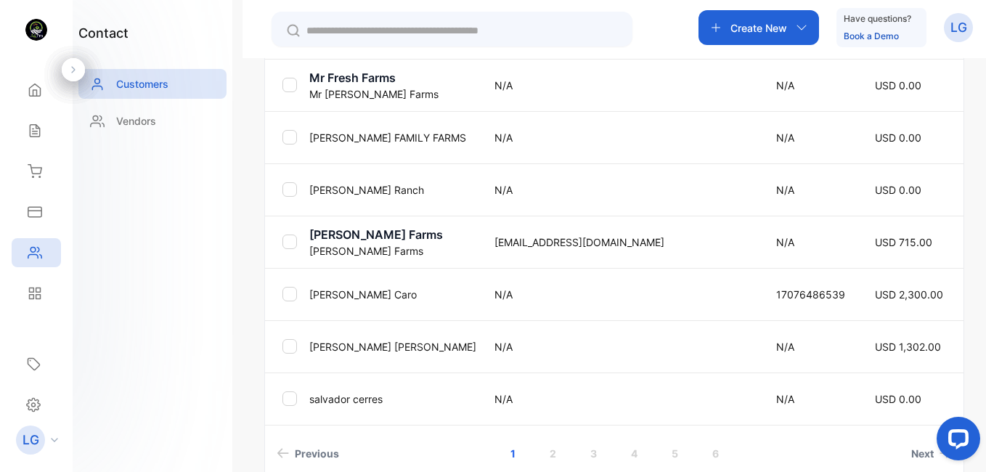
scroll to position [566, 0]
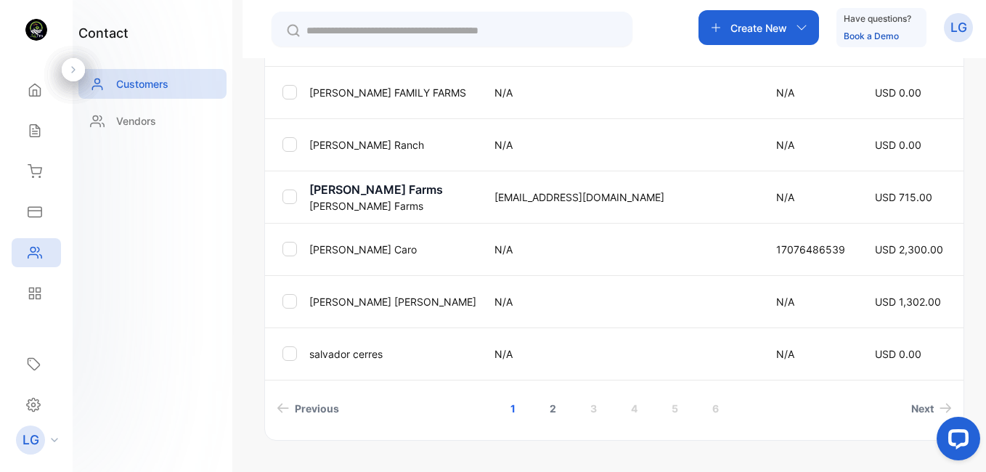
click at [548, 410] on link "2" at bounding box center [552, 408] width 41 height 27
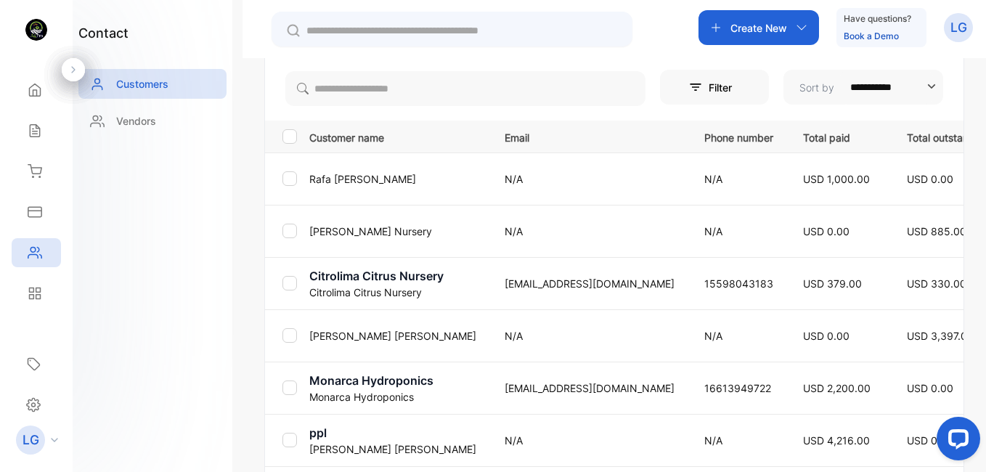
scroll to position [269, 0]
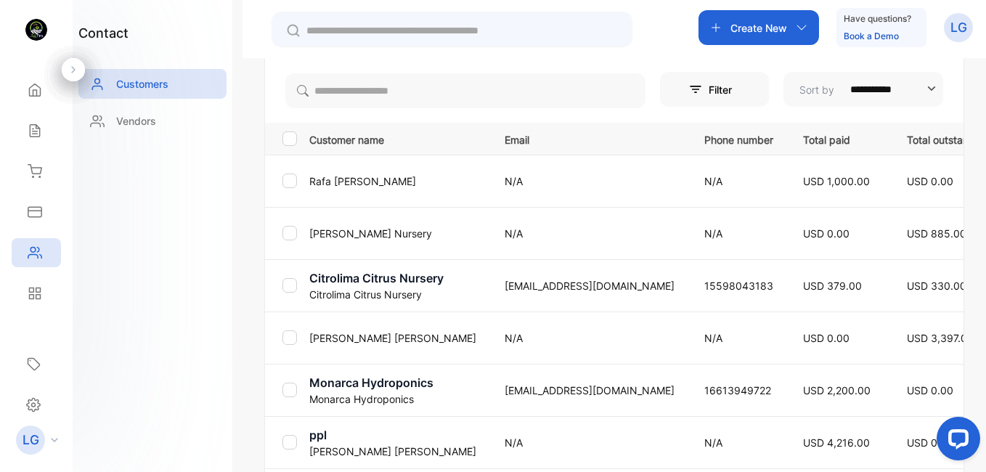
click at [351, 183] on p "[PERSON_NAME]" at bounding box center [397, 180] width 177 height 15
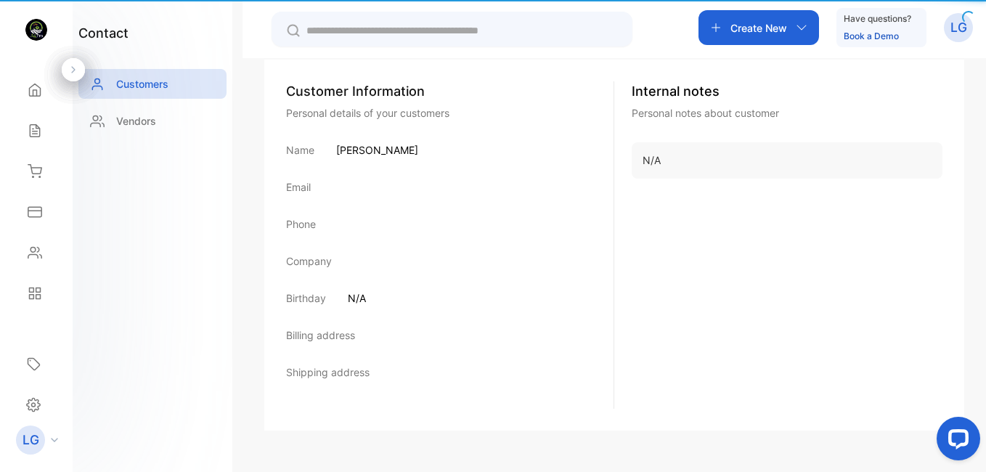
scroll to position [246, 0]
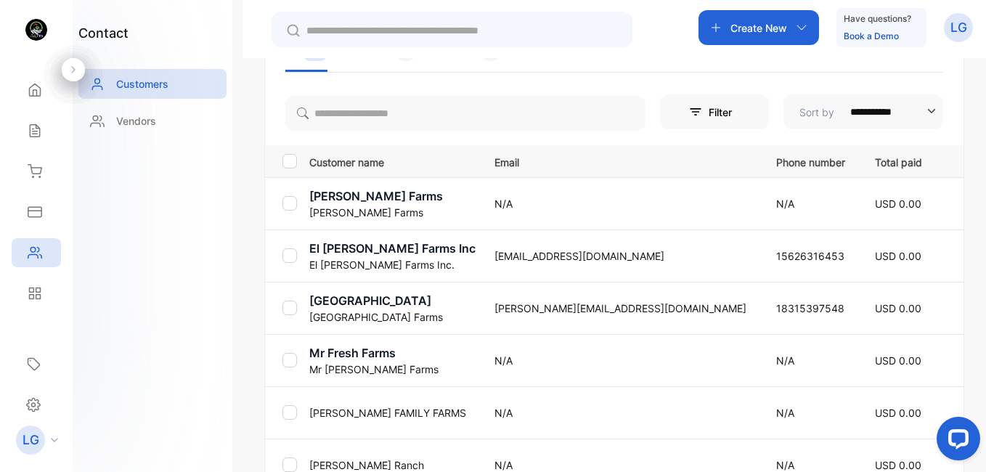
drag, startPoint x: 981, startPoint y: 341, endPoint x: 981, endPoint y: 401, distance: 59.5
click at [966, 404] on div "**********" at bounding box center [613, 294] width 743 height 472
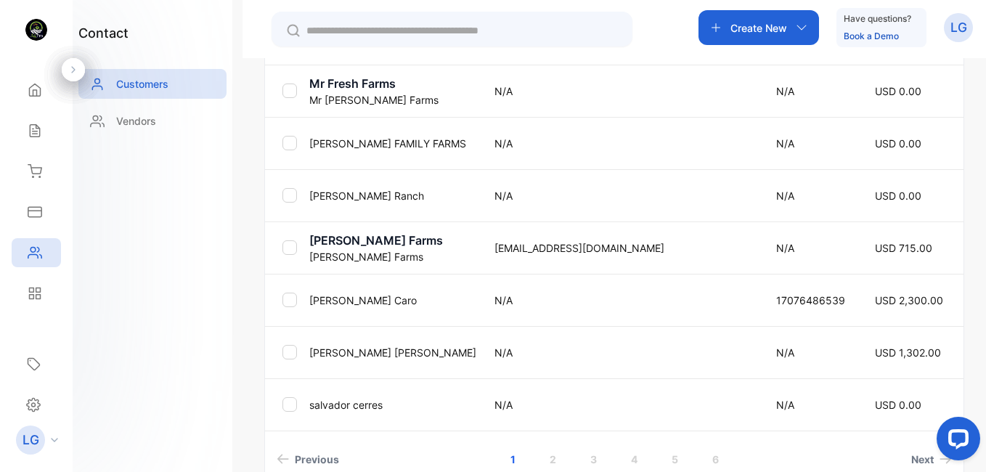
scroll to position [559, 0]
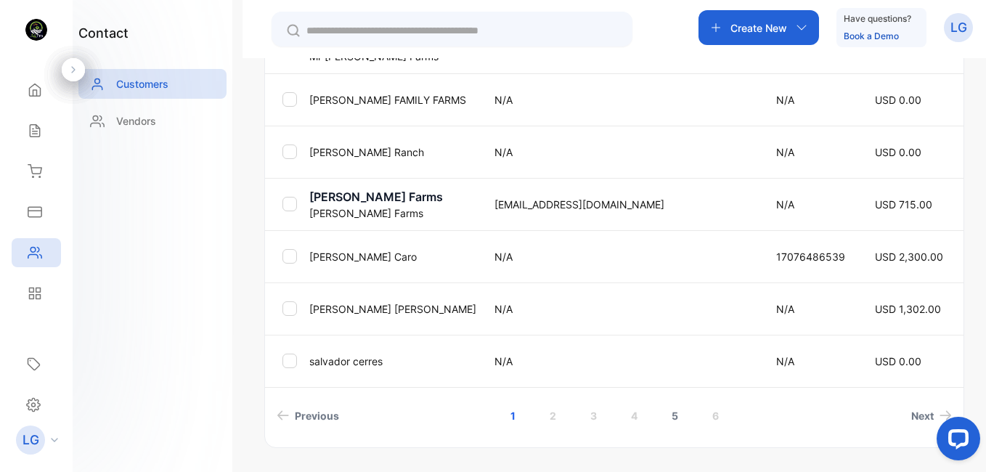
click at [673, 421] on link "5" at bounding box center [674, 415] width 41 height 27
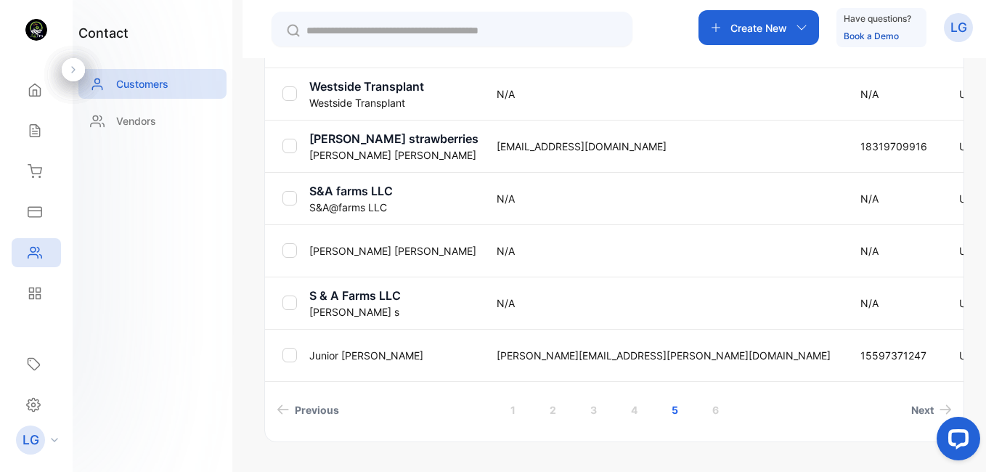
scroll to position [603, 0]
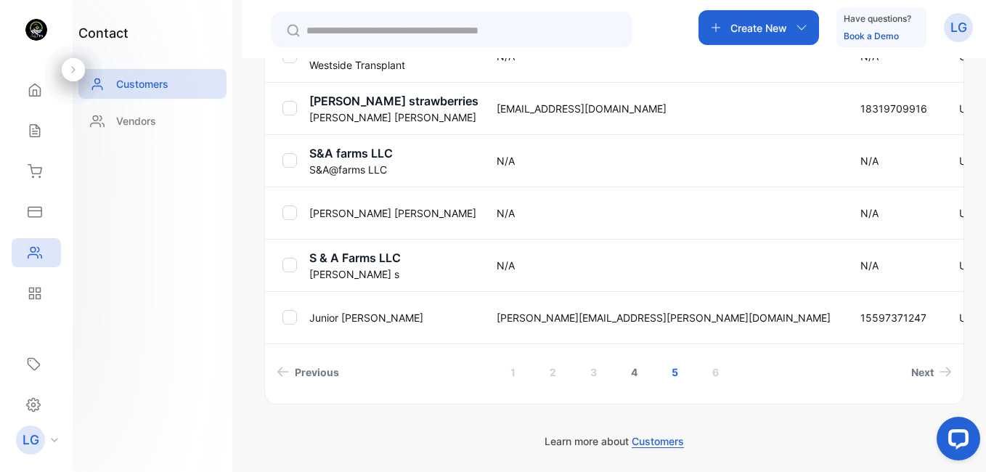
click at [631, 372] on link "4" at bounding box center [633, 372] width 41 height 27
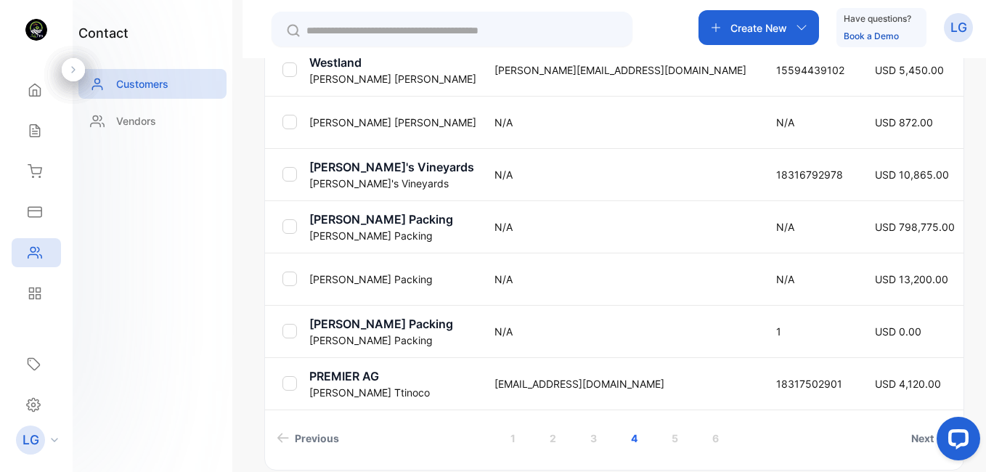
scroll to position [538, 0]
click at [512, 436] on link "1" at bounding box center [513, 436] width 40 height 27
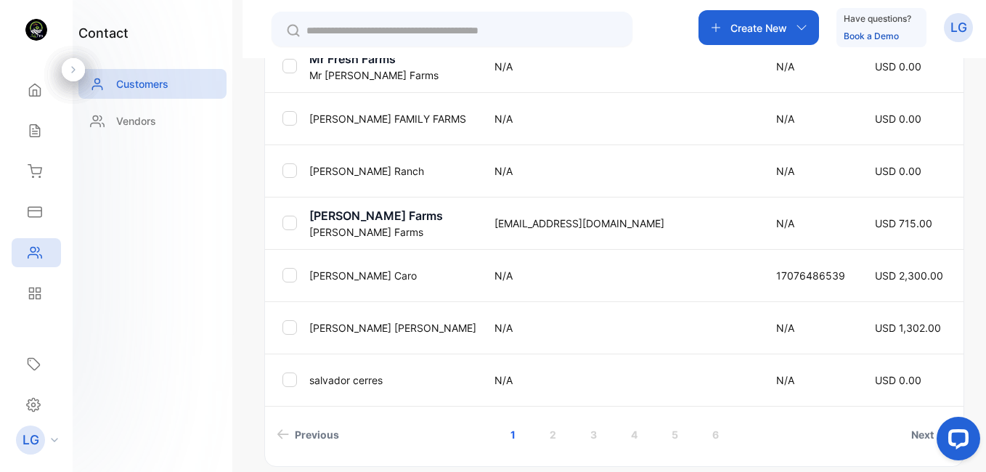
scroll to position [542, 0]
click at [554, 431] on link "2" at bounding box center [552, 433] width 41 height 27
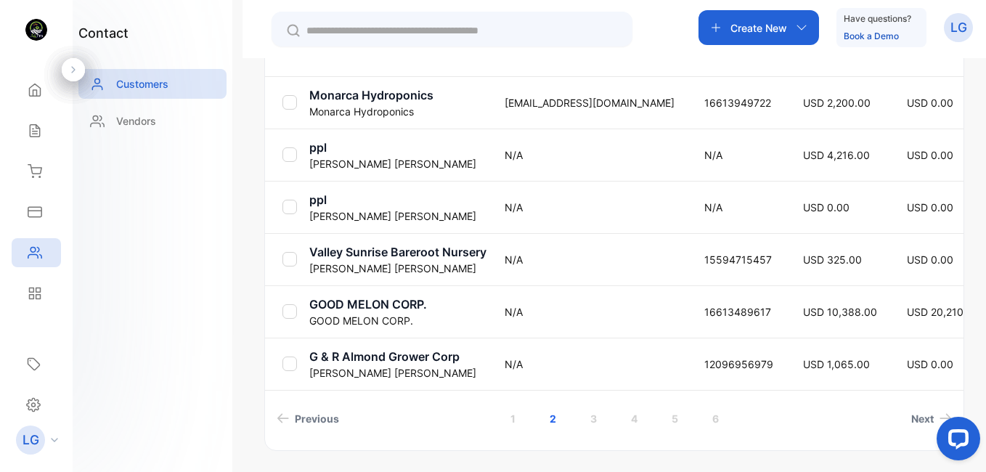
scroll to position [603, 0]
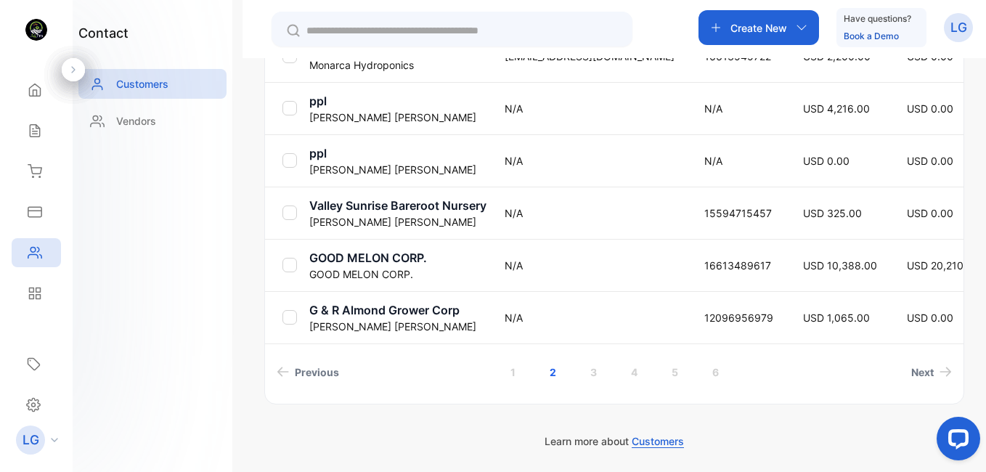
drag, startPoint x: 983, startPoint y: 375, endPoint x: 46, endPoint y: 19, distance: 1002.4
click at [591, 370] on link "3" at bounding box center [593, 372] width 41 height 27
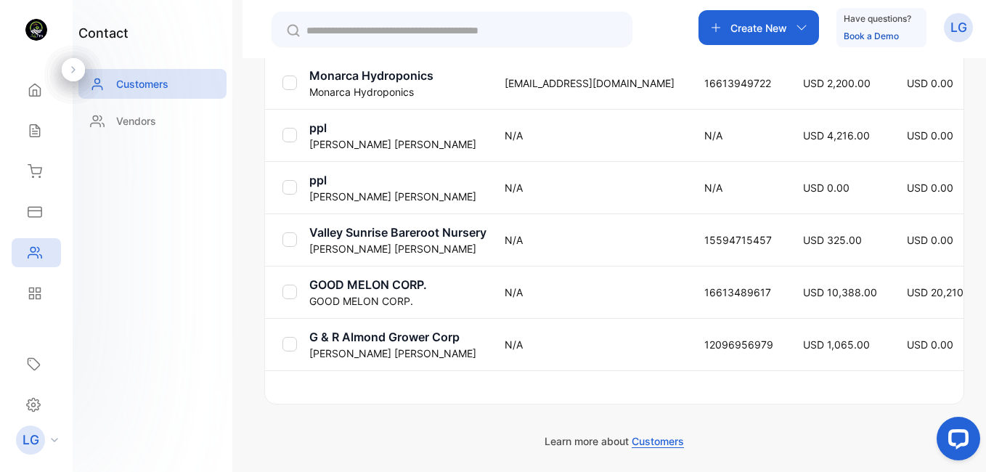
scroll to position [576, 0]
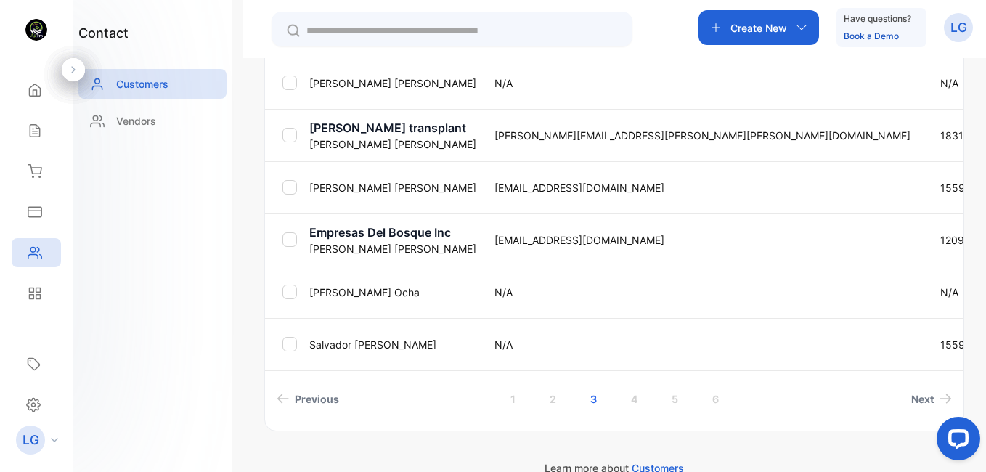
click at [316, 296] on p "[PERSON_NAME]" at bounding box center [392, 292] width 167 height 15
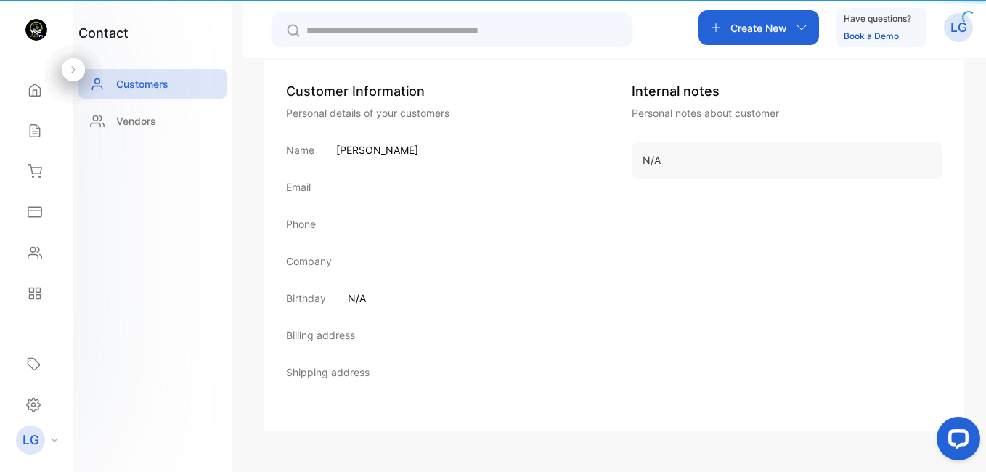
scroll to position [246, 0]
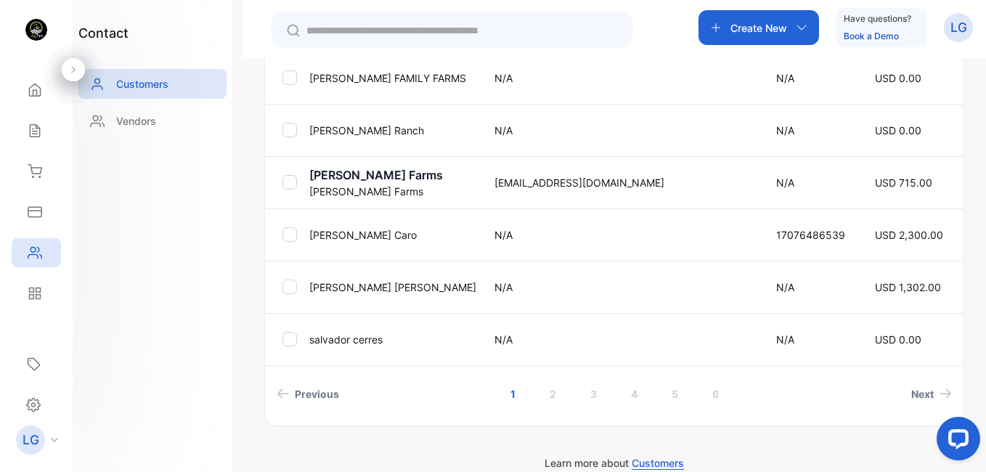
scroll to position [597, 0]
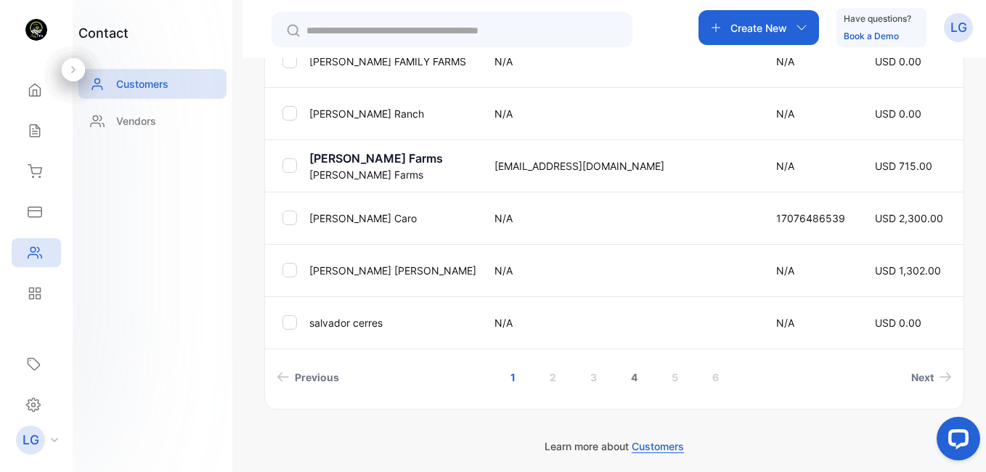
click at [632, 375] on link "4" at bounding box center [633, 377] width 41 height 27
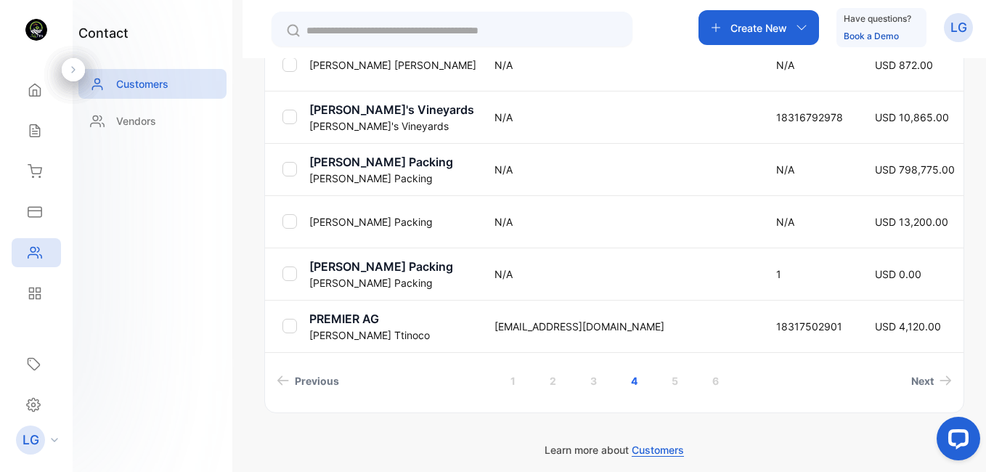
scroll to position [603, 0]
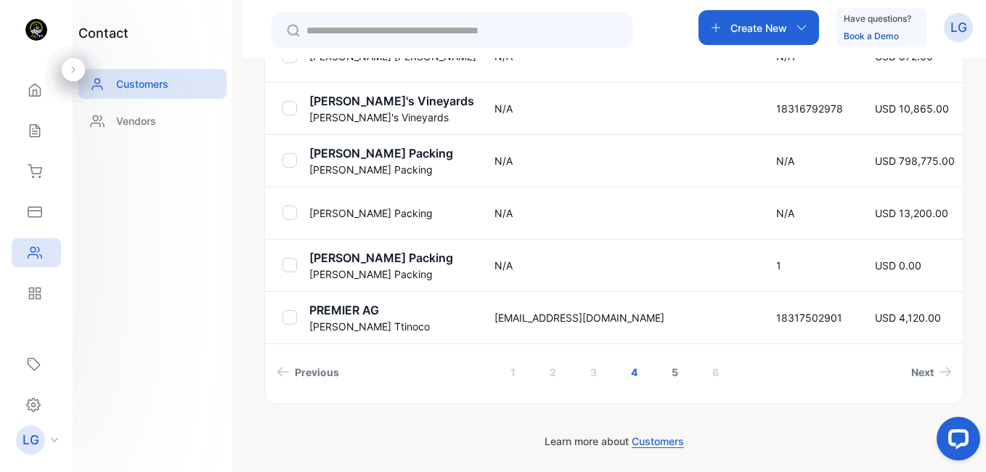
click at [686, 377] on link "5" at bounding box center [674, 372] width 41 height 27
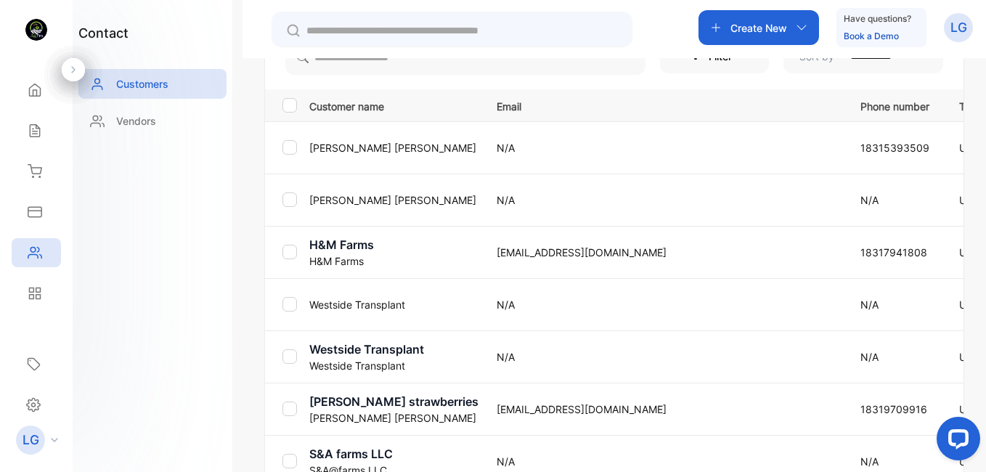
scroll to position [285, 0]
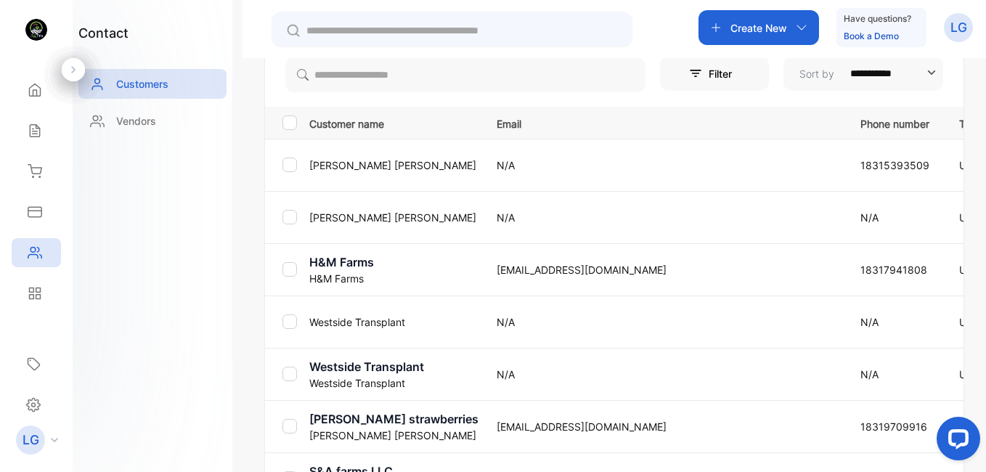
click at [388, 169] on p "[PERSON_NAME]" at bounding box center [393, 165] width 169 height 15
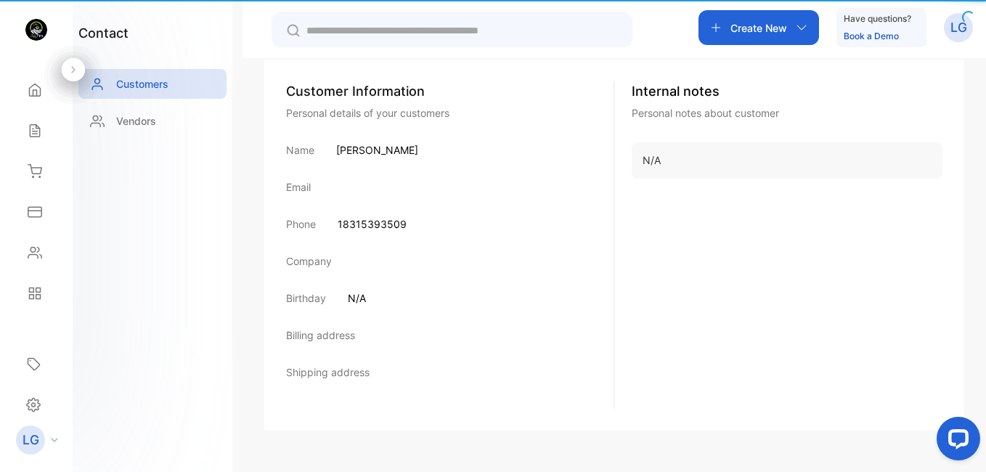
scroll to position [246, 0]
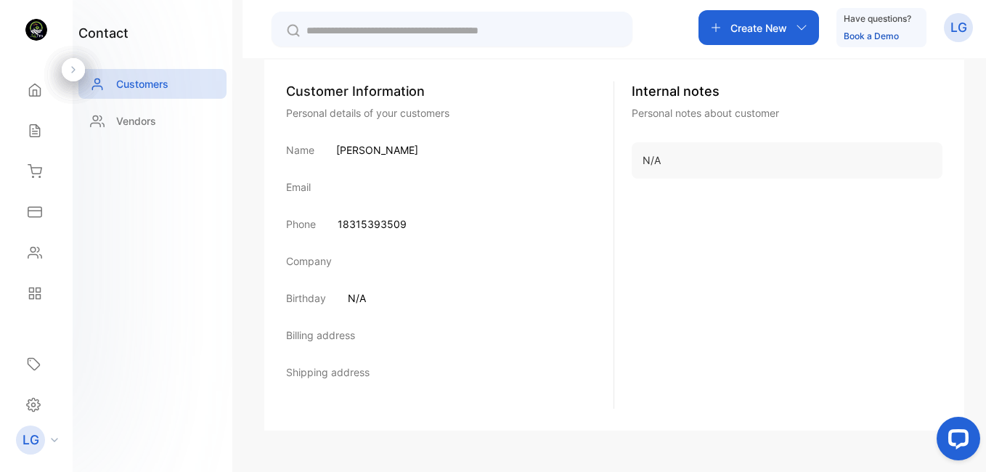
drag, startPoint x: 338, startPoint y: 150, endPoint x: 428, endPoint y: 154, distance: 90.1
click at [418, 154] on p "[PERSON_NAME]" at bounding box center [377, 149] width 82 height 15
drag, startPoint x: 428, startPoint y: 154, endPoint x: 396, endPoint y: 149, distance: 32.3
drag, startPoint x: 343, startPoint y: 222, endPoint x: 407, endPoint y: 224, distance: 63.2
click at [407, 224] on div "Phone [PHONE_NUMBER]" at bounding box center [449, 223] width 327 height 15
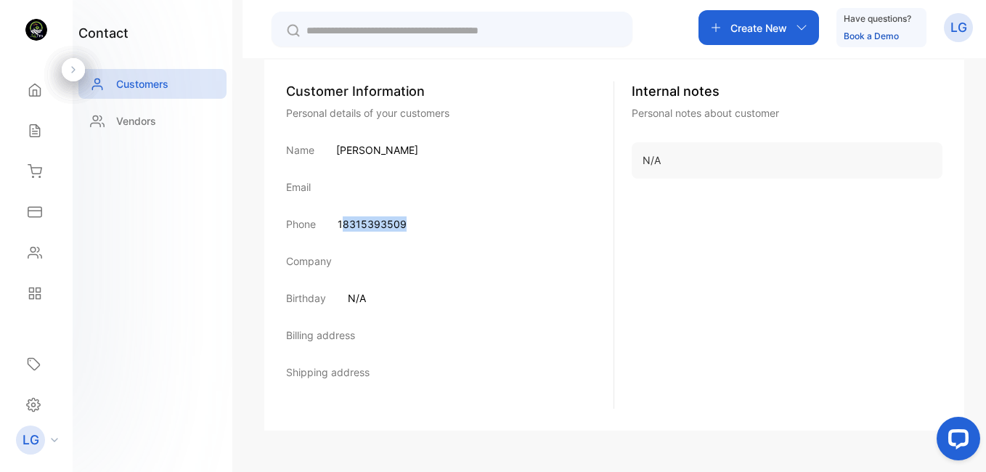
drag, startPoint x: 407, startPoint y: 224, endPoint x: 393, endPoint y: 224, distance: 13.1
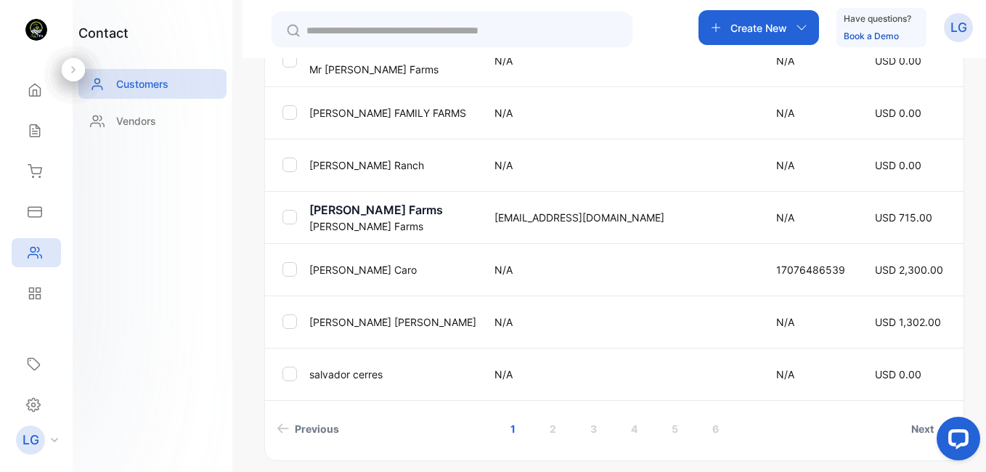
scroll to position [603, 0]
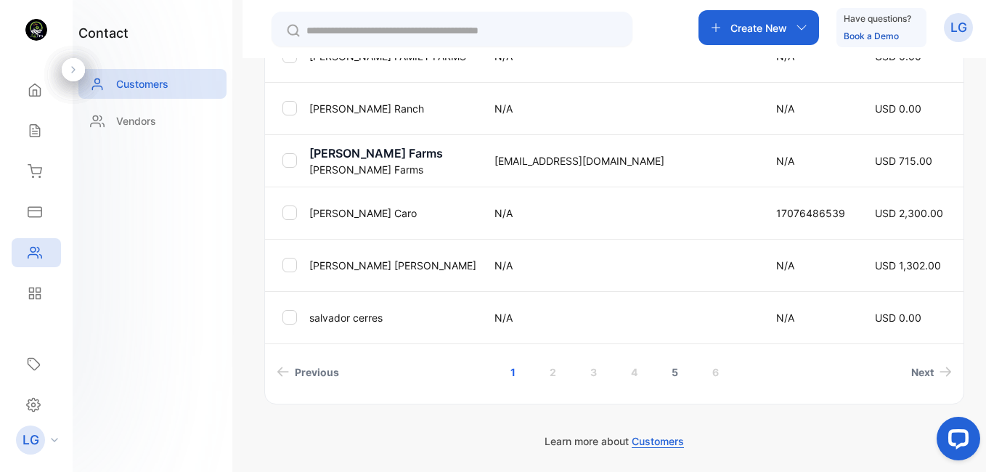
click at [677, 375] on link "5" at bounding box center [674, 372] width 41 height 27
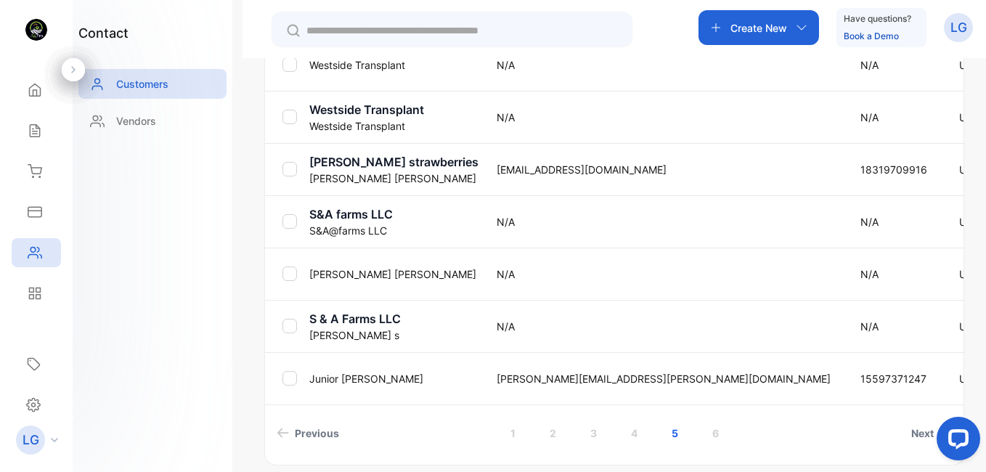
scroll to position [562, 0]
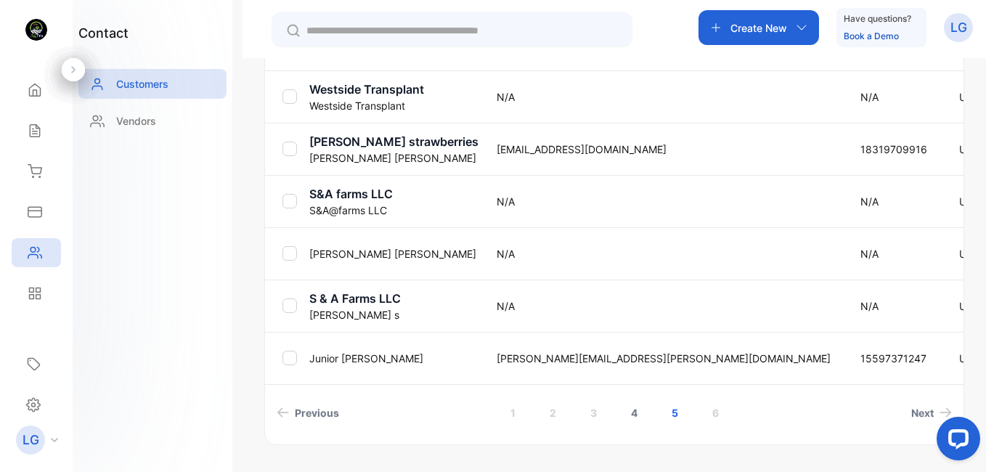
click at [637, 413] on link "4" at bounding box center [633, 412] width 41 height 27
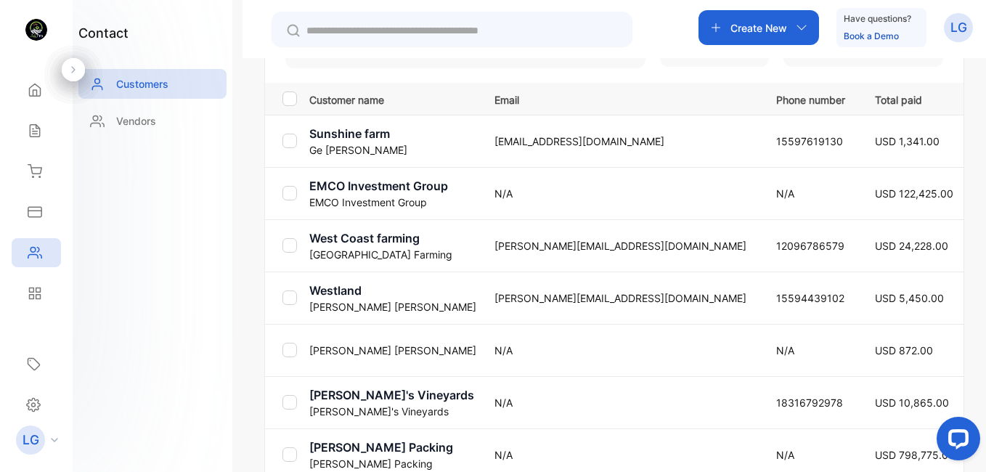
scroll to position [303, 0]
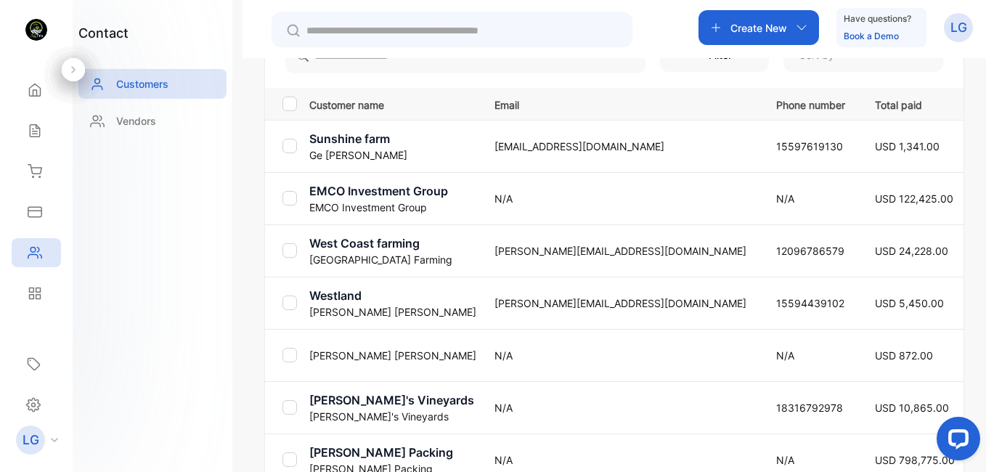
drag, startPoint x: 981, startPoint y: 306, endPoint x: 984, endPoint y: 293, distance: 12.7
click at [966, 293] on div "**********" at bounding box center [613, 294] width 743 height 472
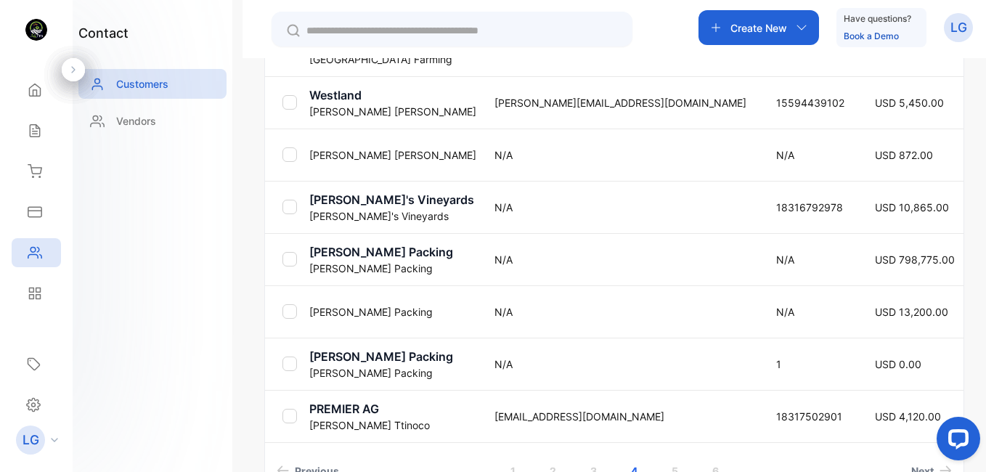
scroll to position [603, 0]
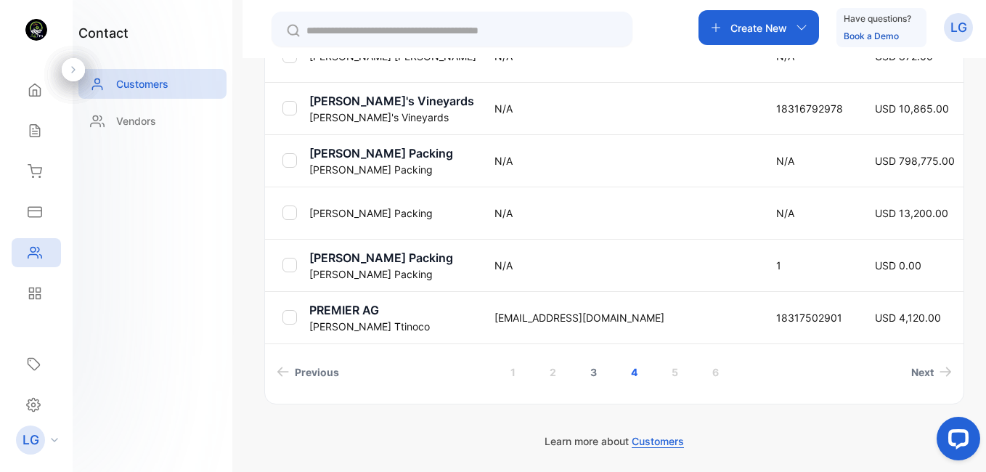
click at [596, 377] on link "3" at bounding box center [593, 372] width 41 height 27
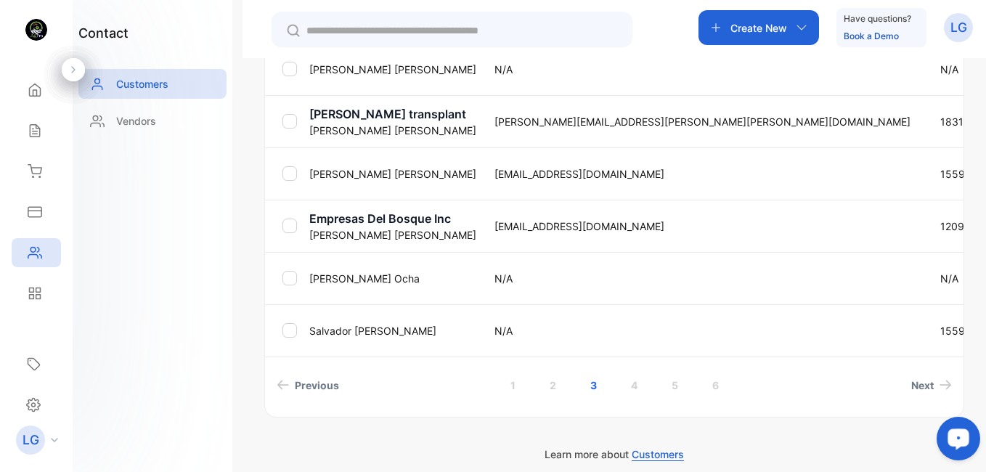
scroll to position [598, 0]
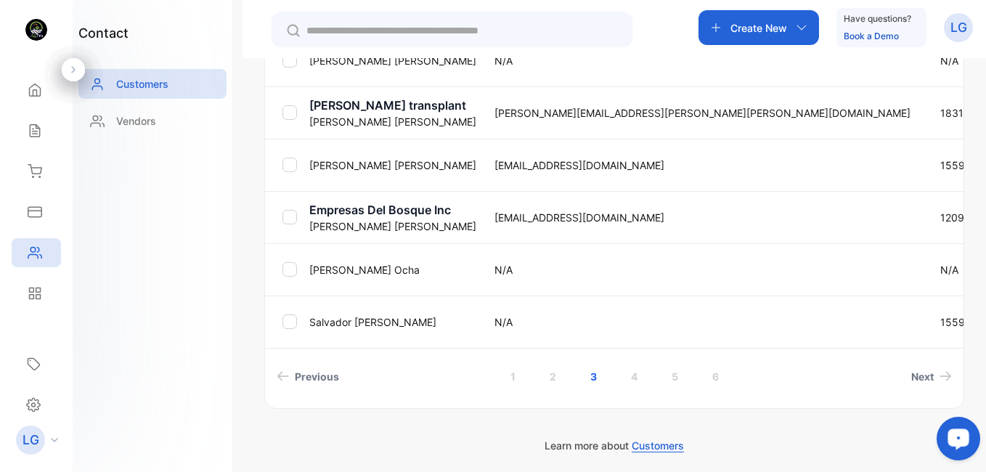
click at [342, 327] on p "[PERSON_NAME]" at bounding box center [392, 321] width 167 height 15
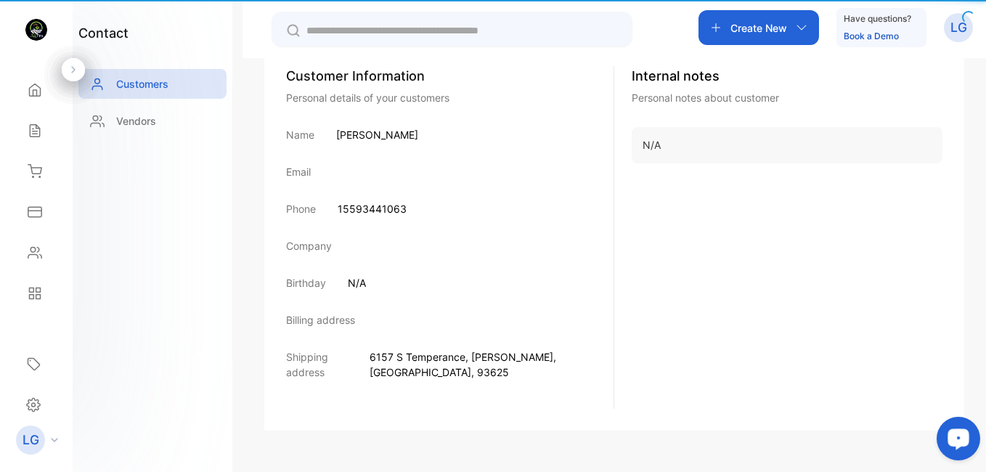
scroll to position [246, 0]
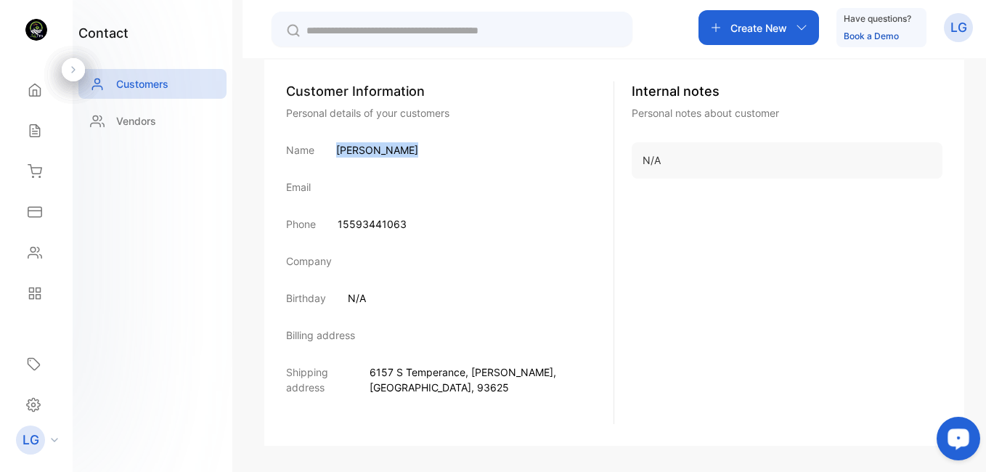
drag, startPoint x: 336, startPoint y: 150, endPoint x: 403, endPoint y: 156, distance: 67.0
click at [403, 156] on div "Name [PERSON_NAME]" at bounding box center [449, 149] width 327 height 15
drag, startPoint x: 403, startPoint y: 156, endPoint x: 392, endPoint y: 153, distance: 11.3
drag, startPoint x: 344, startPoint y: 224, endPoint x: 414, endPoint y: 222, distance: 69.7
click at [414, 222] on div "Phone [PHONE_NUMBER]" at bounding box center [449, 223] width 327 height 15
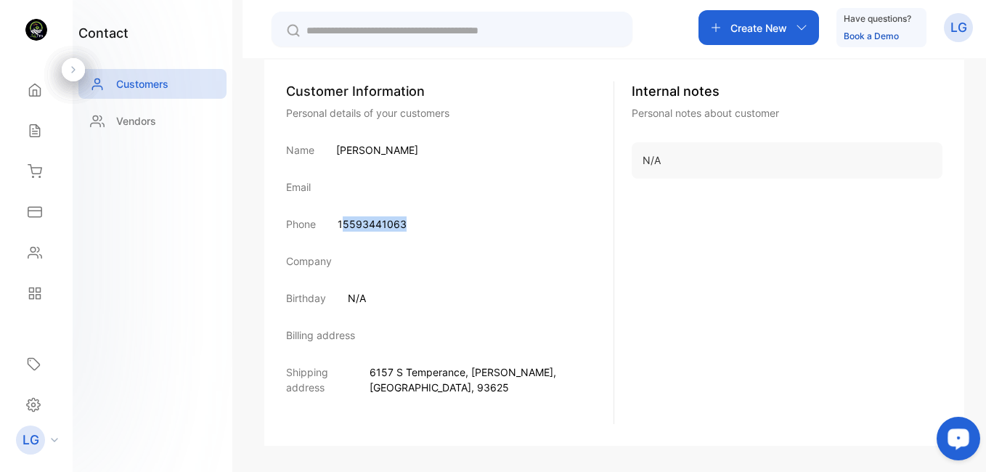
drag, startPoint x: 414, startPoint y: 222, endPoint x: 378, endPoint y: 224, distance: 35.6
drag, startPoint x: 338, startPoint y: 152, endPoint x: 407, endPoint y: 150, distance: 69.0
click at [407, 150] on div "Name [PERSON_NAME]" at bounding box center [449, 149] width 327 height 15
drag, startPoint x: 407, startPoint y: 150, endPoint x: 388, endPoint y: 147, distance: 19.1
click at [391, 372] on span "6157 S Temperance" at bounding box center [417, 372] width 96 height 12
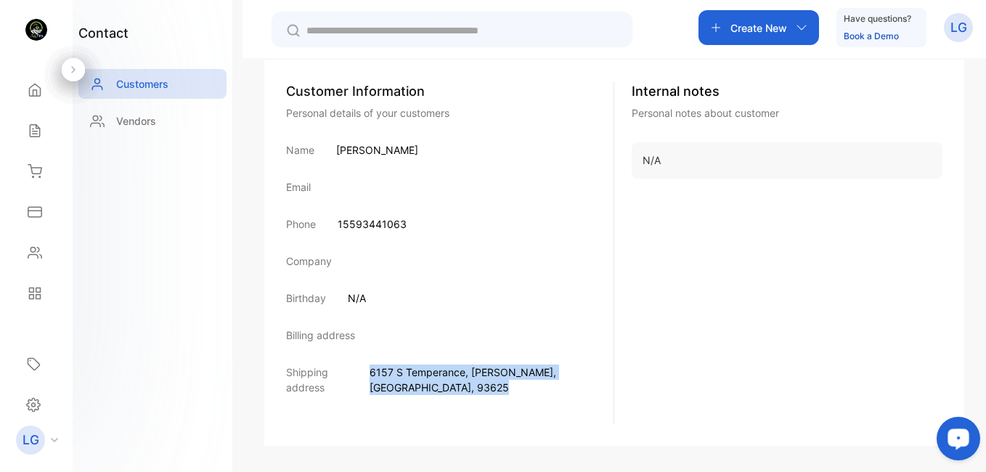
drag, startPoint x: 391, startPoint y: 372, endPoint x: 565, endPoint y: 385, distance: 173.9
click at [565, 385] on div "Customer Information Personal details of your customers Name [PERSON_NAME] Emai…" at bounding box center [450, 252] width 328 height 343
drag, startPoint x: 565, startPoint y: 385, endPoint x: 525, endPoint y: 375, distance: 41.0
click at [37, 124] on icon at bounding box center [35, 130] width 15 height 15
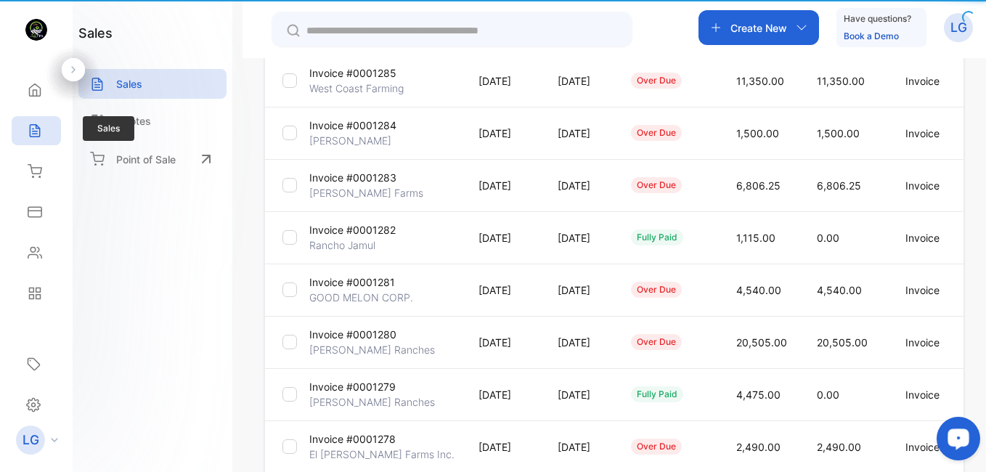
type input "**********"
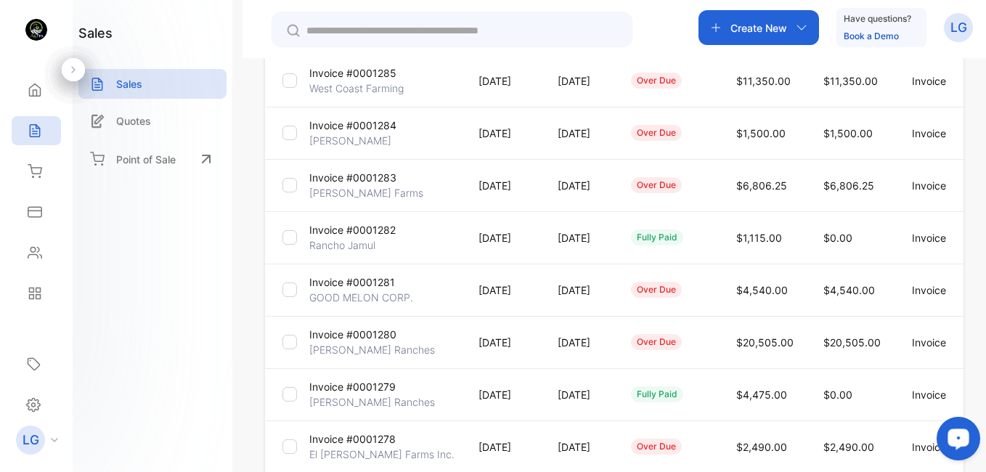
click at [388, 79] on p "Invoice #0001285" at bounding box center [352, 72] width 87 height 15
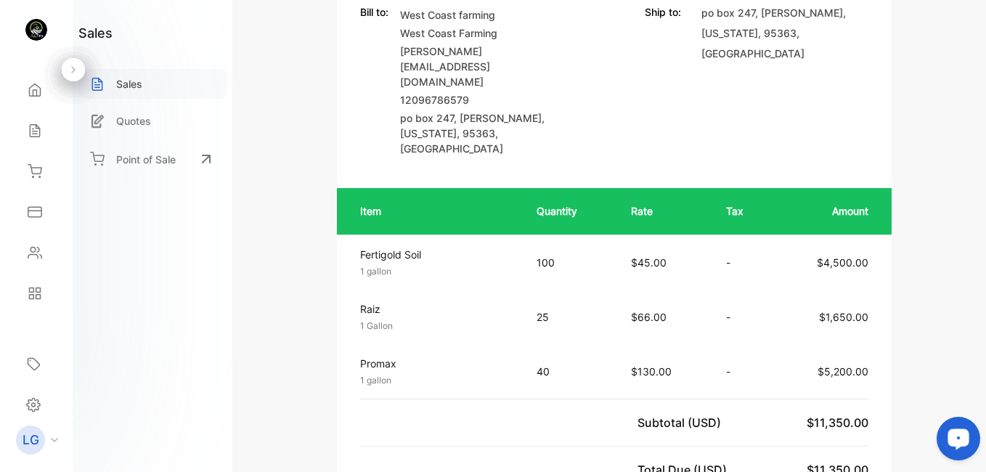
click at [160, 94] on div "Sales" at bounding box center [152, 84] width 148 height 30
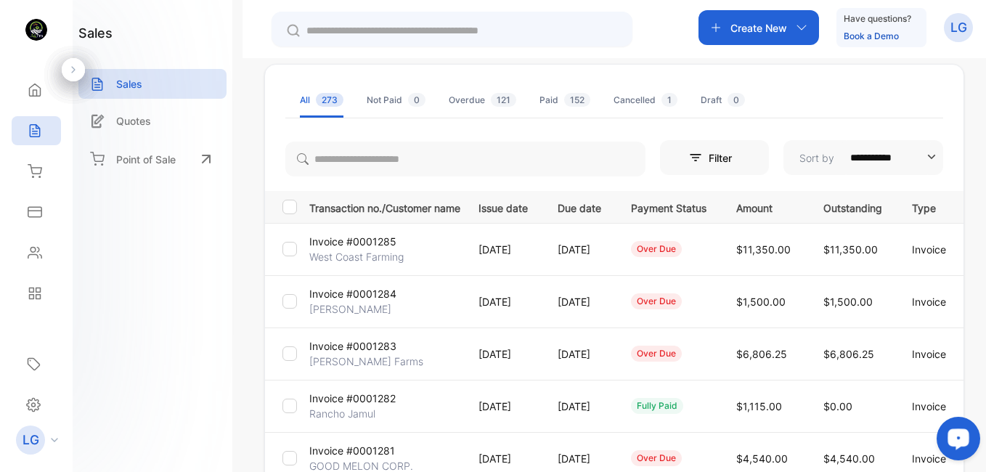
scroll to position [30, 0]
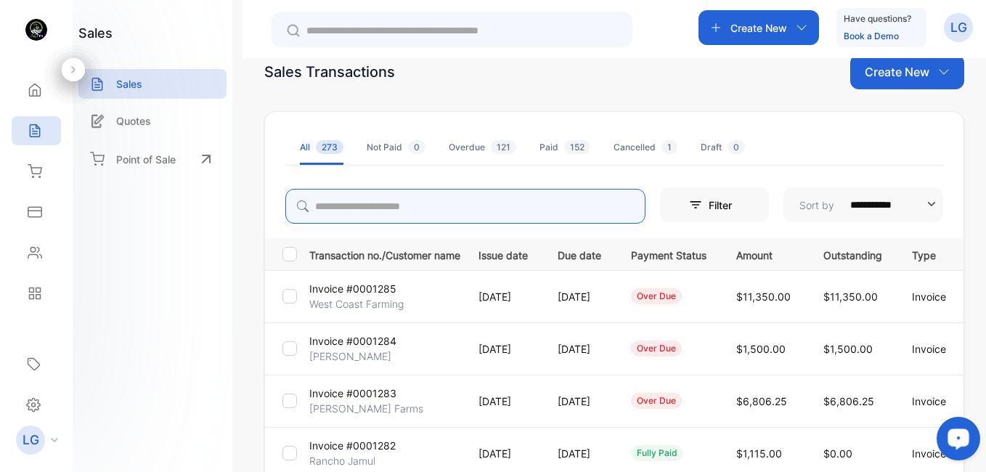
click at [405, 217] on input "search" at bounding box center [465, 206] width 360 height 35
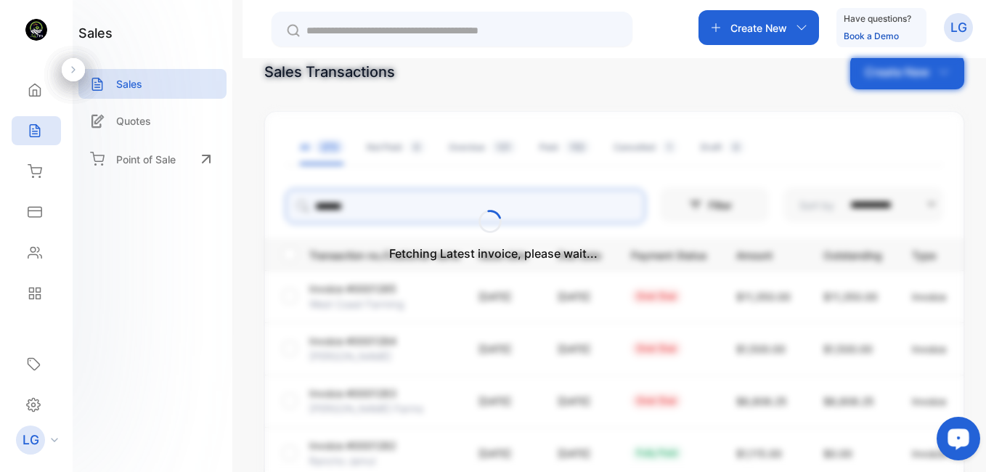
type input "*******"
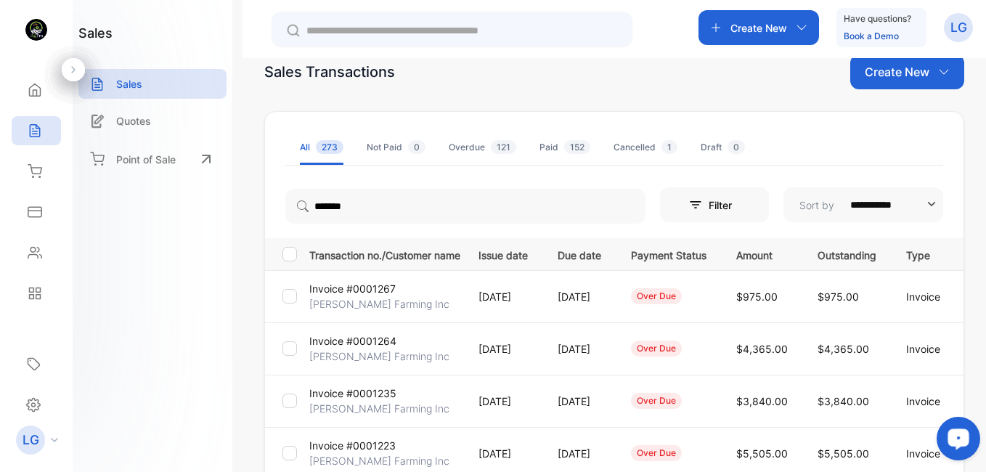
click at [379, 295] on p "Invoice #0001267" at bounding box center [352, 288] width 86 height 15
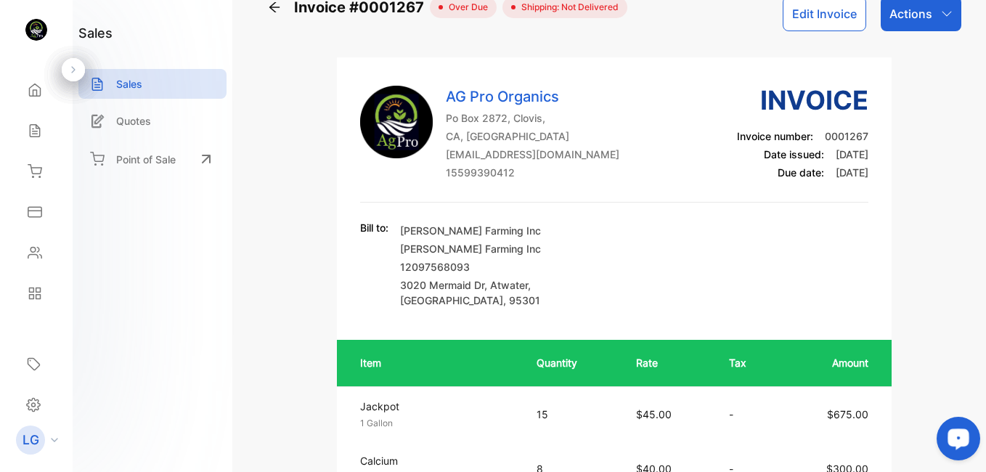
click at [966, 128] on div "Invoice #0001267 over due Shipping: Not Delivered Edit Invoice Actions AG Pro O…" at bounding box center [613, 236] width 743 height 472
click at [966, 221] on div "Invoice #0001267 over due Shipping: Not Delivered Edit Invoice Actions AG Pro O…" at bounding box center [613, 236] width 743 height 472
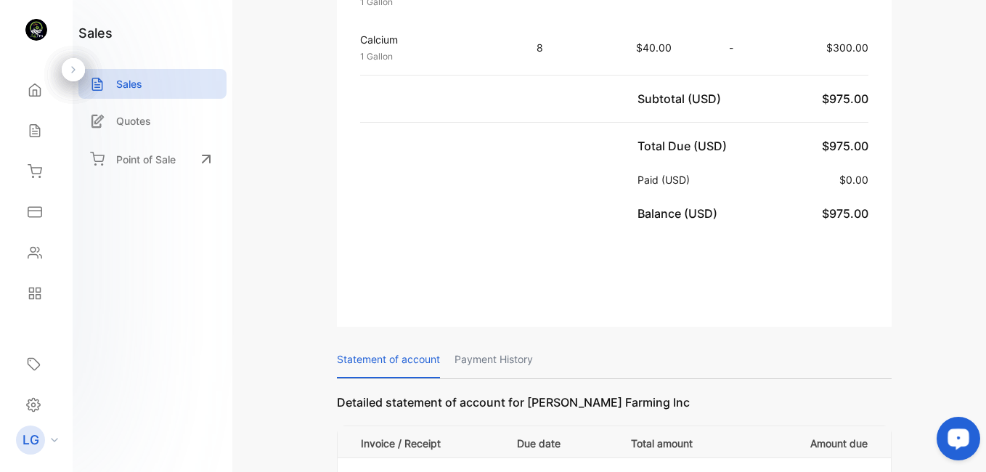
scroll to position [38, 0]
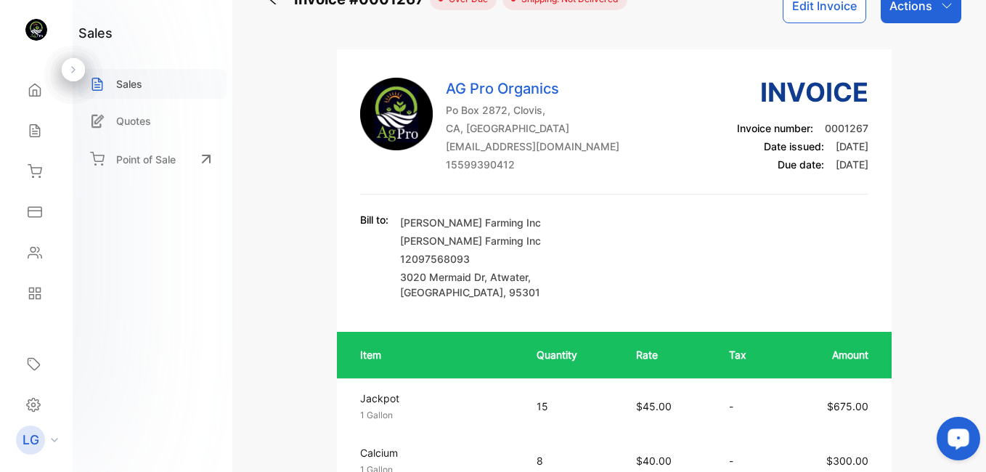
click at [134, 84] on p "Sales" at bounding box center [129, 83] width 26 height 15
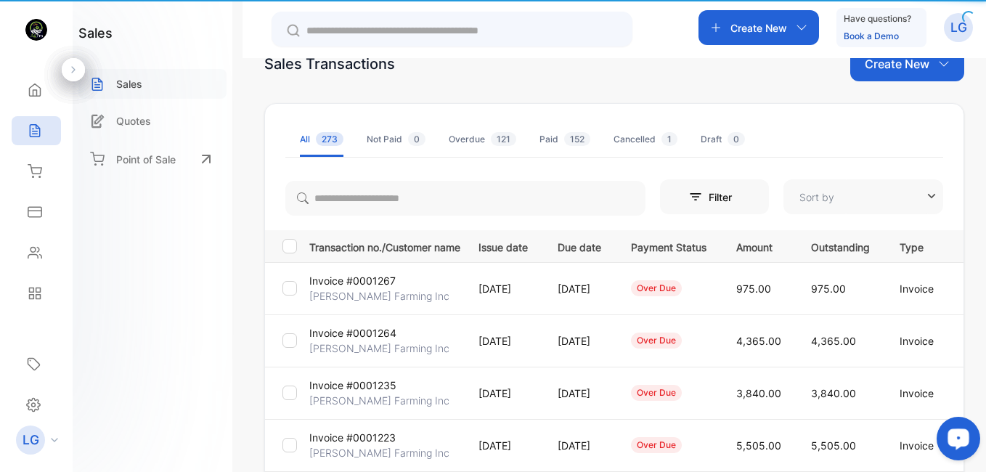
type input "**********"
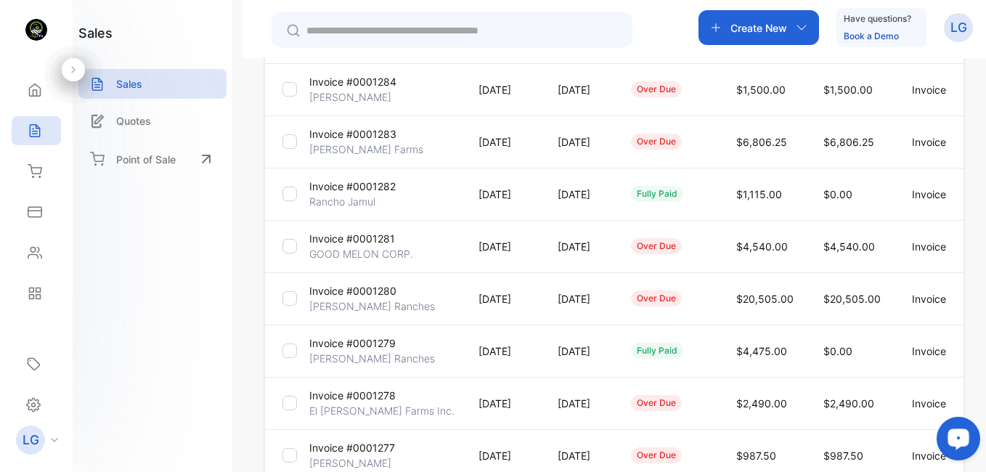
scroll to position [294, 0]
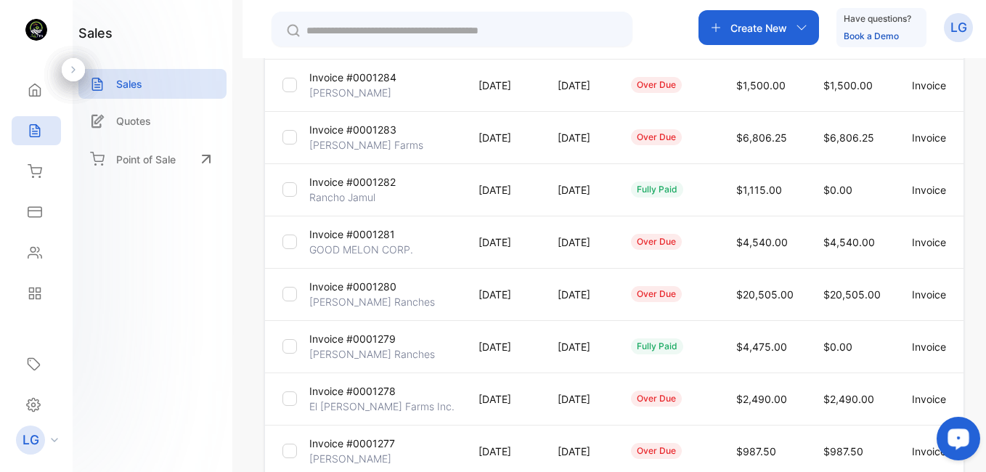
click at [375, 251] on p "GOOD MELON CORP." at bounding box center [361, 249] width 104 height 15
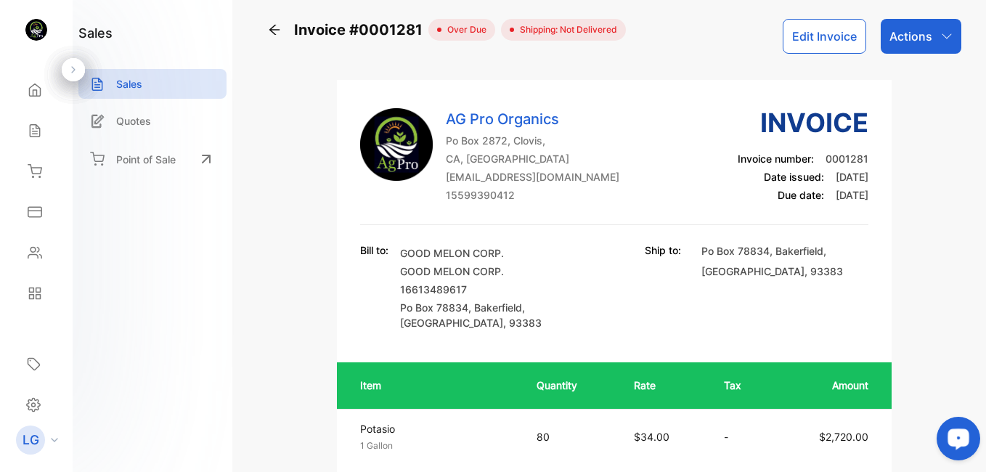
scroll to position [13, 0]
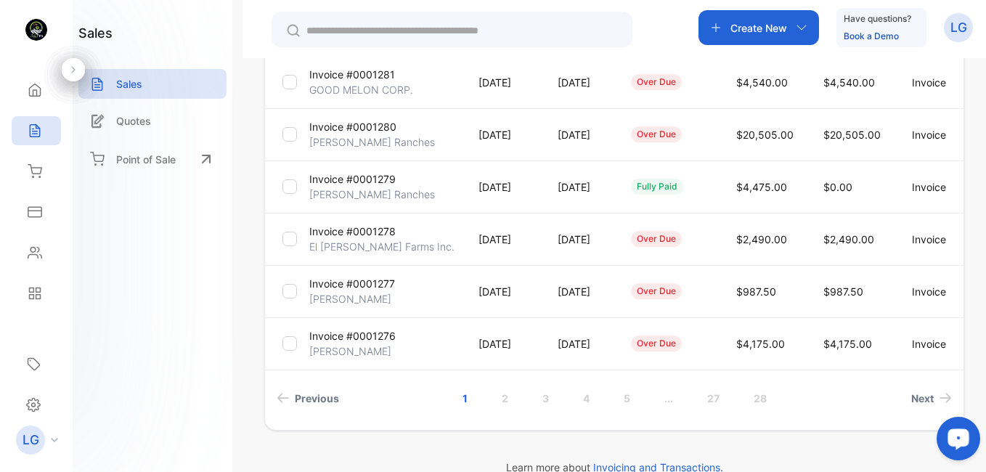
scroll to position [480, 0]
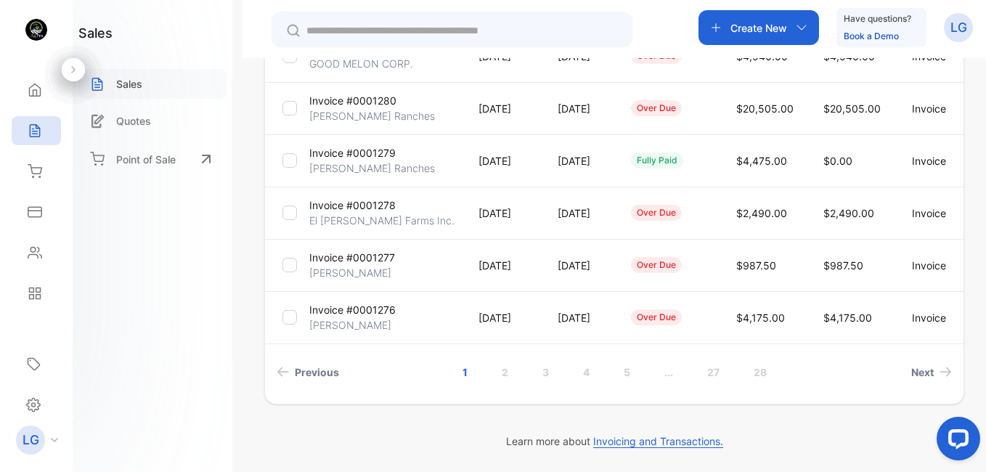
click at [139, 87] on p "Sales" at bounding box center [129, 83] width 26 height 15
